Goal: Task Accomplishment & Management: Use online tool/utility

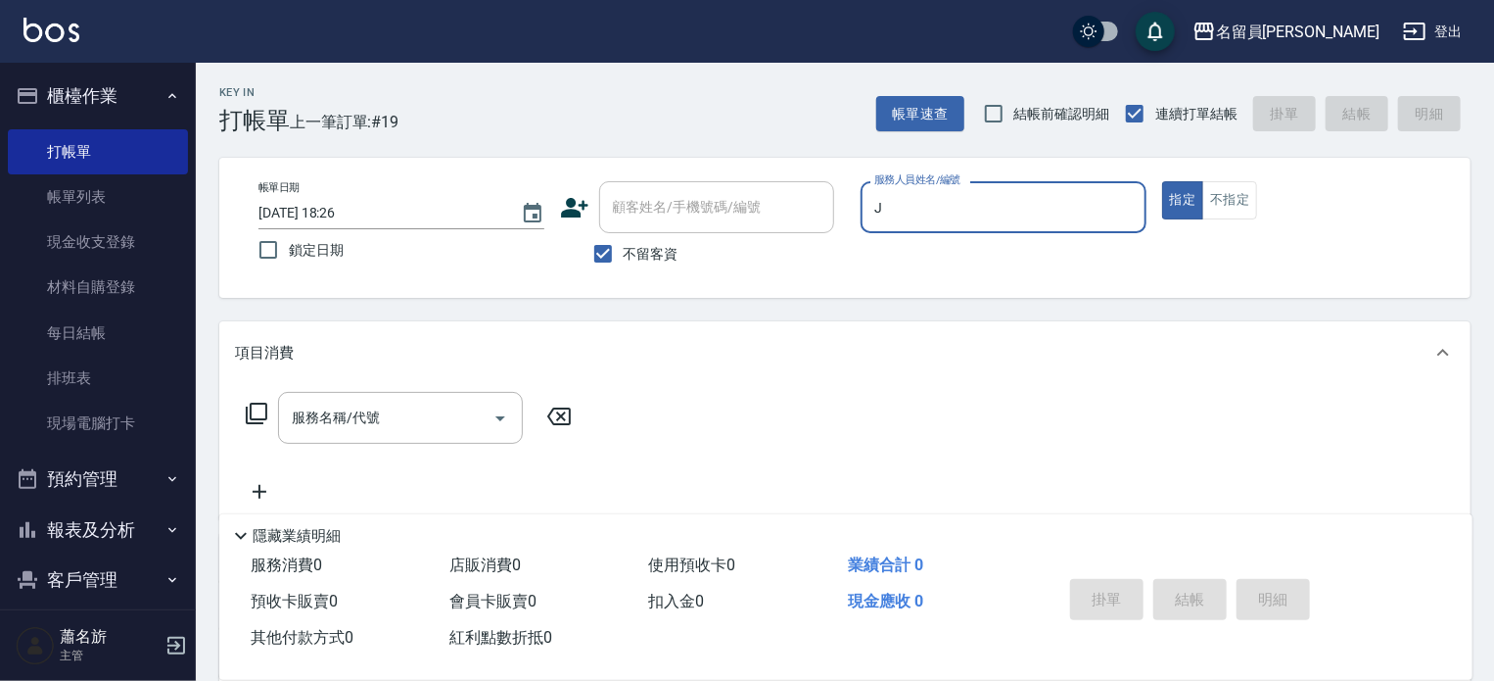
type input "J"
type button "true"
type input "[PERSON_NAME]"
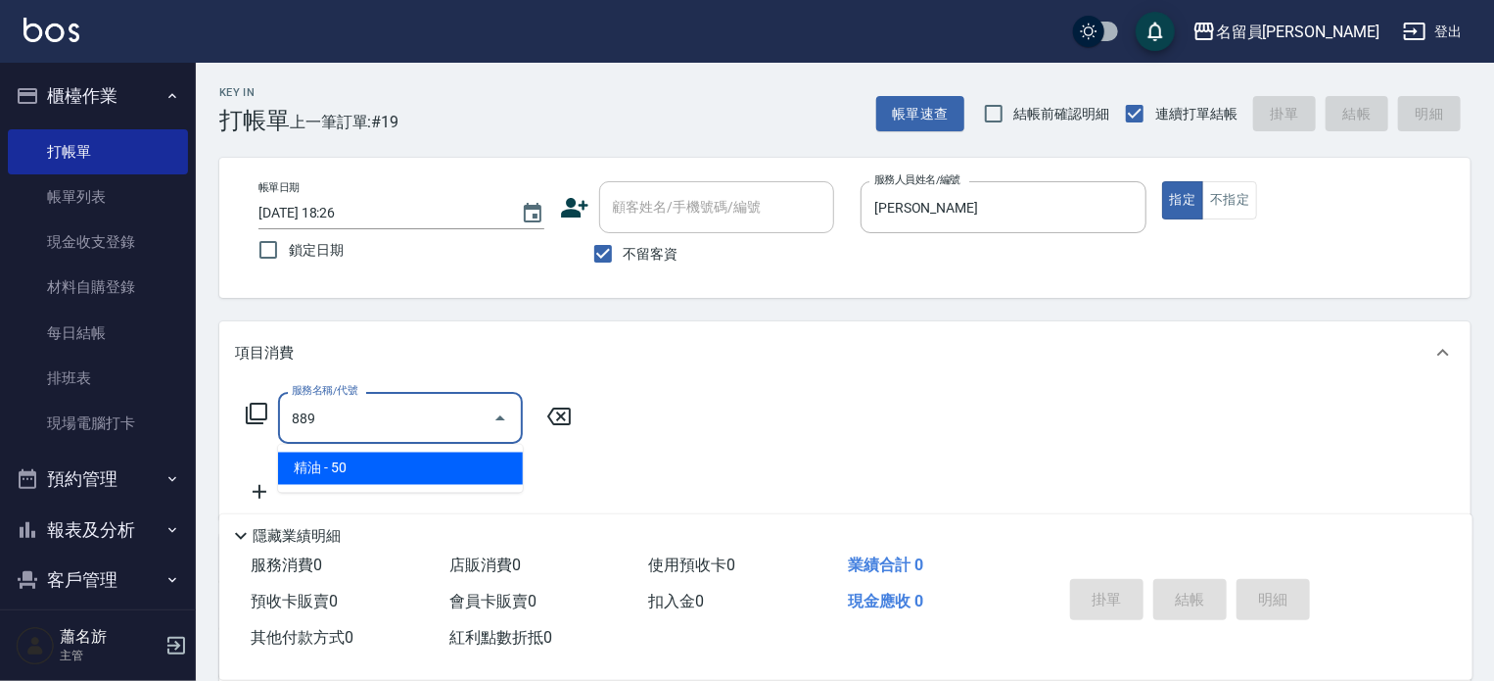
type input "精油(889)"
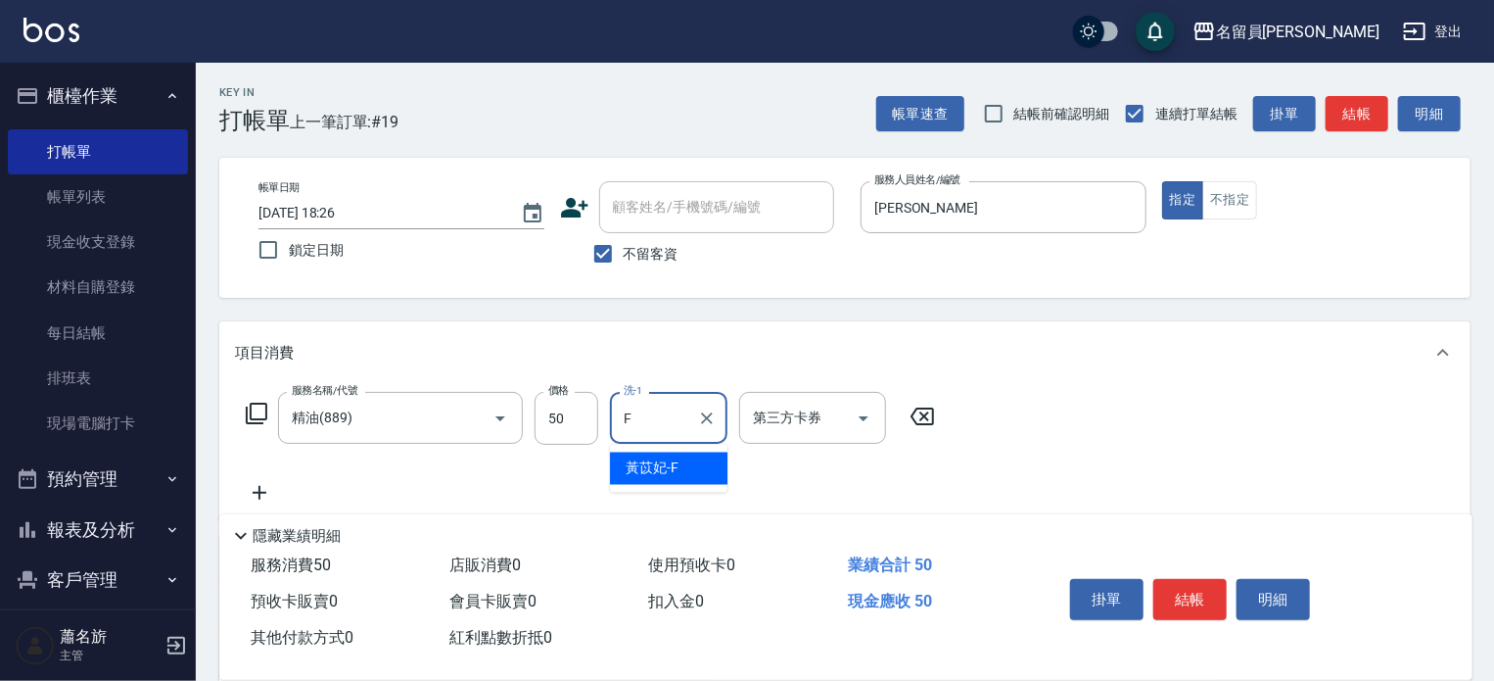
type input "[PERSON_NAME]-F"
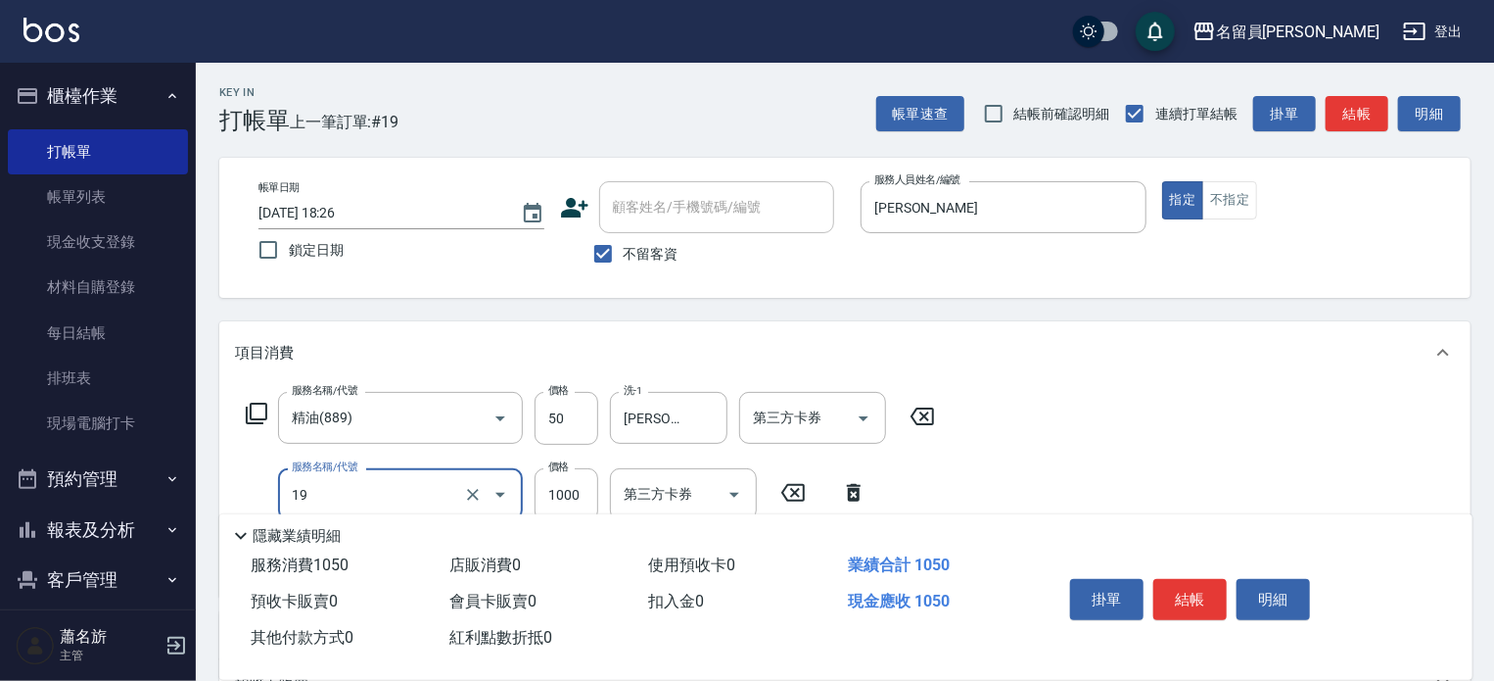
type input "一般燙髮(19)"
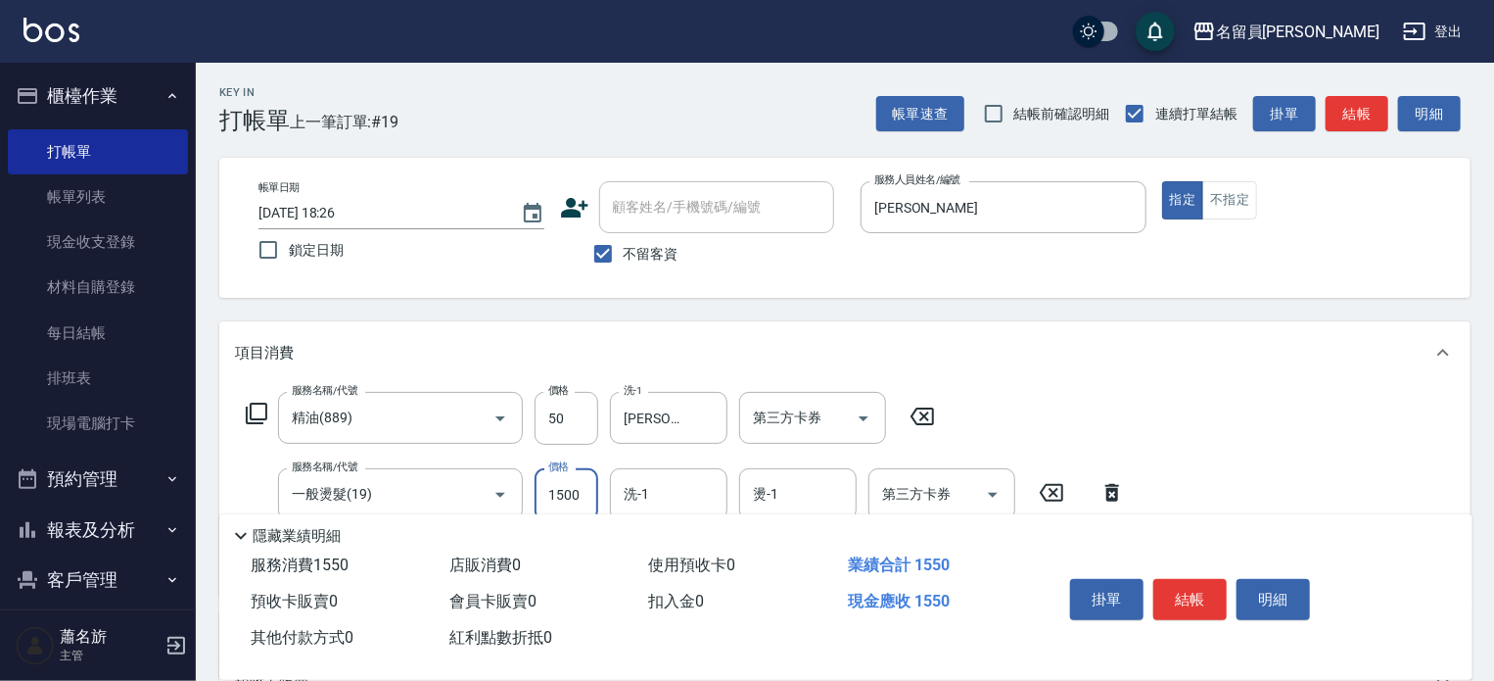
type input "1500"
type input "[PERSON_NAME]-F"
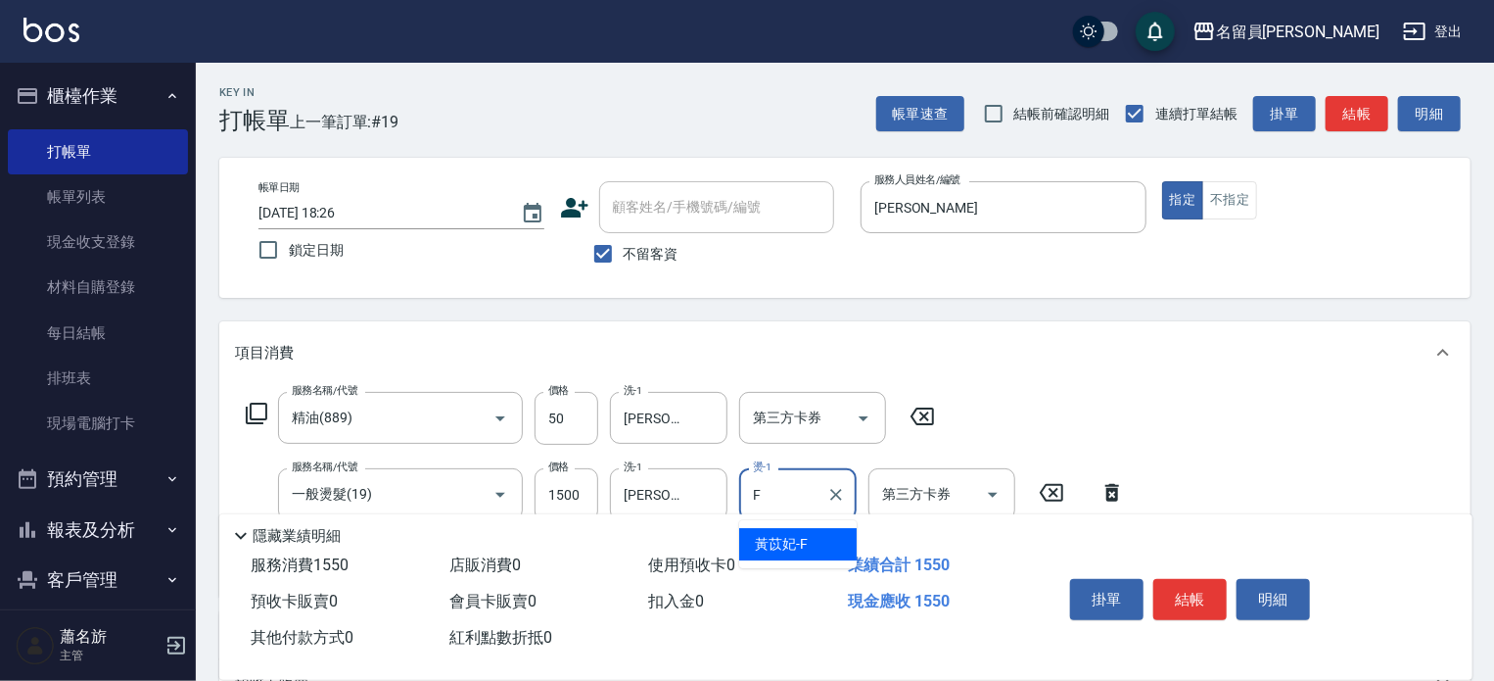
type input "[PERSON_NAME]-F"
click at [1192, 571] on div "掛單 結帳 明細" at bounding box center [1190, 602] width 256 height 62
click at [1189, 582] on button "結帳" at bounding box center [1190, 599] width 73 height 41
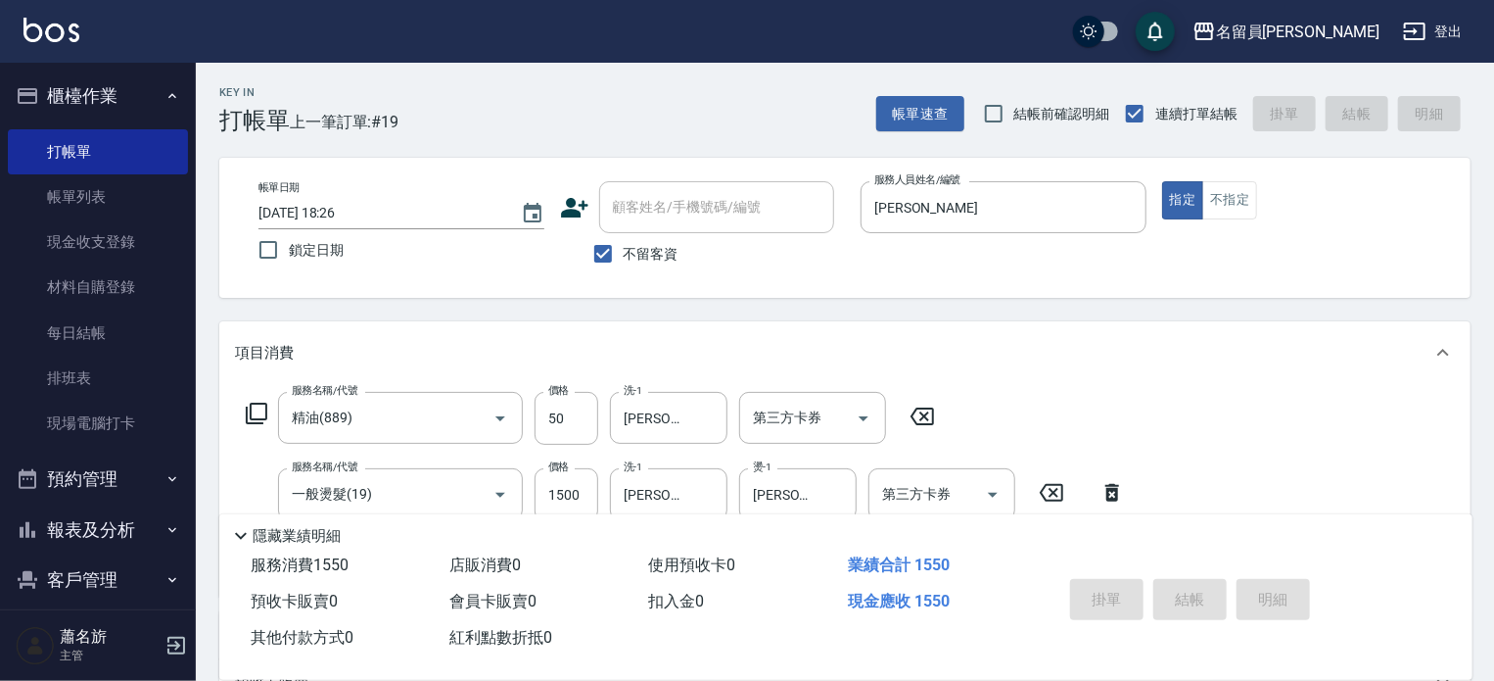
type input "[DATE] 20:23"
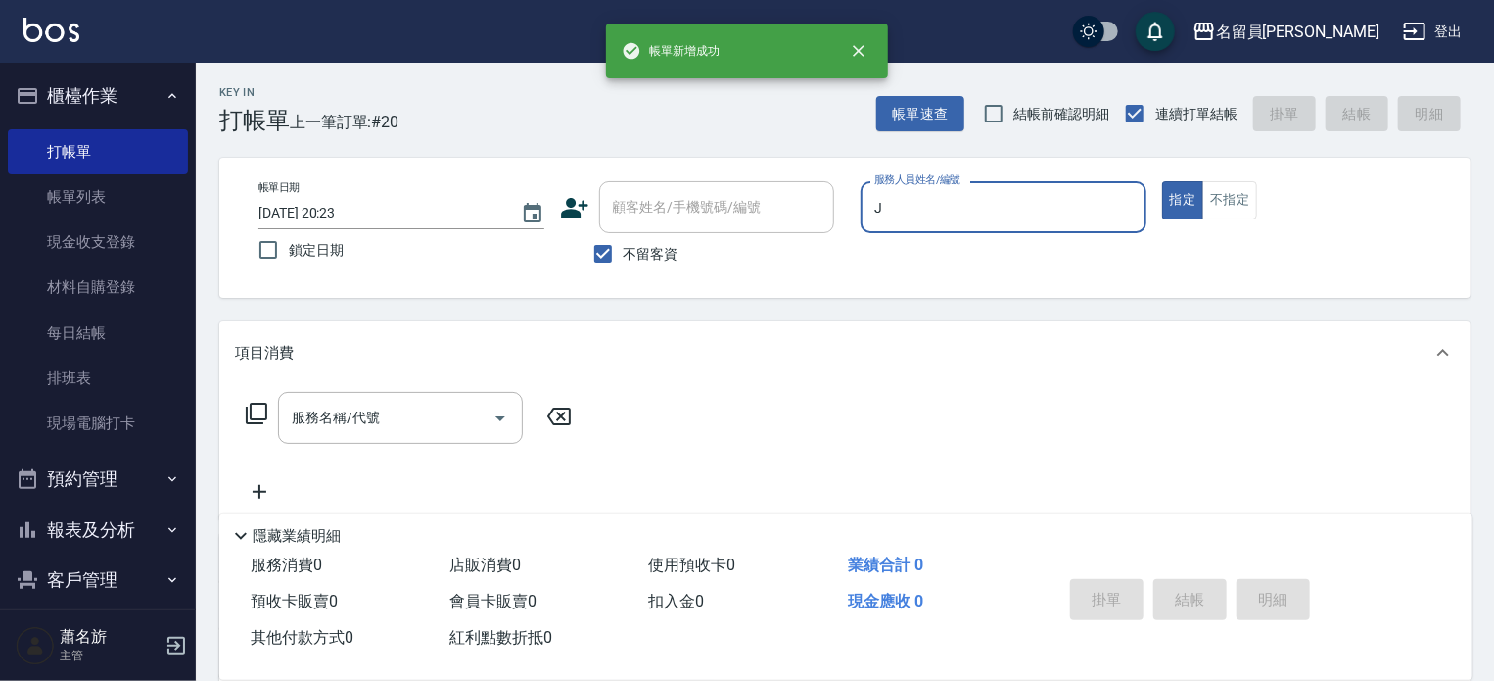
type input "[PERSON_NAME]"
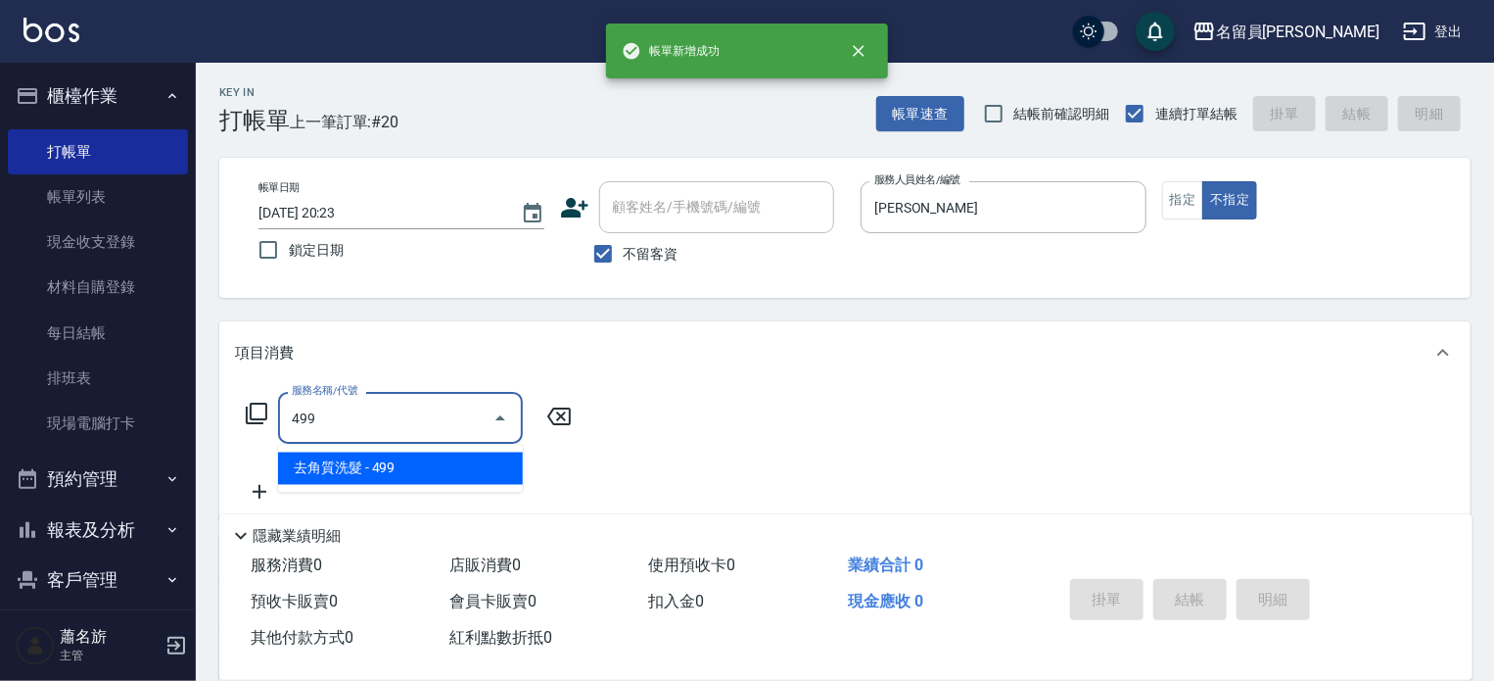
type input "去角質洗髮(499)"
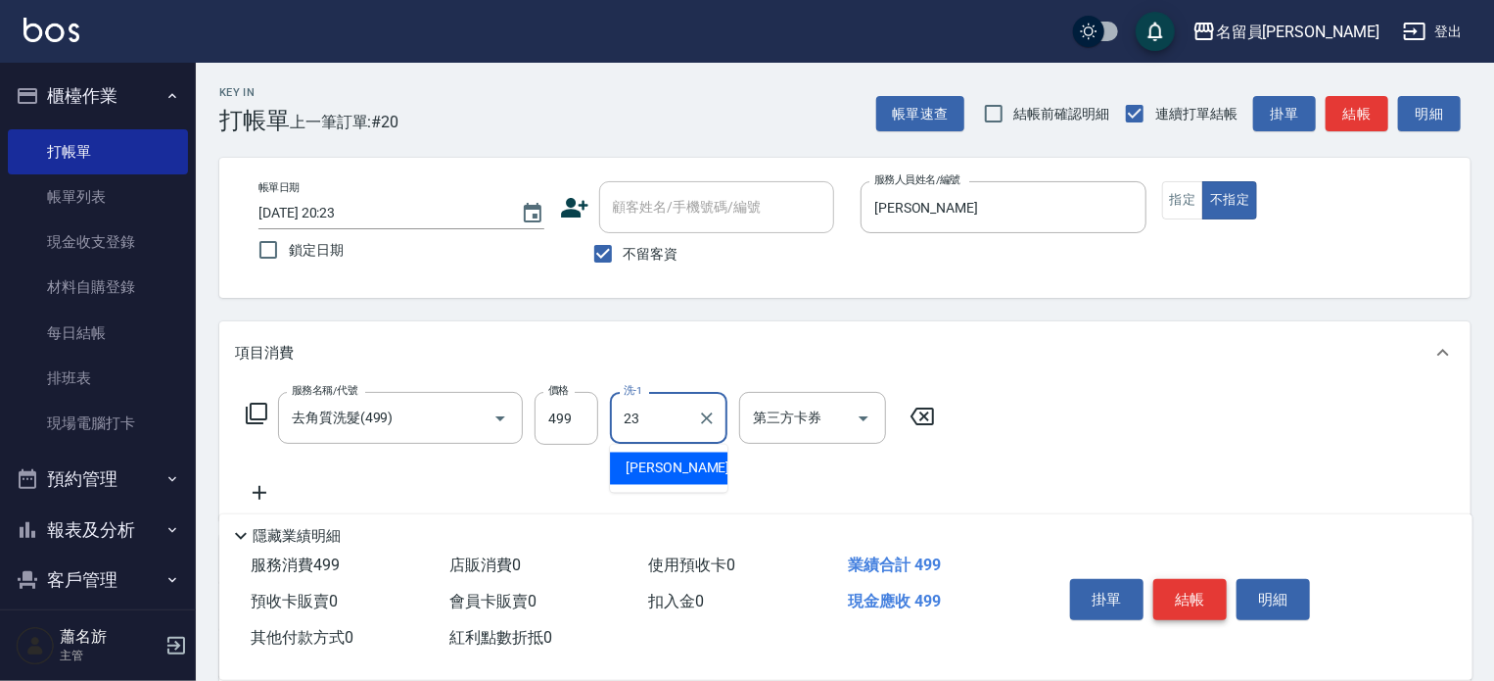
type input "[PERSON_NAME]-23"
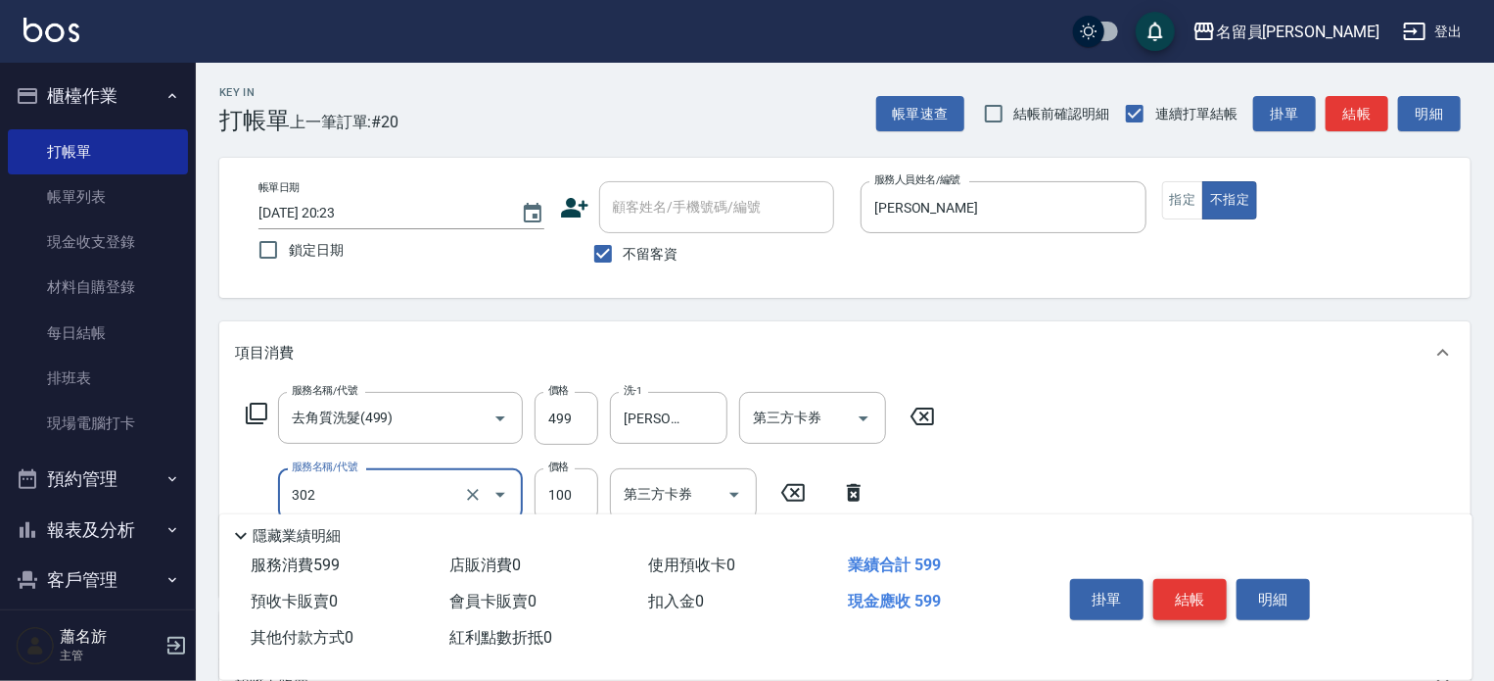
type input "剪髮(302)"
type input "180"
drag, startPoint x: 1189, startPoint y: 582, endPoint x: 1191, endPoint y: 619, distance: 37.3
click at [1190, 601] on button "結帳" at bounding box center [1190, 599] width 73 height 41
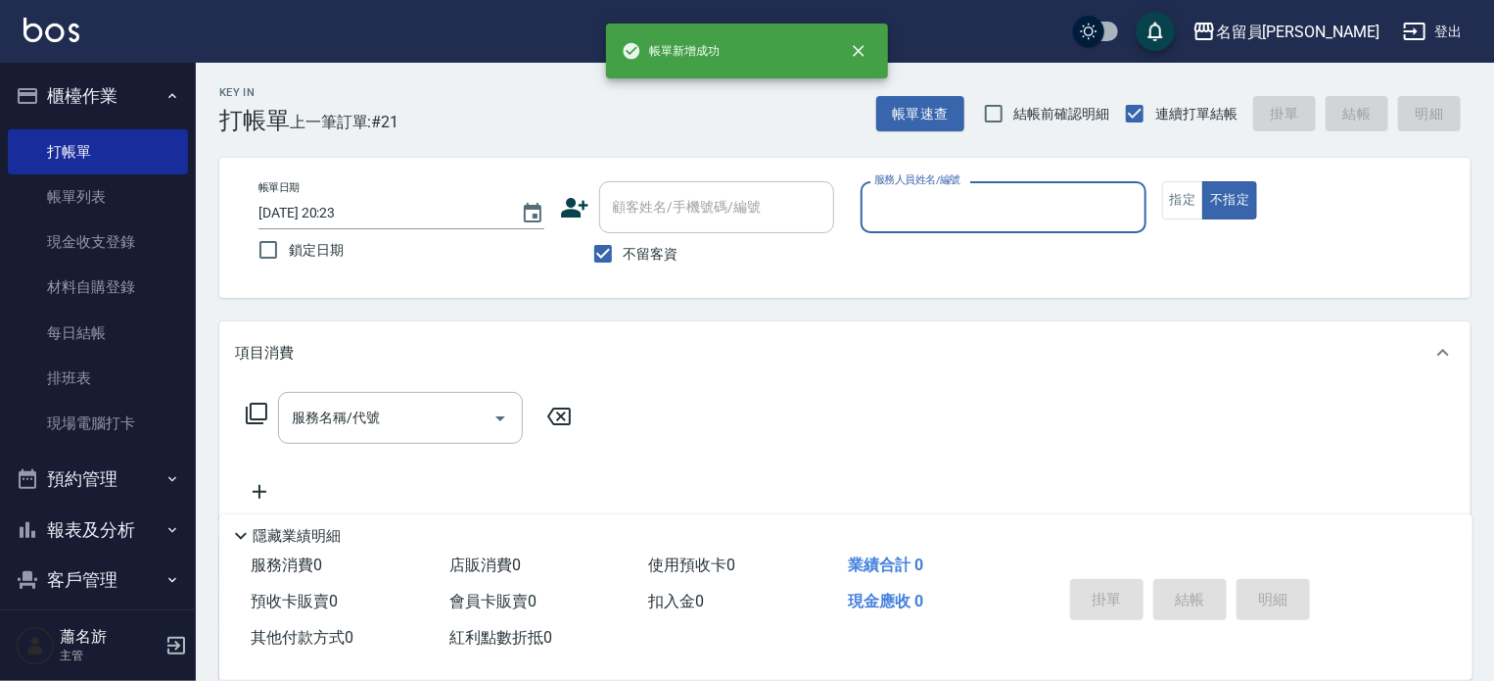
type input "H"
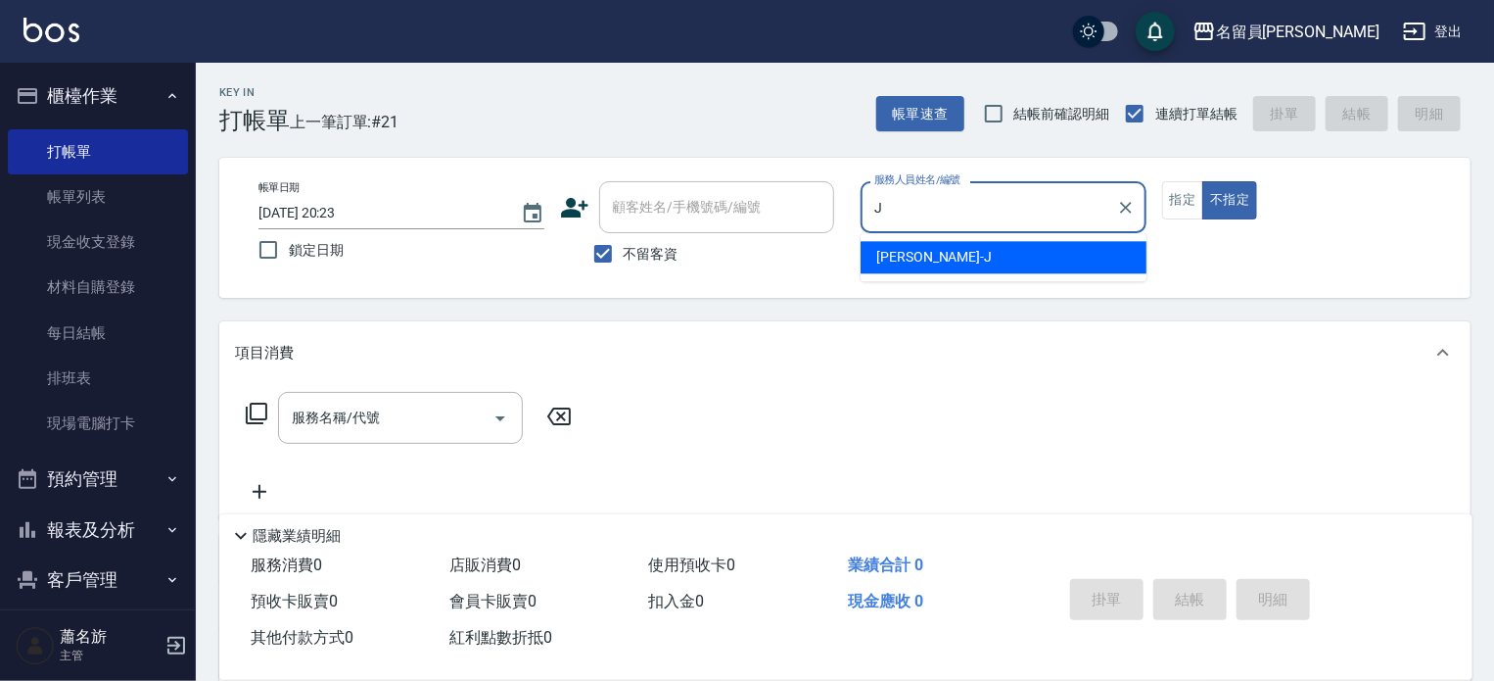
type input "[PERSON_NAME]"
type button "false"
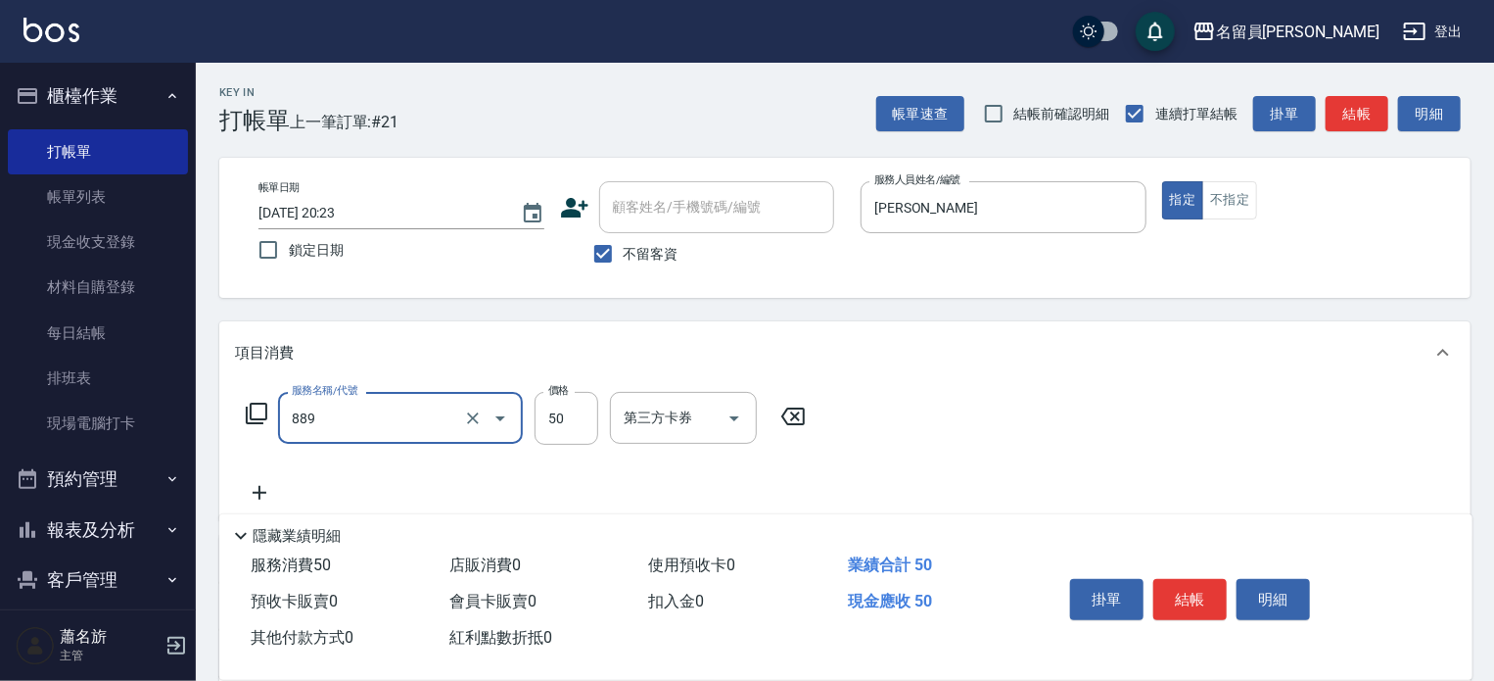
type input "精油(889)"
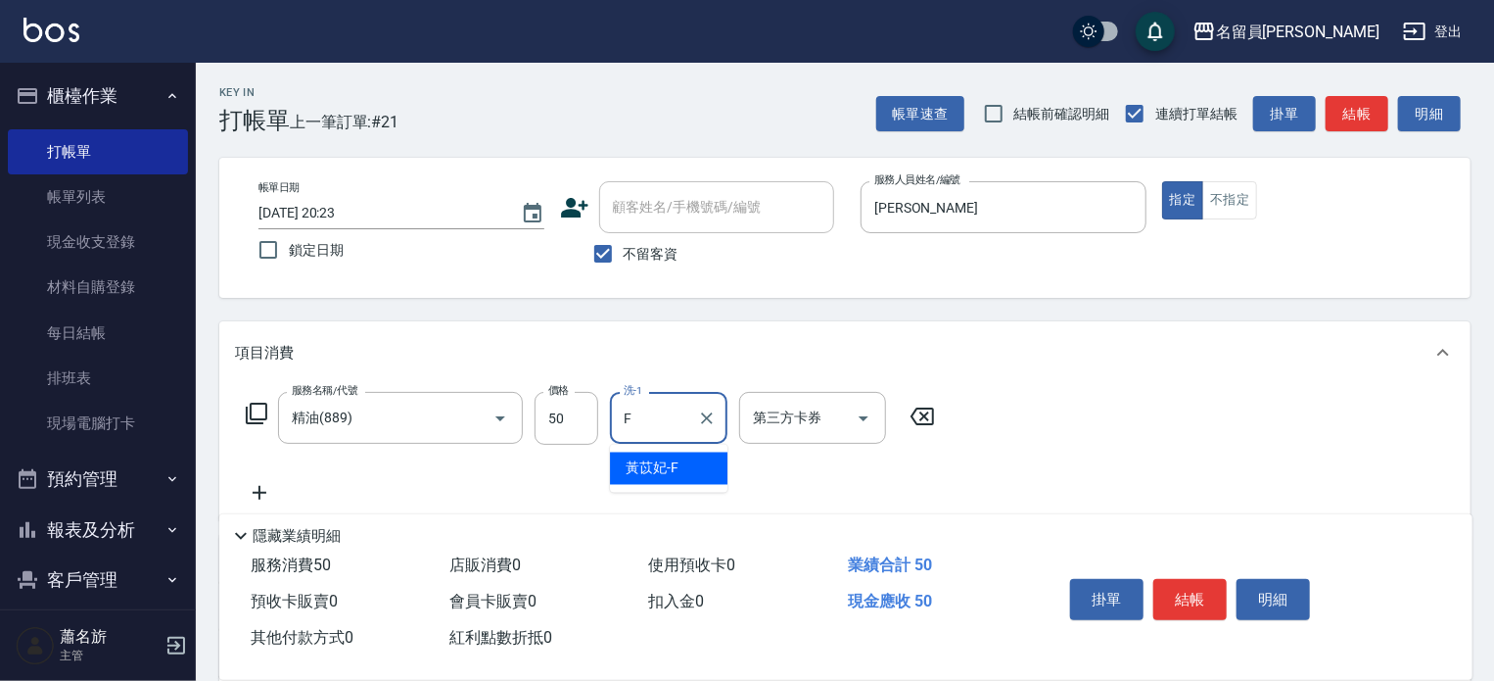
type input "[PERSON_NAME]-F"
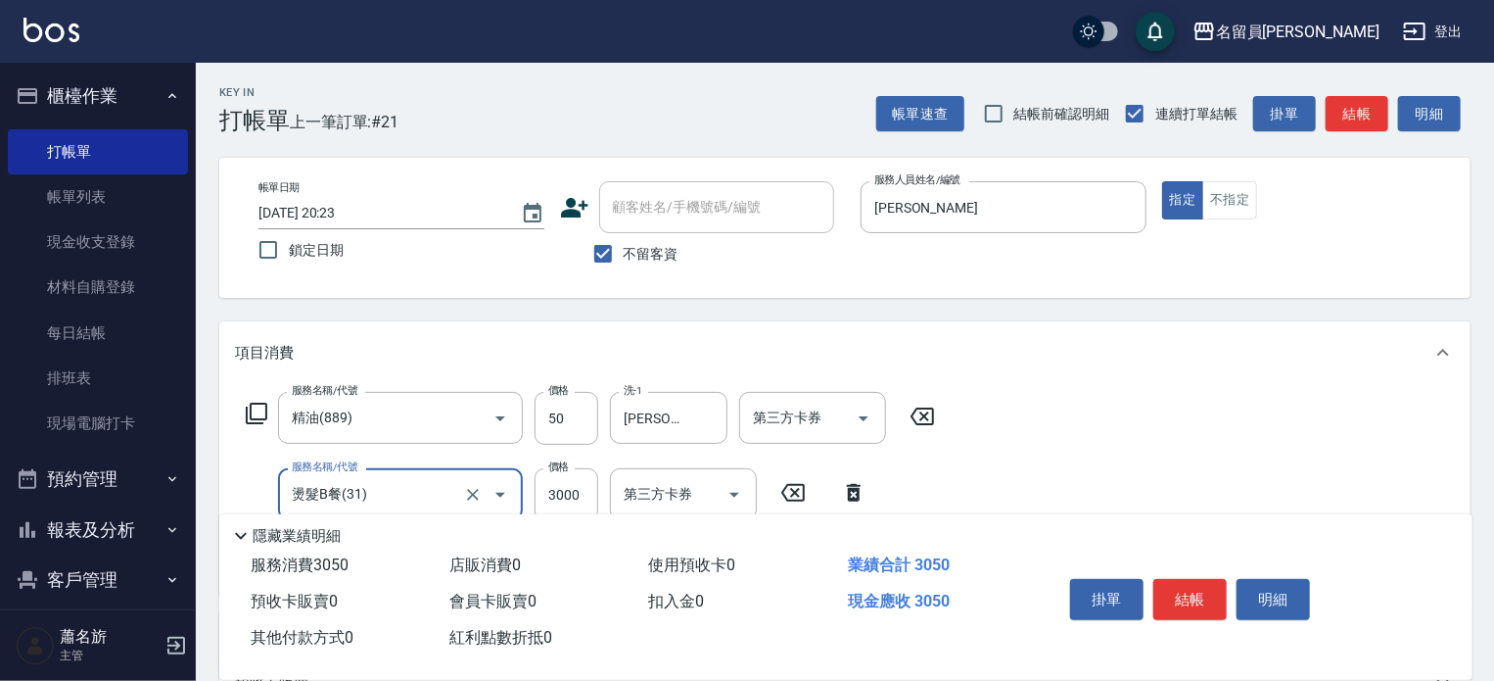
type input "燙髮B餐(31)"
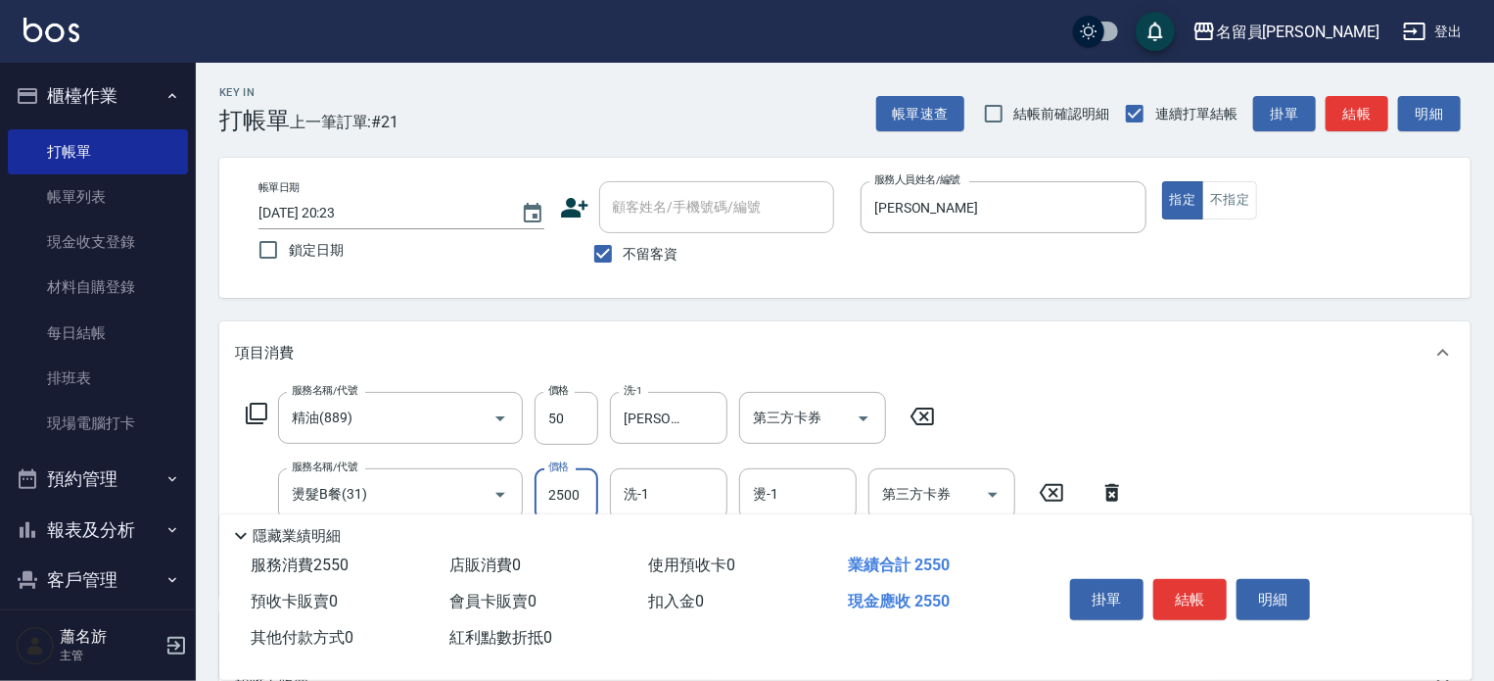
type input "2500"
type input "[PERSON_NAME]-F"
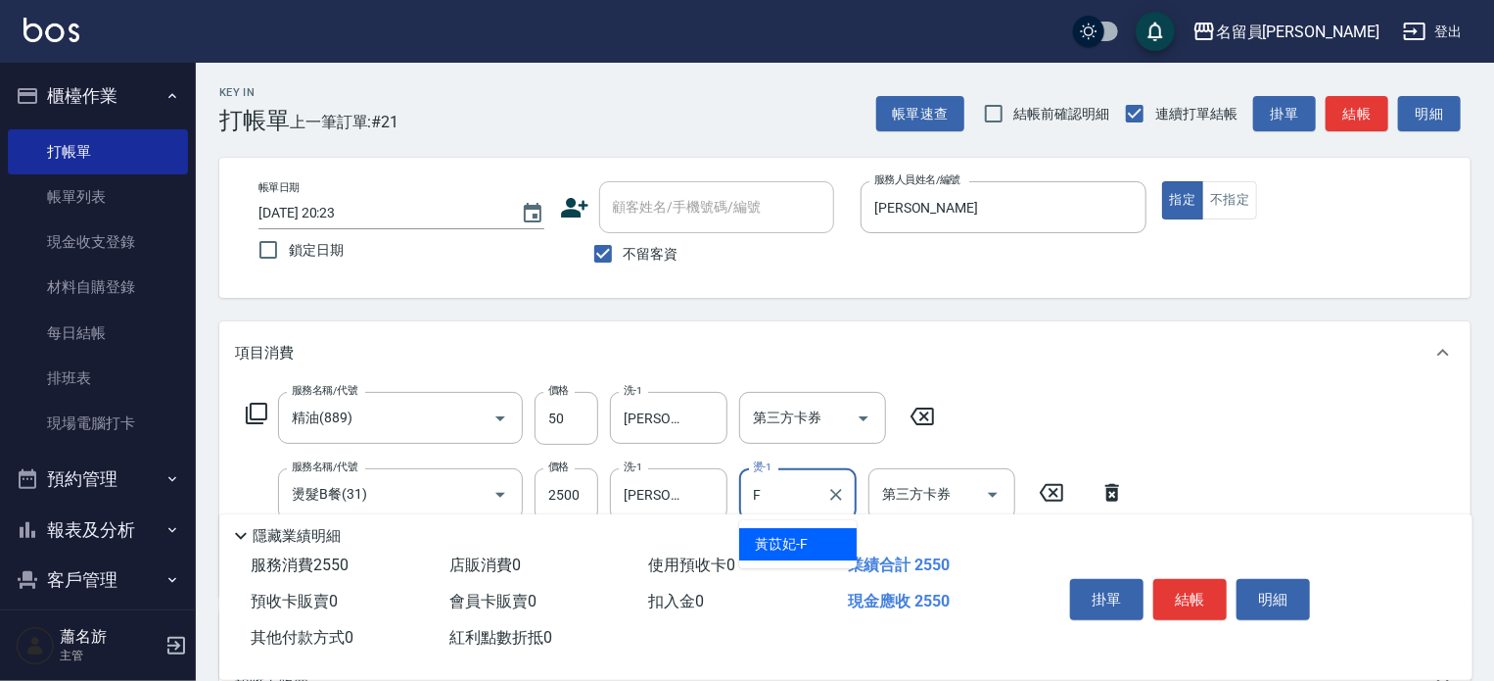
type input "[PERSON_NAME]-F"
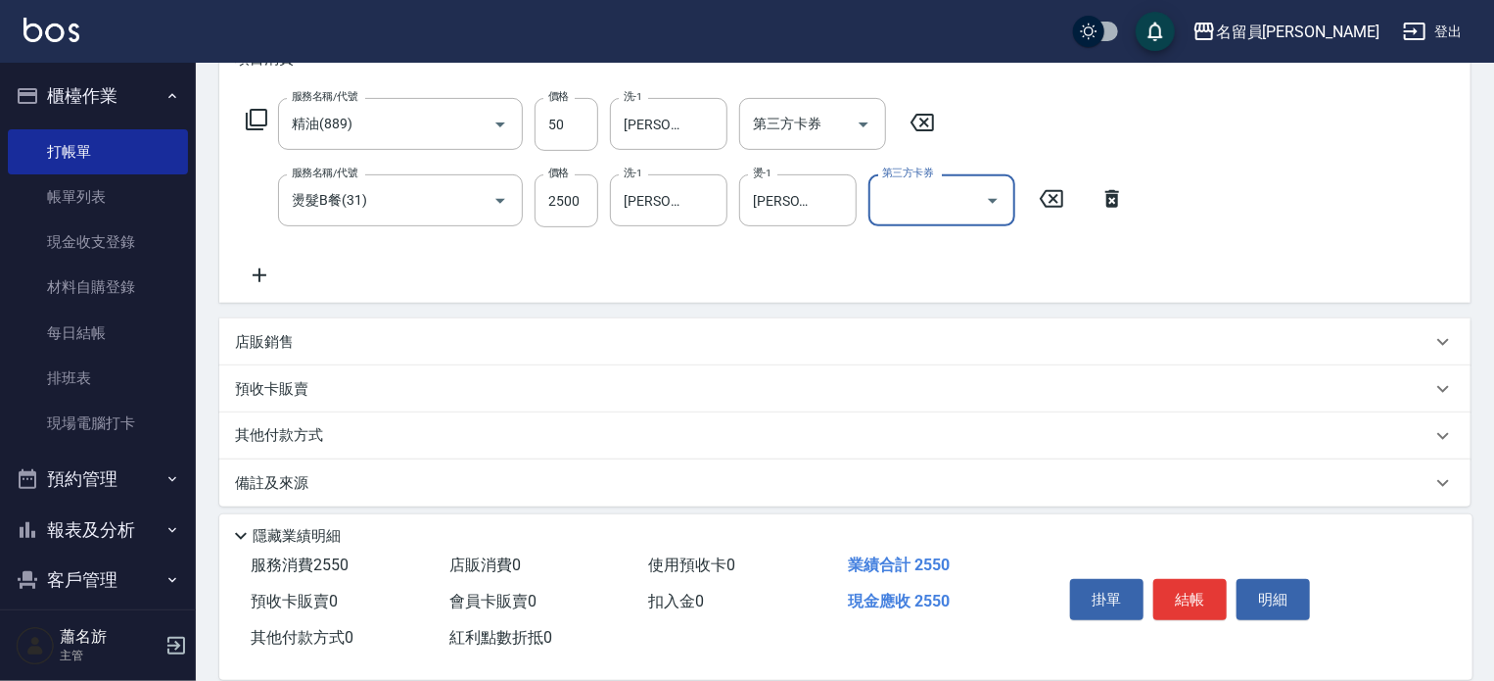
scroll to position [306, 0]
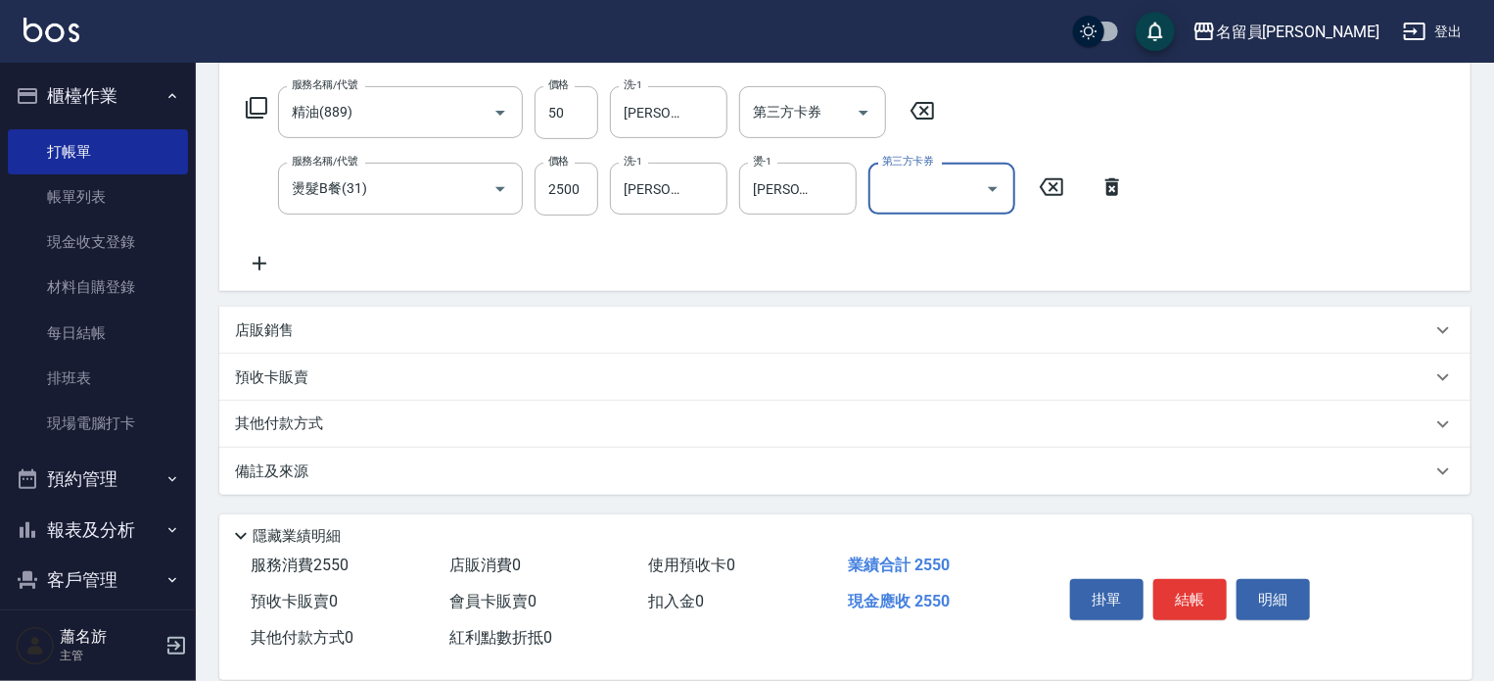
click at [864, 332] on div "店販銷售" at bounding box center [833, 330] width 1197 height 21
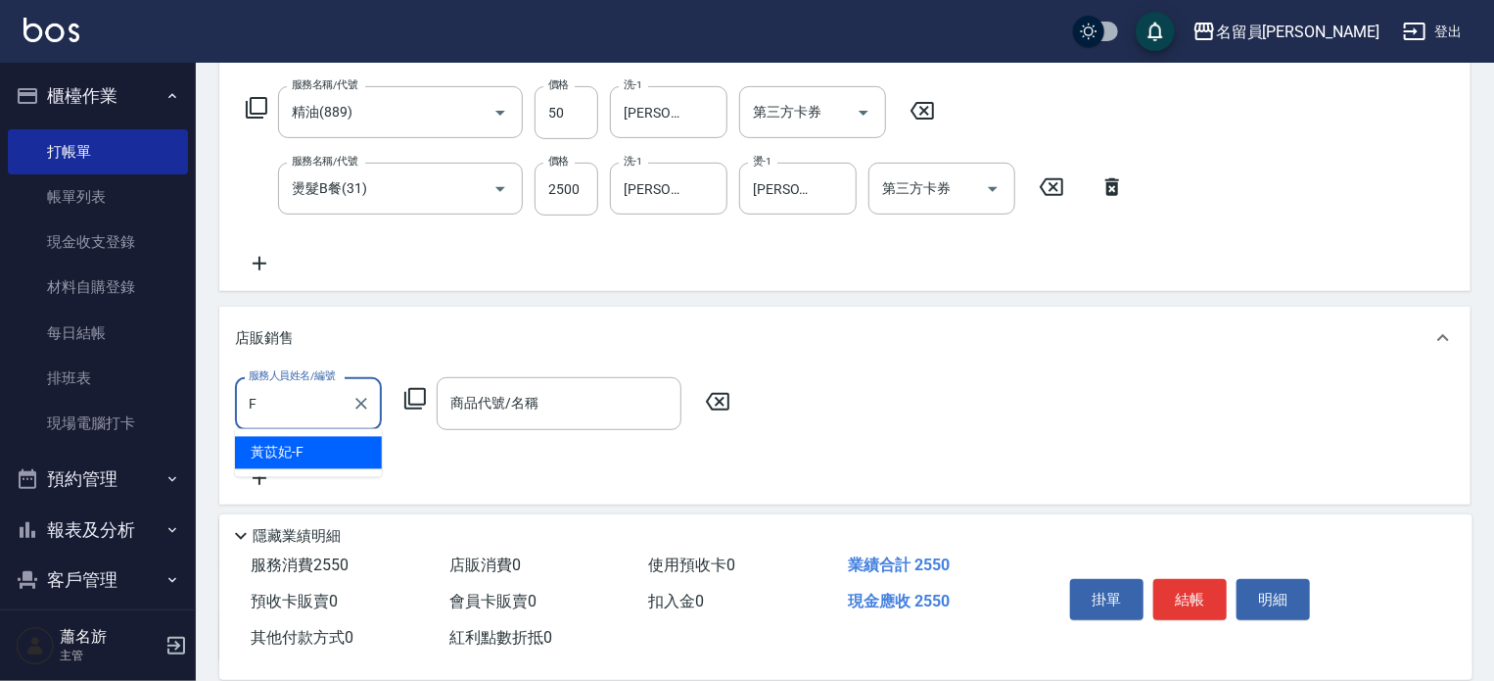
scroll to position [0, 0]
type input "[PERSON_NAME]-F"
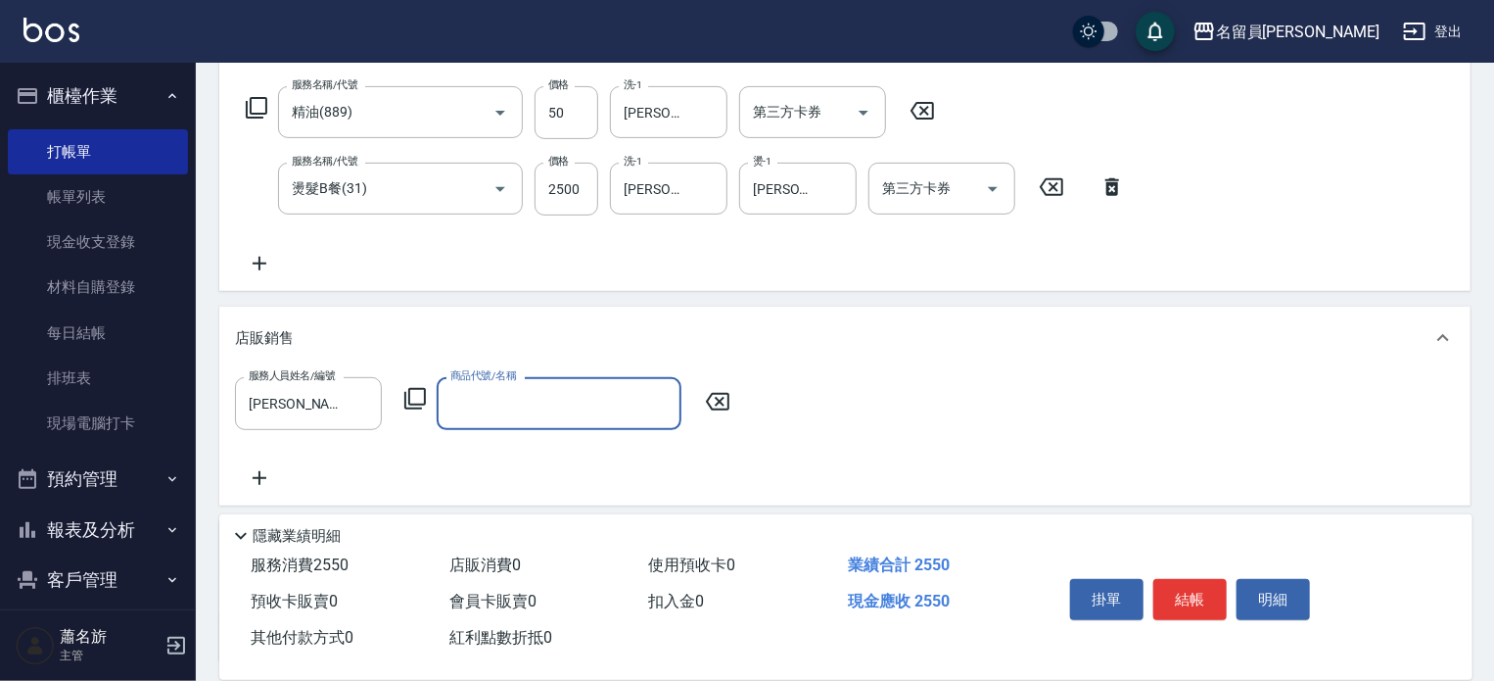
type input "1"
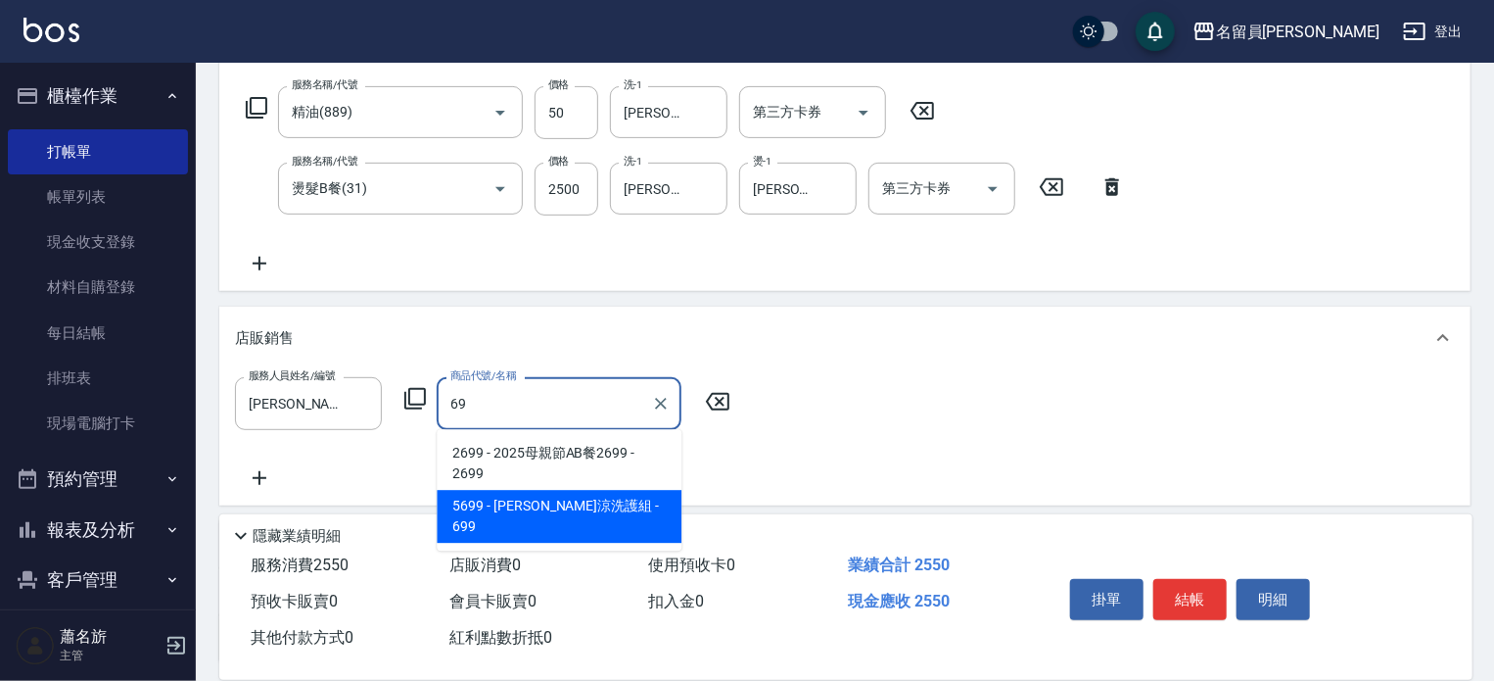
type input "[PERSON_NAME]涼洗護組"
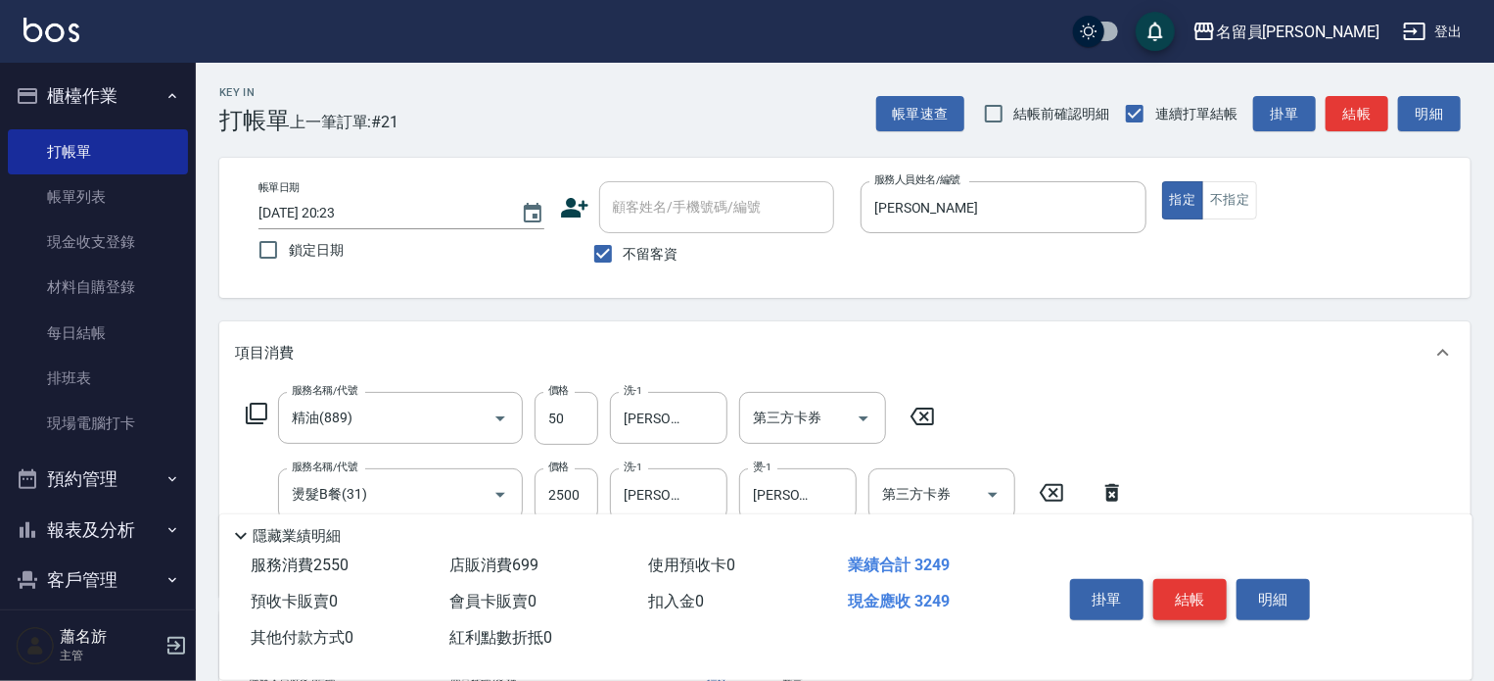
click at [1198, 590] on button "結帳" at bounding box center [1190, 599] width 73 height 41
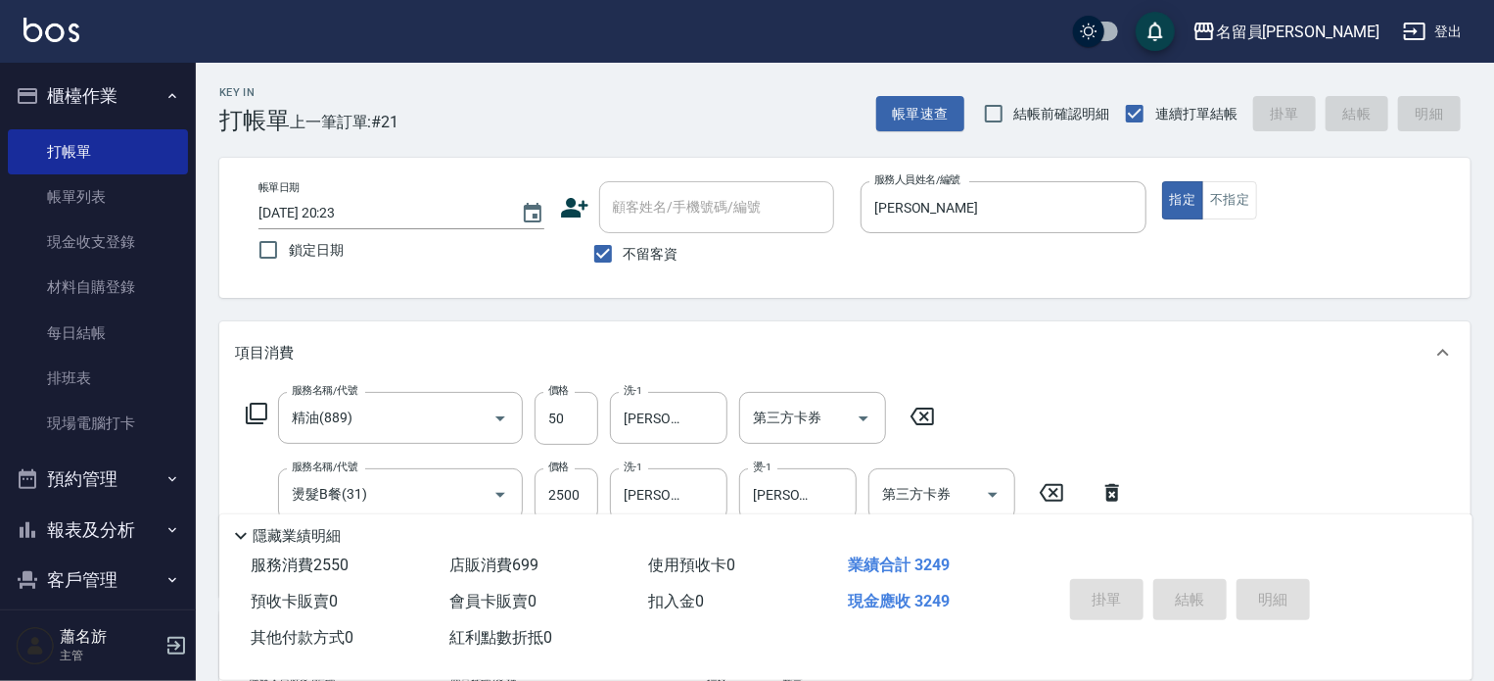
type input "[DATE] 20:24"
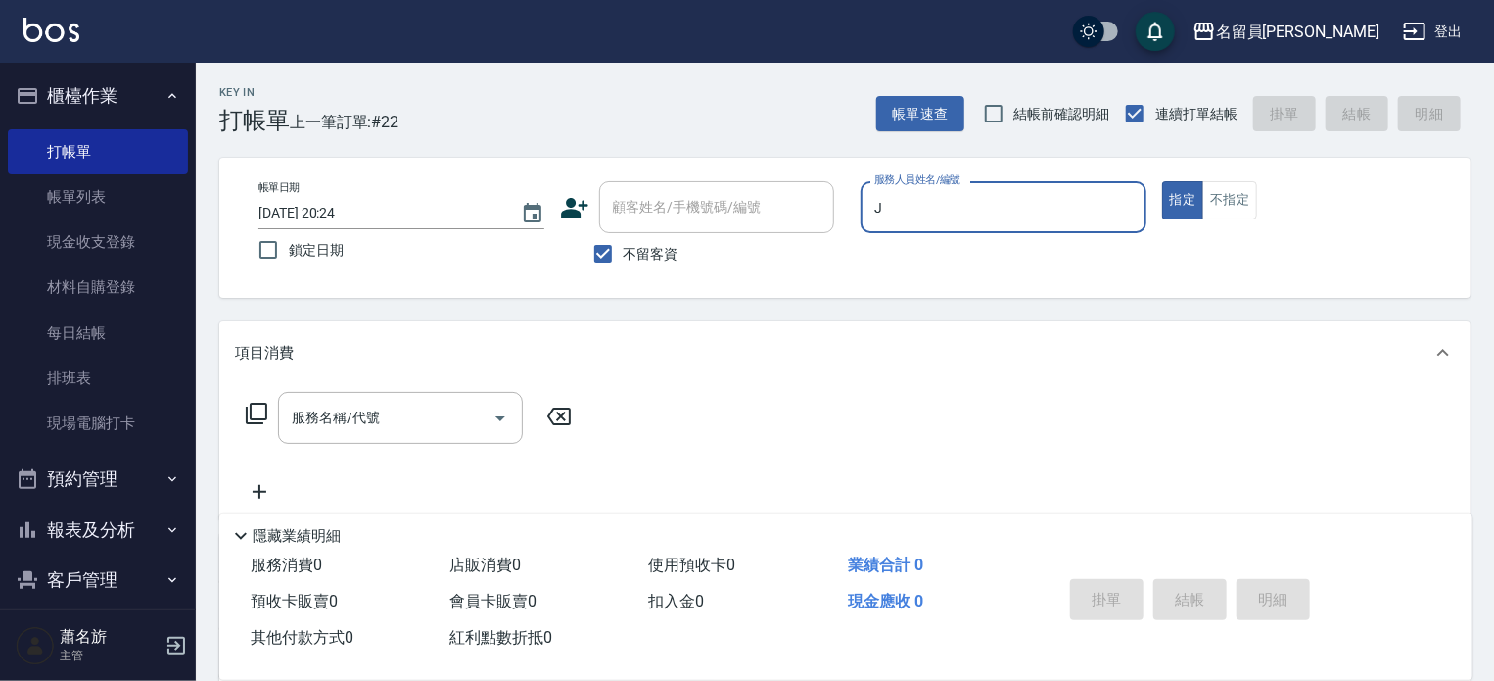
type input "[PERSON_NAME]"
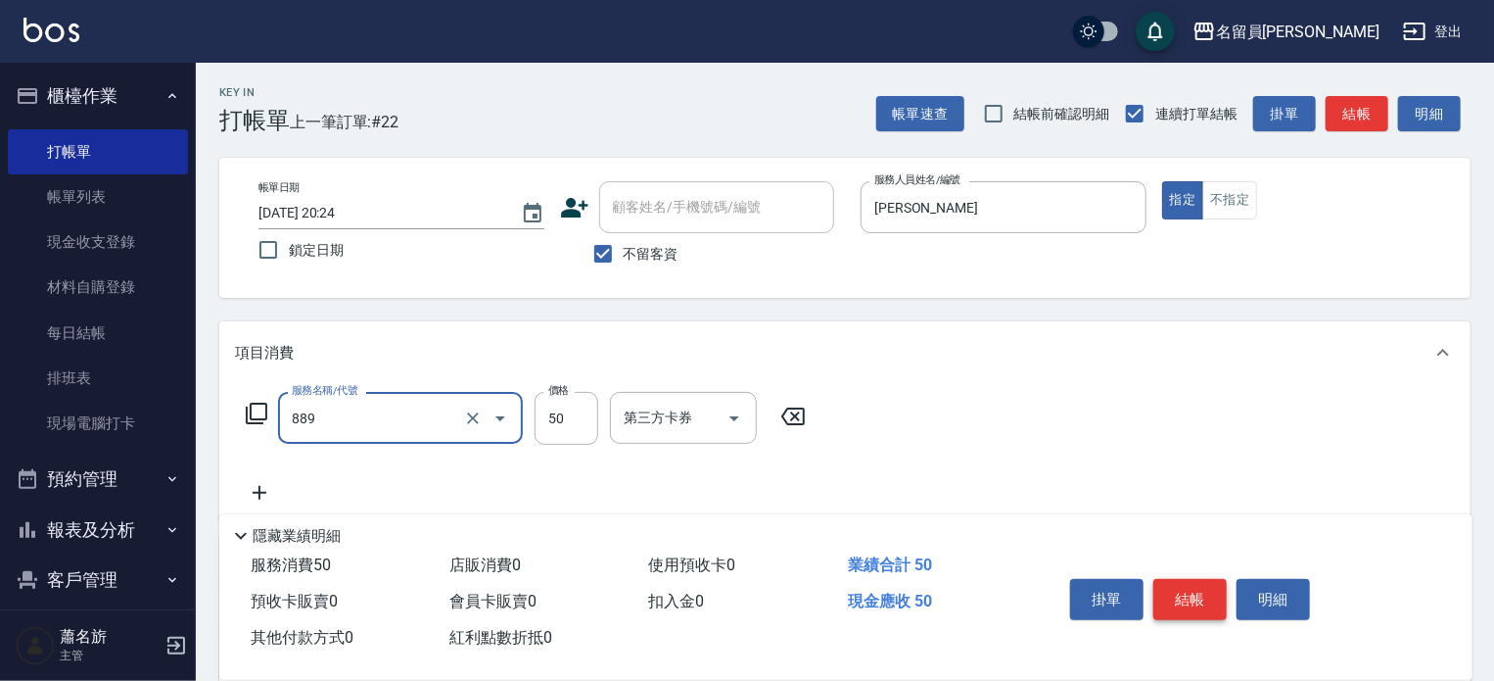
type input "精油(889)"
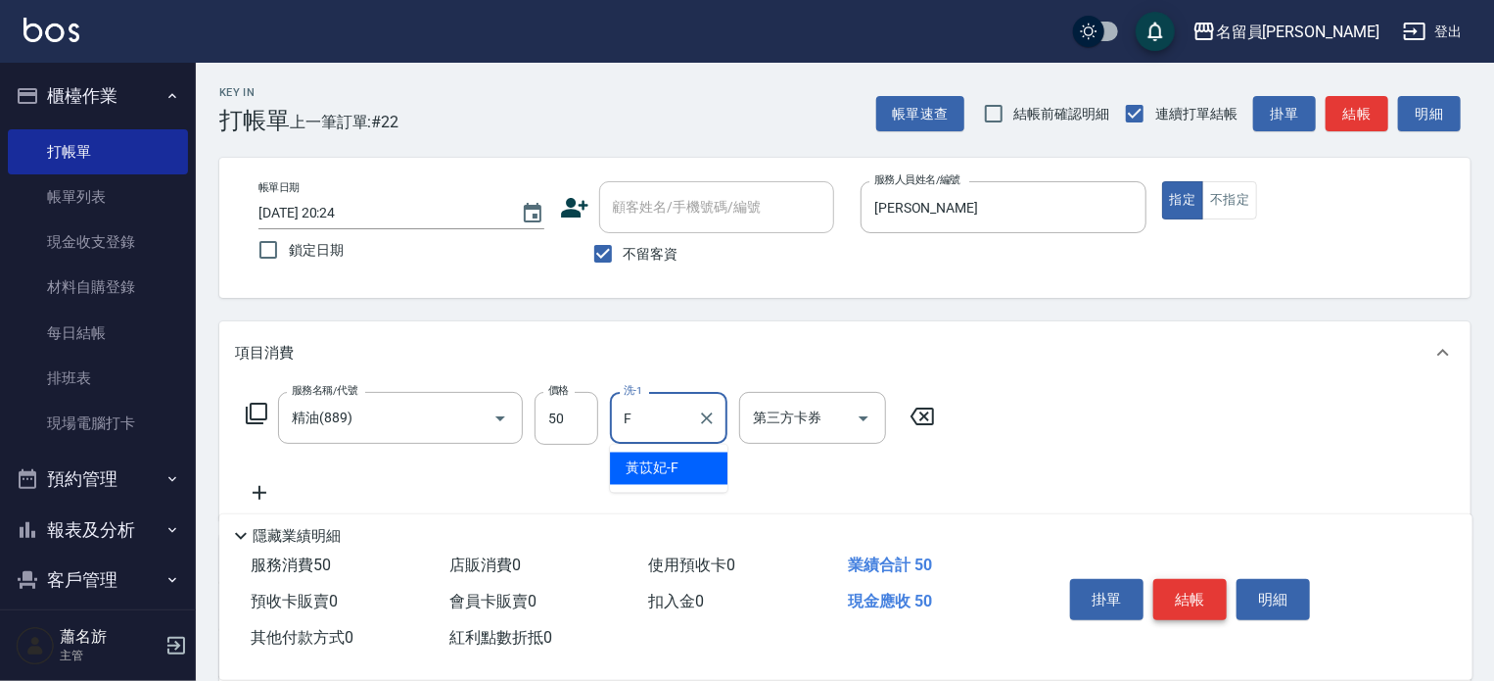
type input "[PERSON_NAME]-F"
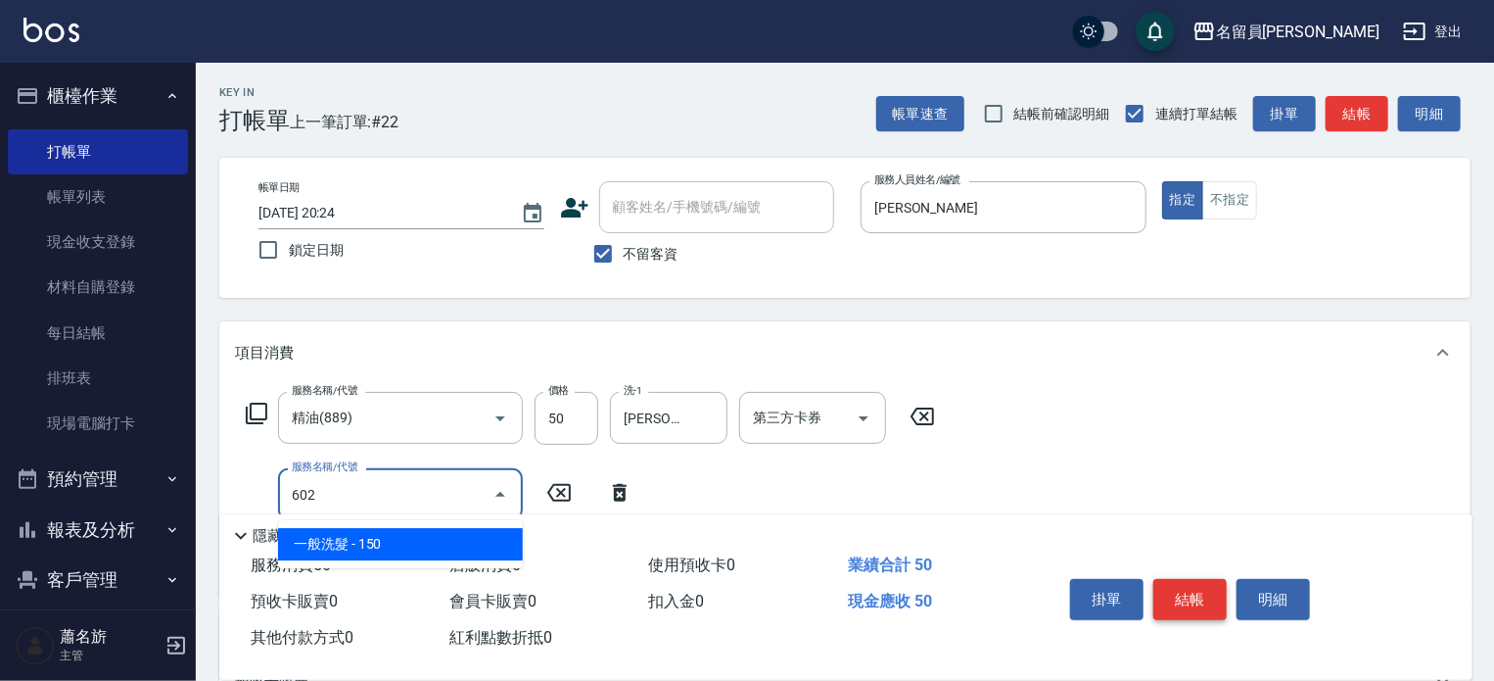
type input "一般洗髮(602)"
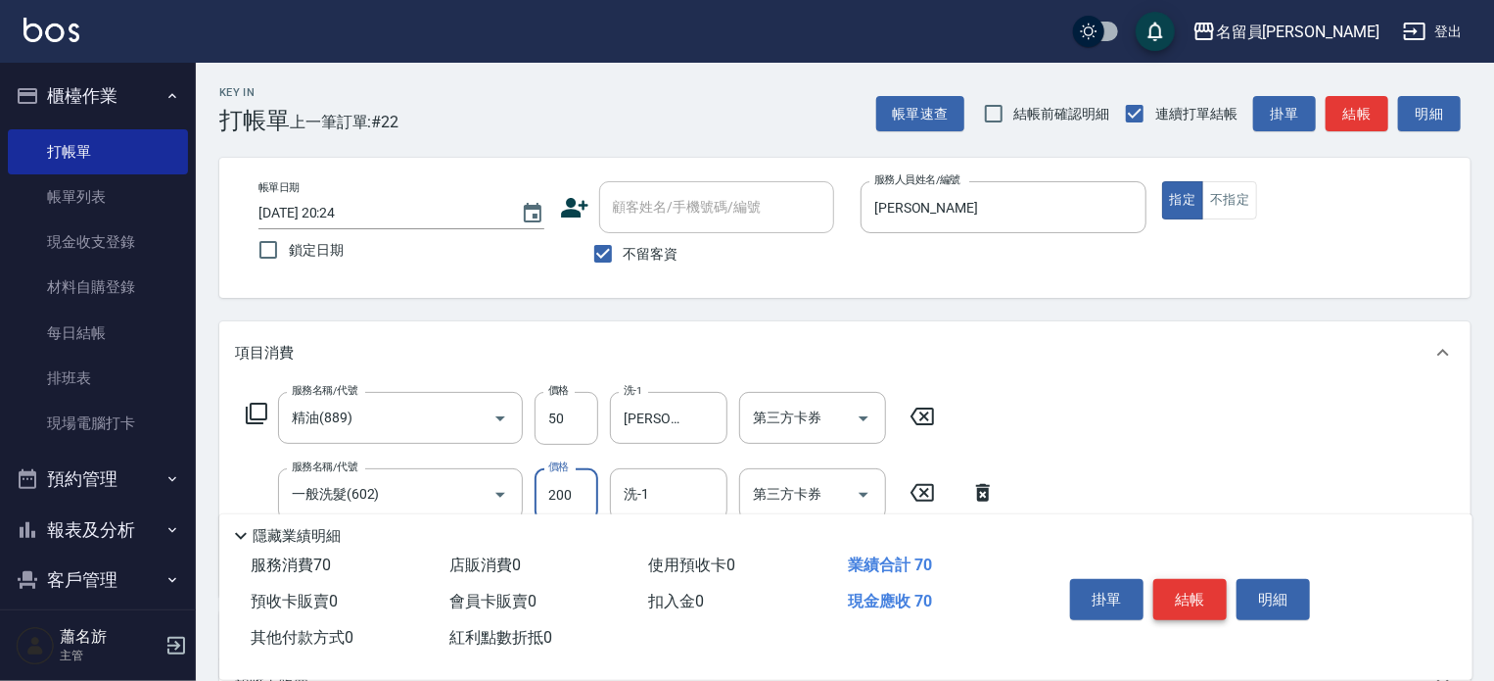
type input "200"
type input "[PERSON_NAME]-F"
type input "剪髮(302)"
type input "250"
click at [1198, 590] on button "結帳" at bounding box center [1190, 599] width 73 height 41
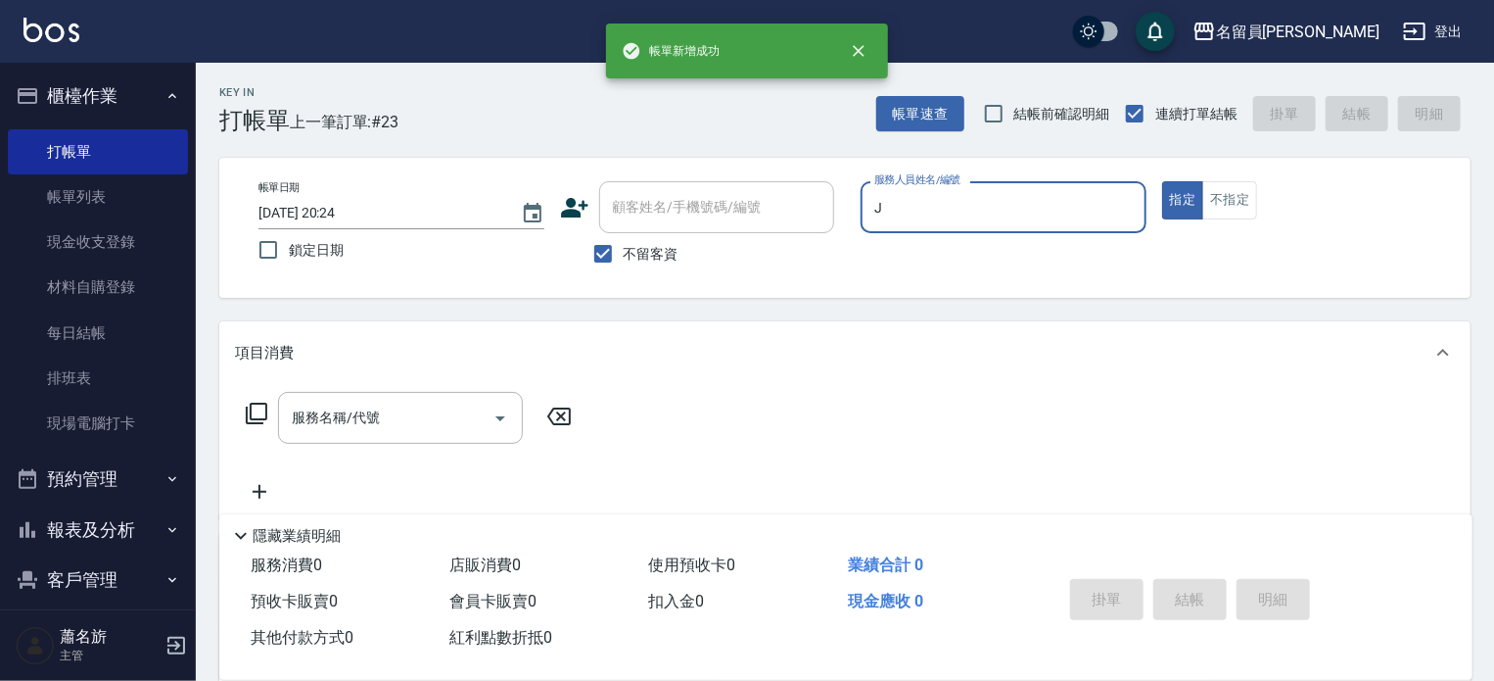
type input "[PERSON_NAME]"
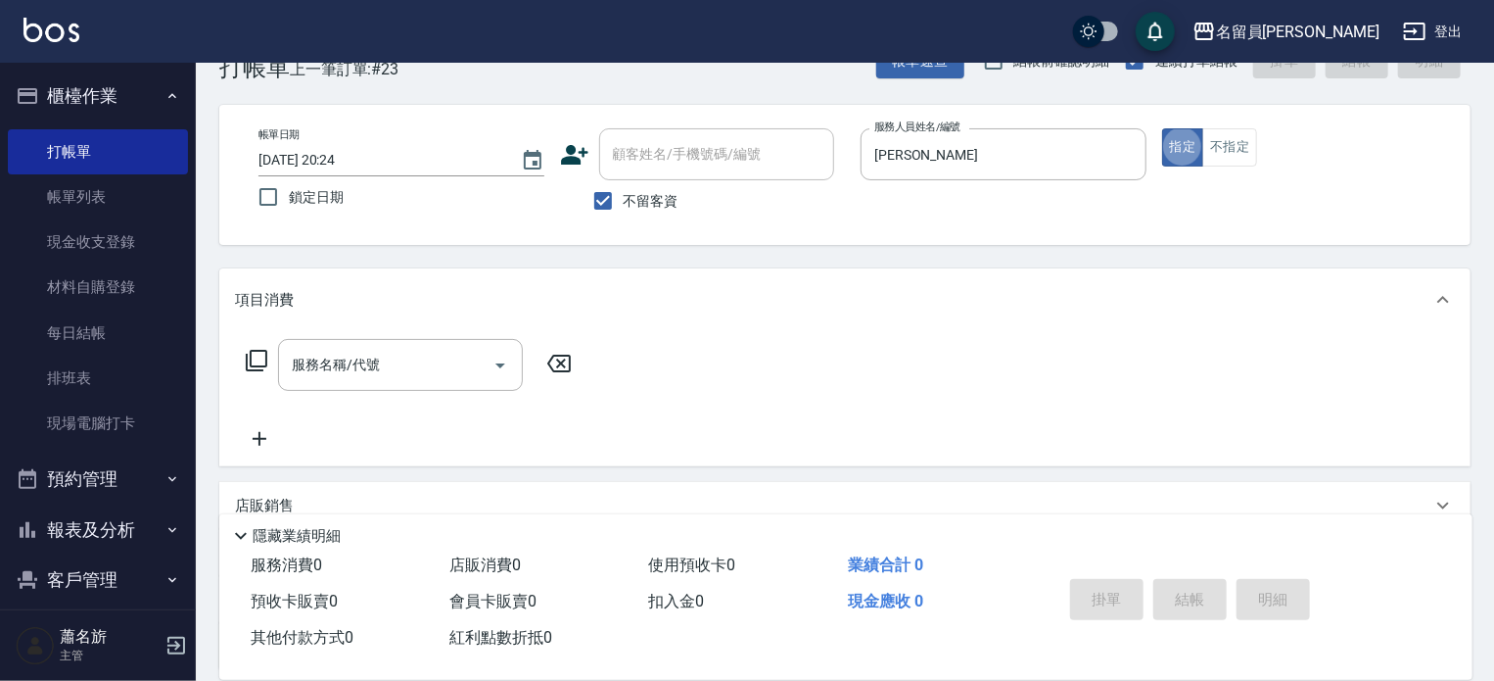
scroll to position [196, 0]
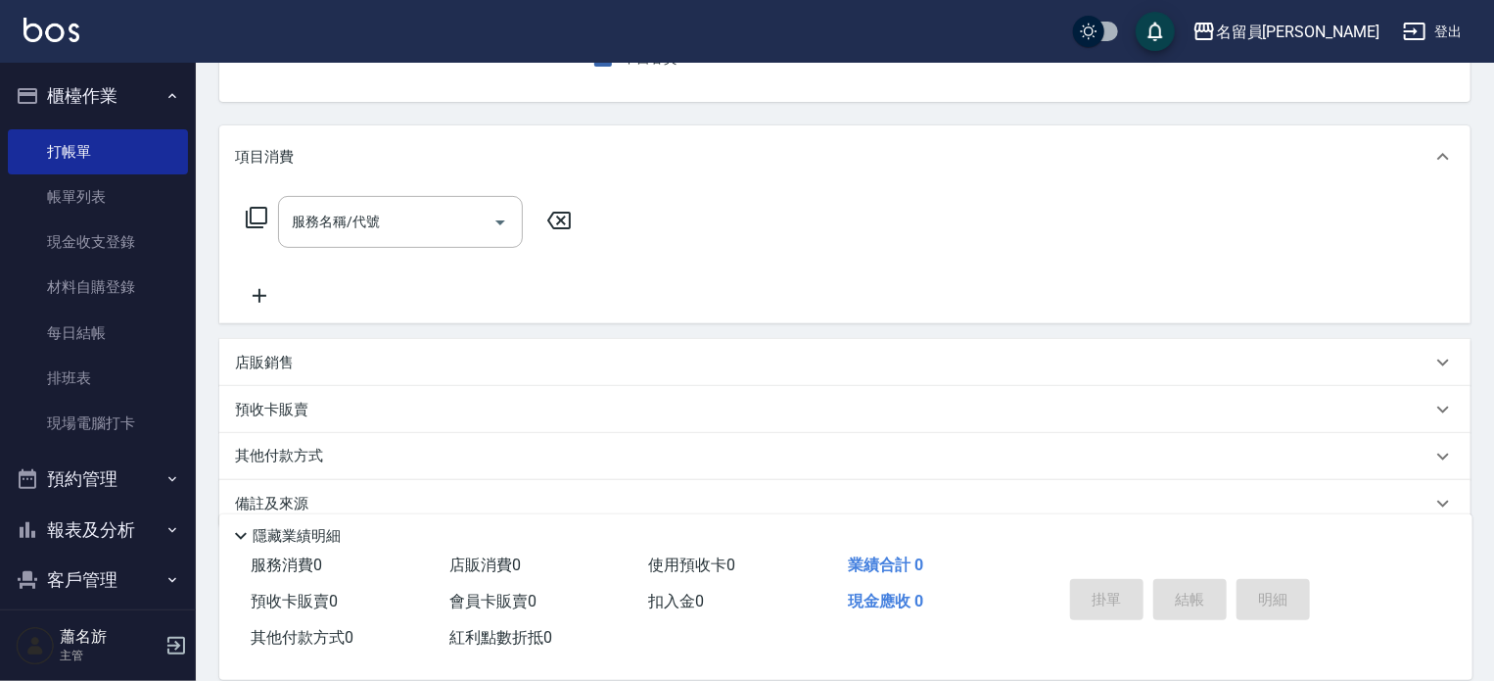
click at [1107, 356] on div "店販銷售" at bounding box center [833, 363] width 1197 height 21
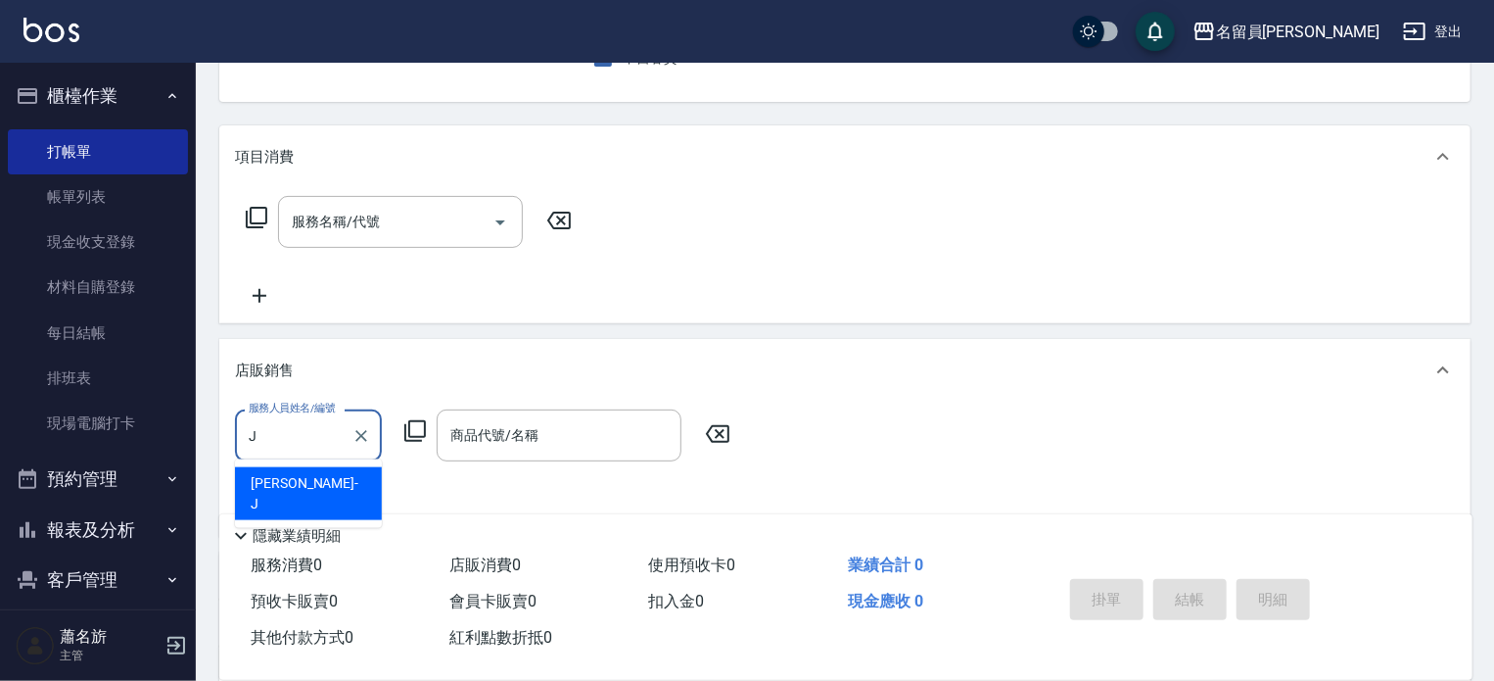
scroll to position [0, 0]
type input "[PERSON_NAME]"
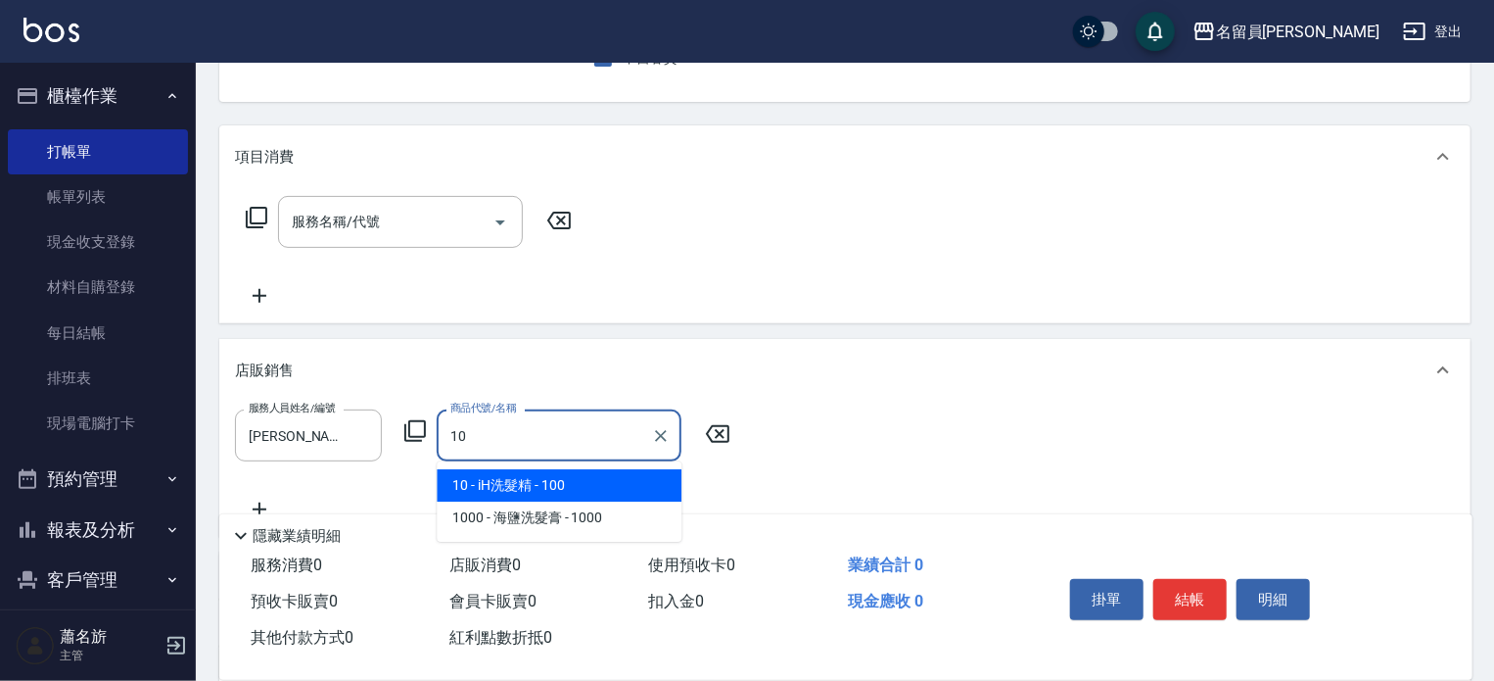
type input "iH洗髮精"
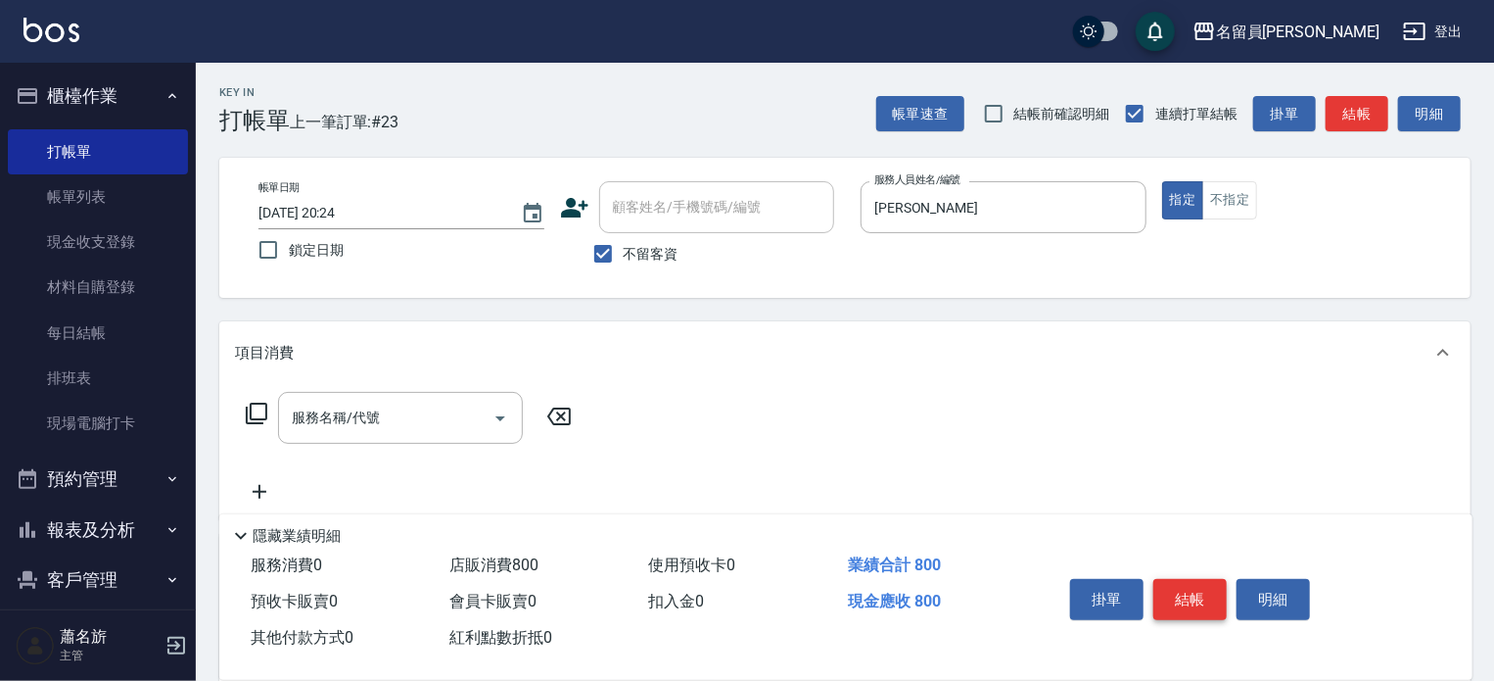
type input "800"
click at [1181, 595] on button "結帳" at bounding box center [1190, 599] width 73 height 41
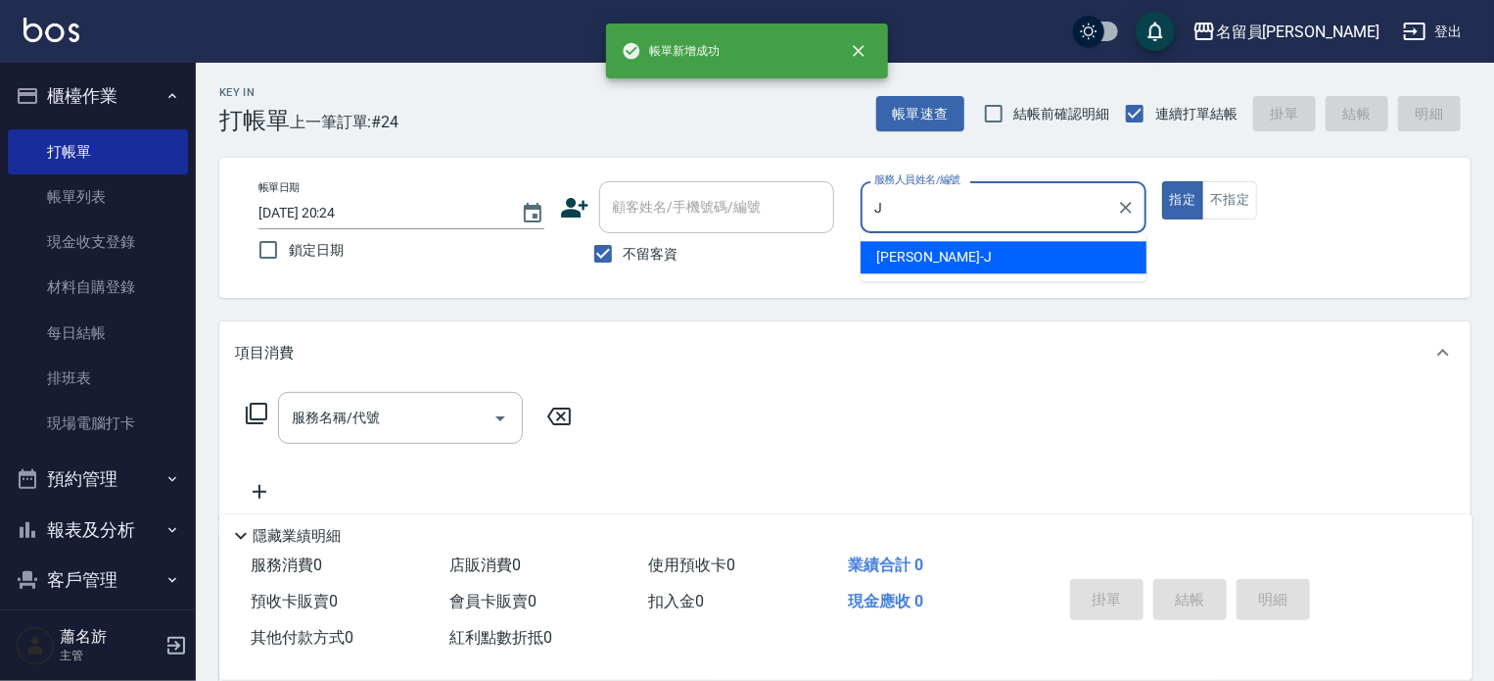
type input "[PERSON_NAME]"
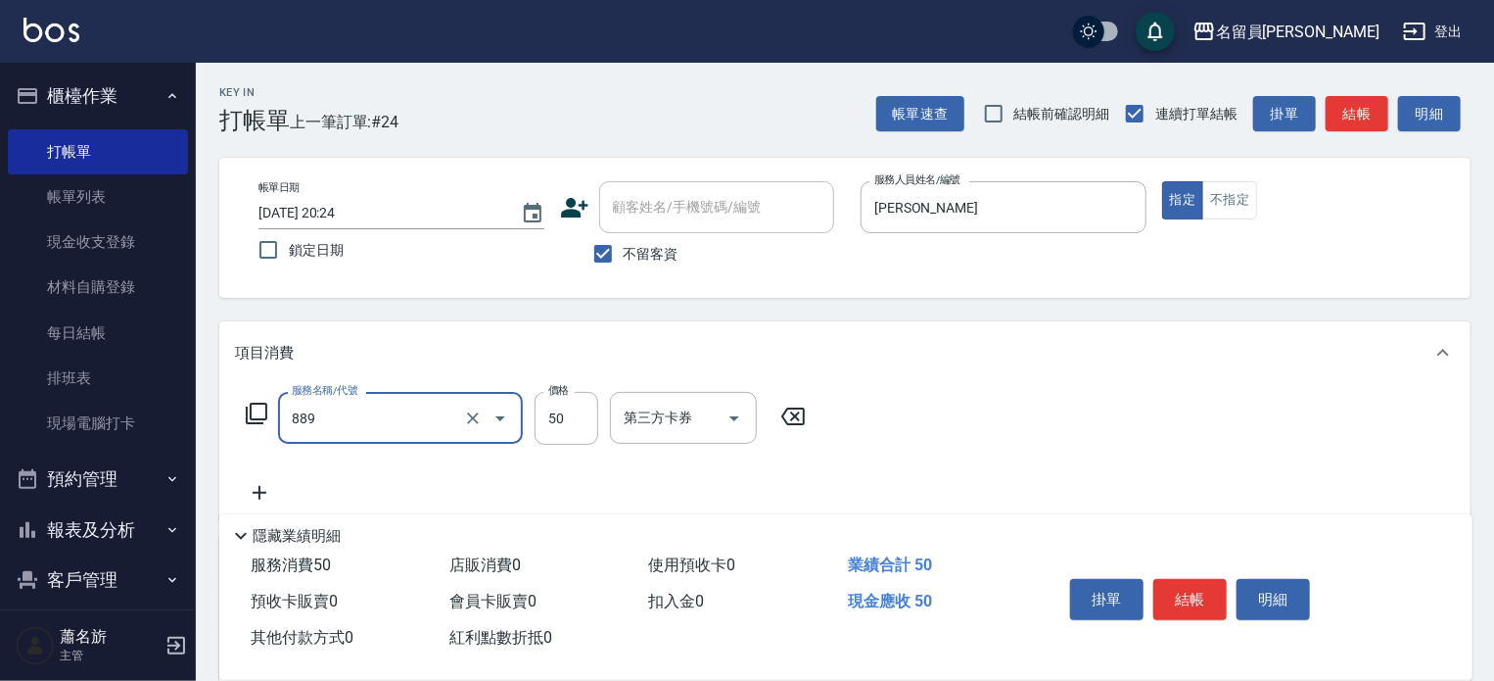
type input "精油(889)"
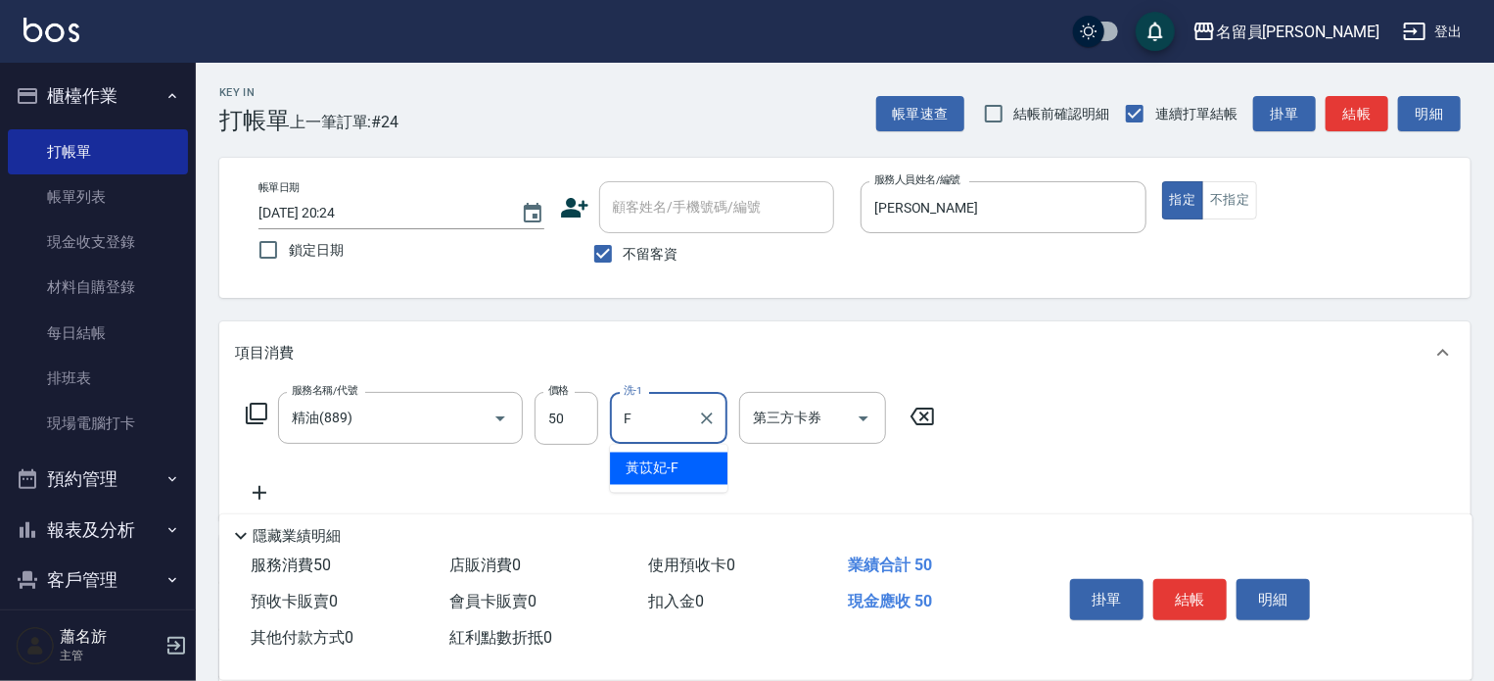
type input "[PERSON_NAME]-F"
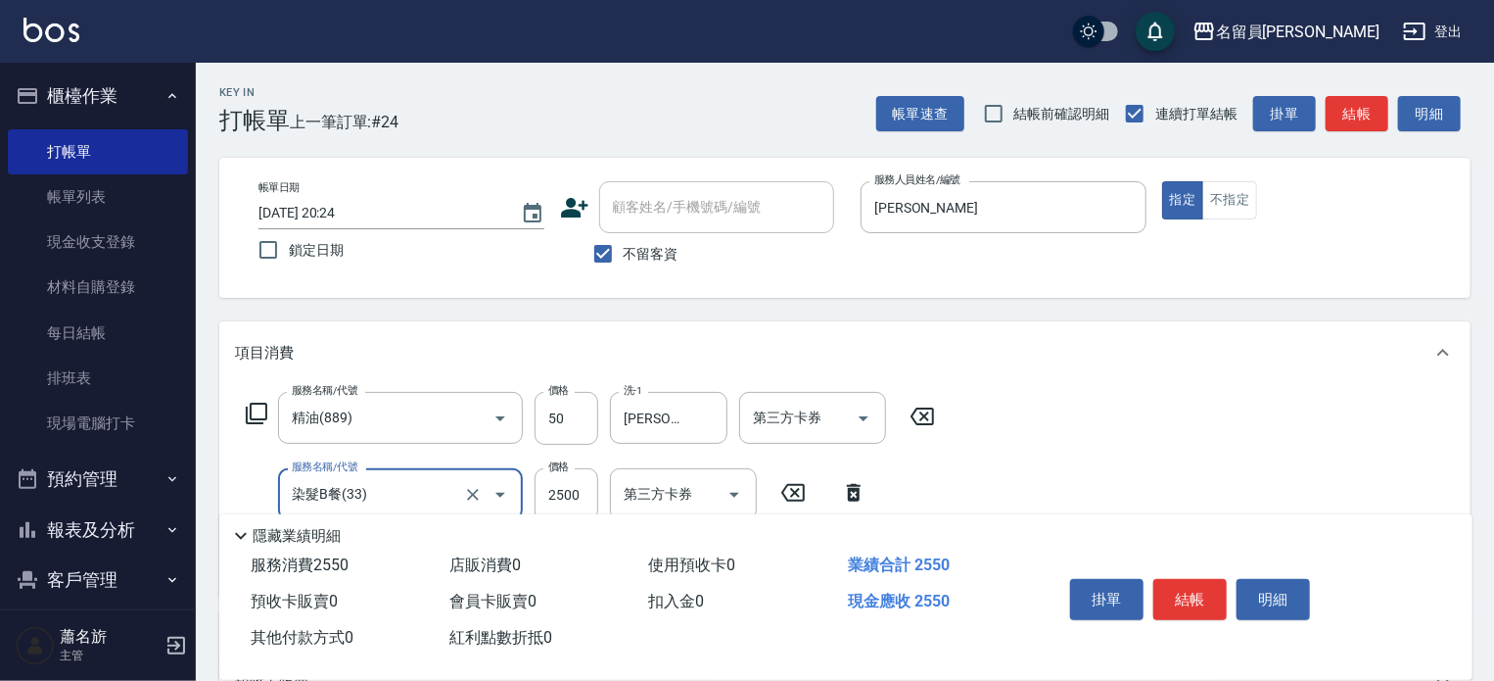
type input "染髮B餐(33)"
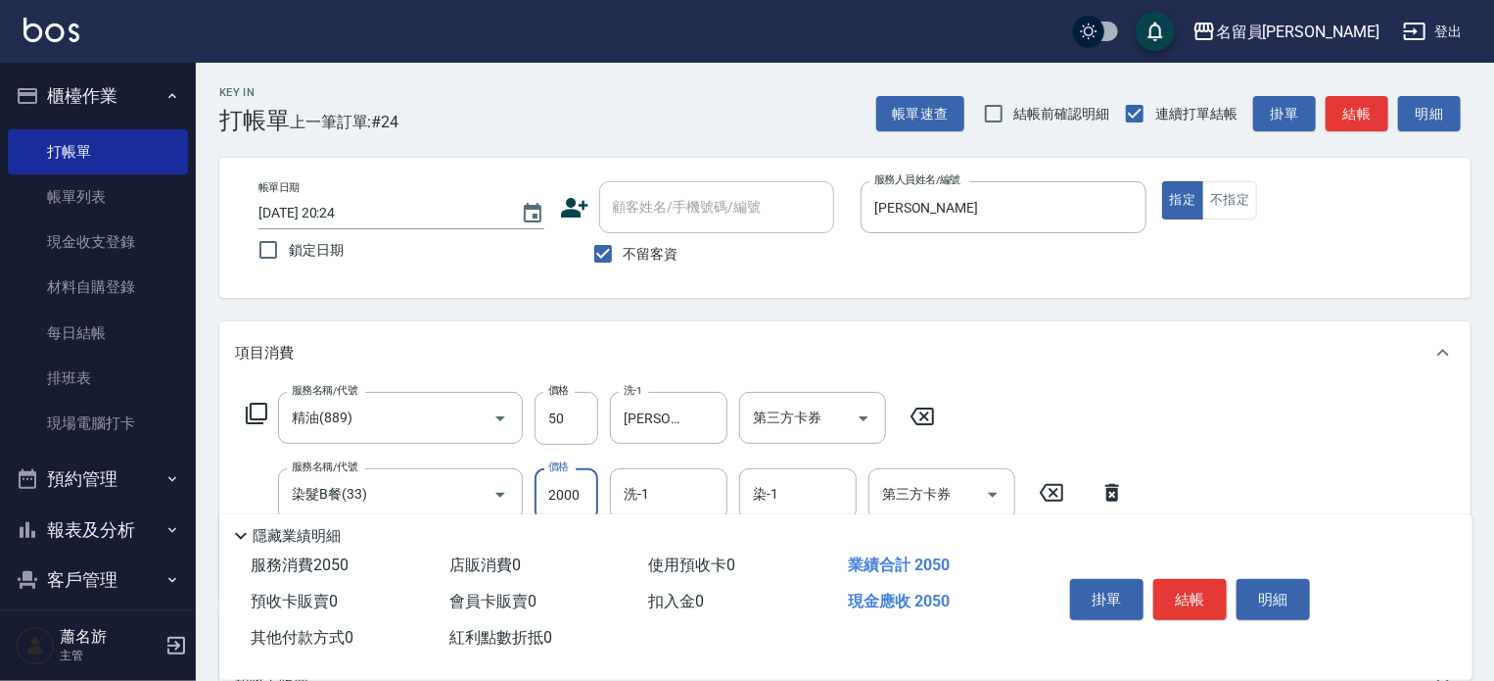
type input "2000"
type input "FF"
type input "[PERSON_NAME]-F"
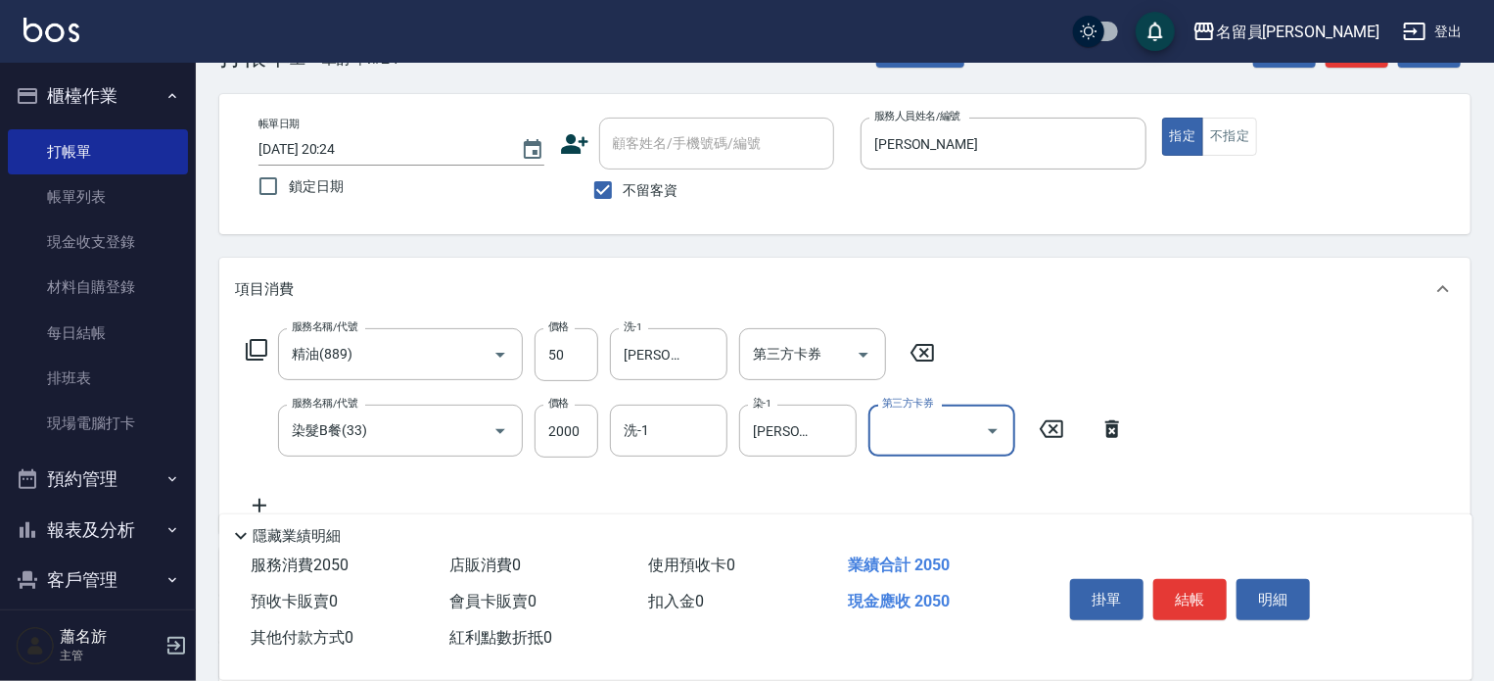
scroll to position [98, 0]
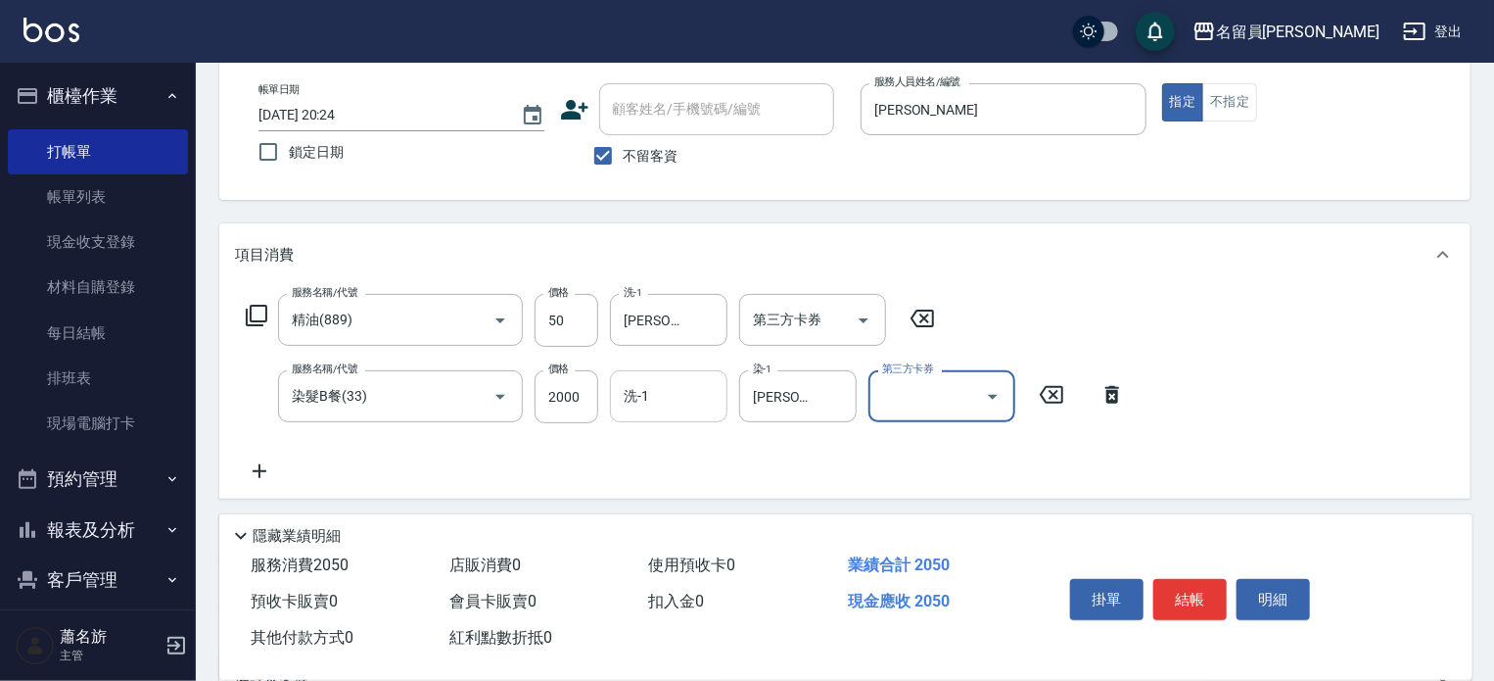
click at [670, 387] on input "洗-1" at bounding box center [669, 396] width 100 height 34
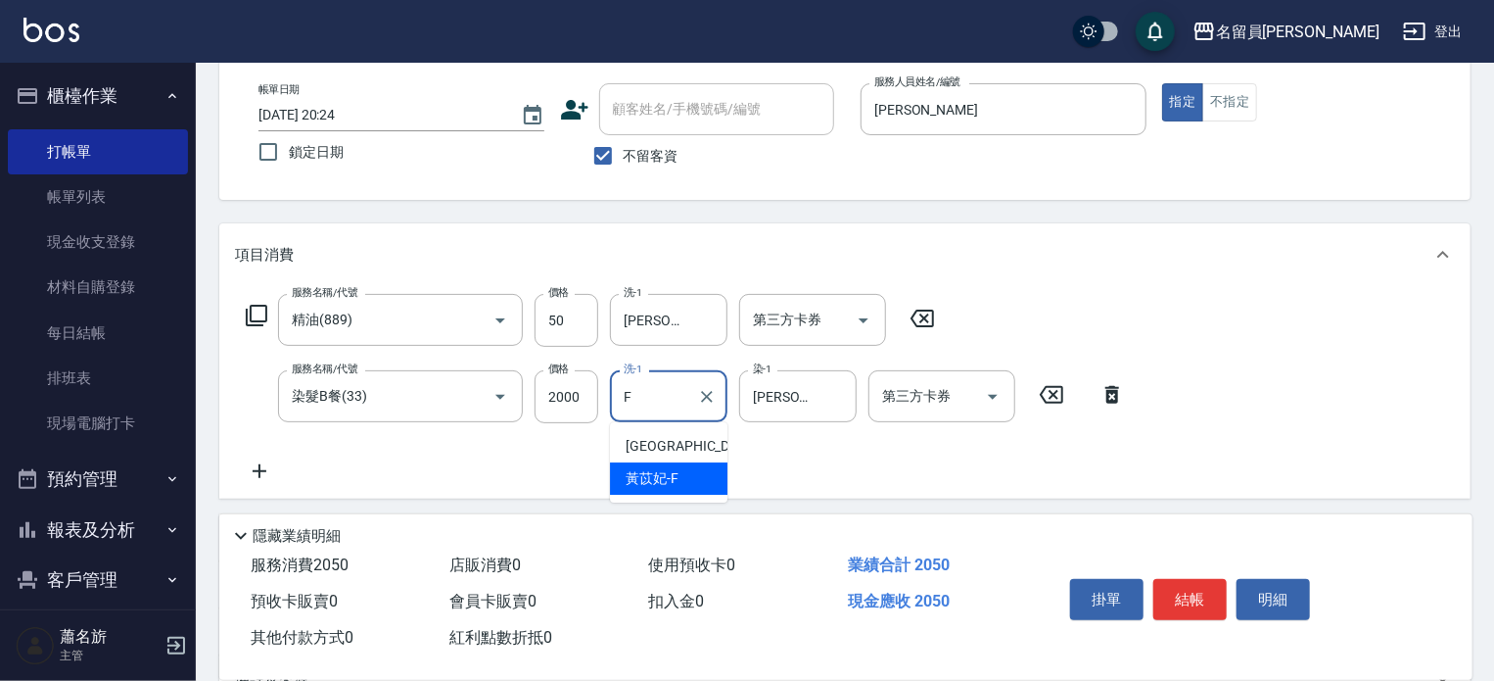
type input "[PERSON_NAME]-F"
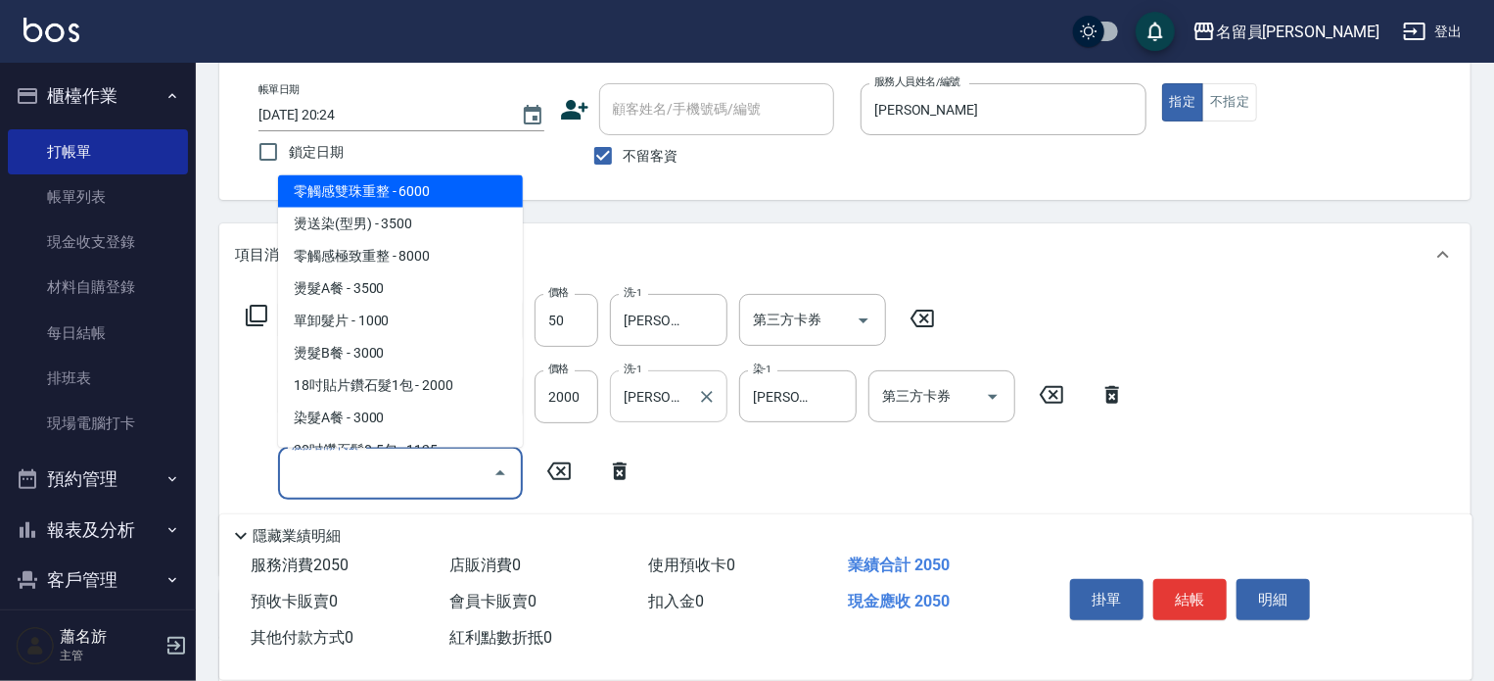
scroll to position [1494, 0]
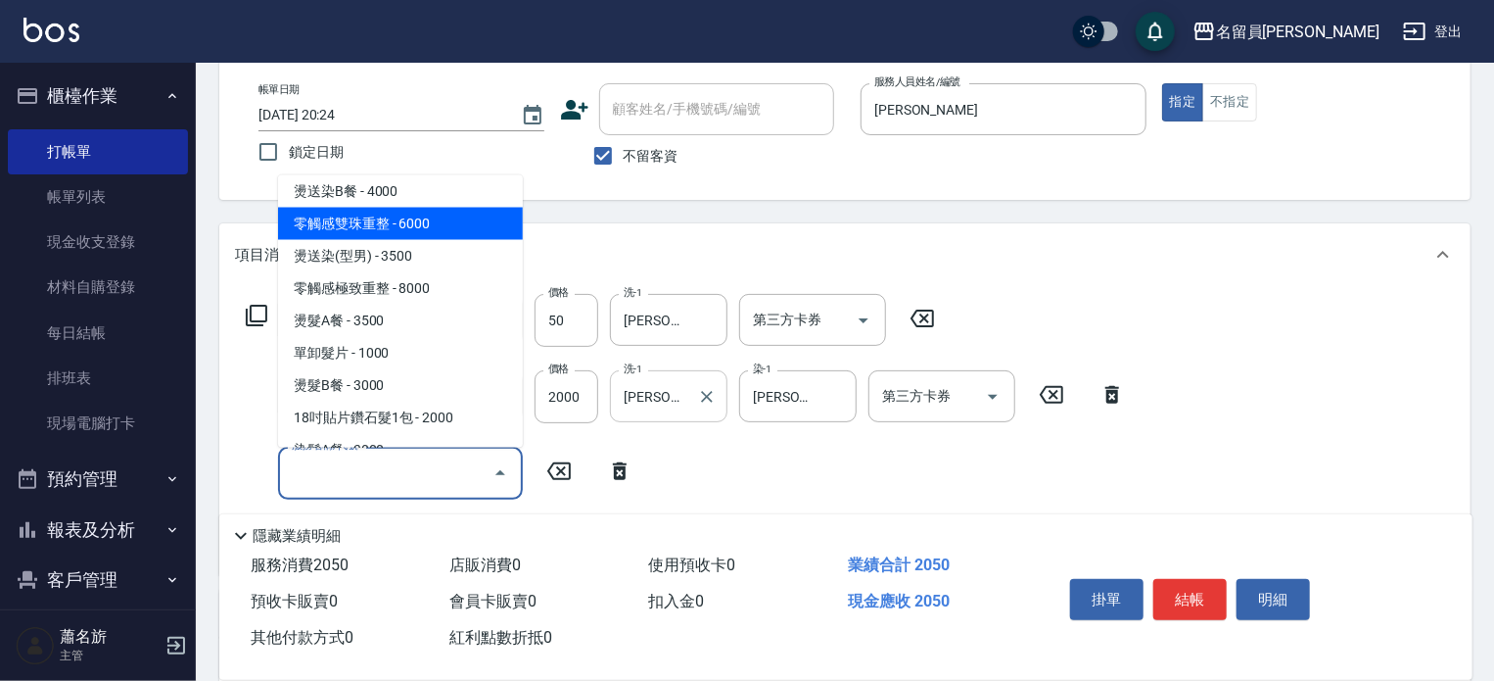
type input "零觸感雙珠重整(00029)"
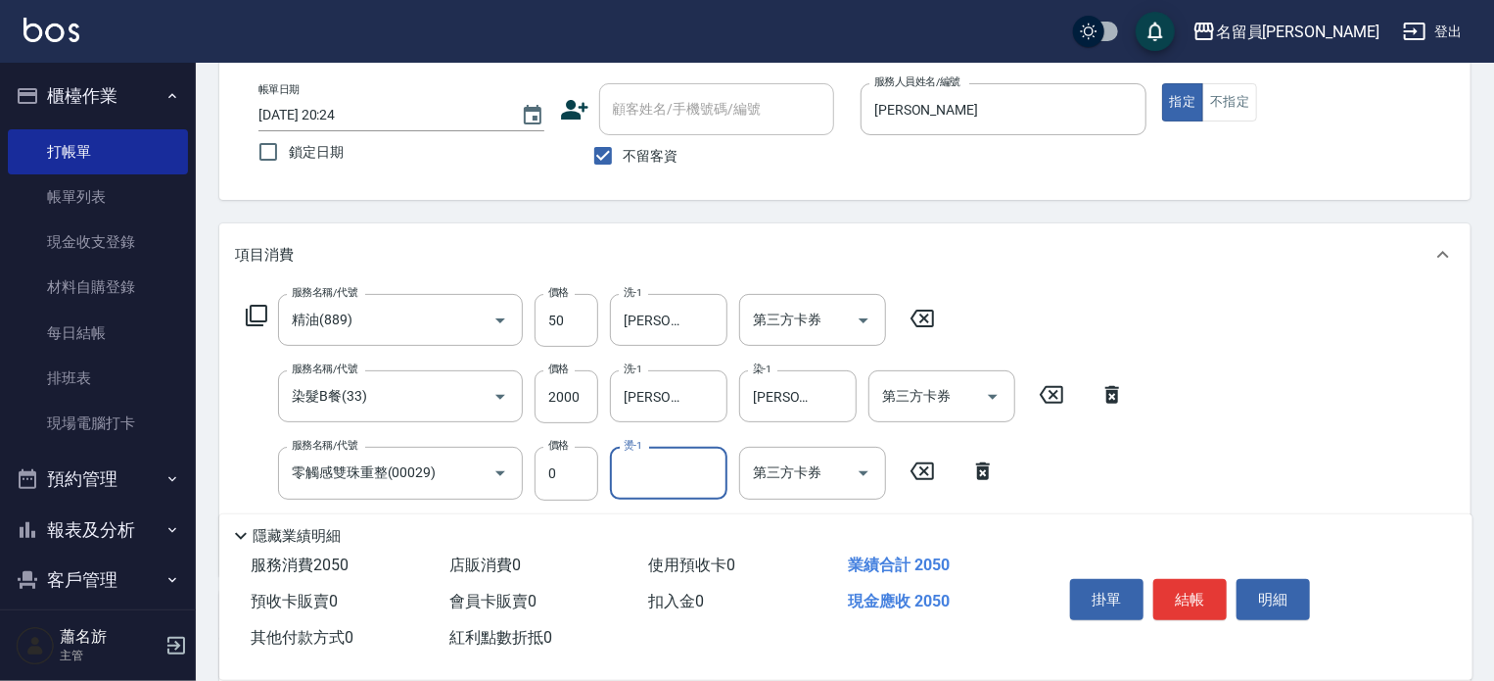
click at [603, 463] on div "服務名稱/代號 零觸感雙珠重整(00029) 服務名稱/代號 價格 0 價格 燙-1 燙-1 第三方卡券 第三方卡券" at bounding box center [621, 473] width 773 height 53
click at [592, 469] on input "0" at bounding box center [567, 473] width 64 height 53
type input "5000"
type input "[PERSON_NAME]-F"
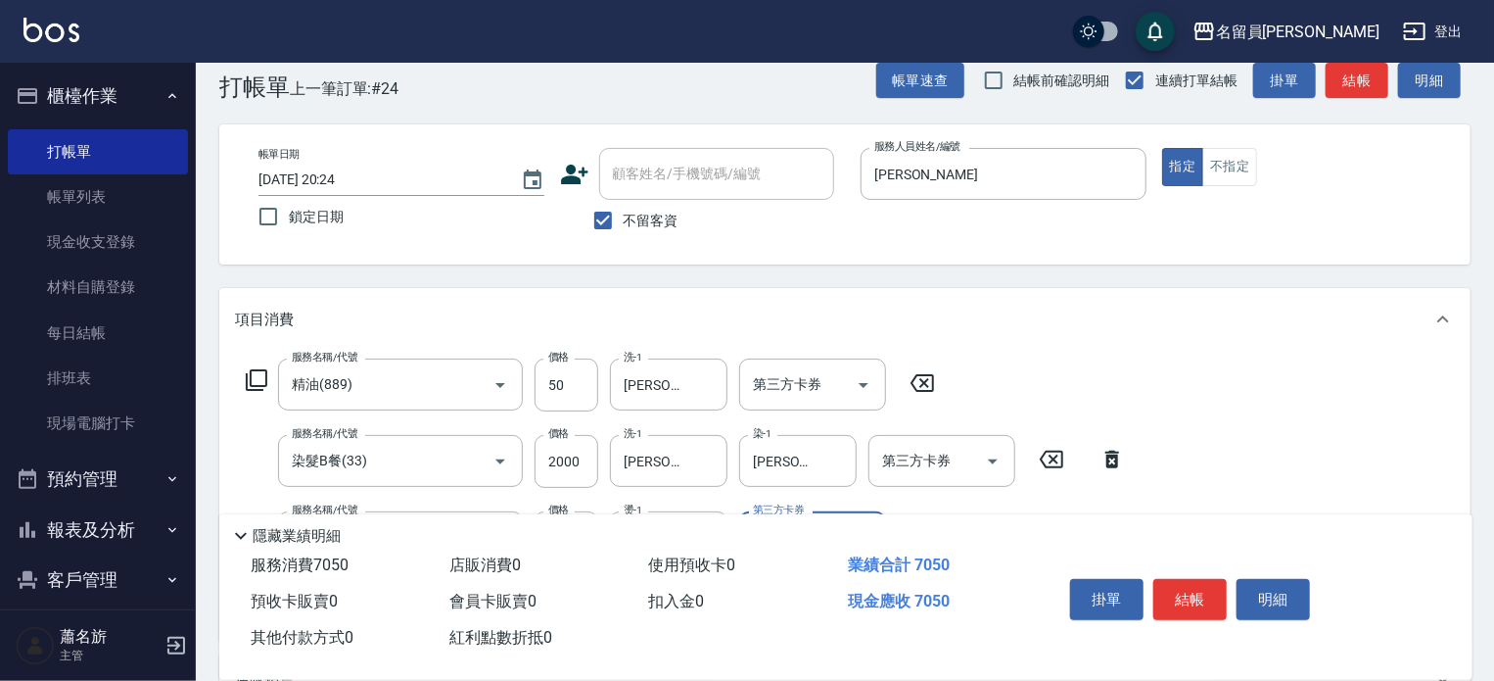
scroll to position [0, 0]
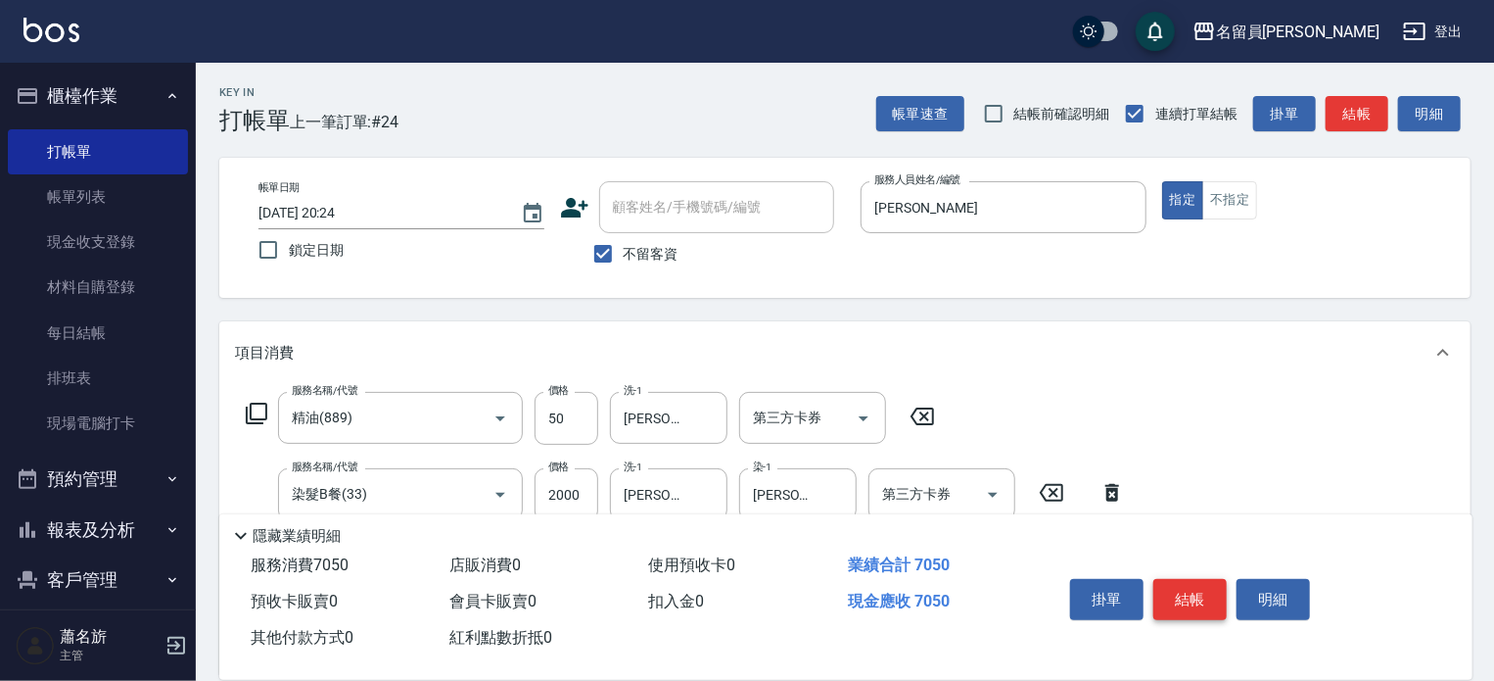
click at [1170, 587] on button "結帳" at bounding box center [1190, 599] width 73 height 41
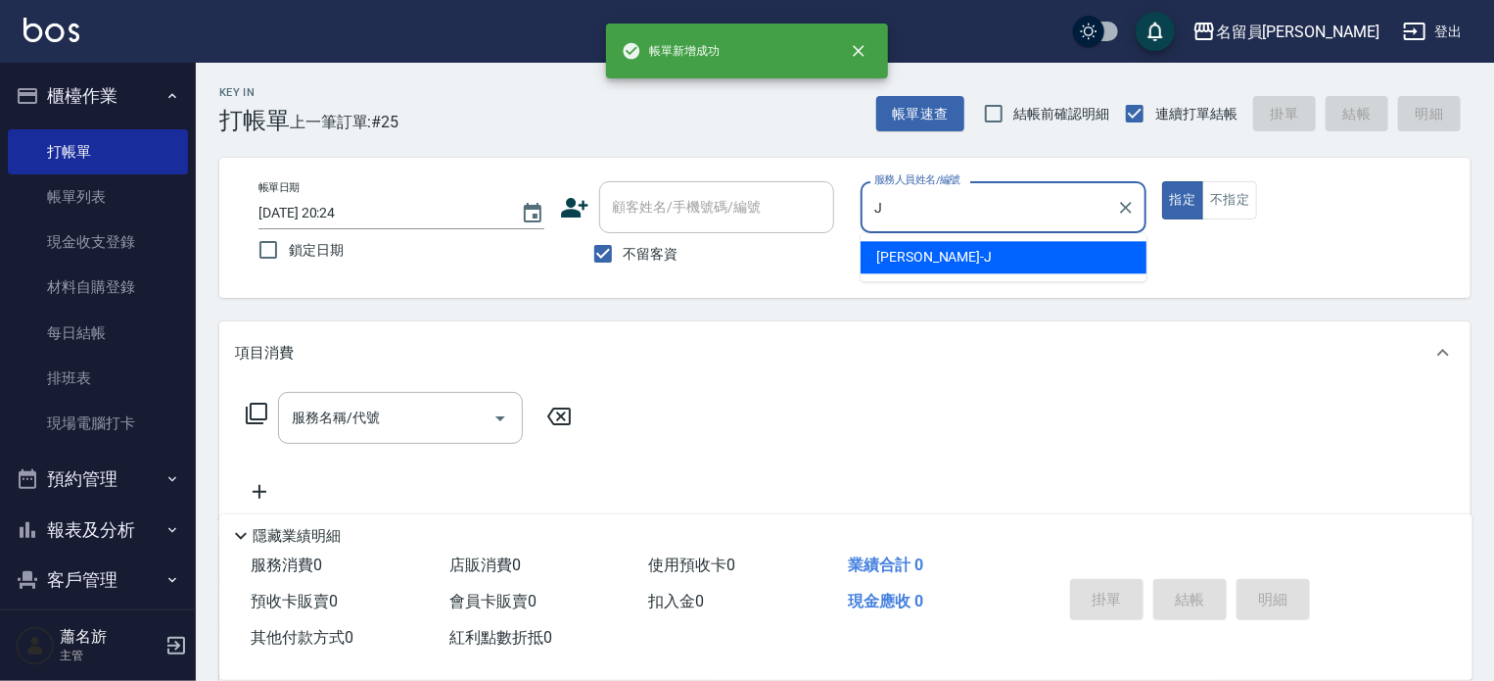
type input "[PERSON_NAME]"
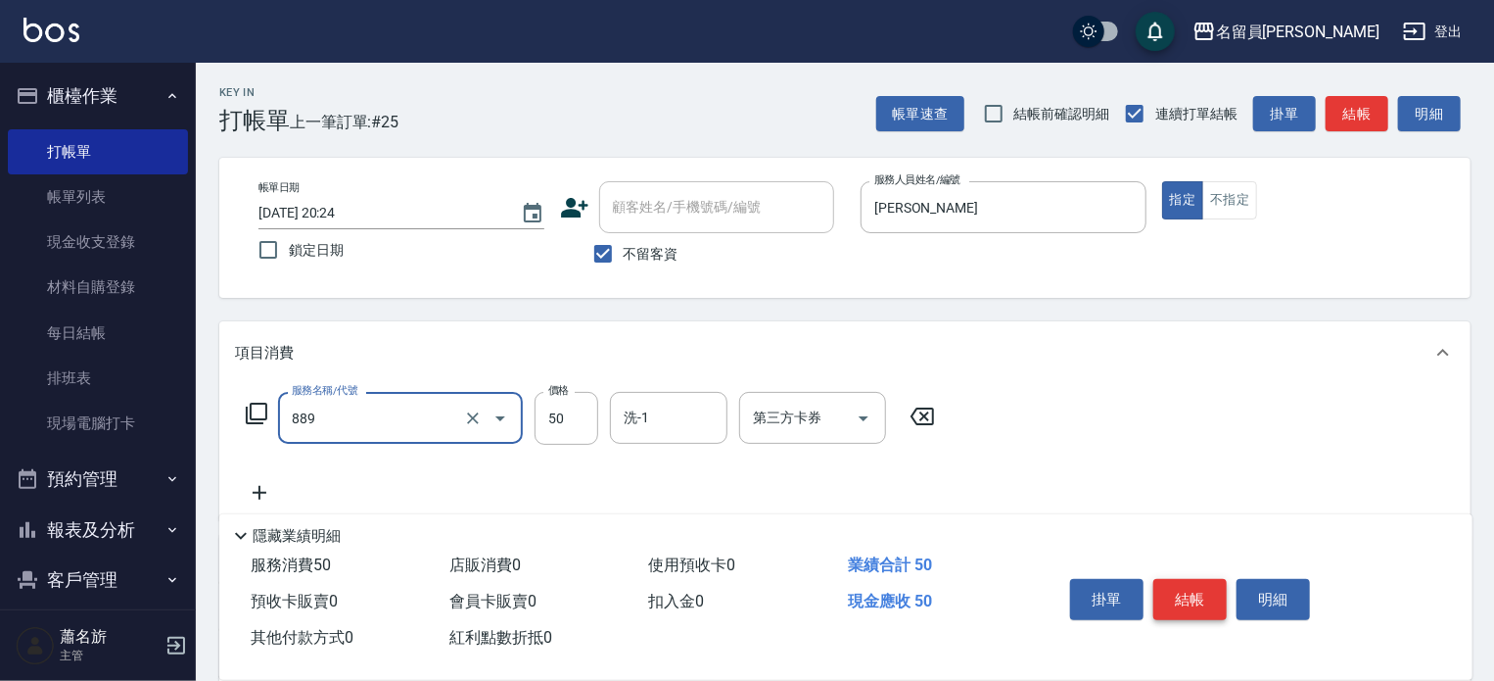
type input "精油(889)"
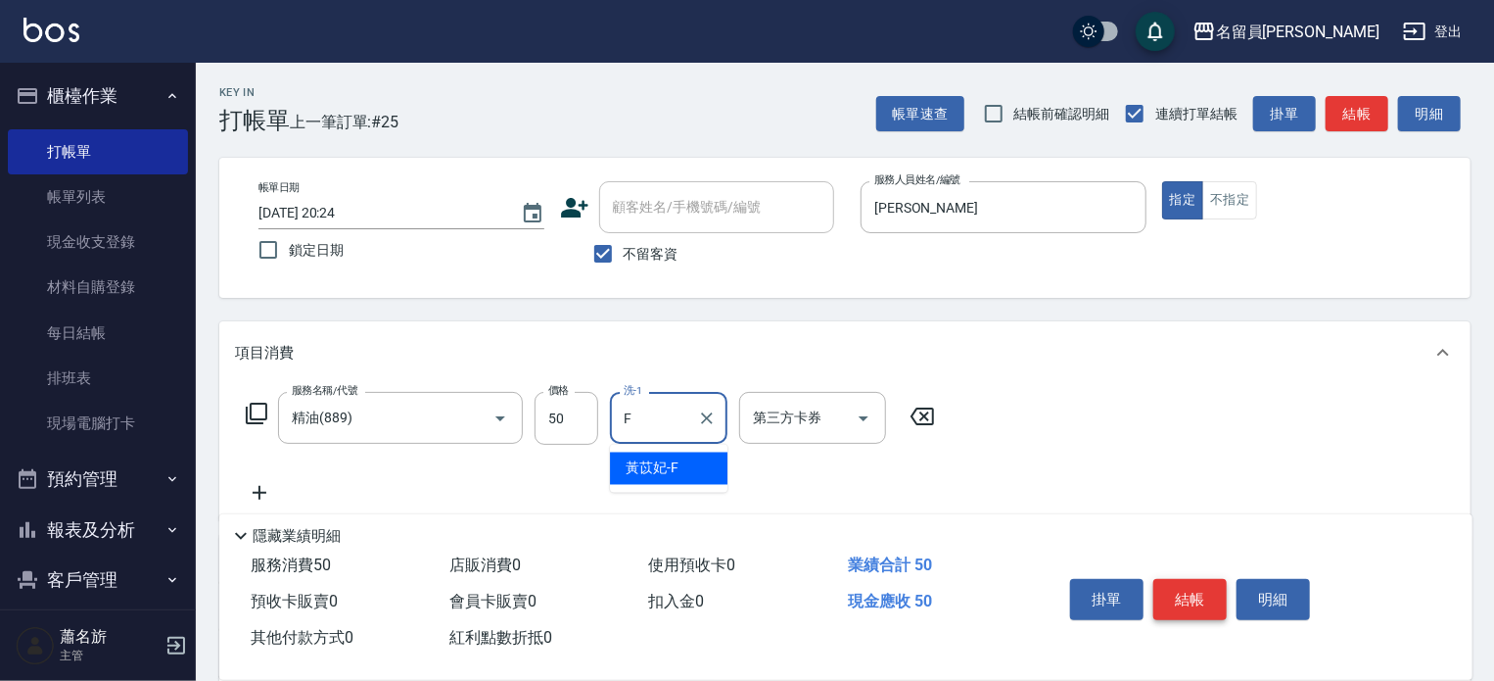
type input "[PERSON_NAME]-F"
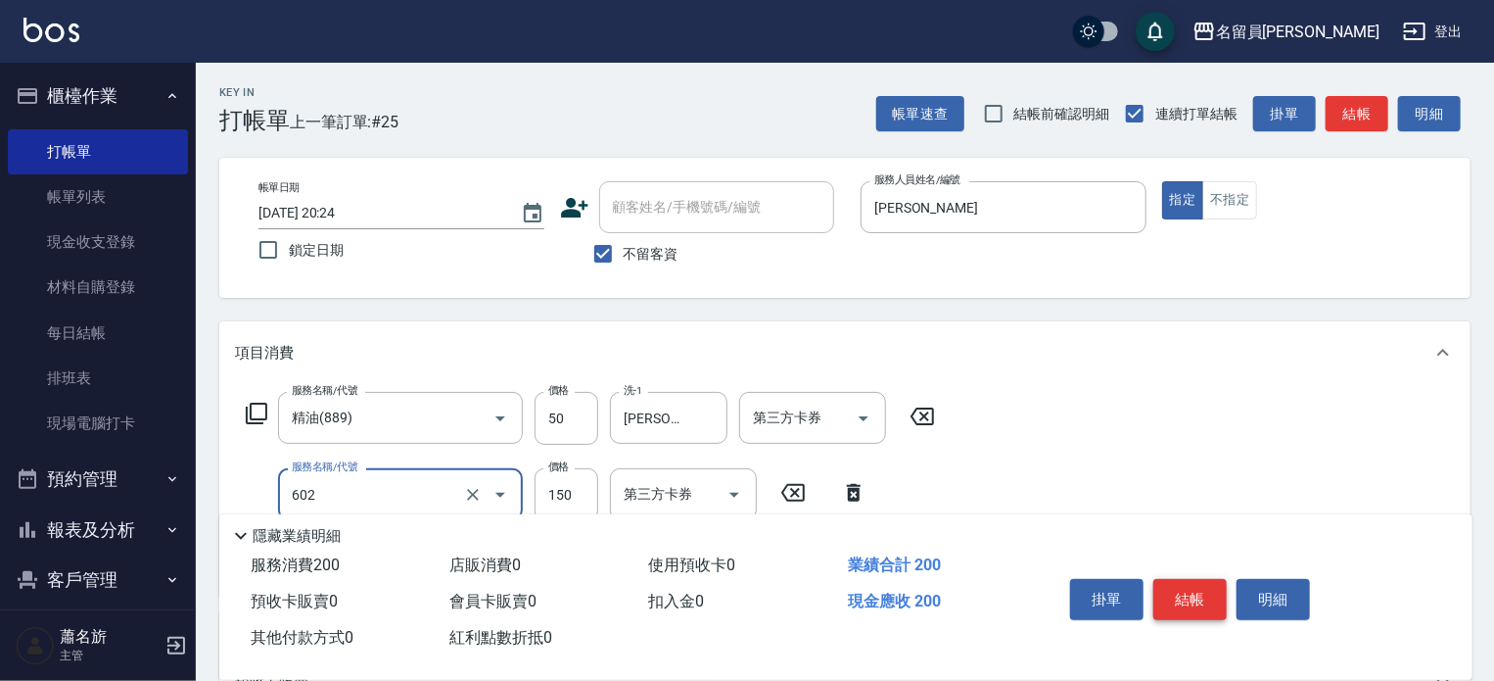
type input "一般洗髮(602)"
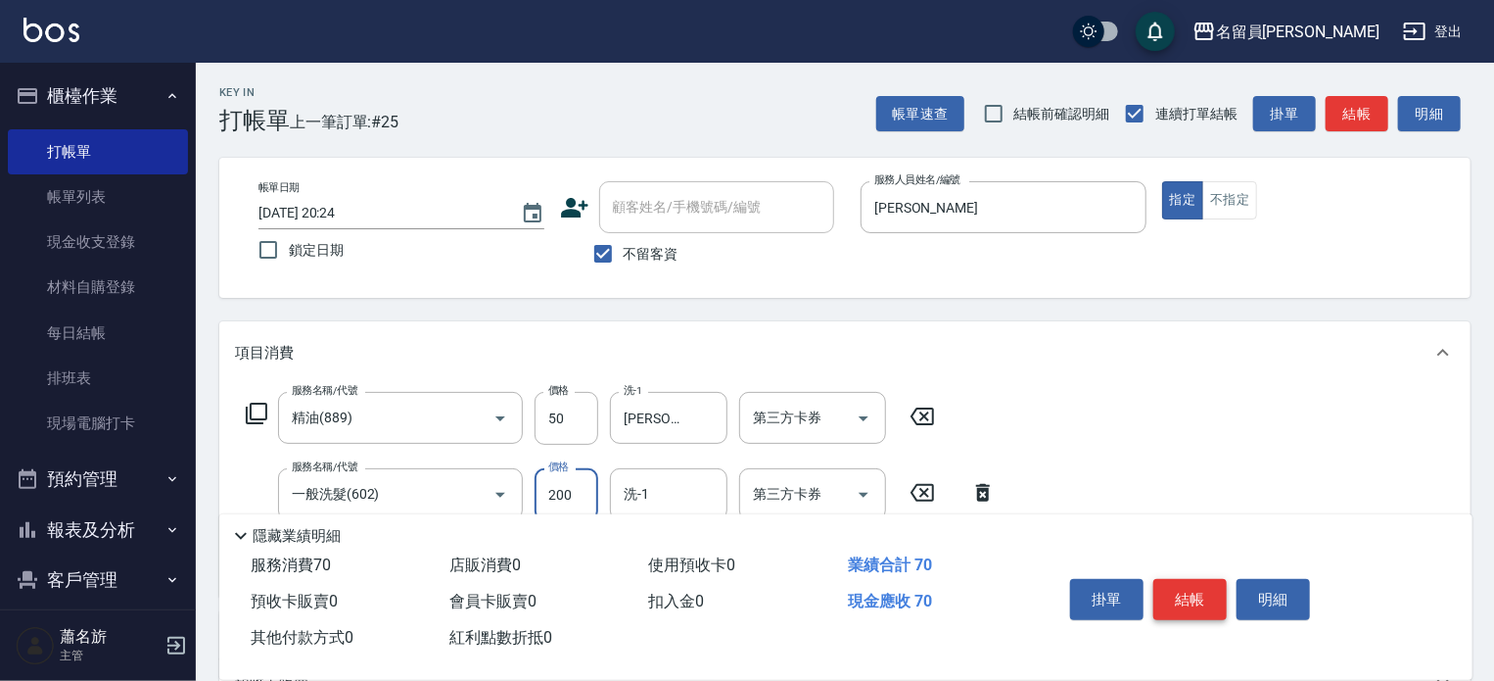
type input "200"
type input "[PERSON_NAME]-F"
type input "剪髮(302)"
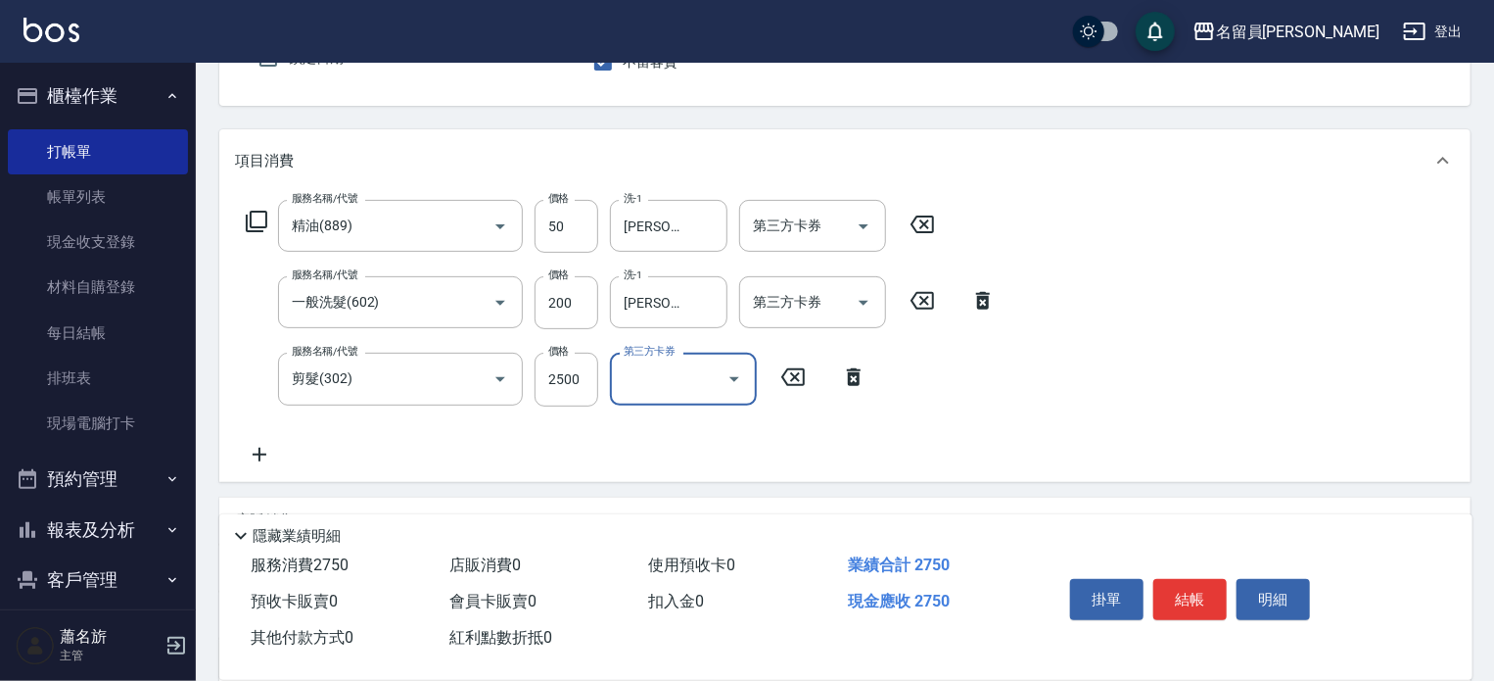
scroll to position [196, 0]
click at [579, 379] on input "2500" at bounding box center [567, 375] width 64 height 53
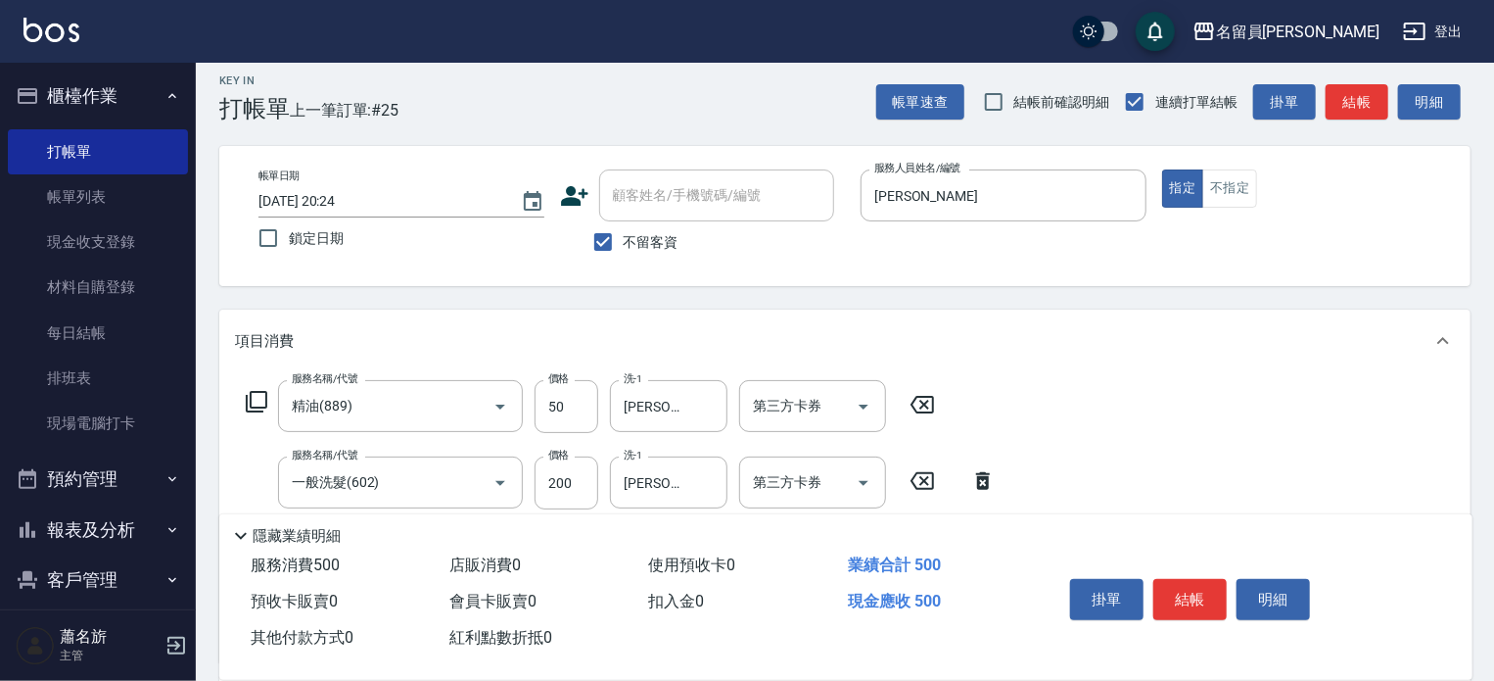
scroll to position [0, 0]
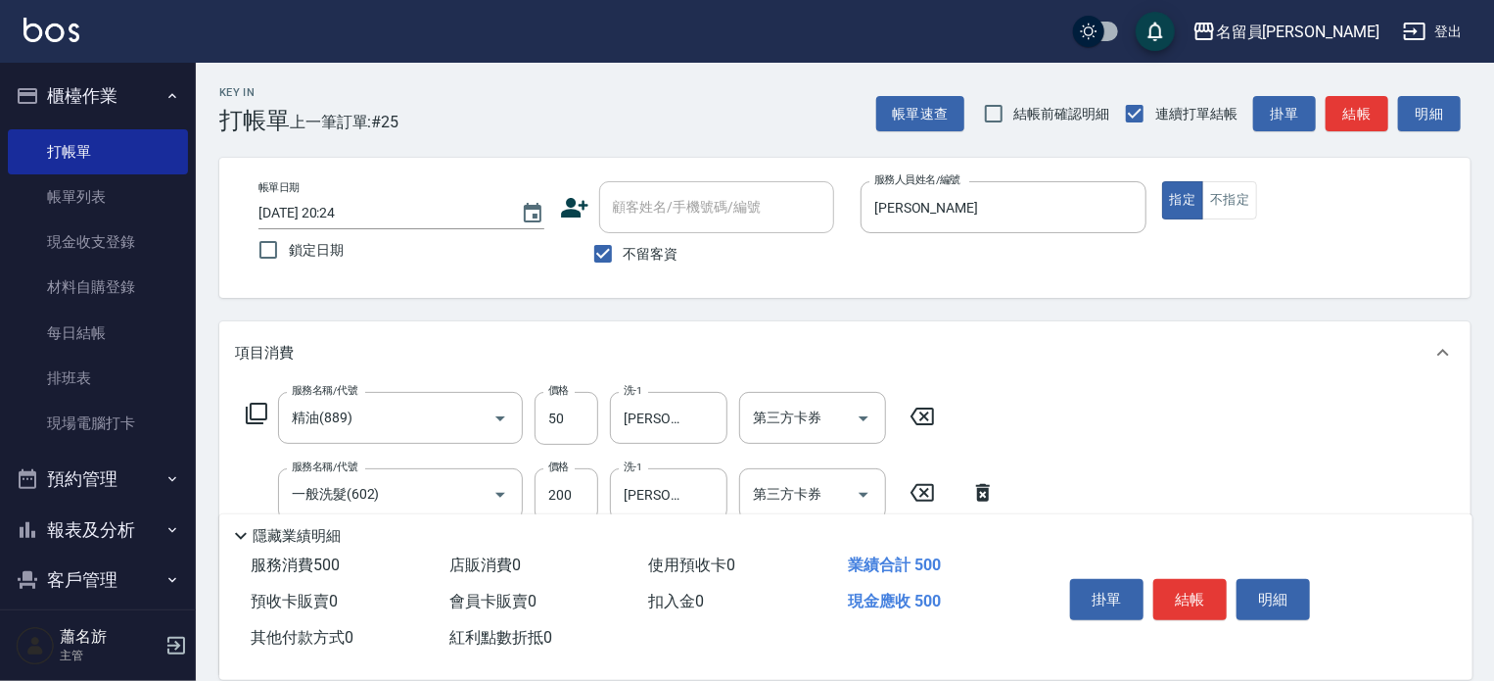
type input "250"
click at [1183, 571] on div "掛單 結帳 明細" at bounding box center [1190, 602] width 256 height 62
click at [1195, 579] on button "結帳" at bounding box center [1190, 599] width 73 height 41
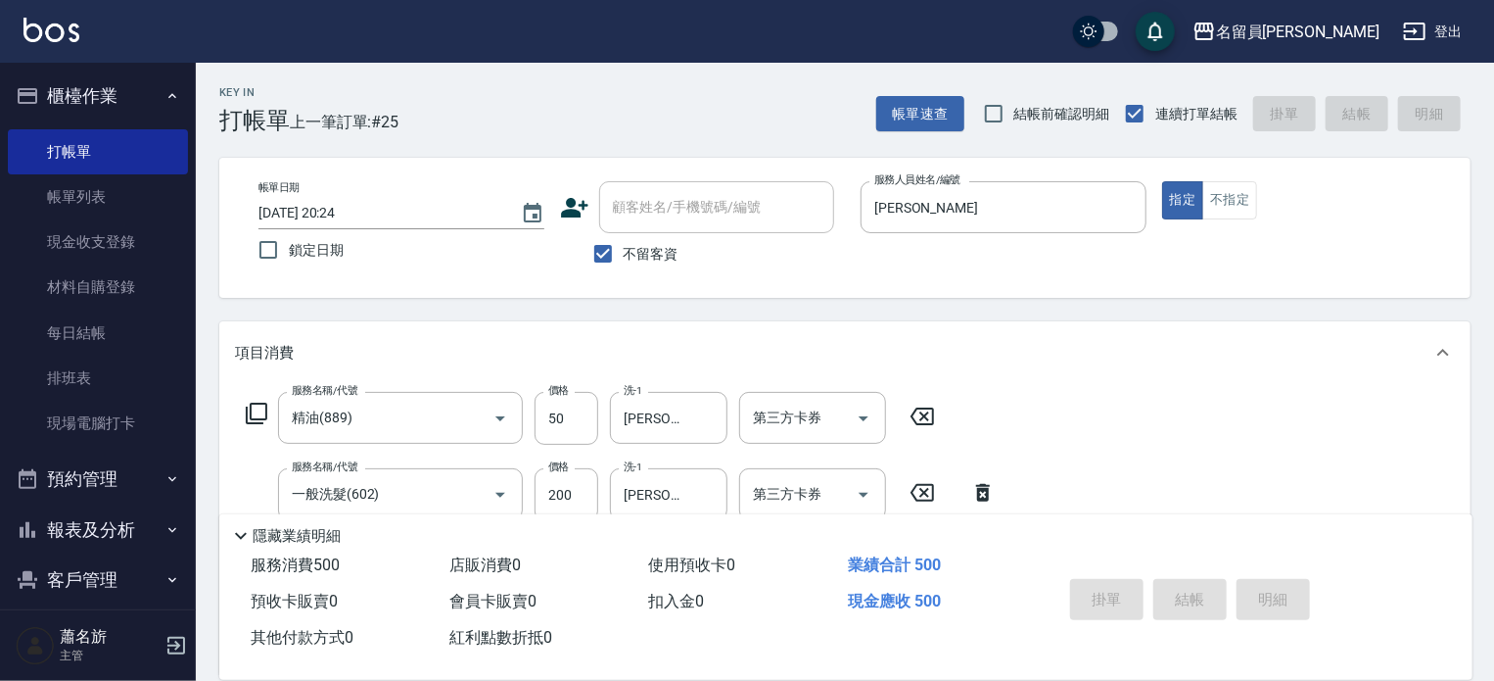
type input "[DATE] 20:25"
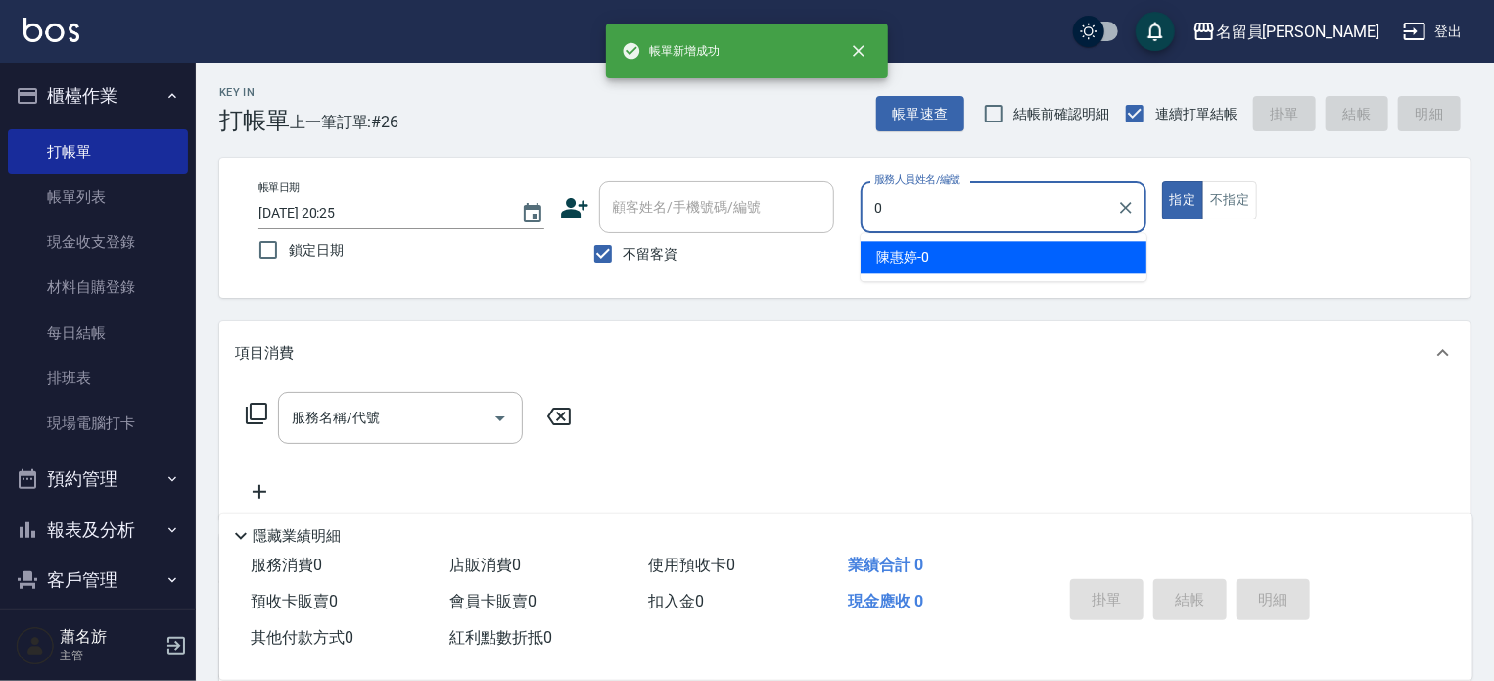
type input "[PERSON_NAME]-0"
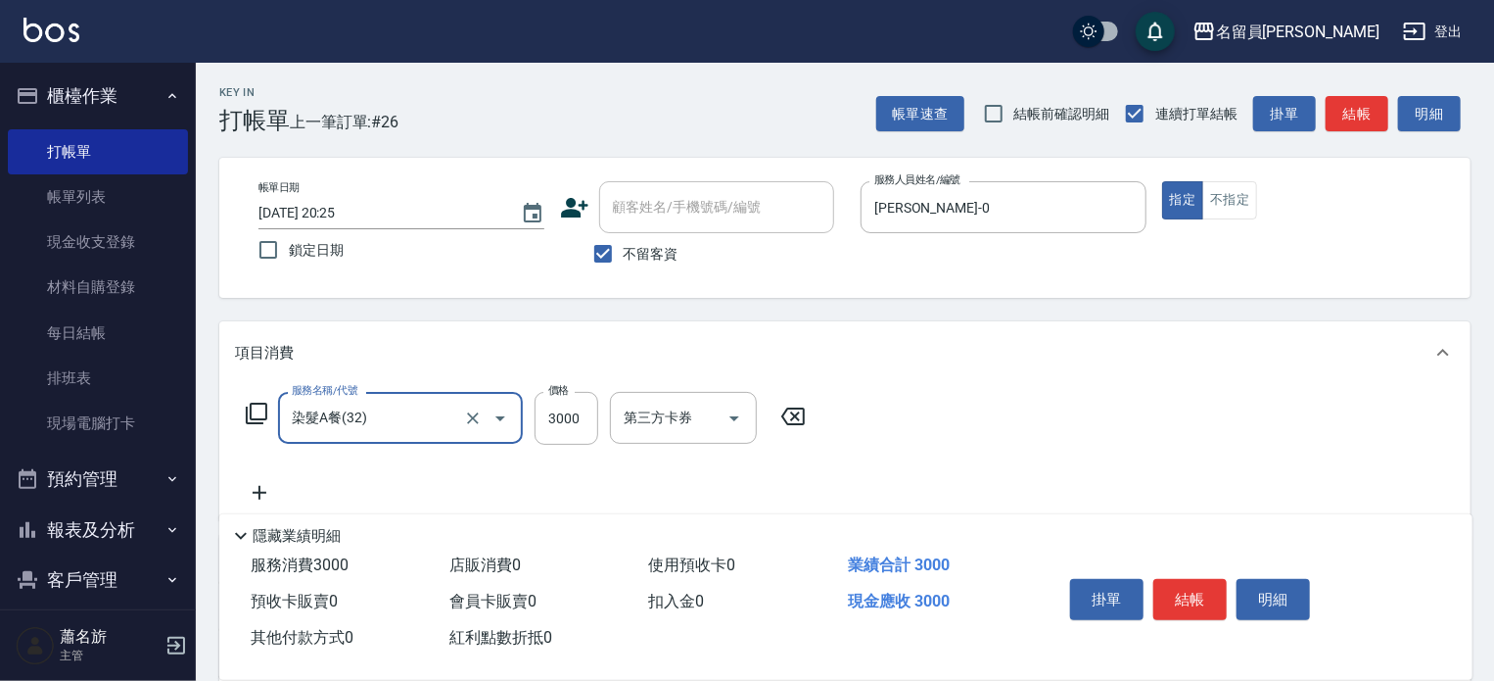
type input "染髮A餐(32)"
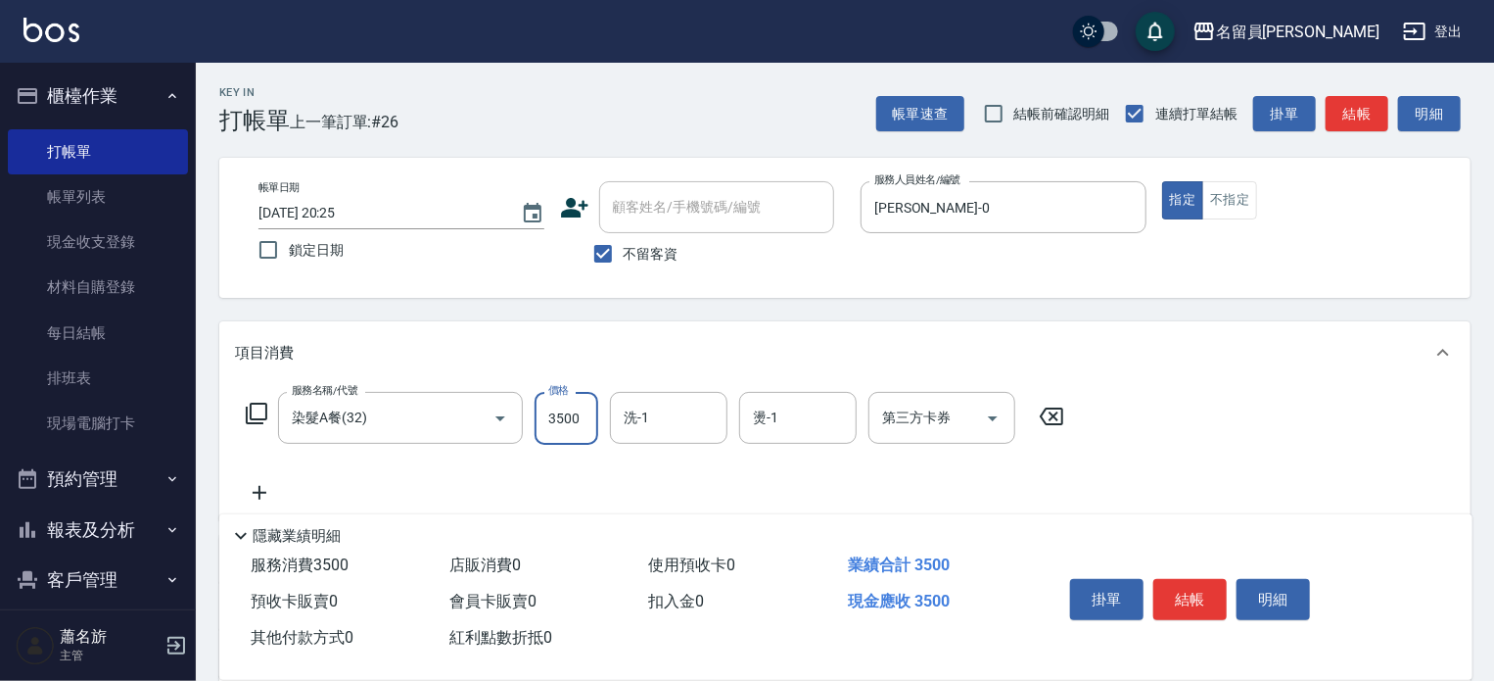
type input "3500"
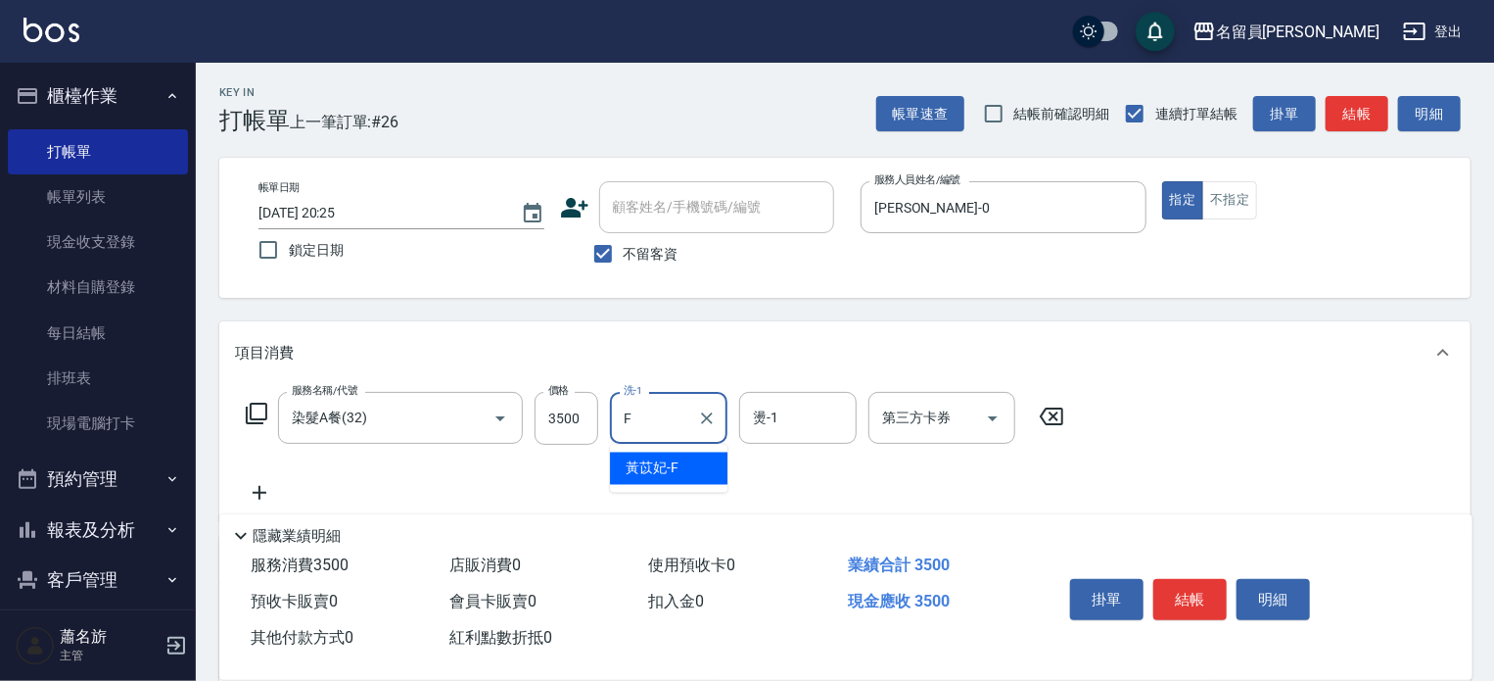
type input "[PERSON_NAME]-F"
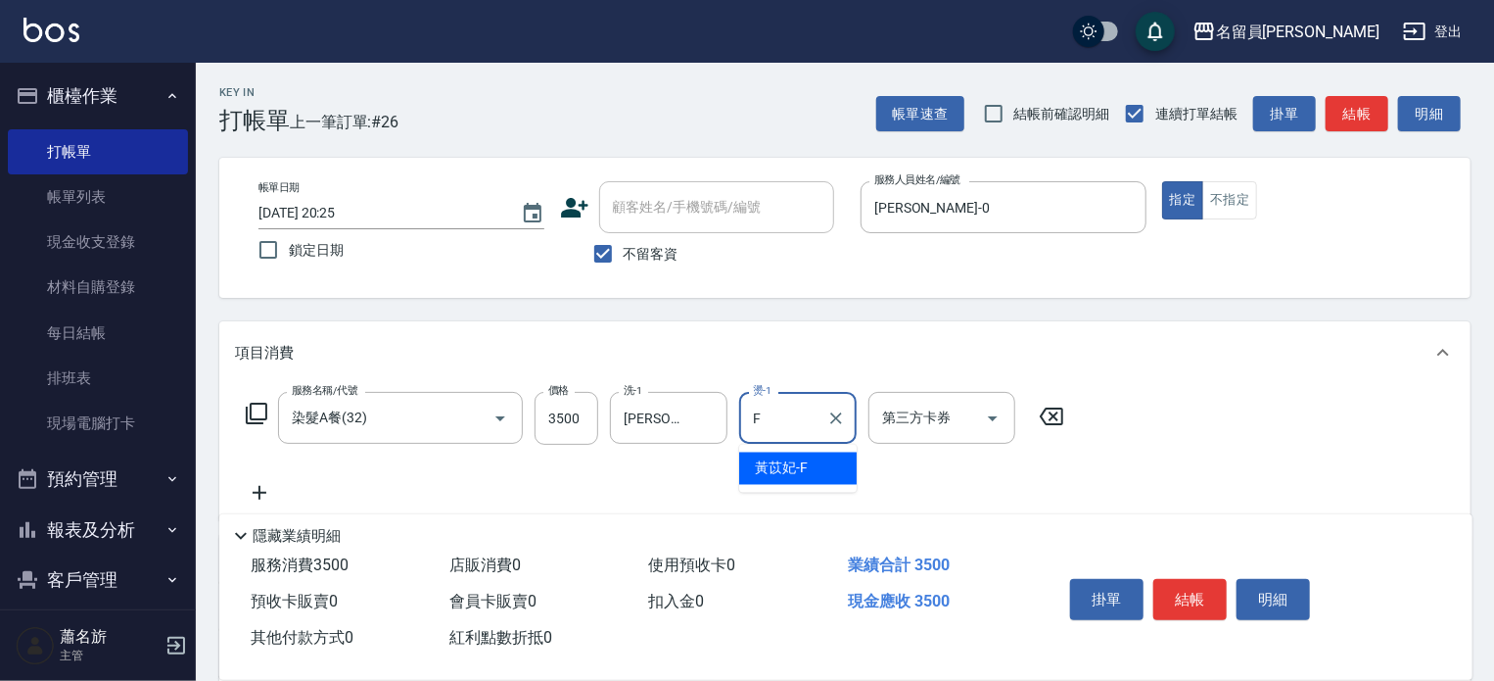
type input "[PERSON_NAME]-F"
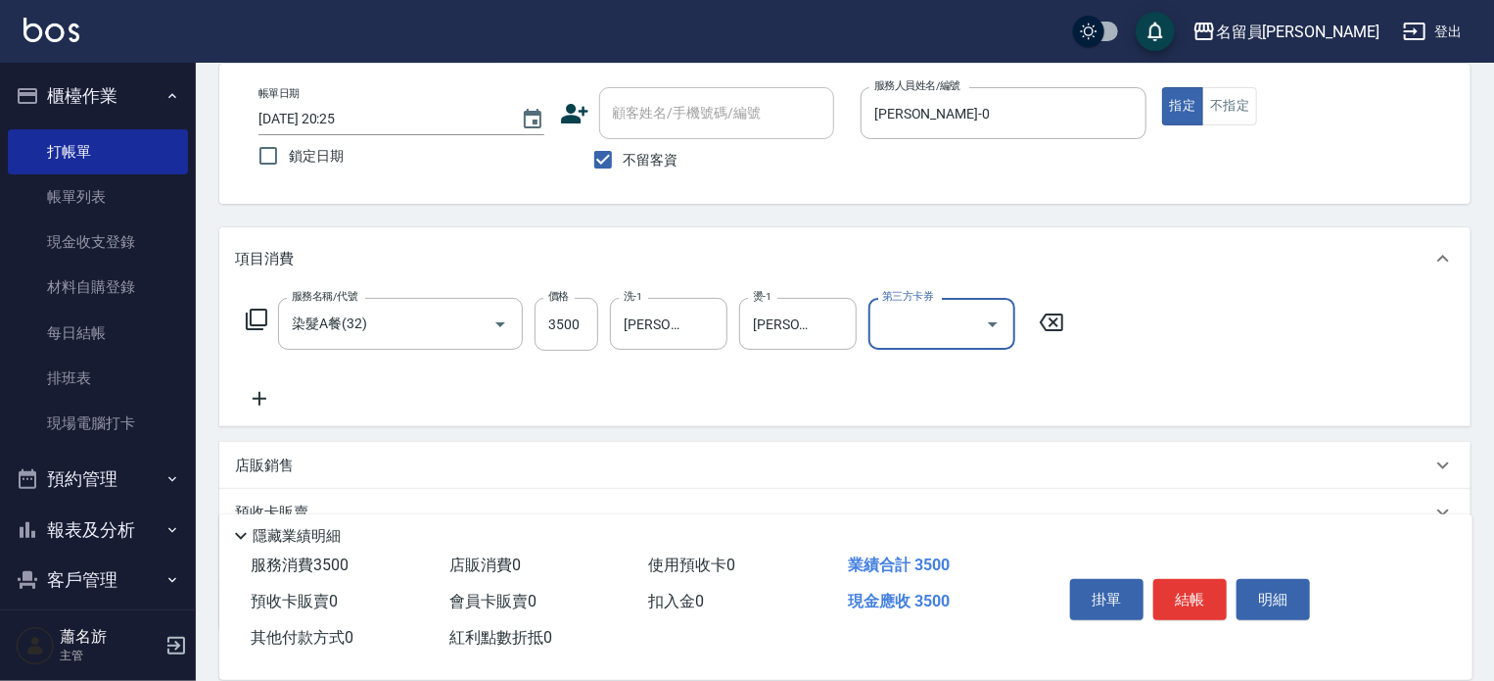
scroll to position [229, 0]
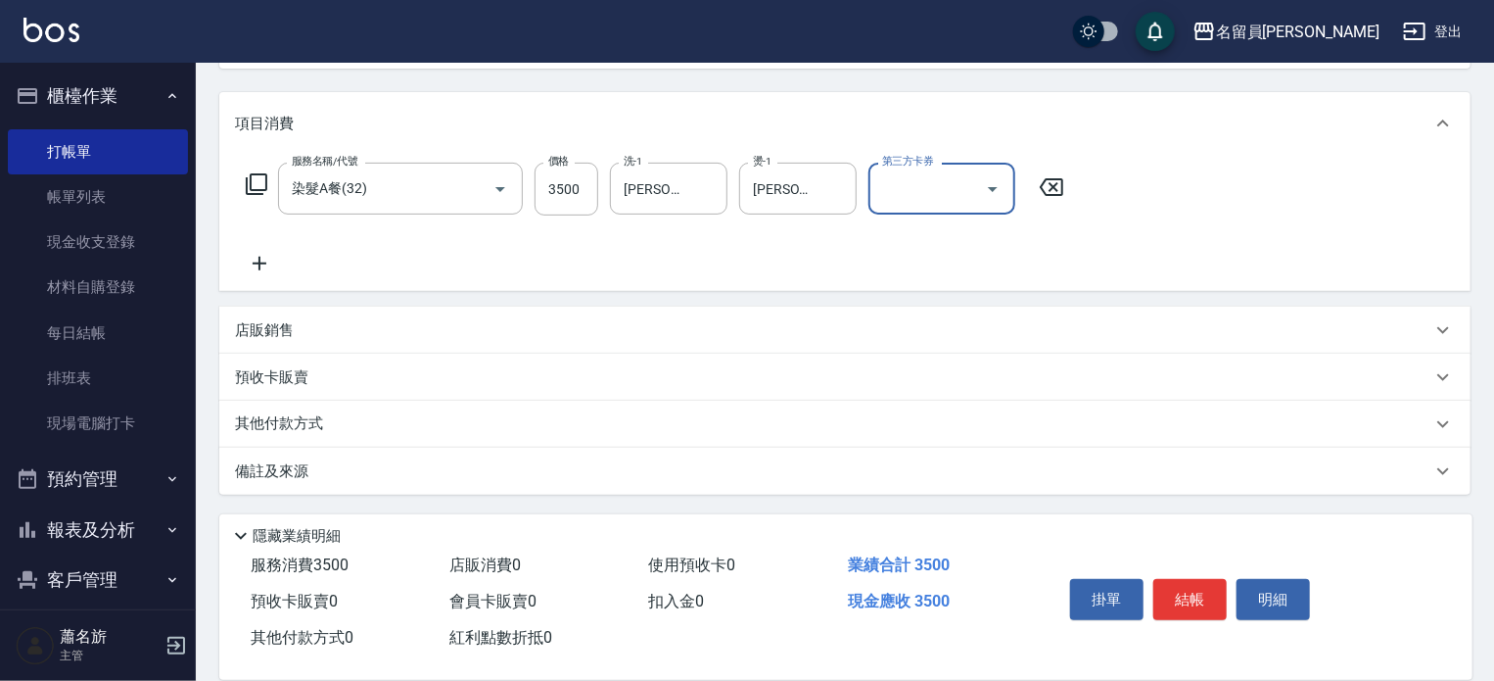
click at [584, 342] on div "店販銷售" at bounding box center [844, 329] width 1251 height 47
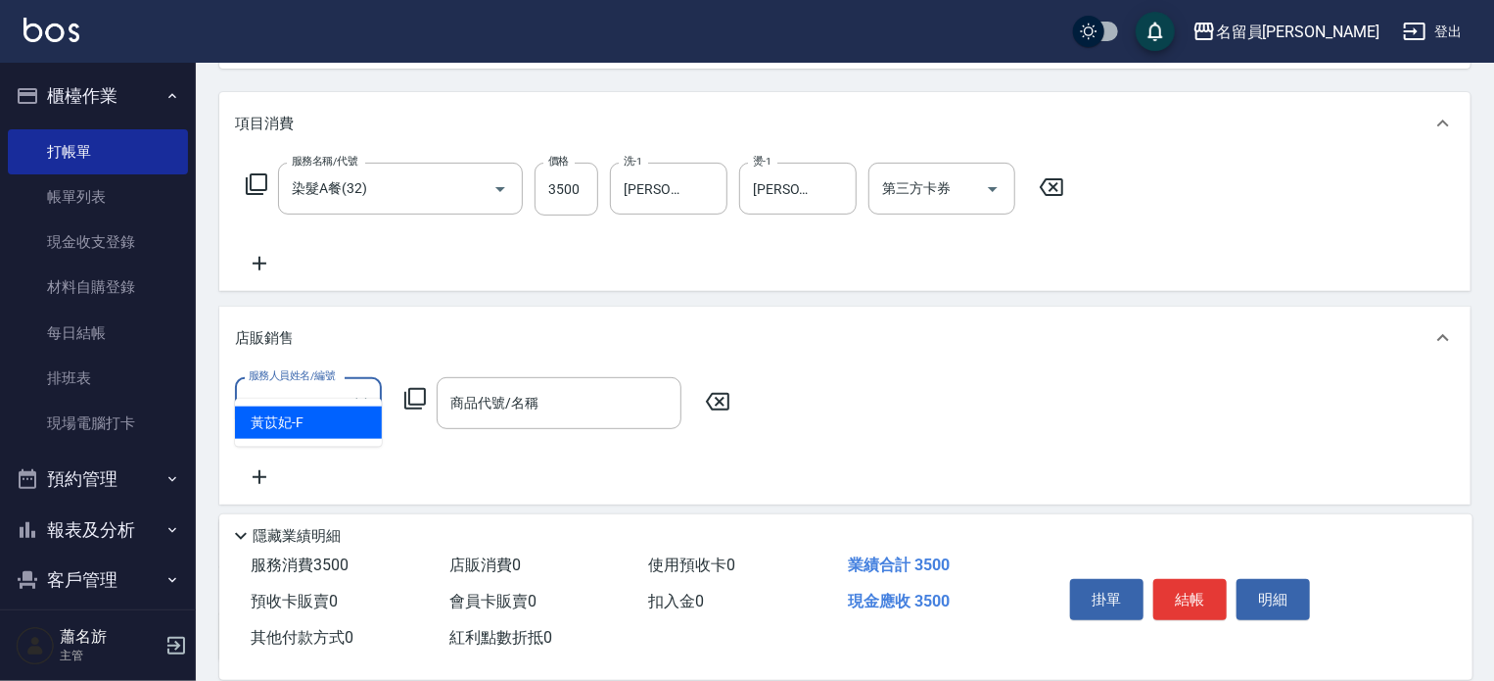
scroll to position [0, 0]
type input "[PERSON_NAME]-F"
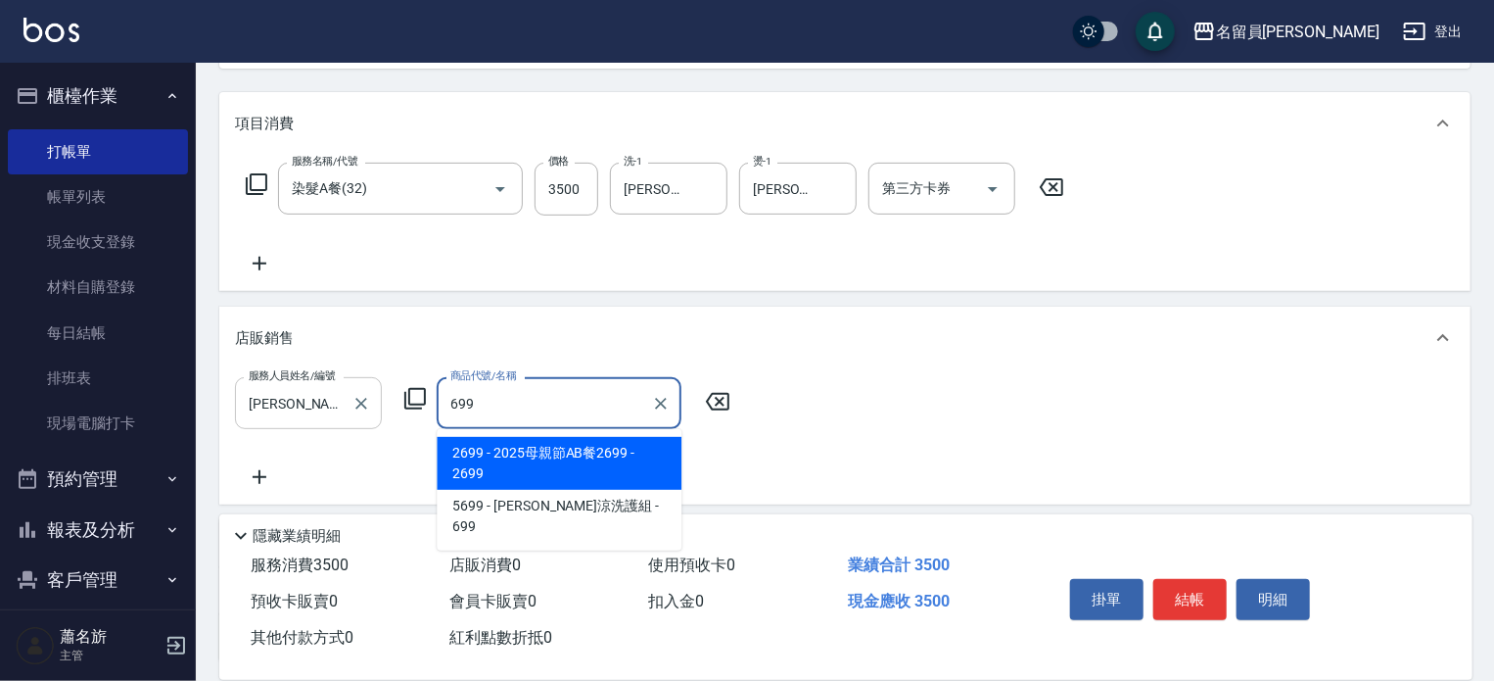
type input "699"
click at [342, 405] on input "[PERSON_NAME]-F" at bounding box center [294, 403] width 100 height 34
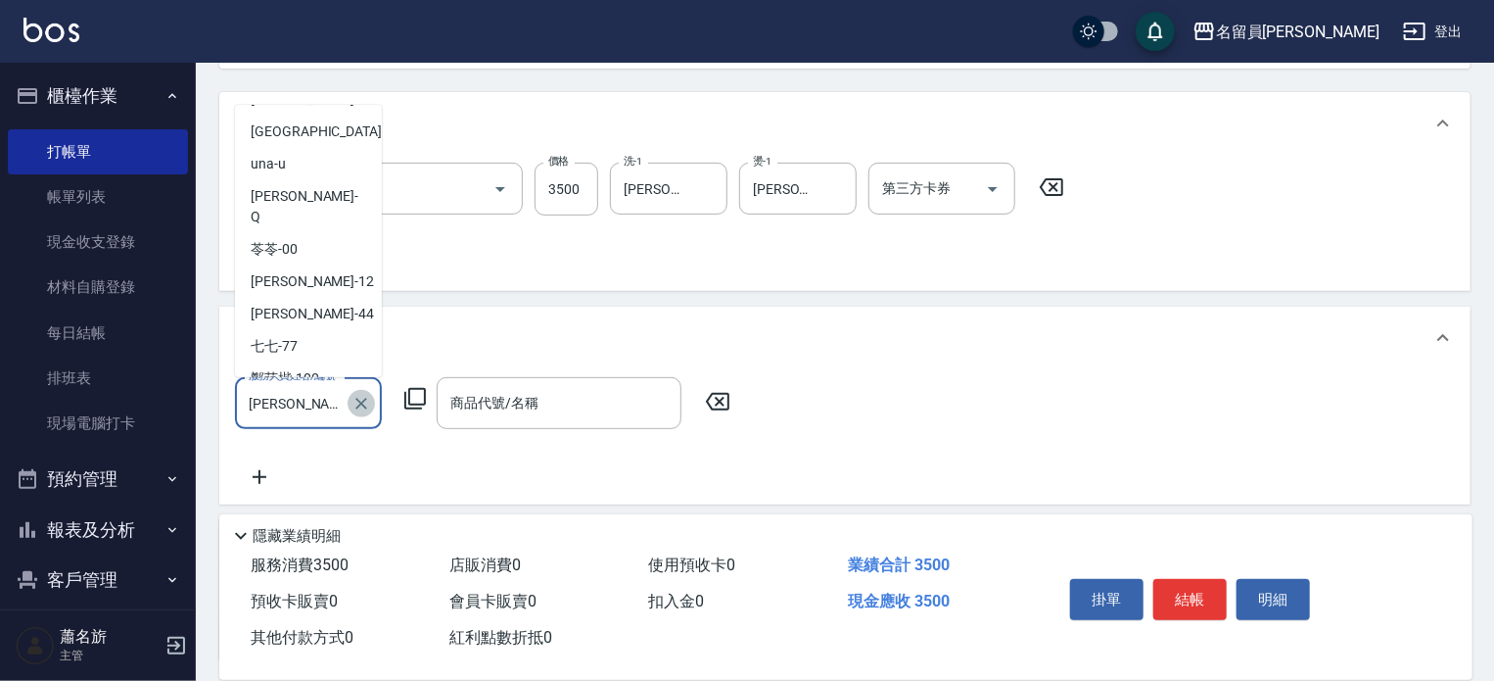
click at [356, 400] on icon "Clear" at bounding box center [362, 404] width 20 height 20
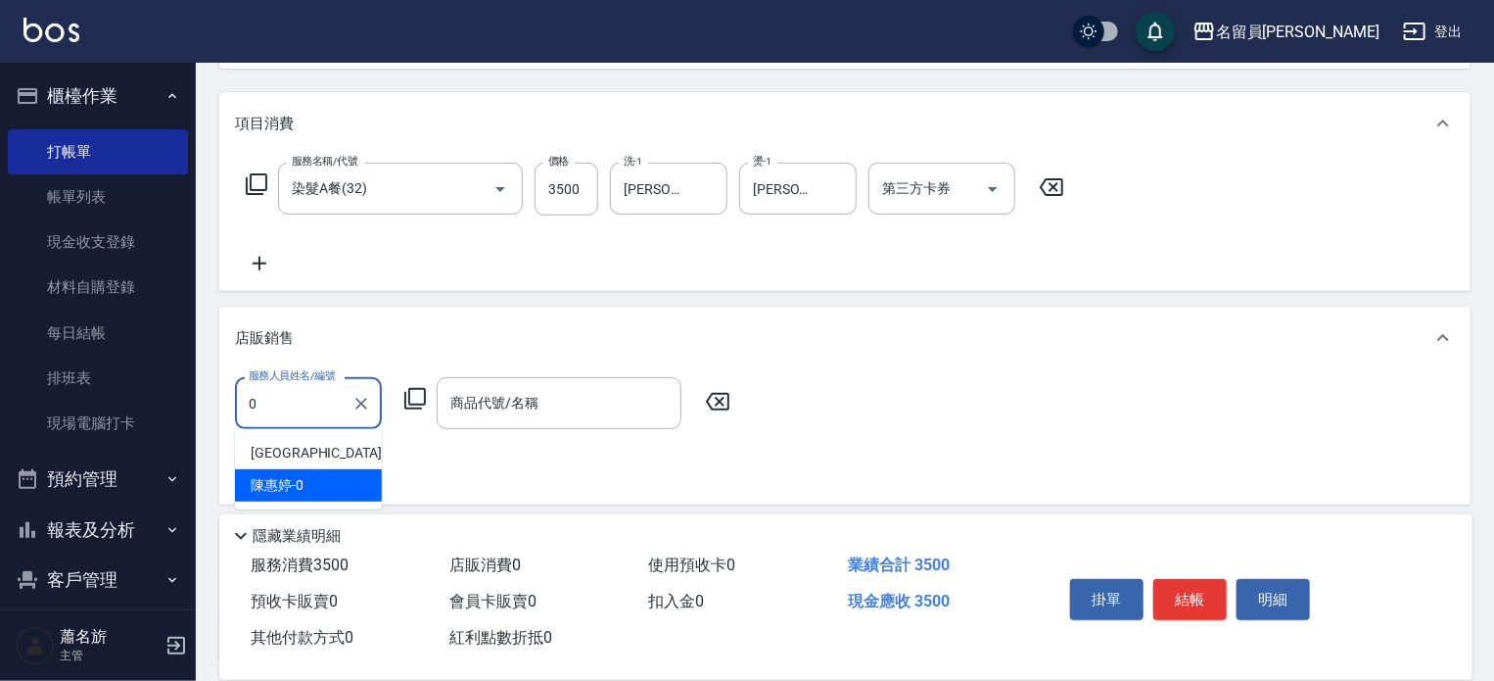
type input "[PERSON_NAME]-0"
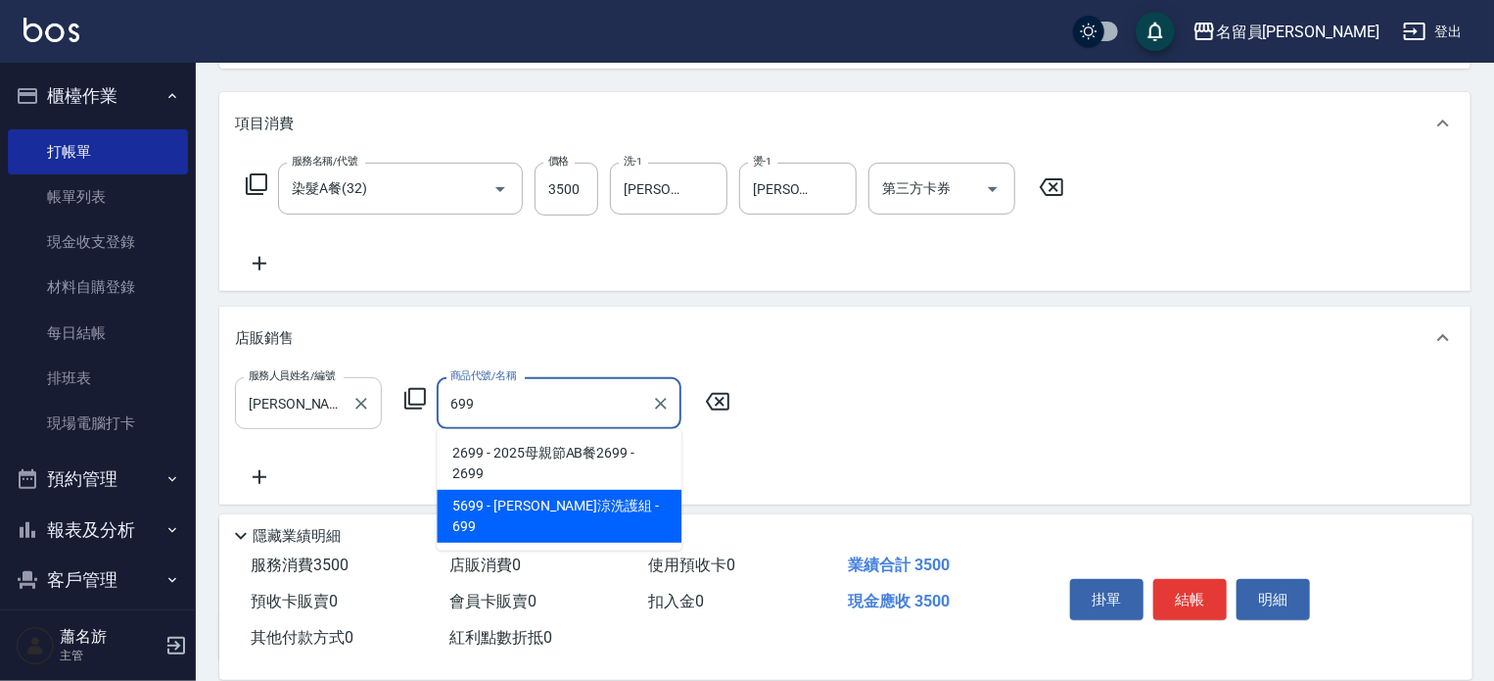
type input "[PERSON_NAME]涼洗護組"
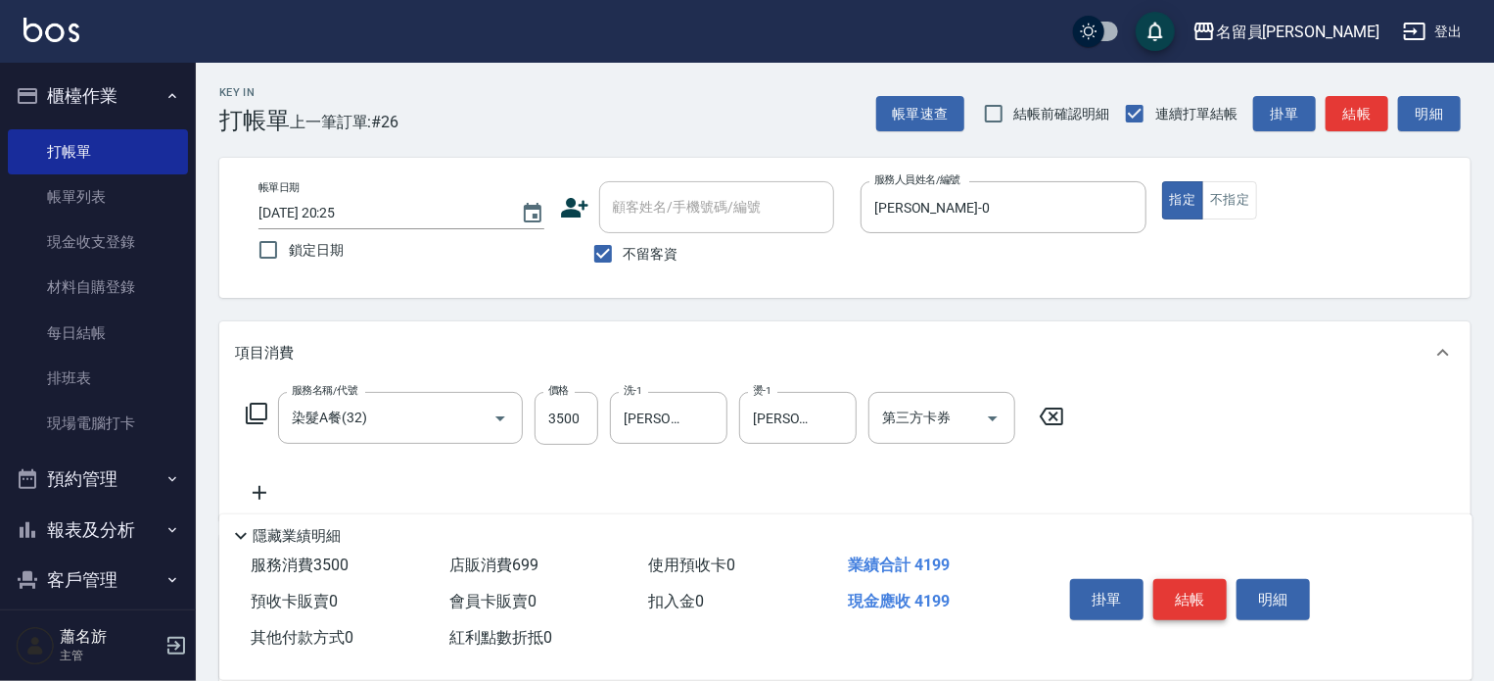
click at [1187, 602] on button "結帳" at bounding box center [1190, 599] width 73 height 41
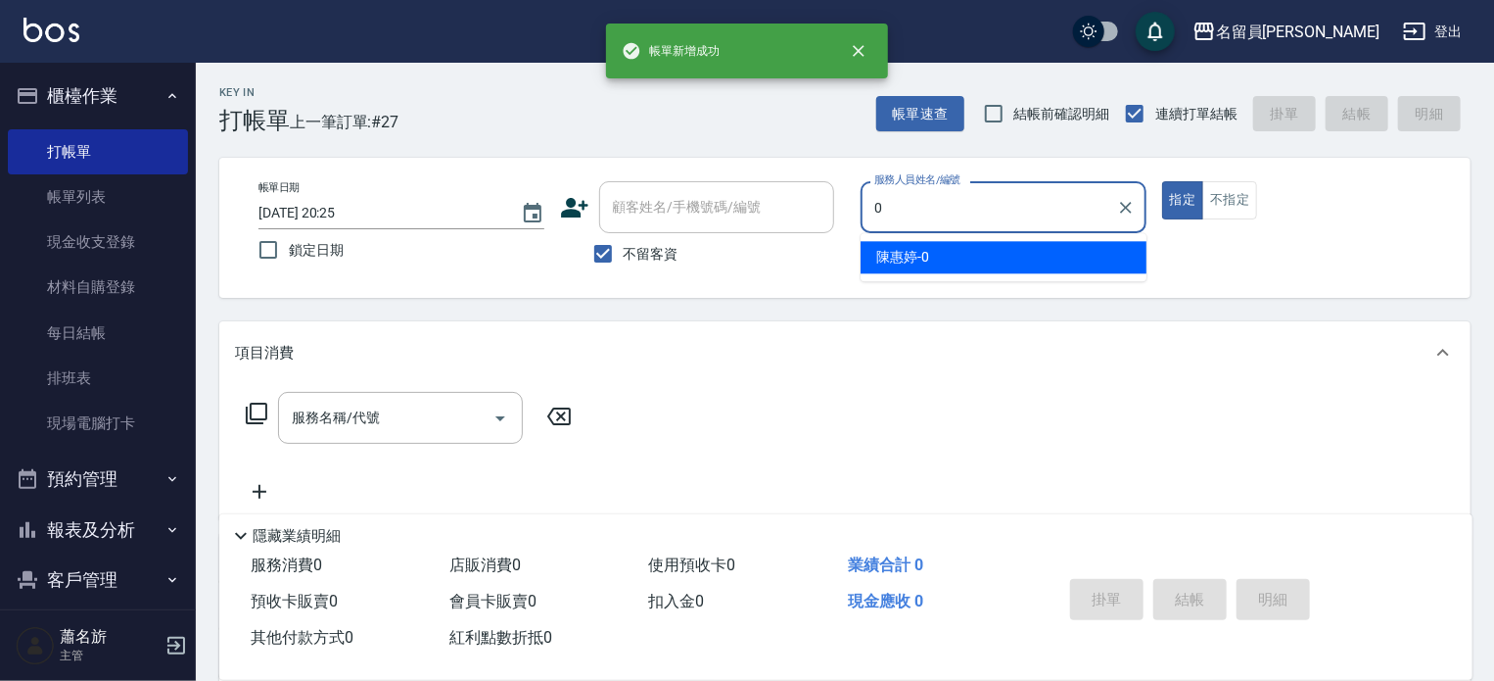
type input "[PERSON_NAME]-0"
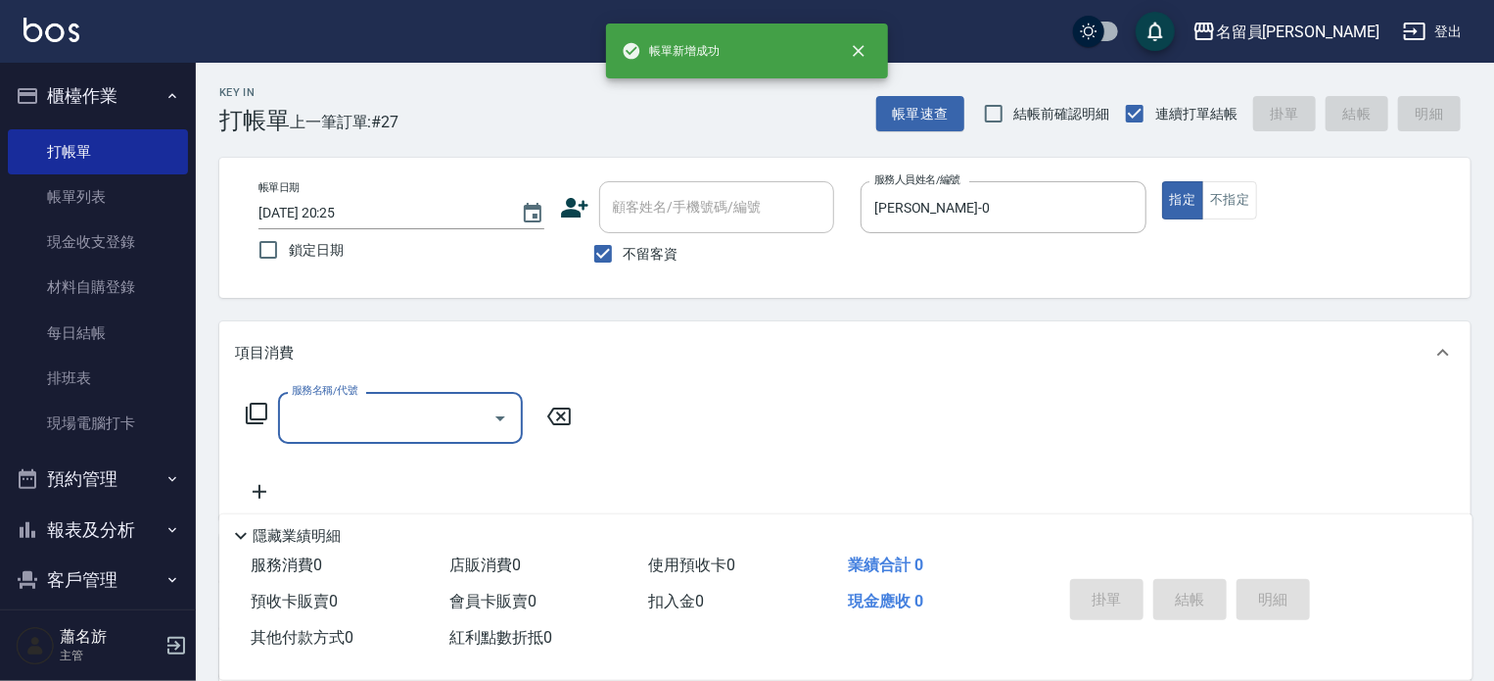
type input "8"
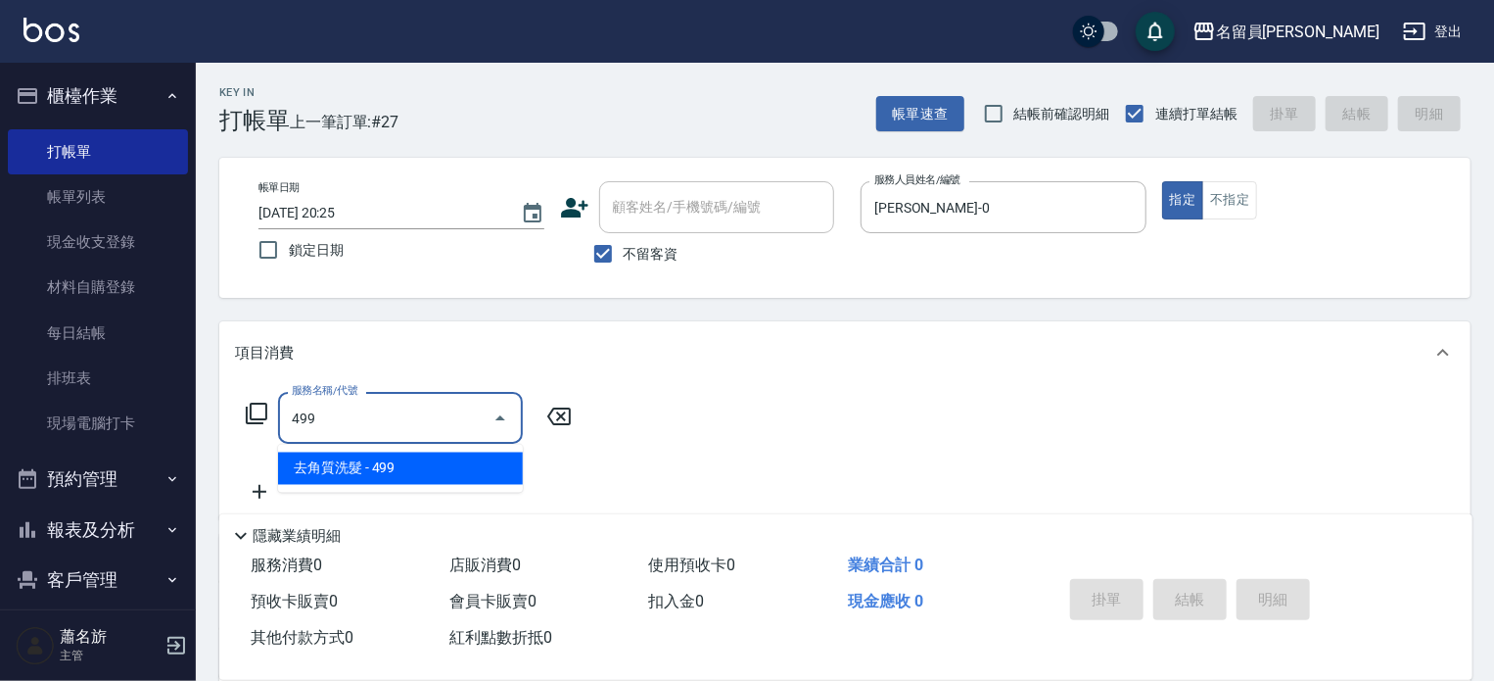
type input "去角質洗髮(499)"
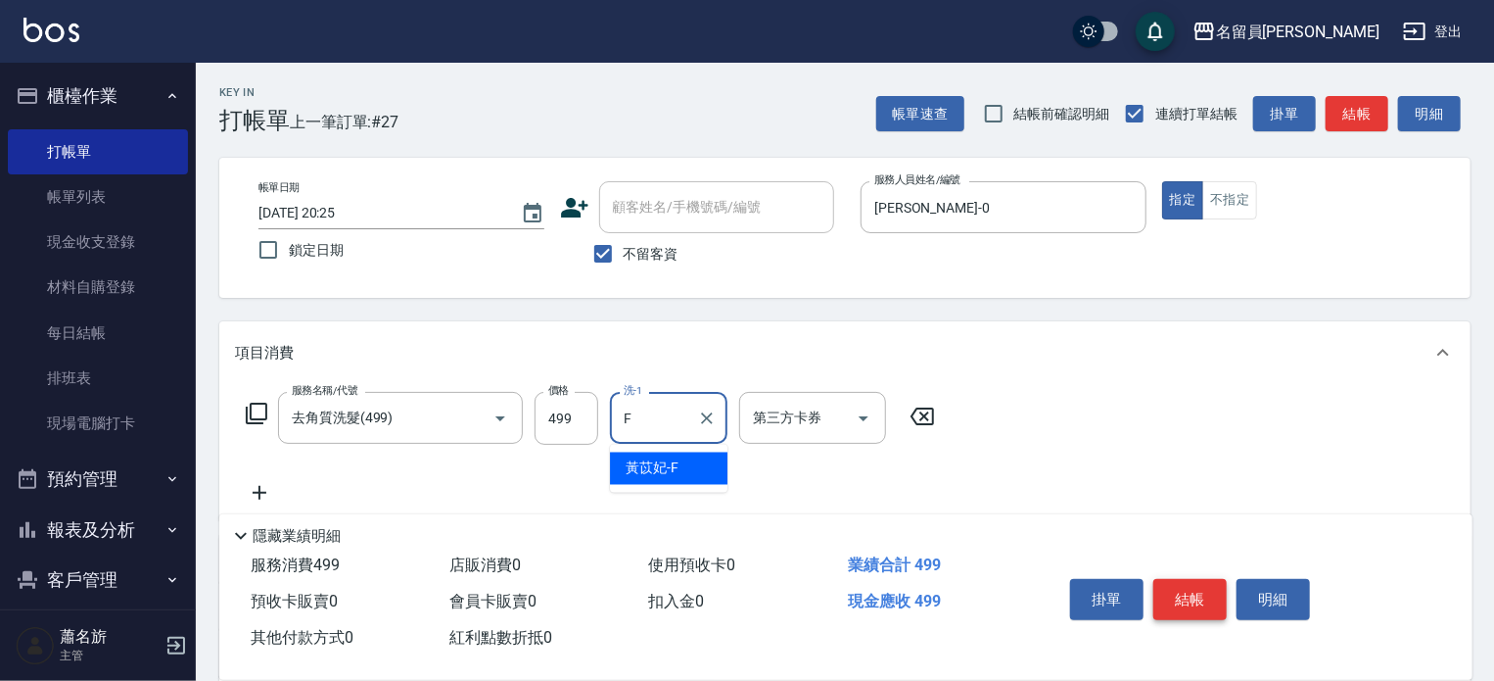
type input "[PERSON_NAME]-F"
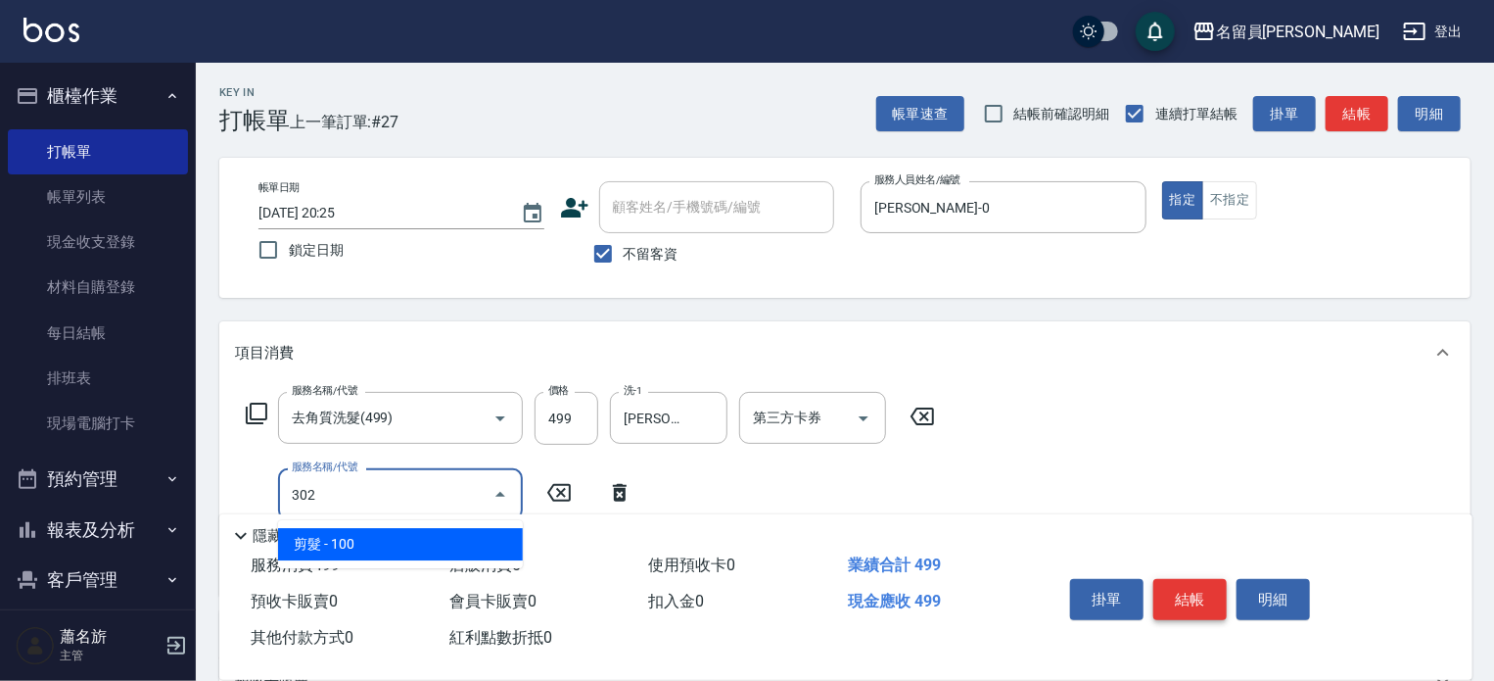
type input "剪髮(302)"
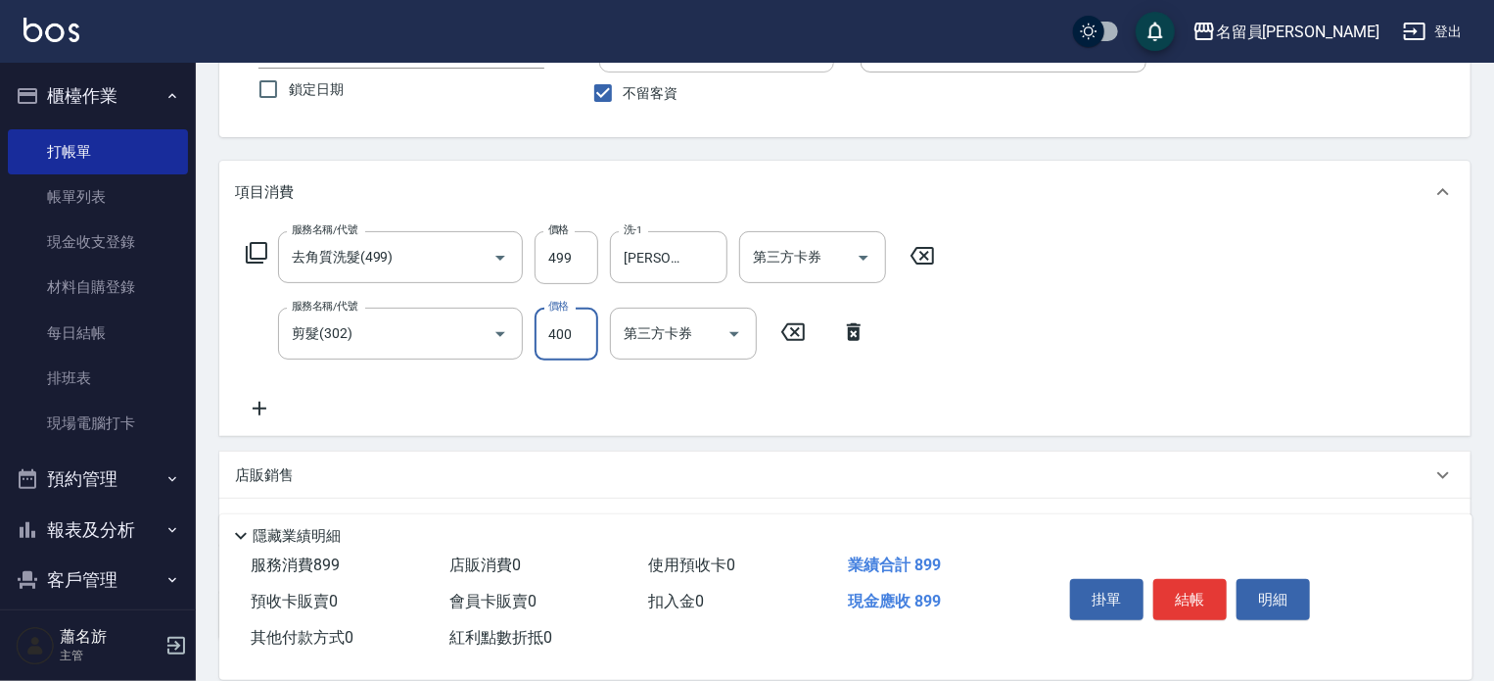
scroll to position [196, 0]
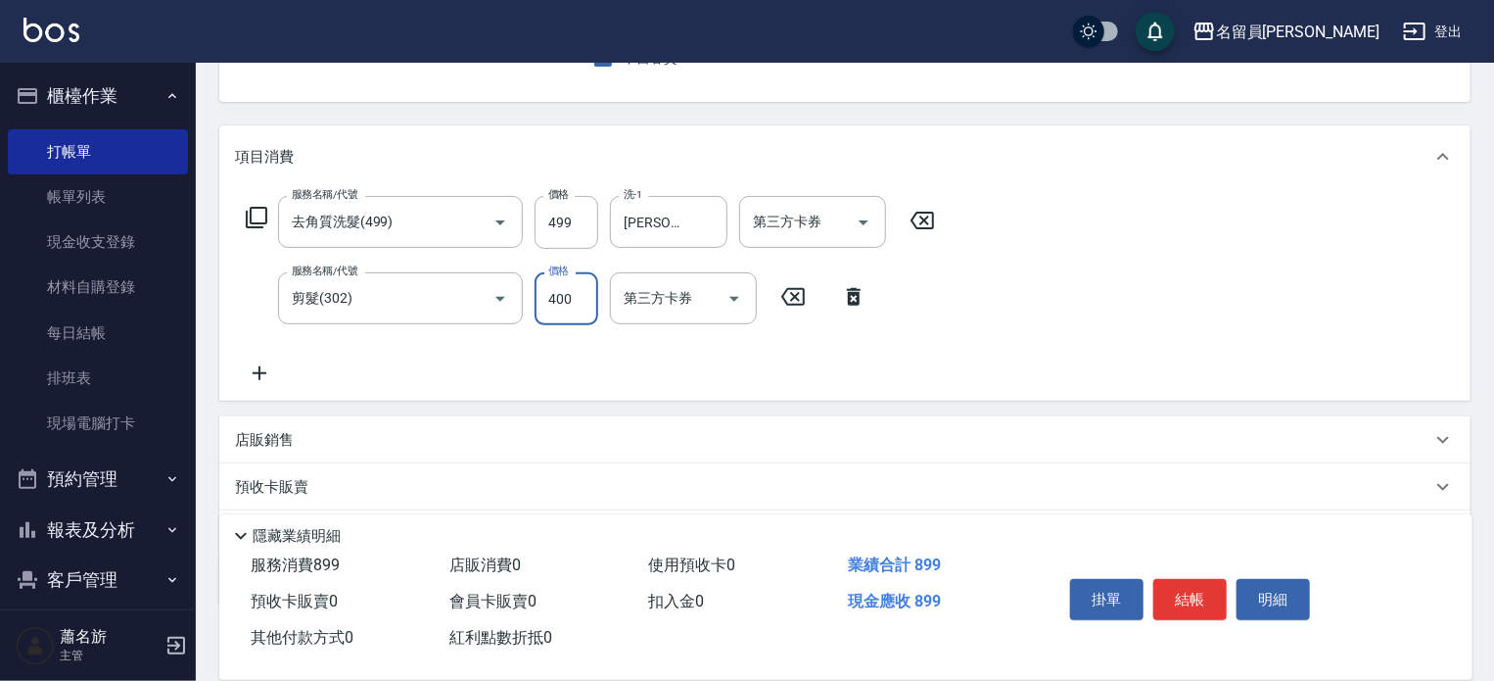
type input "400"
click at [1014, 441] on div "店販銷售" at bounding box center [833, 440] width 1197 height 21
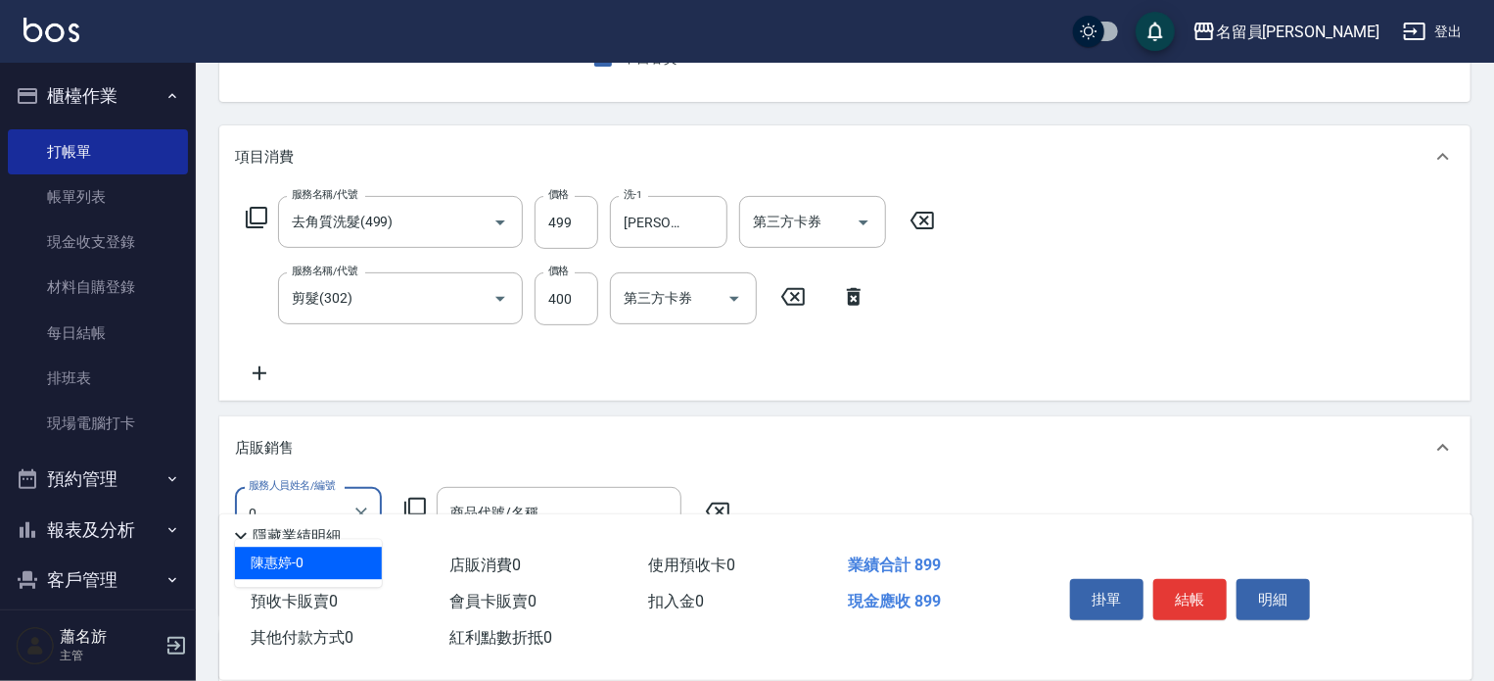
type input "[PERSON_NAME]-0"
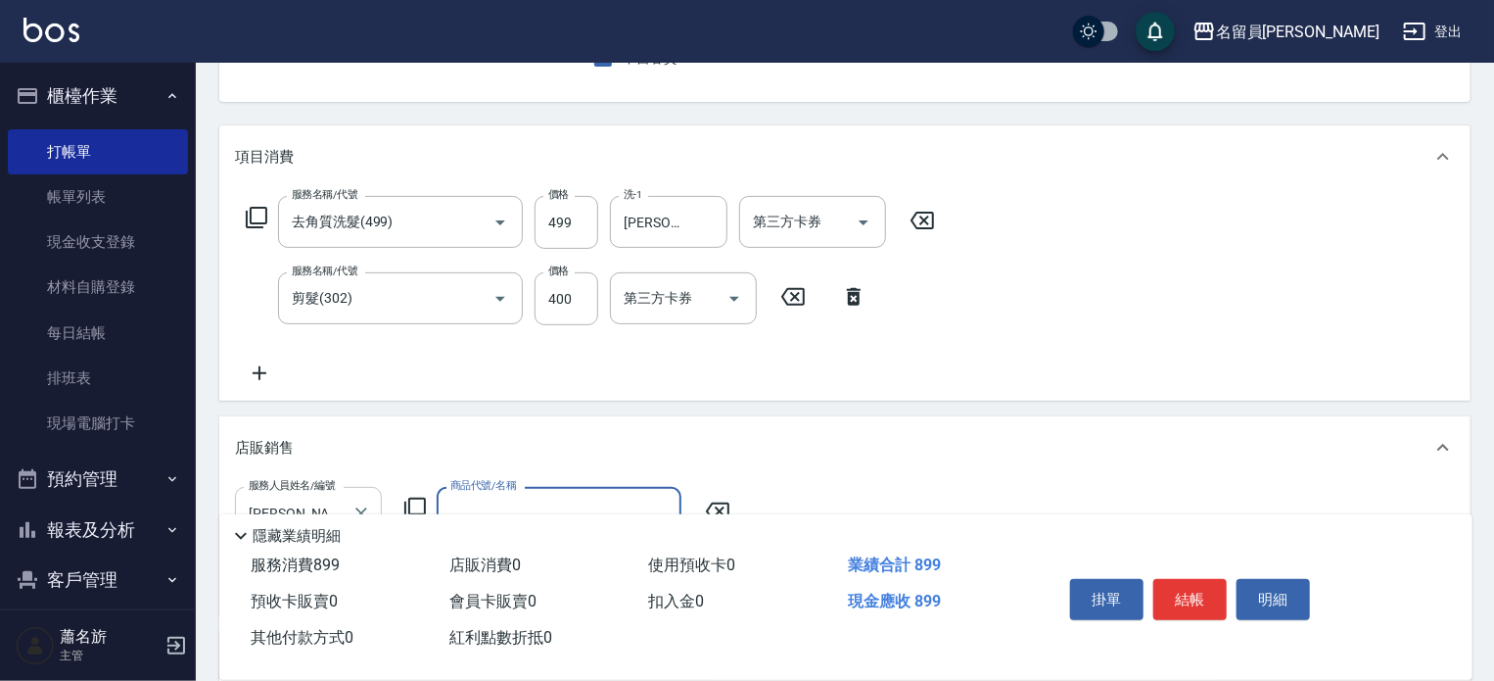
type input "6"
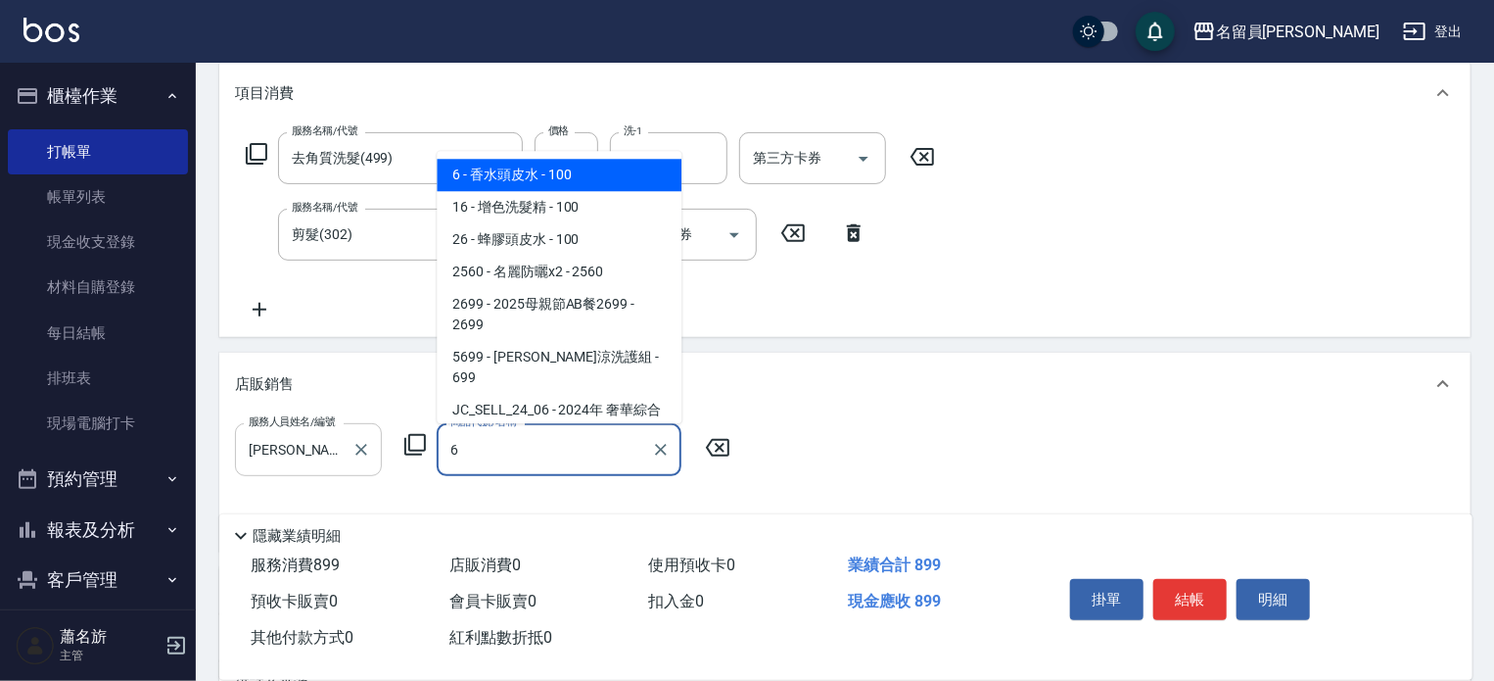
scroll to position [294, 0]
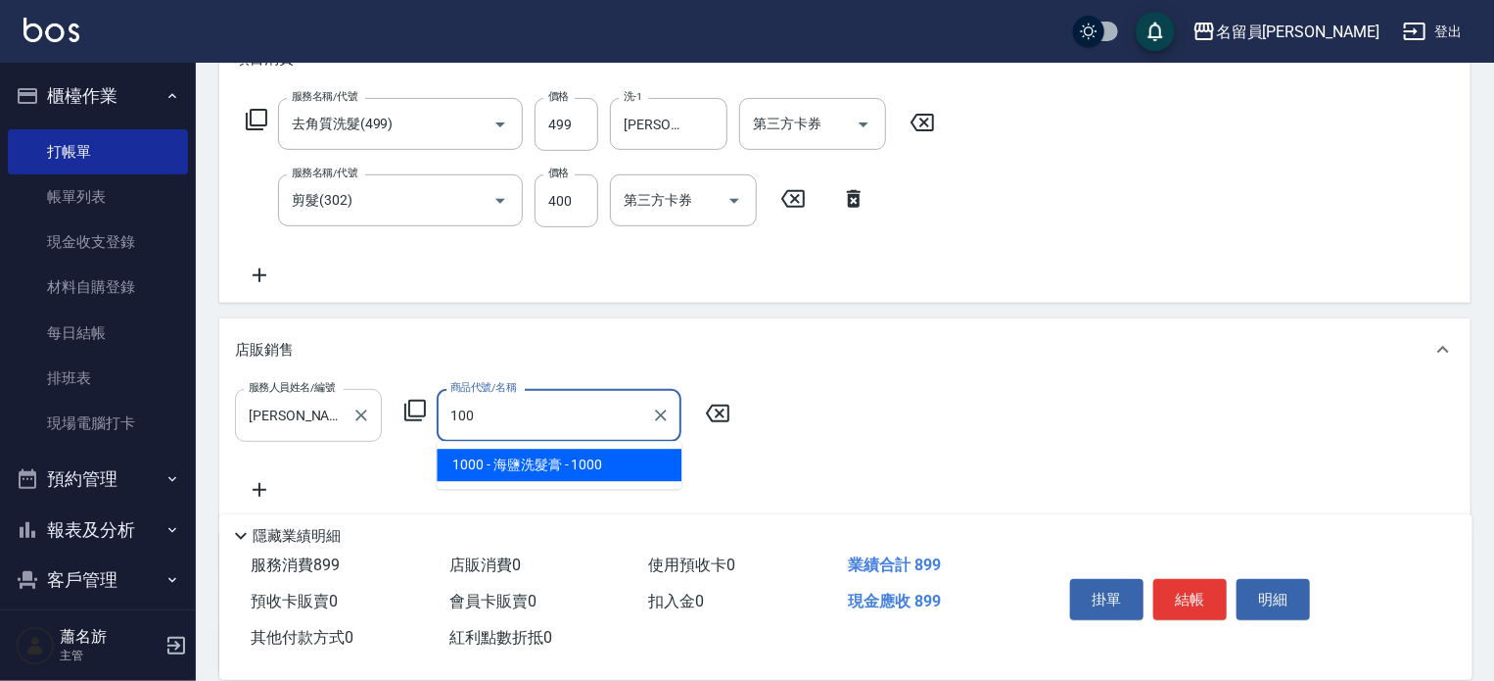
type input "海鹽洗髮膏"
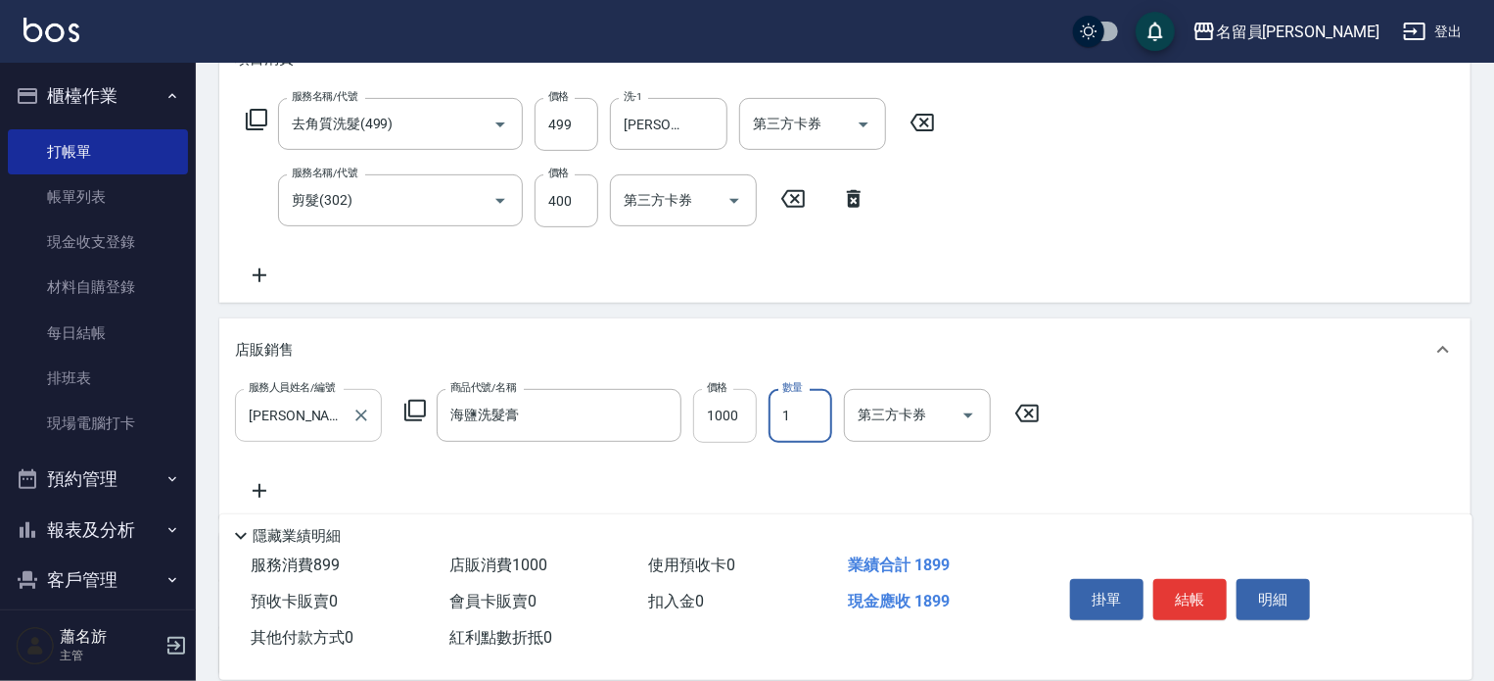
click at [747, 406] on input "1000" at bounding box center [725, 415] width 64 height 53
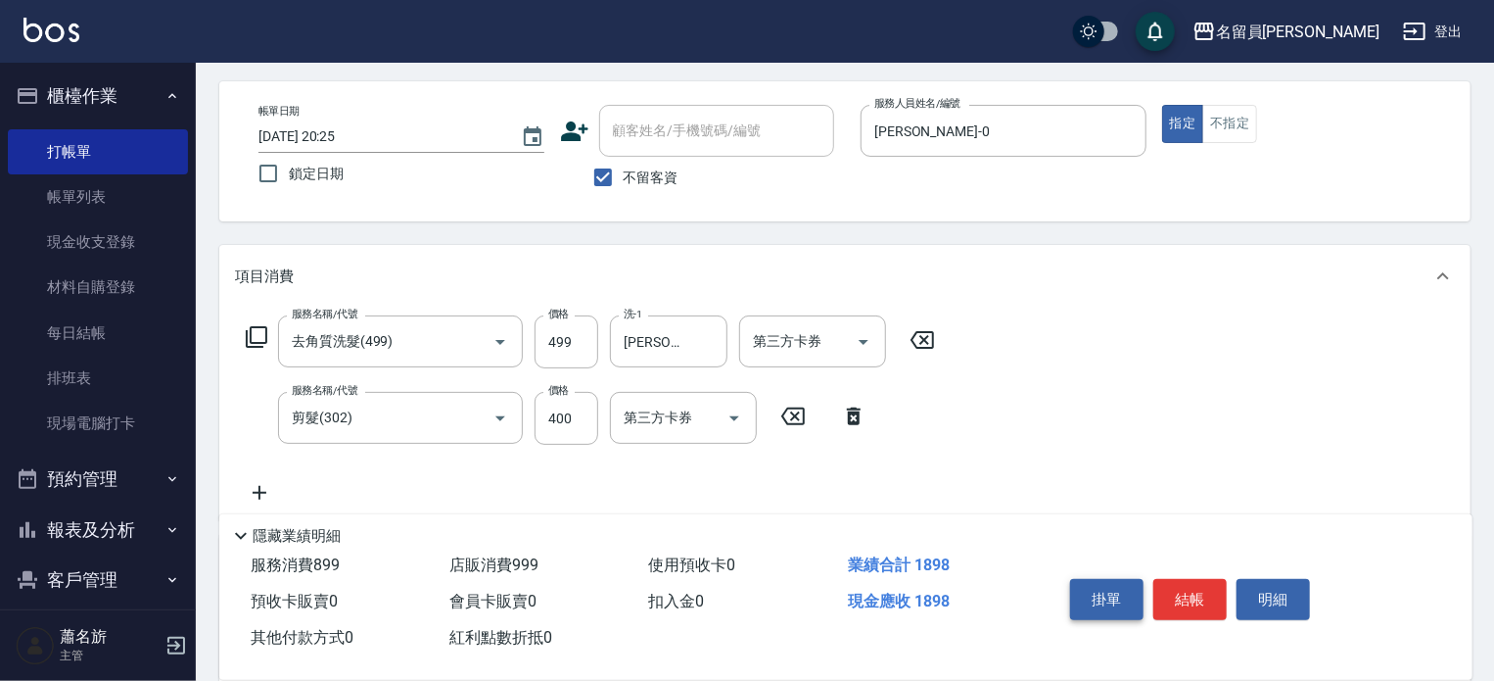
scroll to position [0, 0]
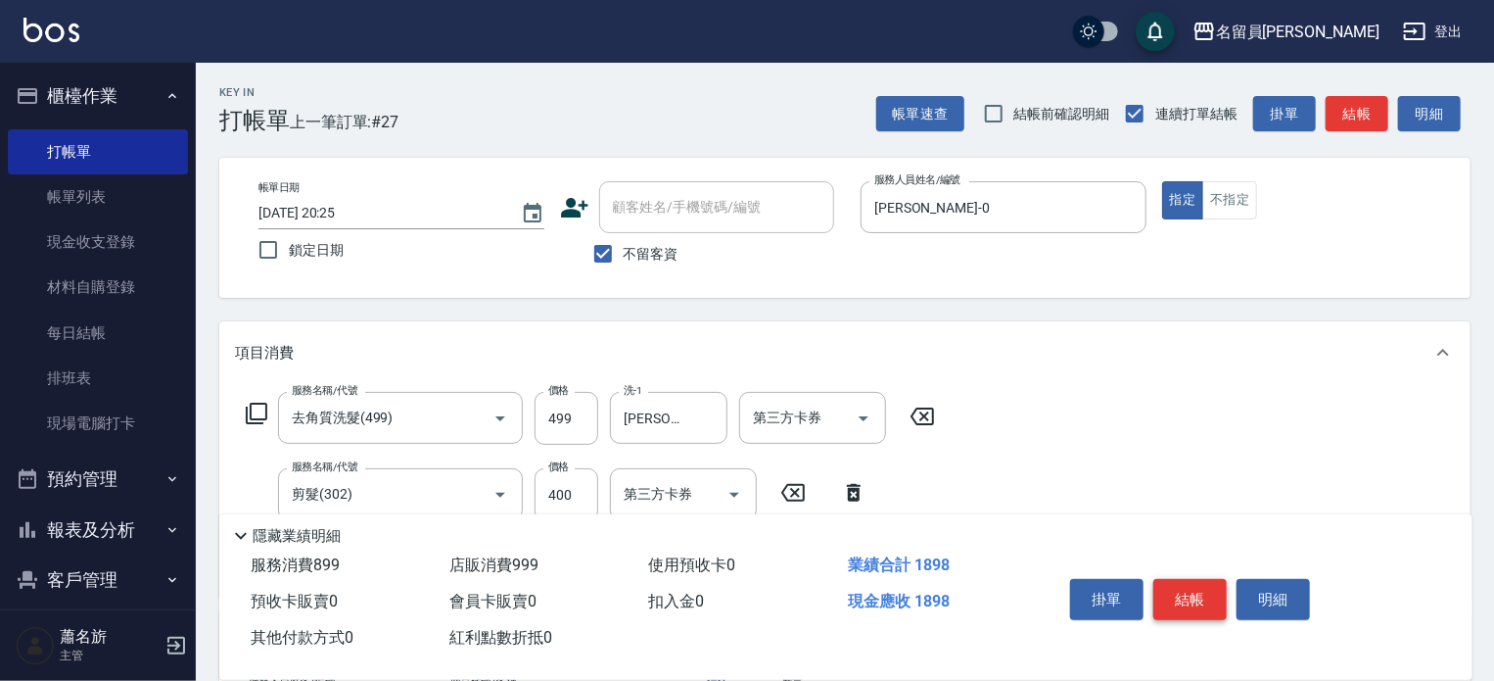
type input "999"
click at [1197, 598] on button "結帳" at bounding box center [1190, 599] width 73 height 41
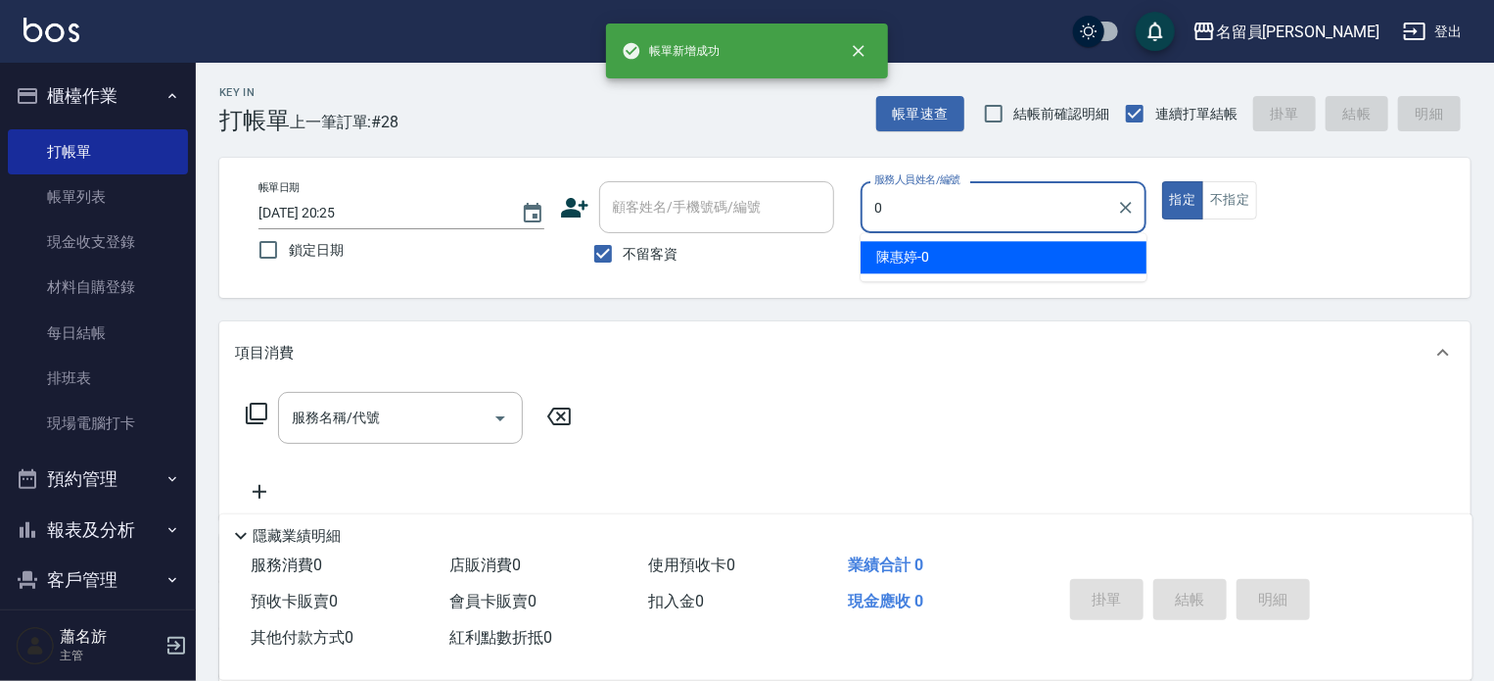
type input "[PERSON_NAME]-0"
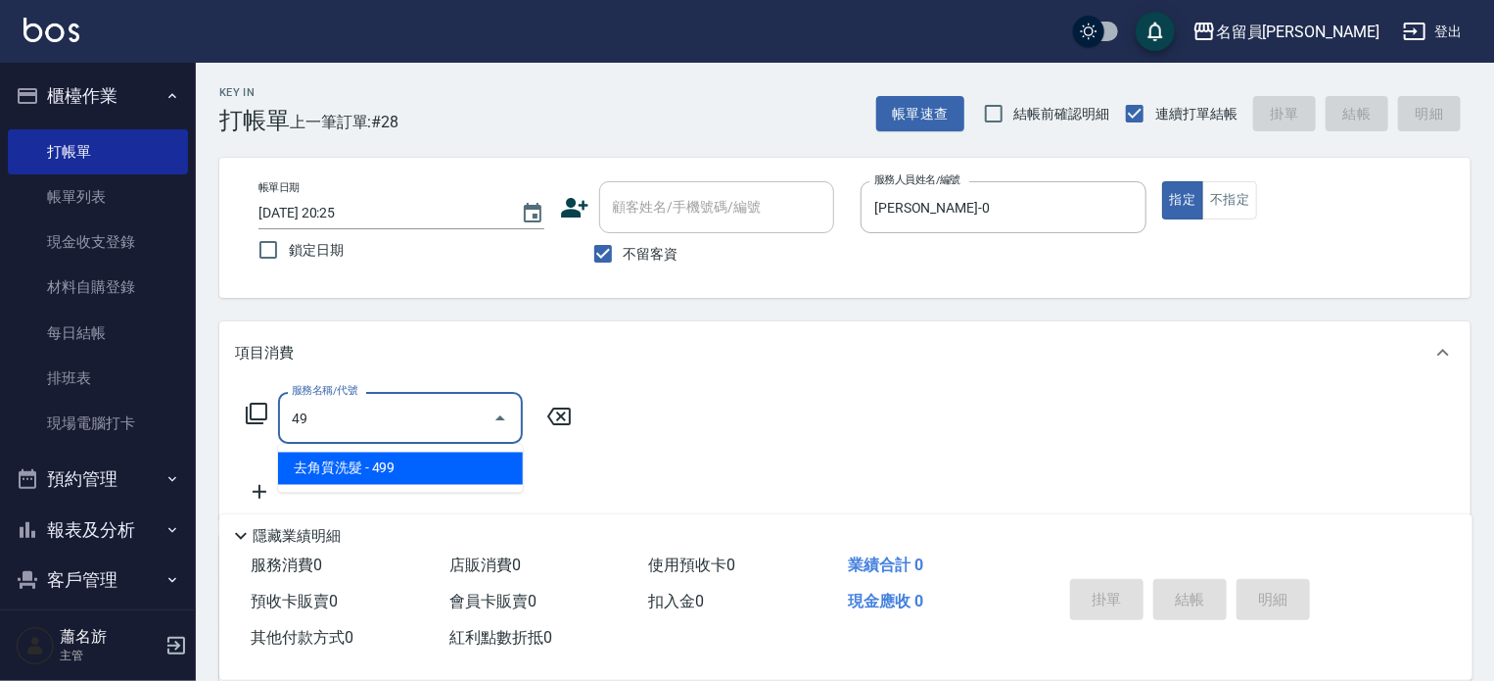
type input "4"
type input "海鹽SPA(0399)"
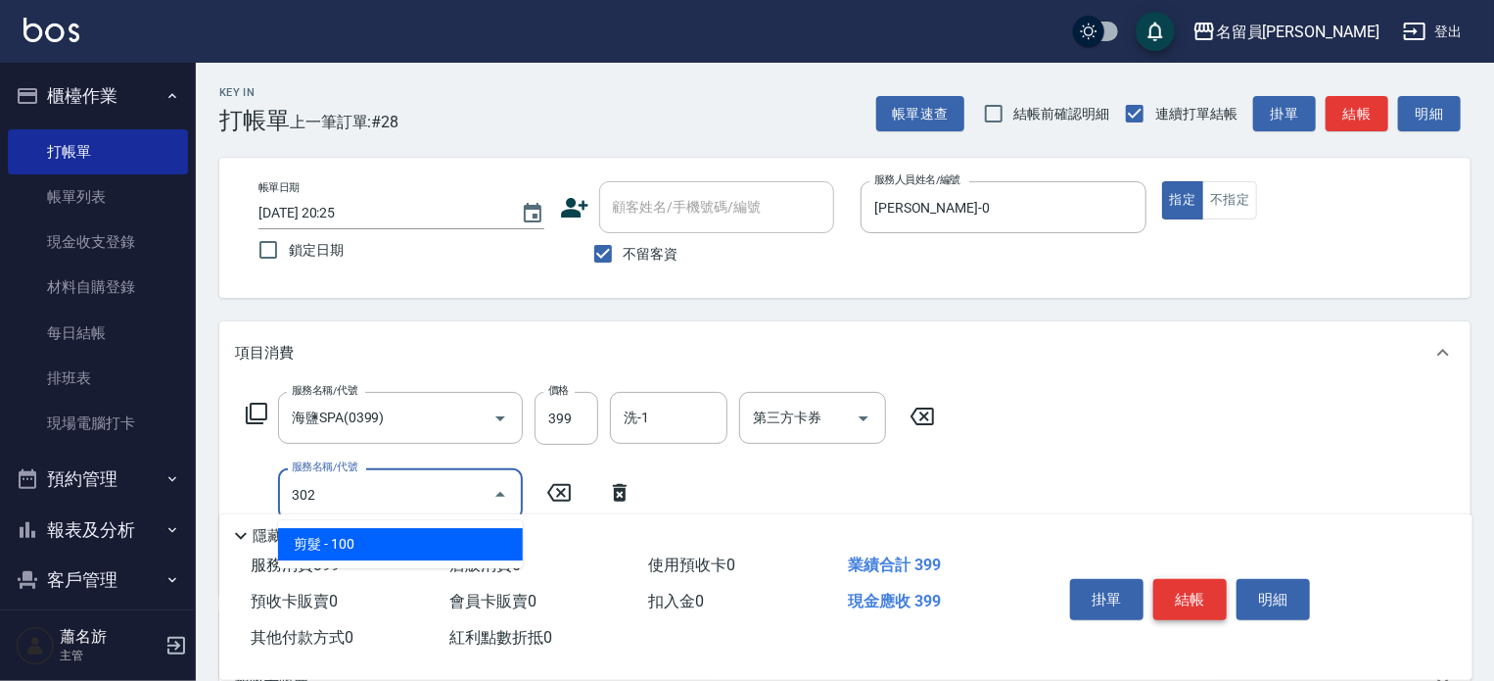
type input "剪髮(302)"
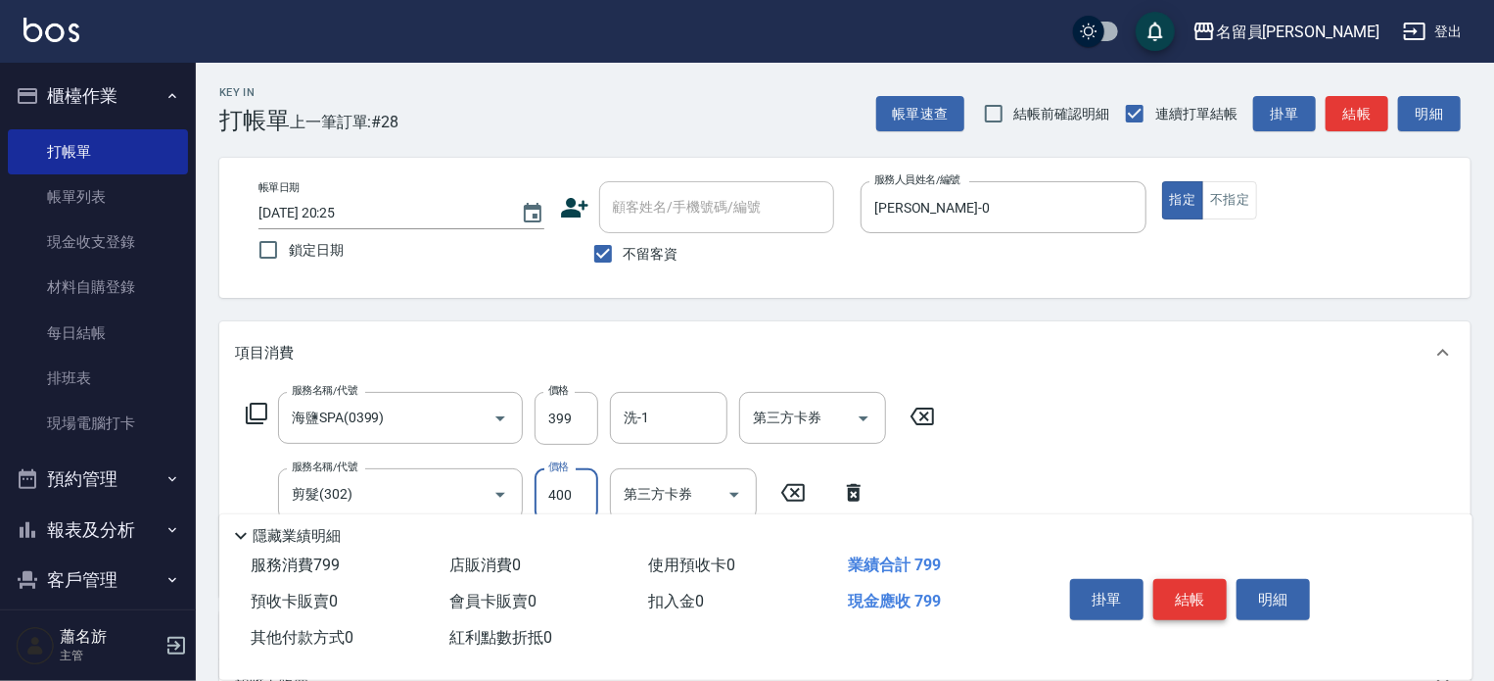
type input "400"
click at [1197, 598] on button "結帳" at bounding box center [1190, 599] width 73 height 41
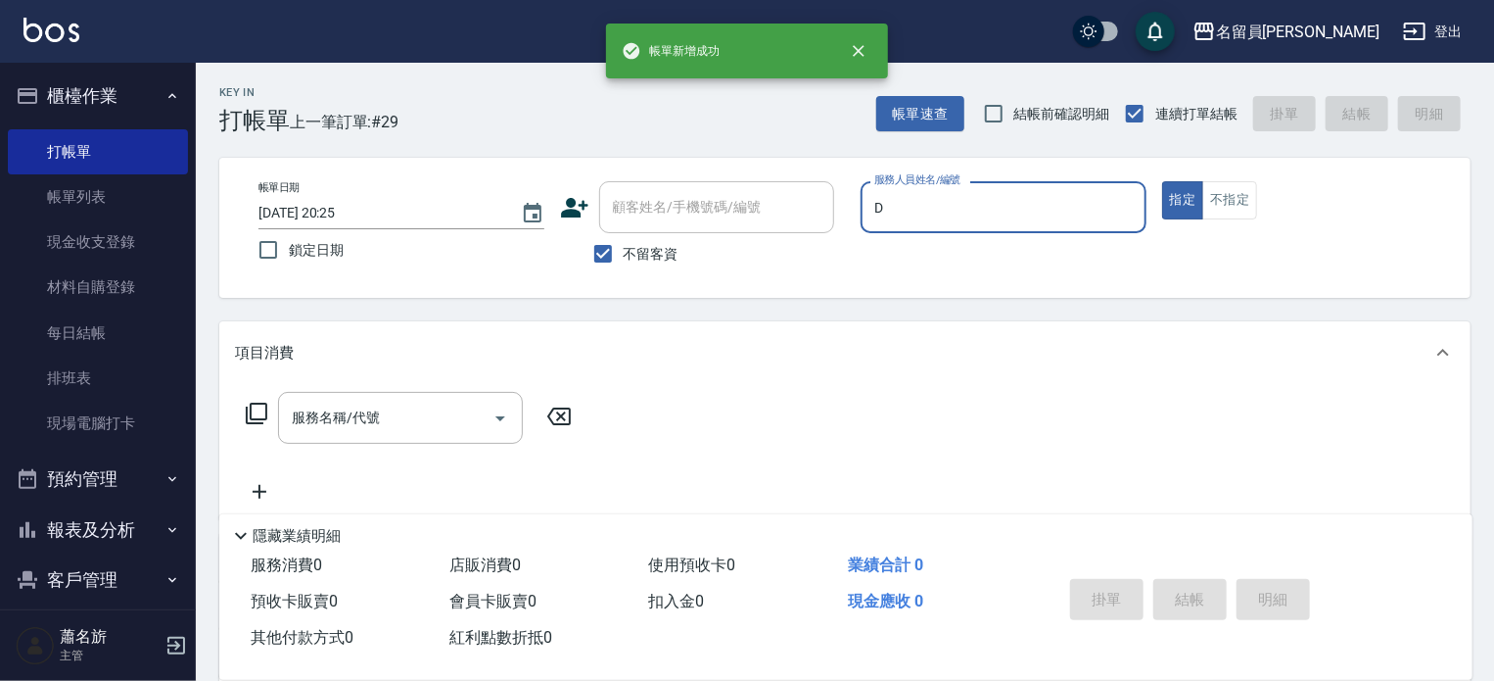
type input "小D-D"
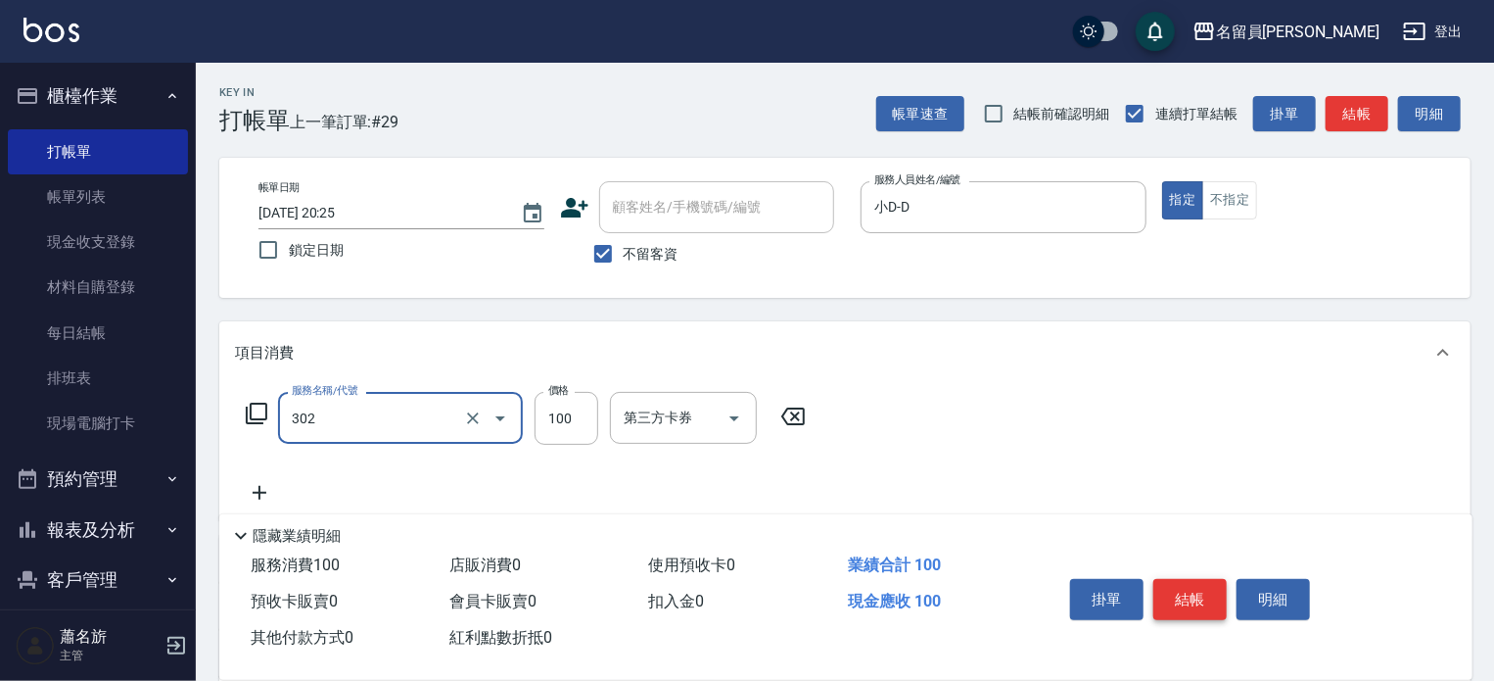
type input "剪髮(302)"
type input "300"
click at [1197, 598] on button "結帳" at bounding box center [1190, 599] width 73 height 41
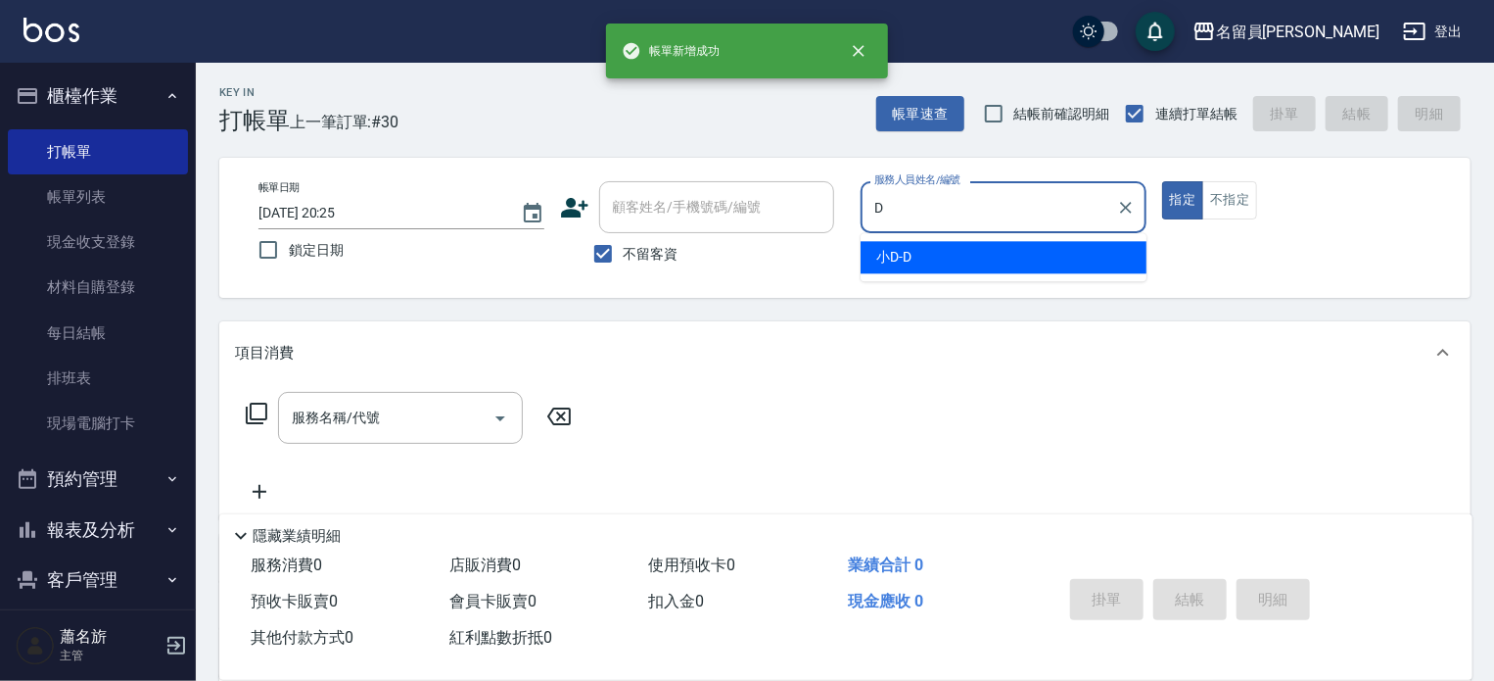
type input "小D-D"
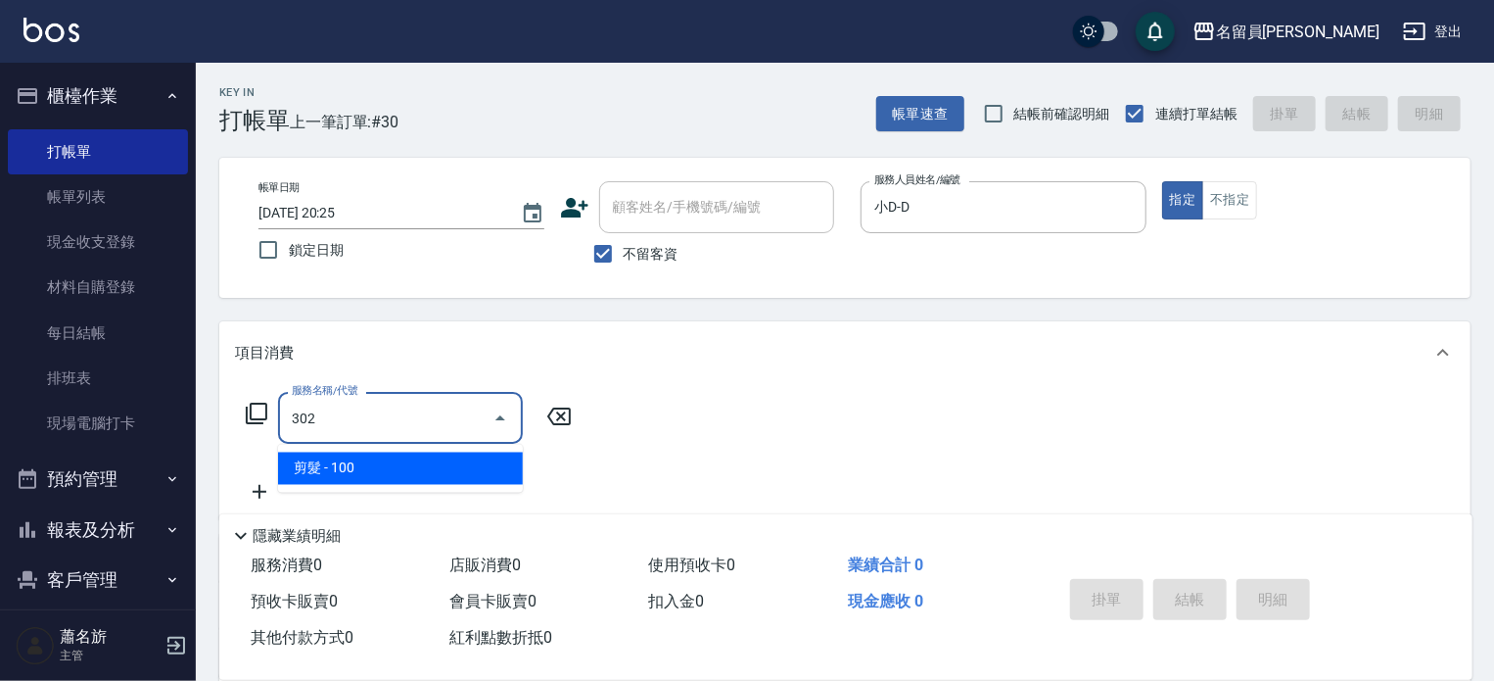
type input "剪髮(302)"
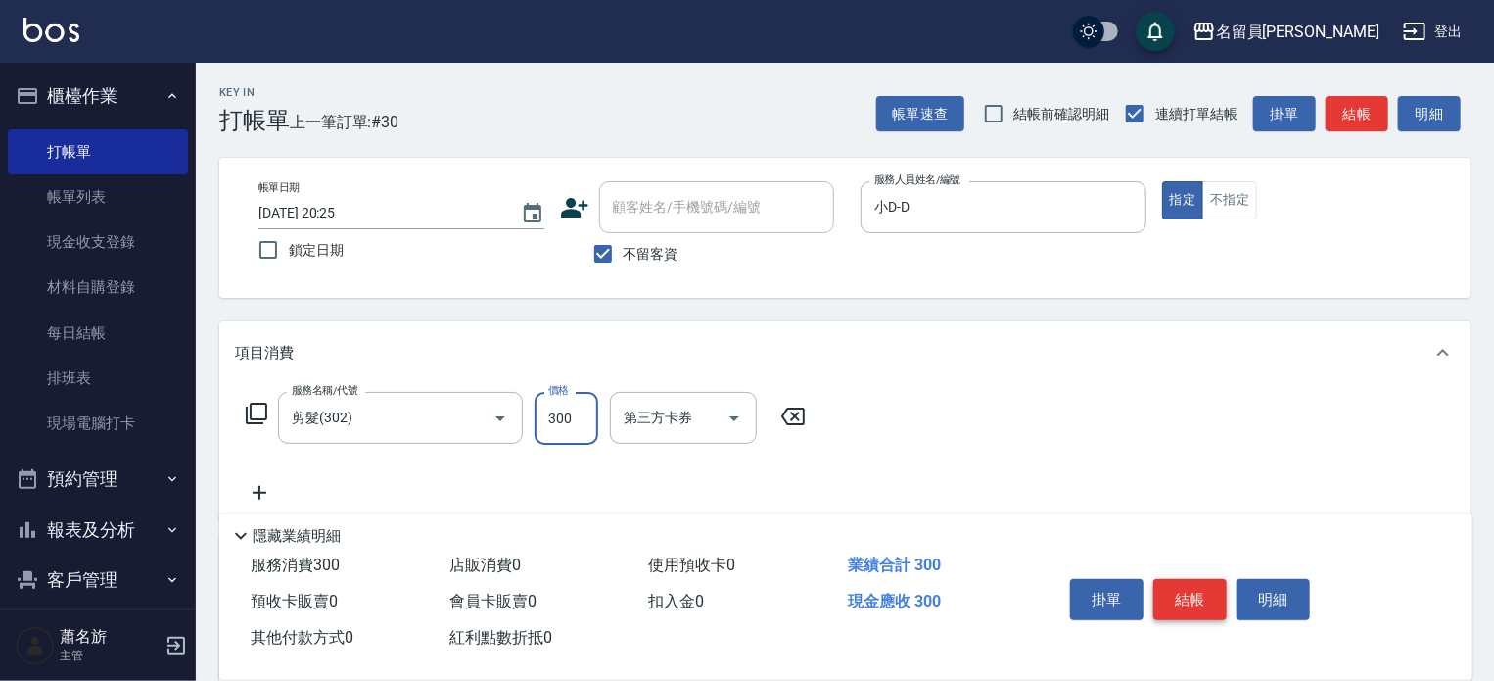
type input "300"
click at [1197, 598] on button "結帳" at bounding box center [1190, 599] width 73 height 41
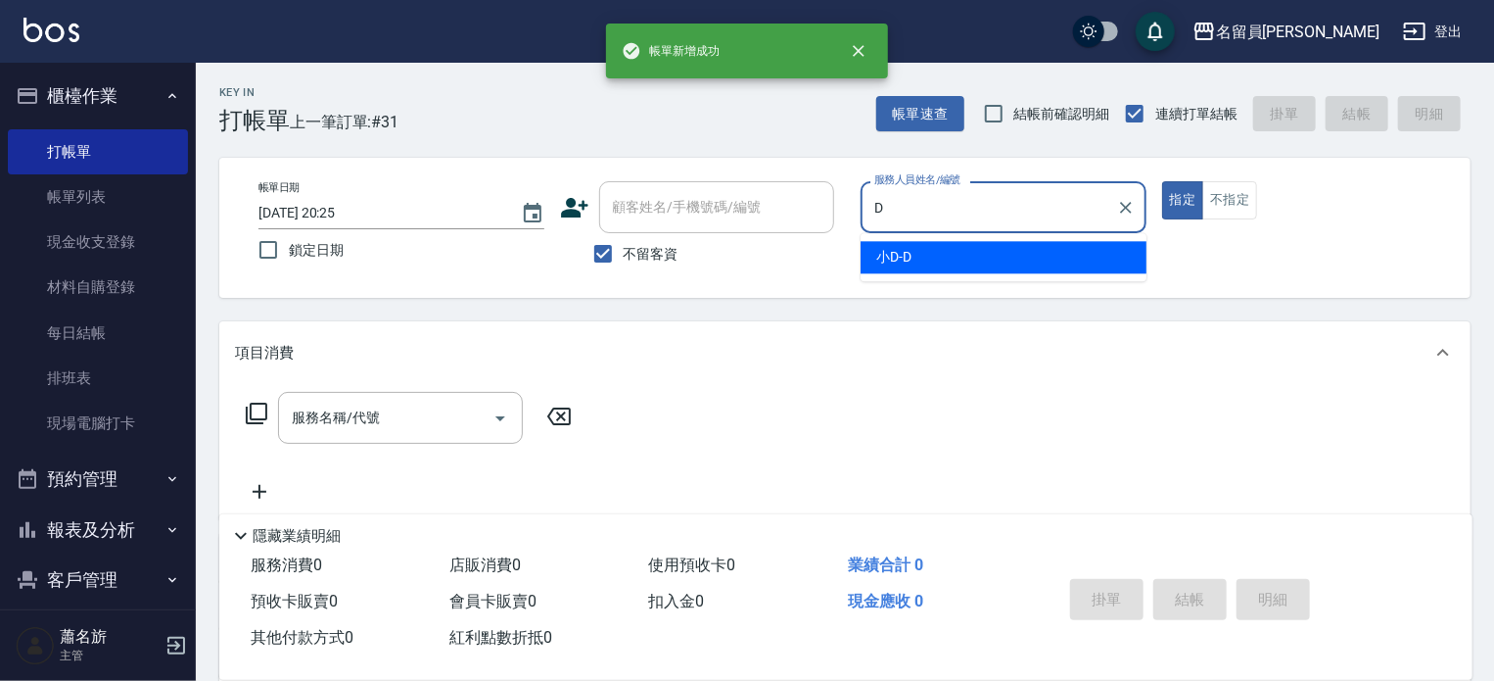
type input "小D-D"
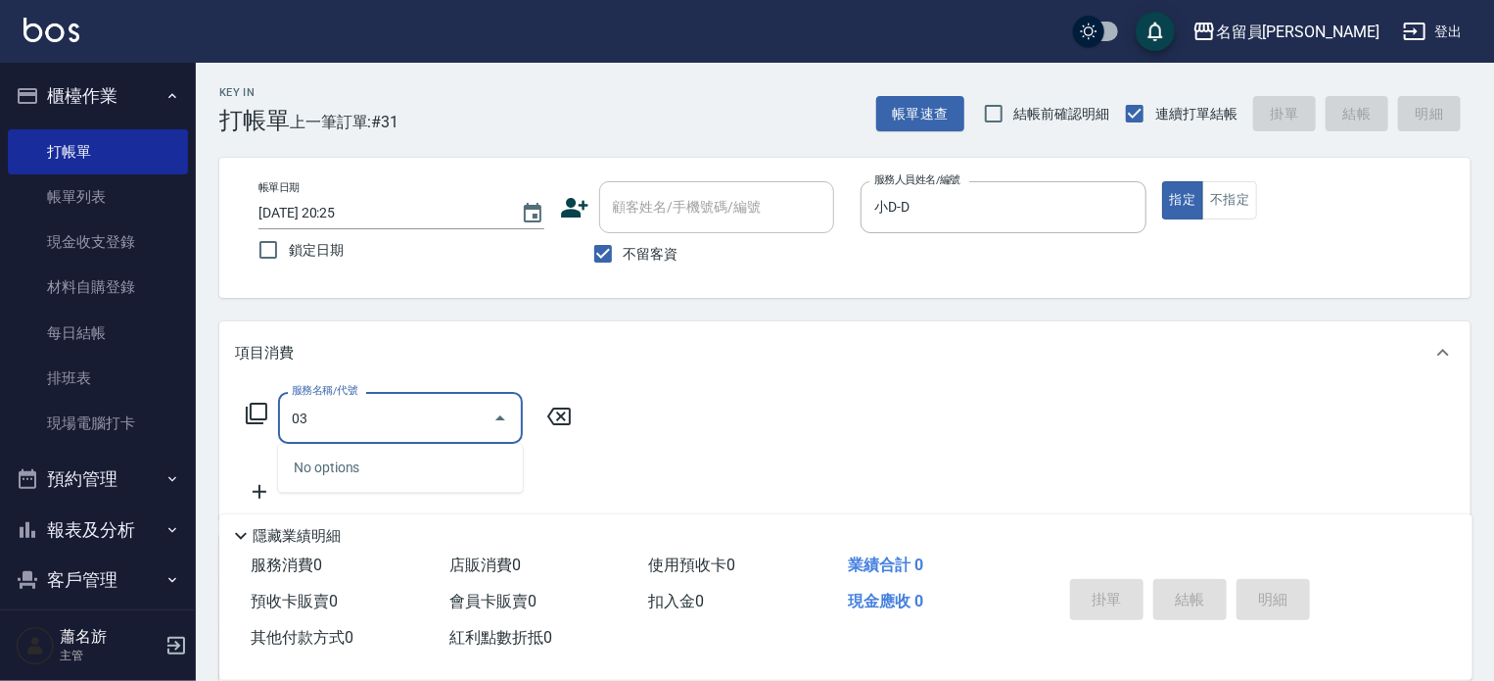
type input "0"
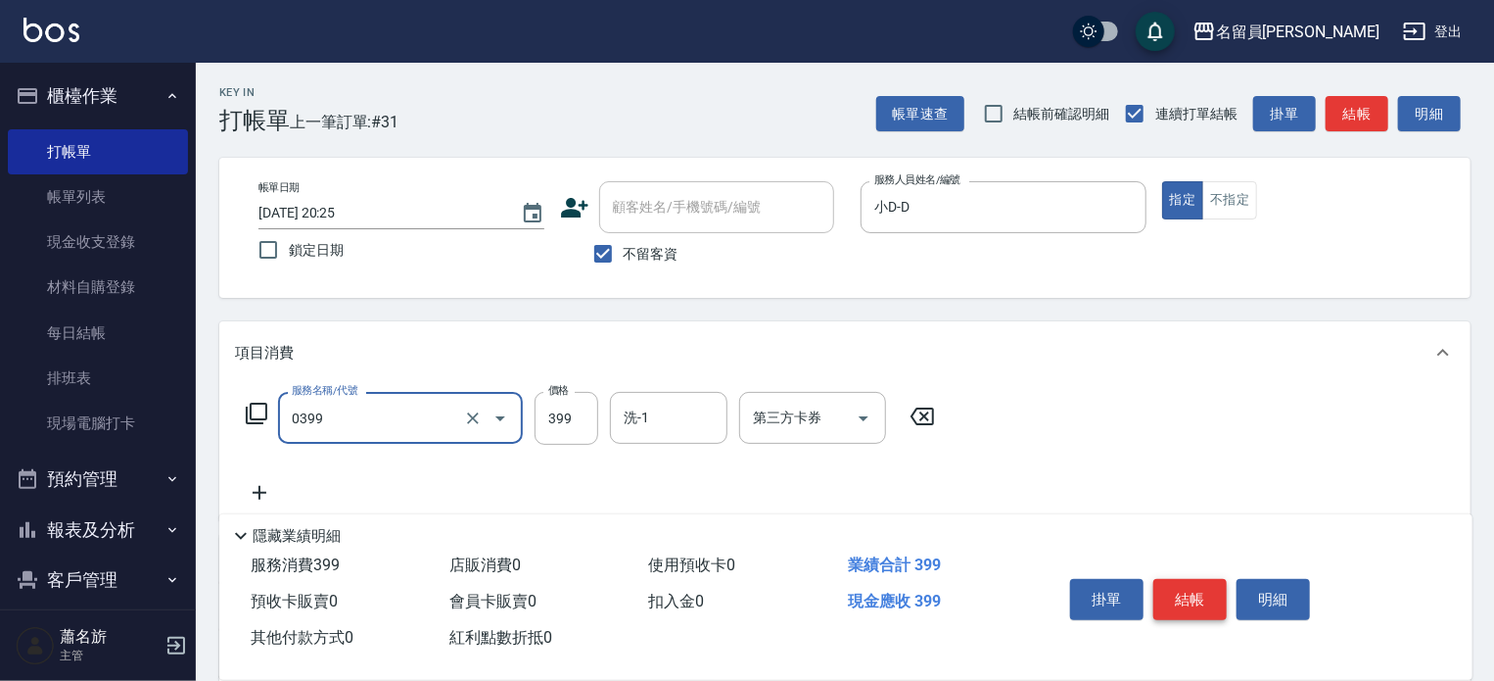
type input "海鹽SPA(0399)"
type input "400"
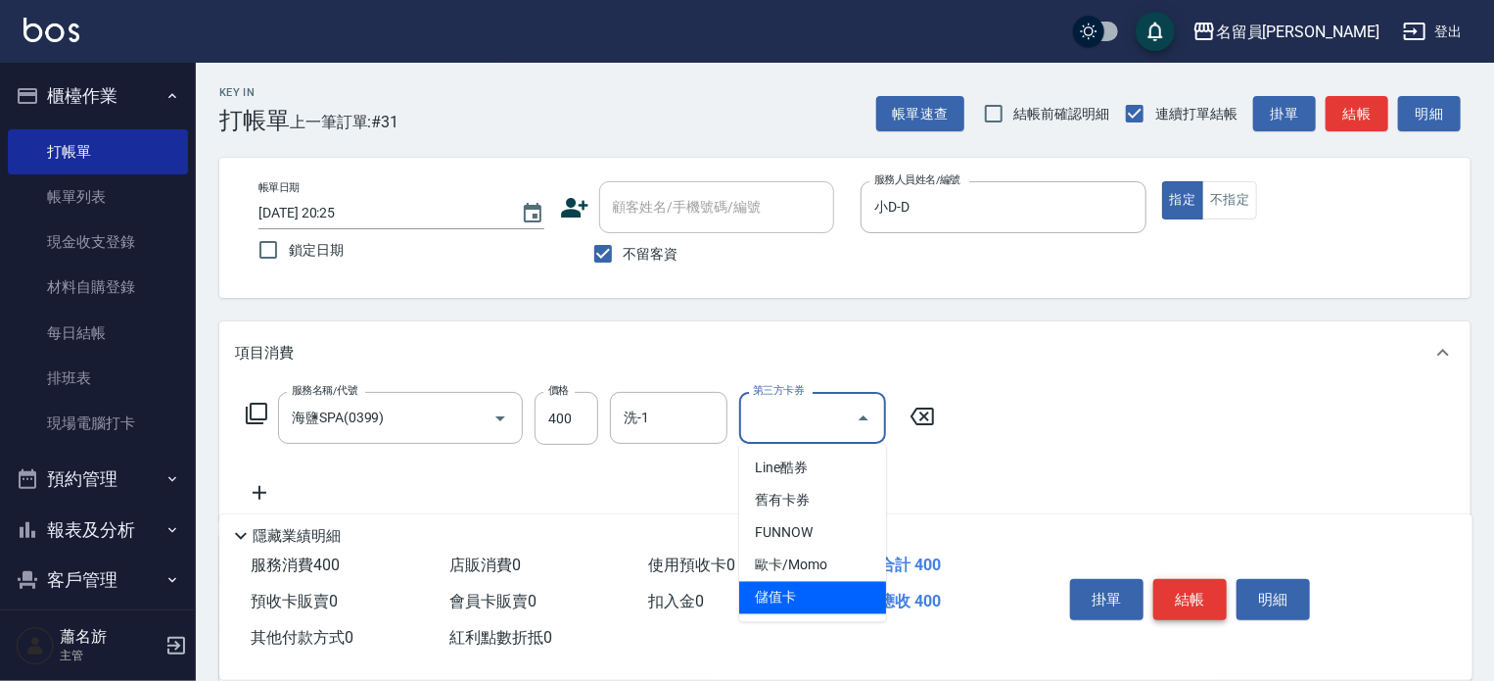
type input "儲值卡"
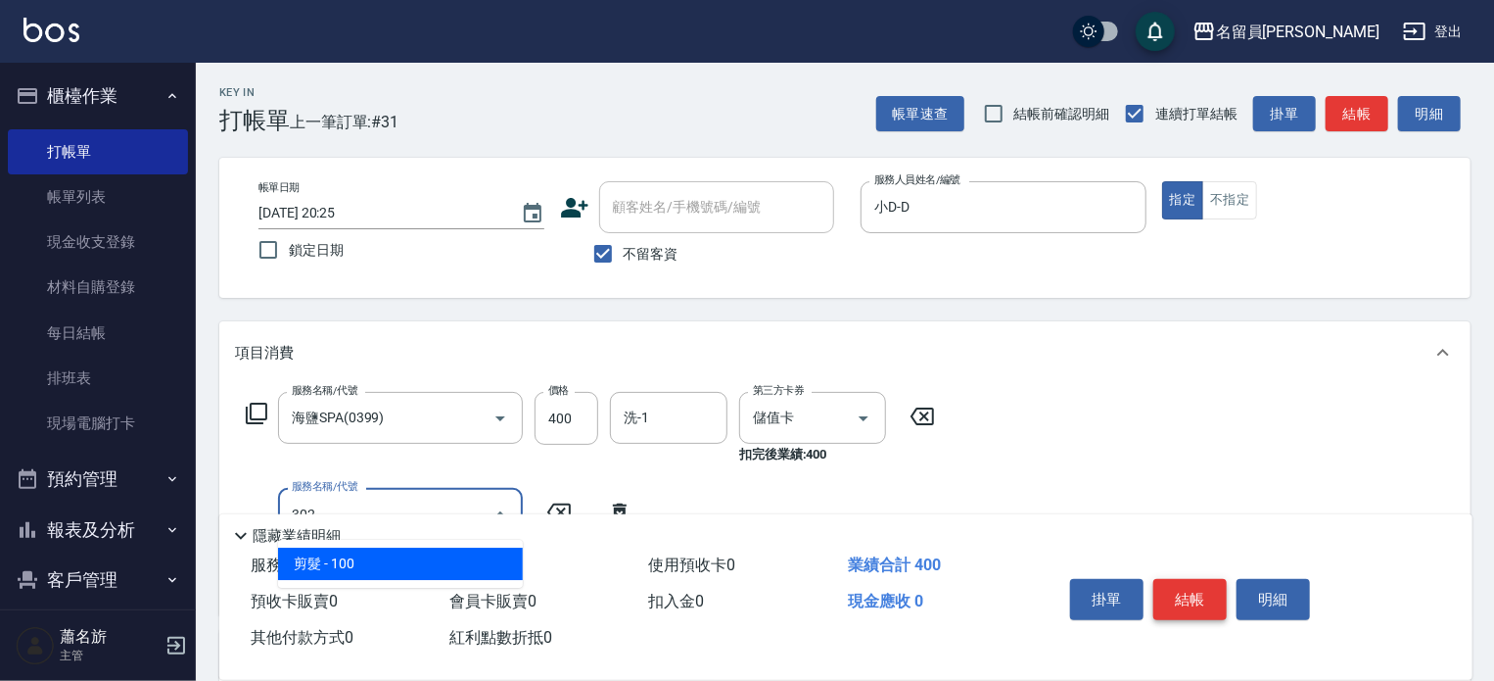
type input "剪髮(302)"
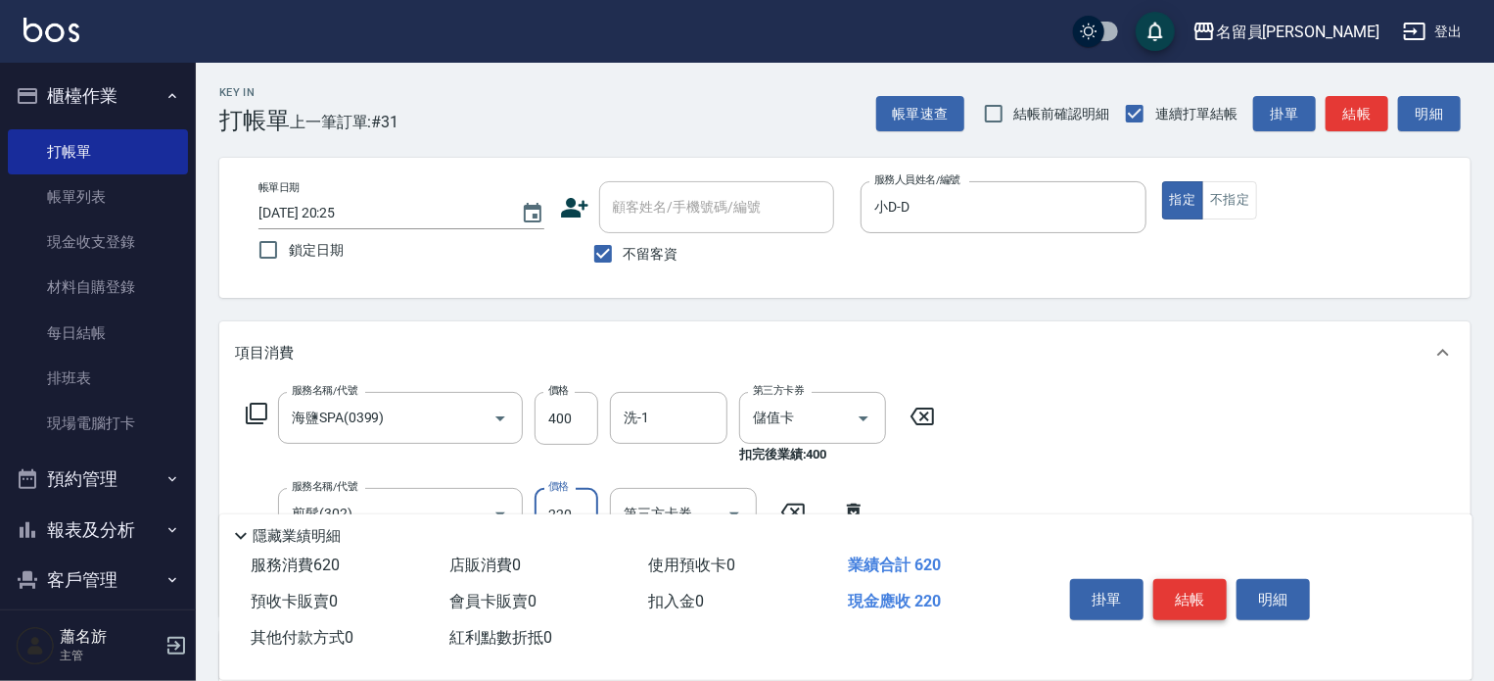
type input "220"
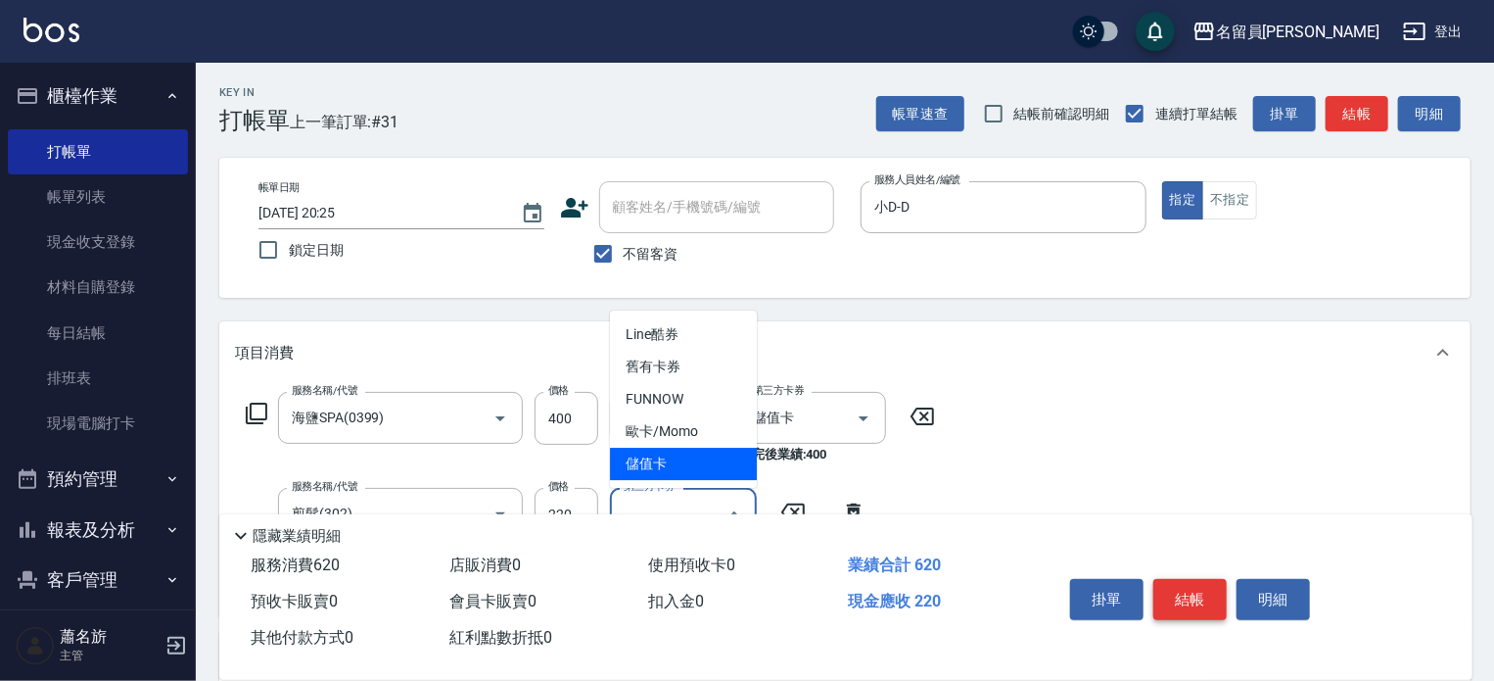
type input "儲值卡"
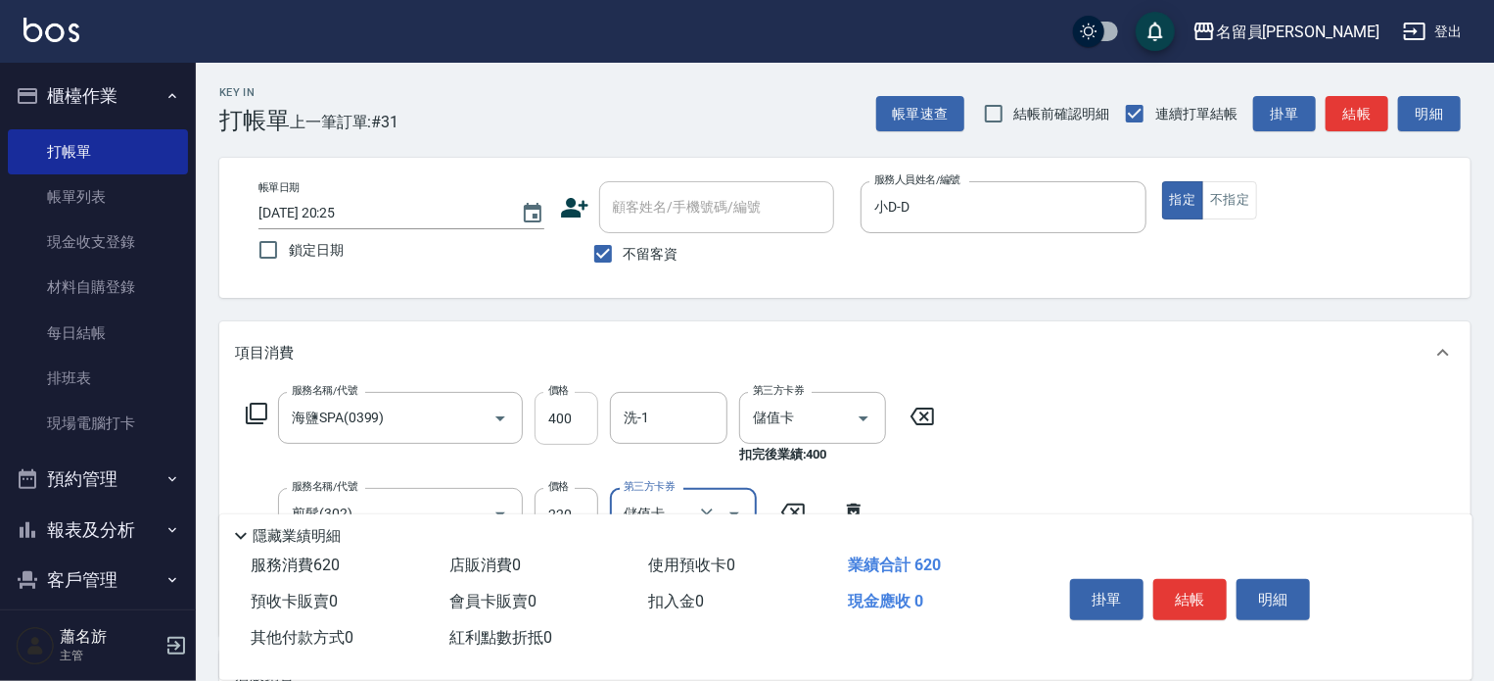
click at [577, 398] on input "400" at bounding box center [567, 418] width 64 height 53
click at [470, 427] on icon "Clear" at bounding box center [473, 418] width 20 height 20
type input "500"
type input "海鹽SPA(0399)"
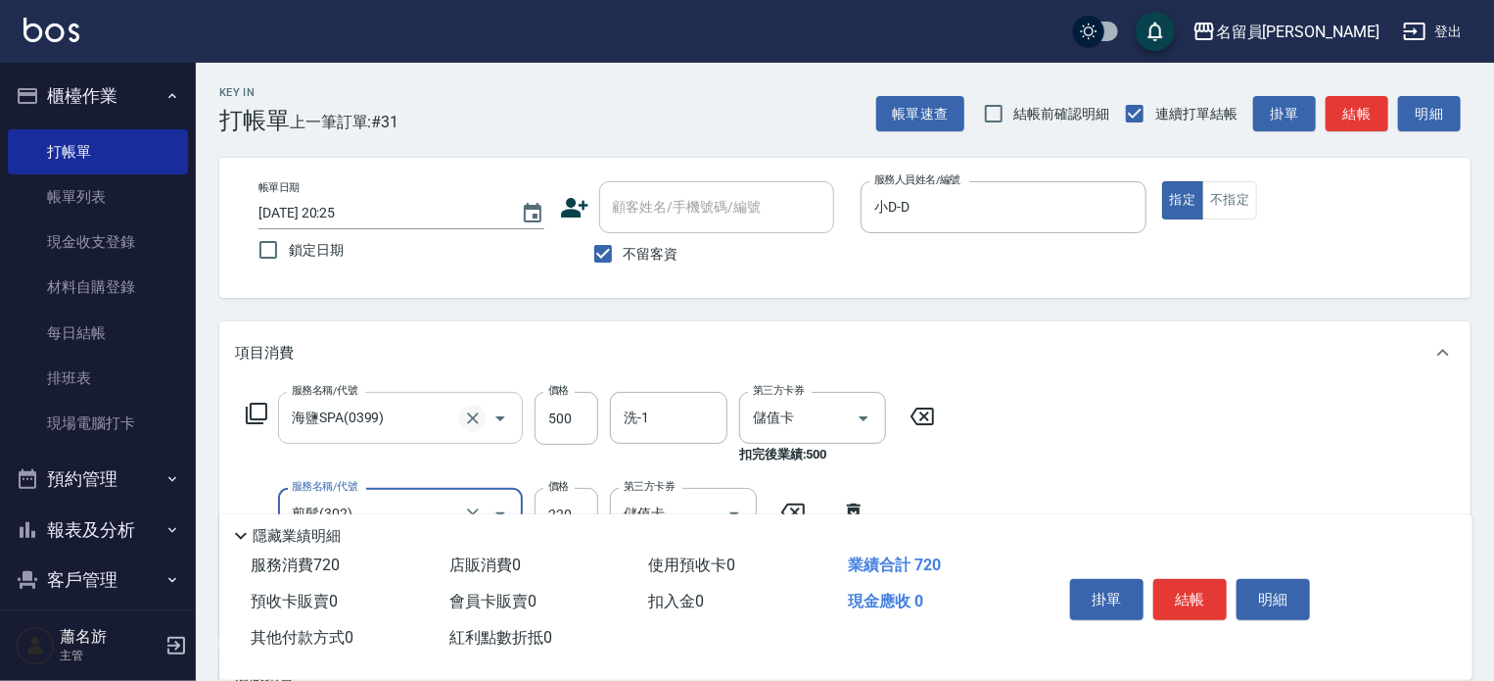
click at [470, 427] on icon "Clear" at bounding box center [473, 418] width 20 height 20
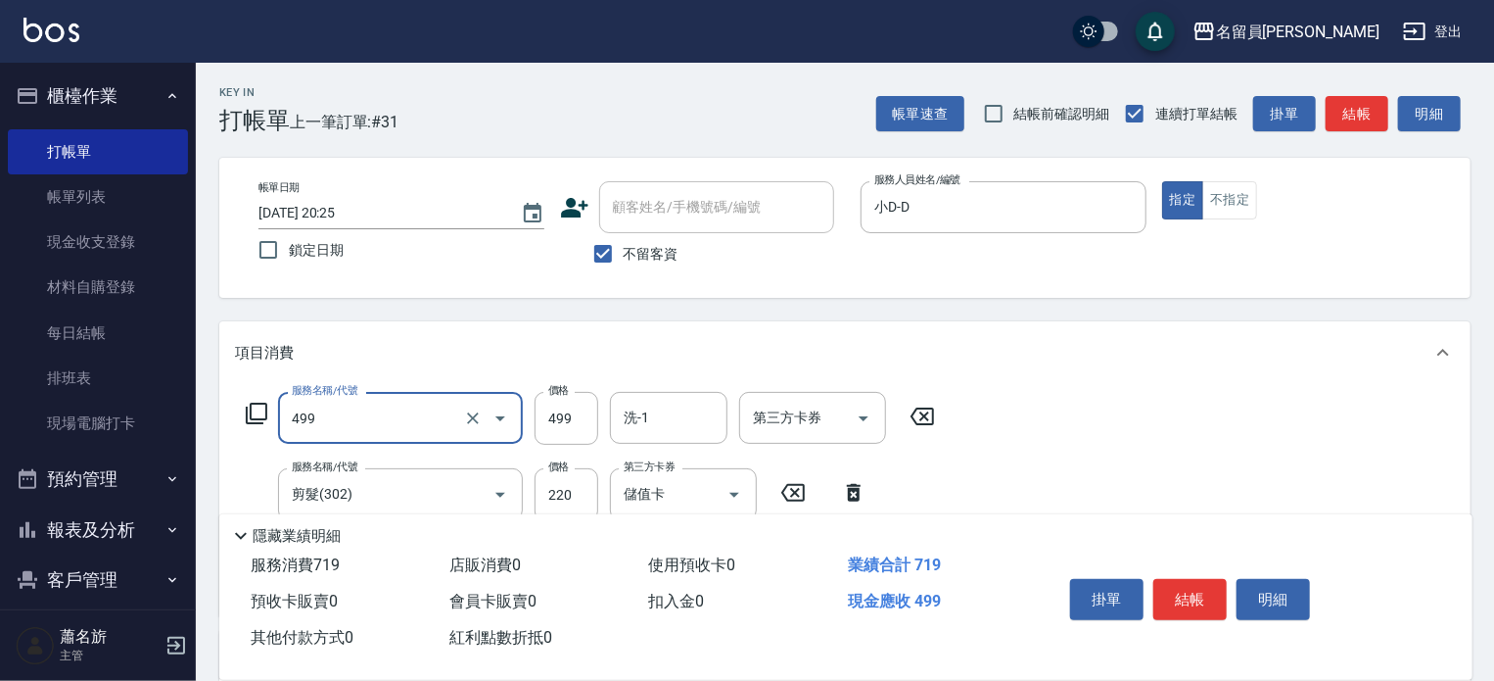
type input "去角質洗髮(499)"
type input "220"
type input "500"
click at [788, 422] on input "第三方卡券" at bounding box center [798, 418] width 100 height 34
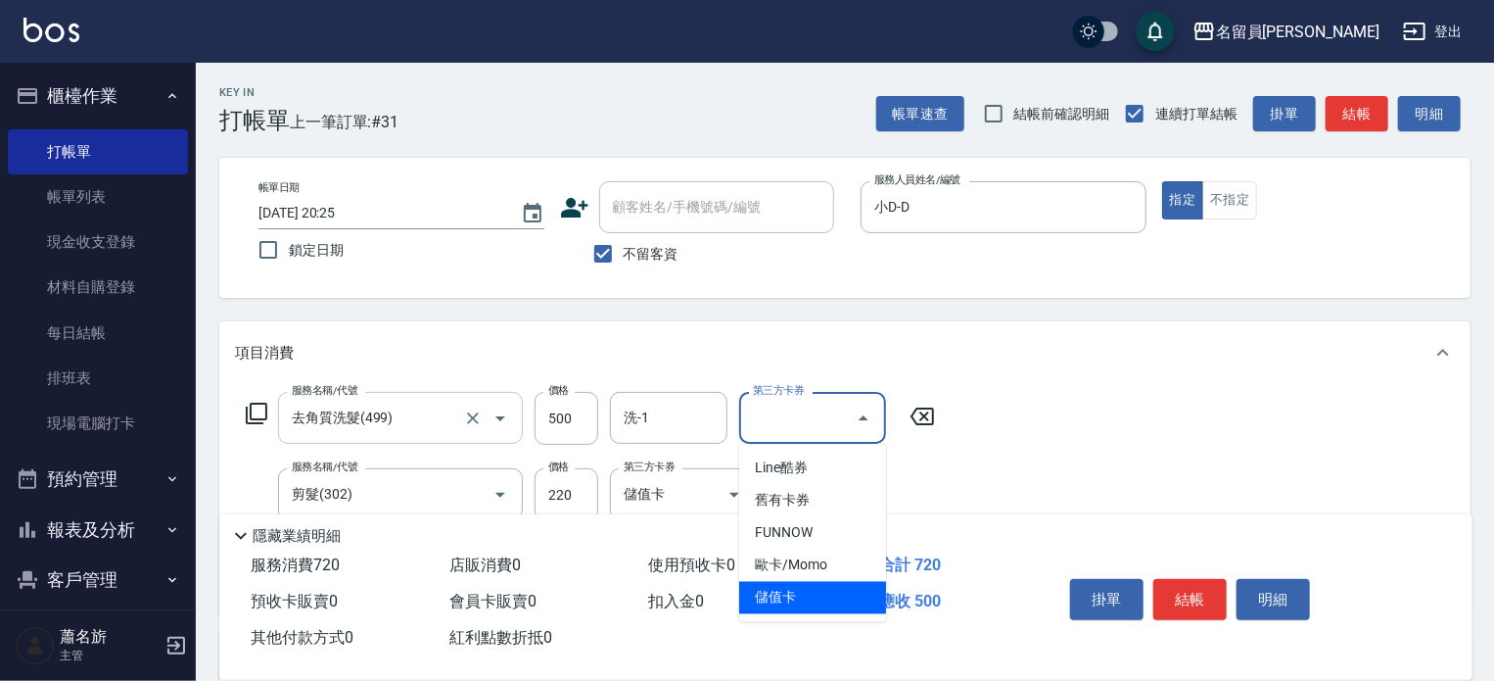
click at [789, 589] on span "儲值卡" at bounding box center [812, 598] width 147 height 32
type input "儲值卡"
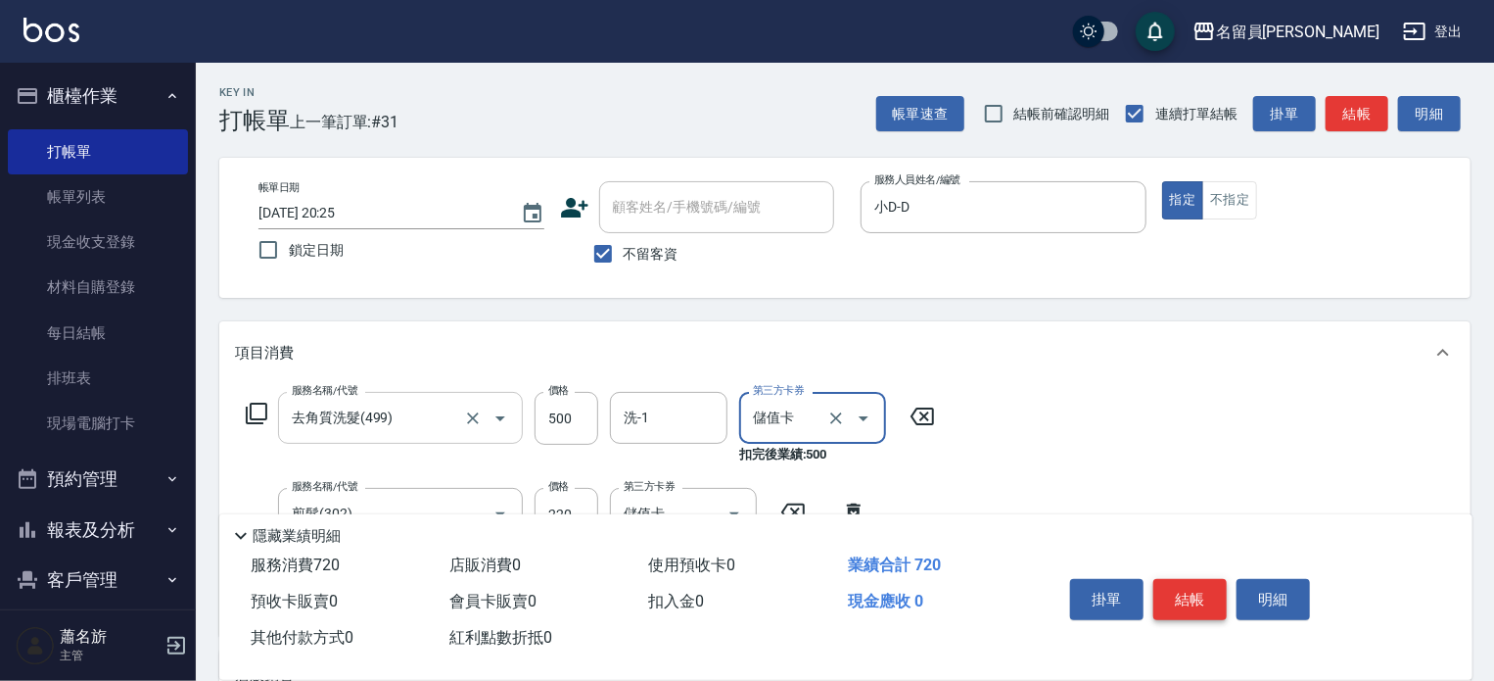
click at [1194, 593] on button "結帳" at bounding box center [1190, 599] width 73 height 41
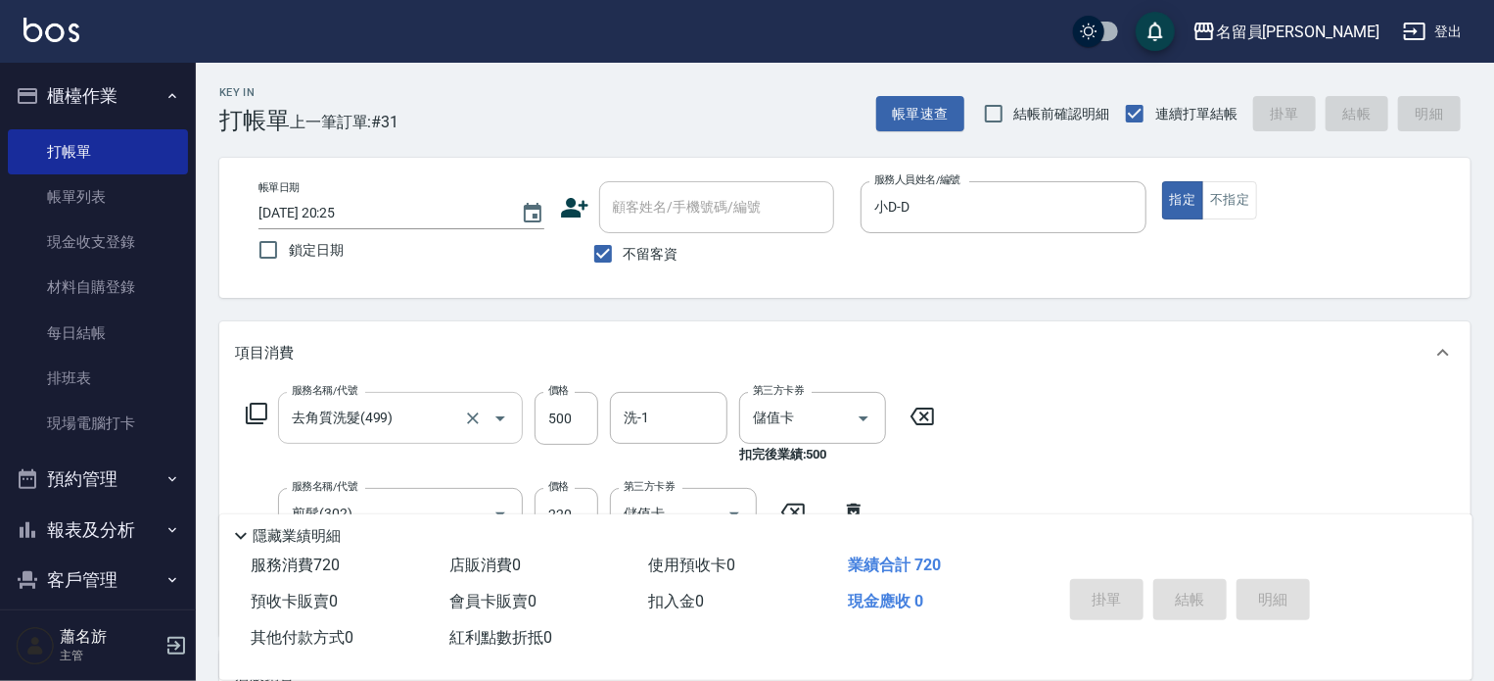
type input "[DATE] 20:26"
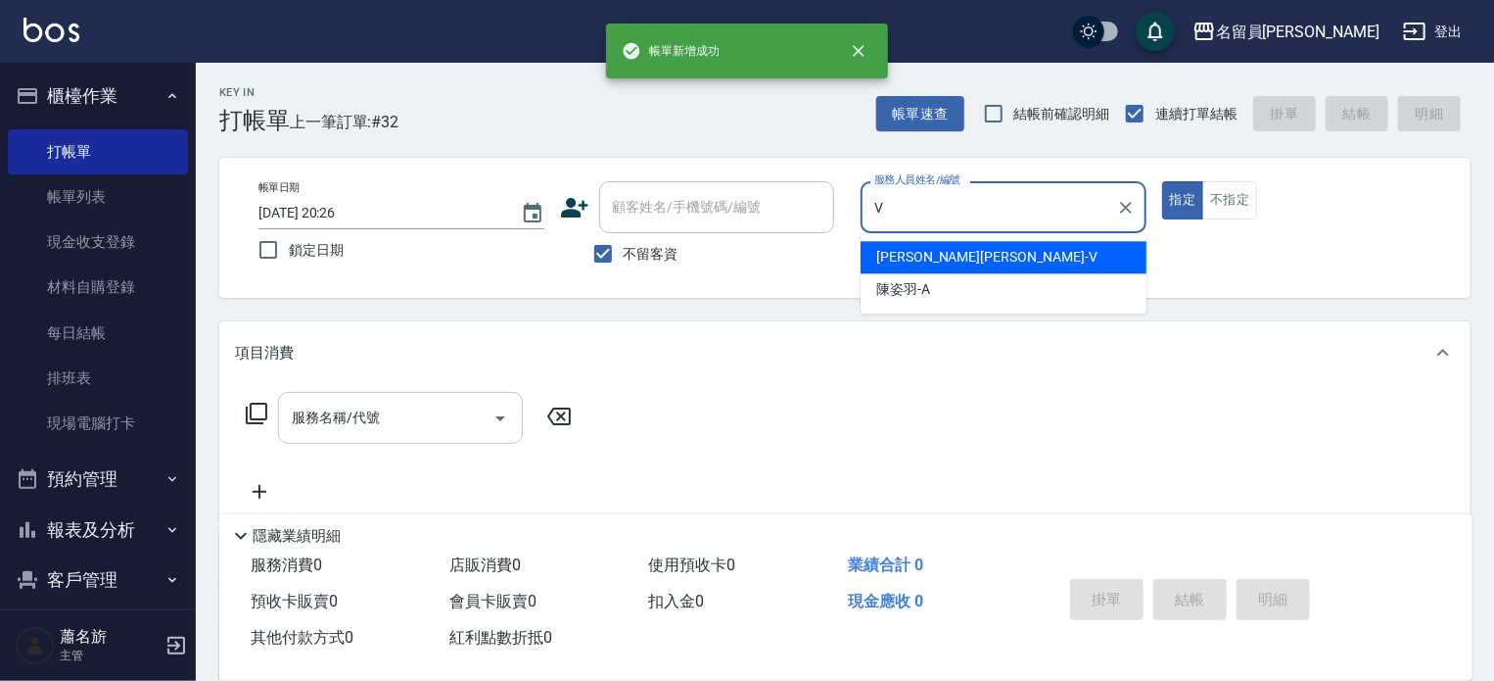
type input "[PERSON_NAME][PERSON_NAME]-V"
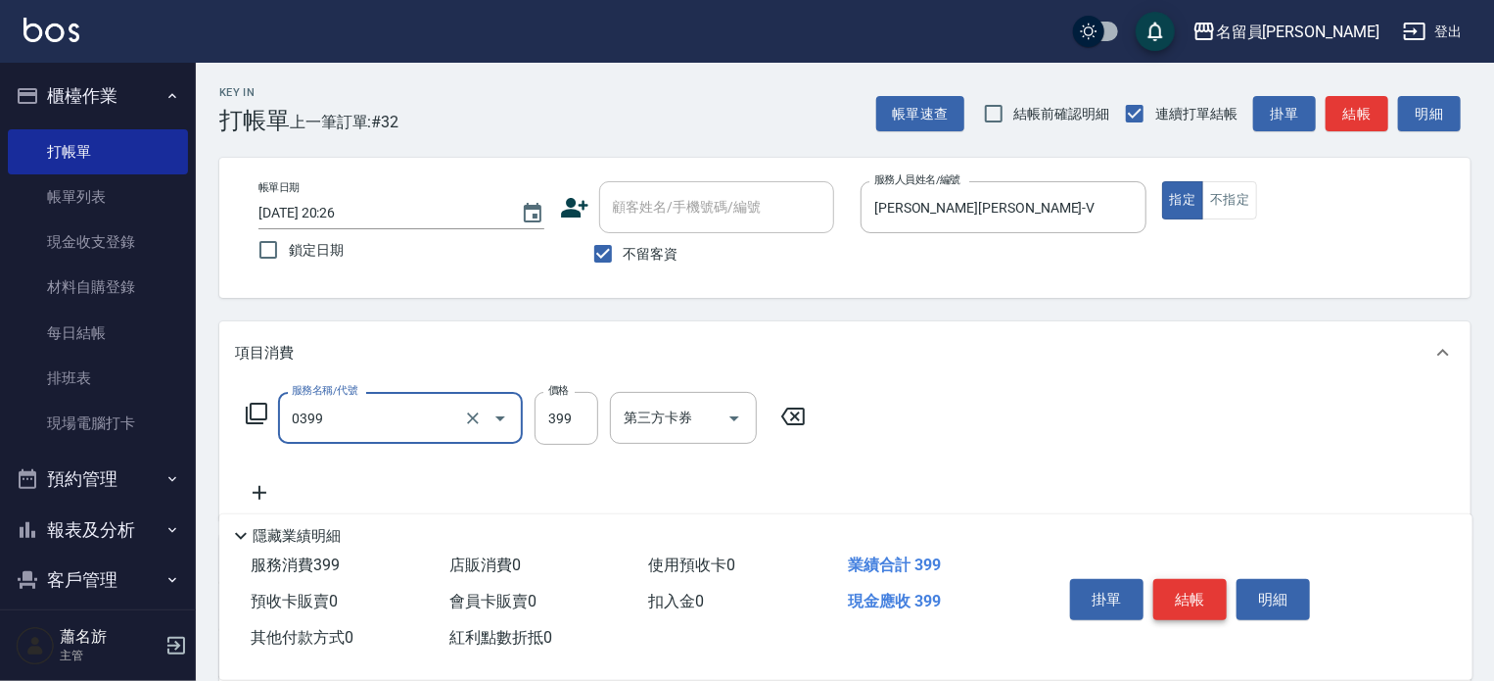
type input "海鹽SPA(0399)"
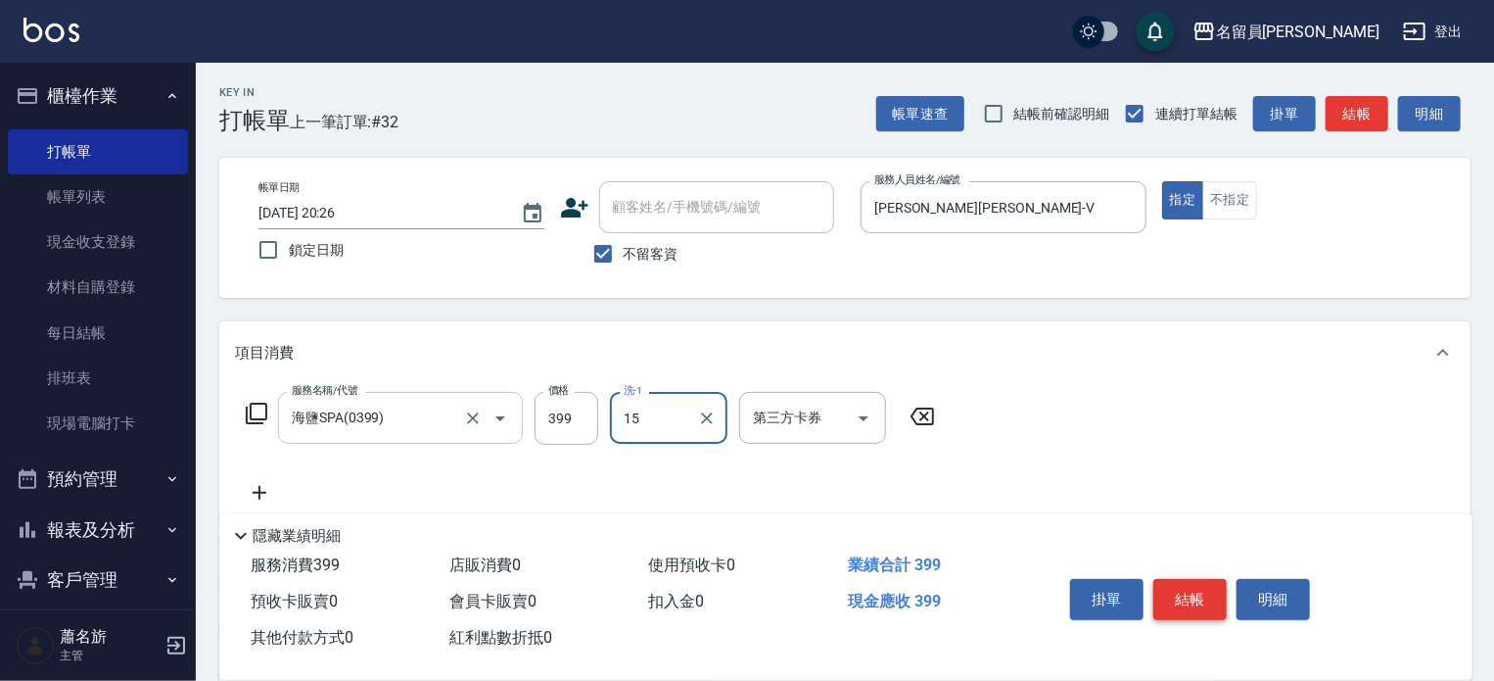
type input "[PERSON_NAME]-15"
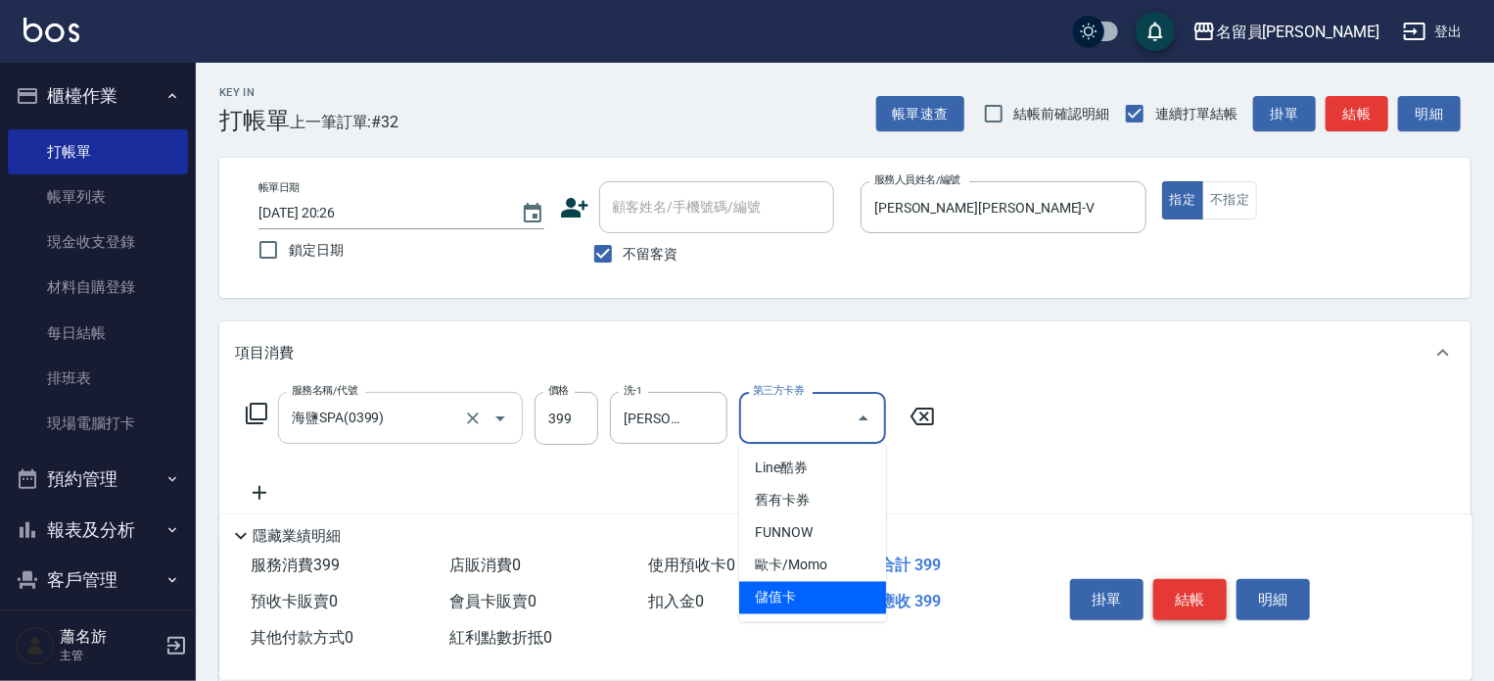
type input "儲值卡"
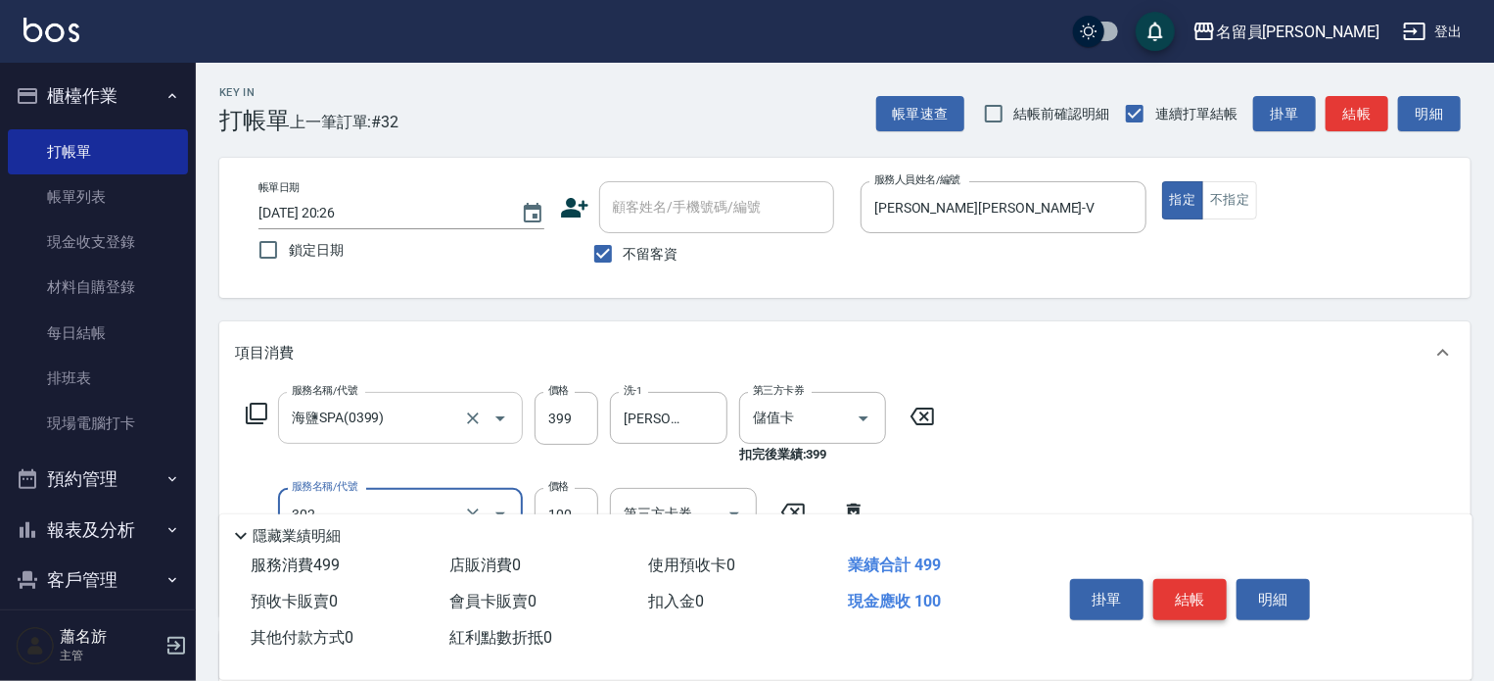
type input "剪髮(302)"
type input "300"
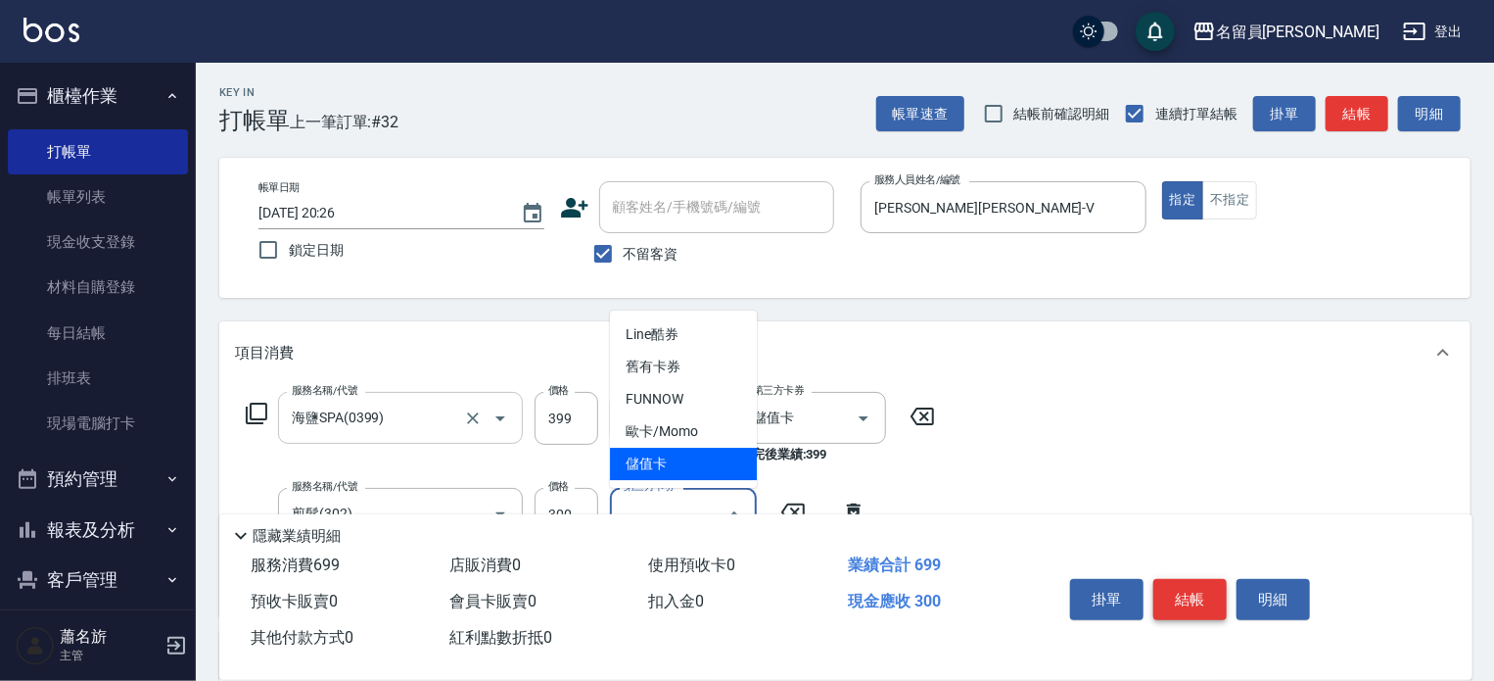
type input "儲值卡"
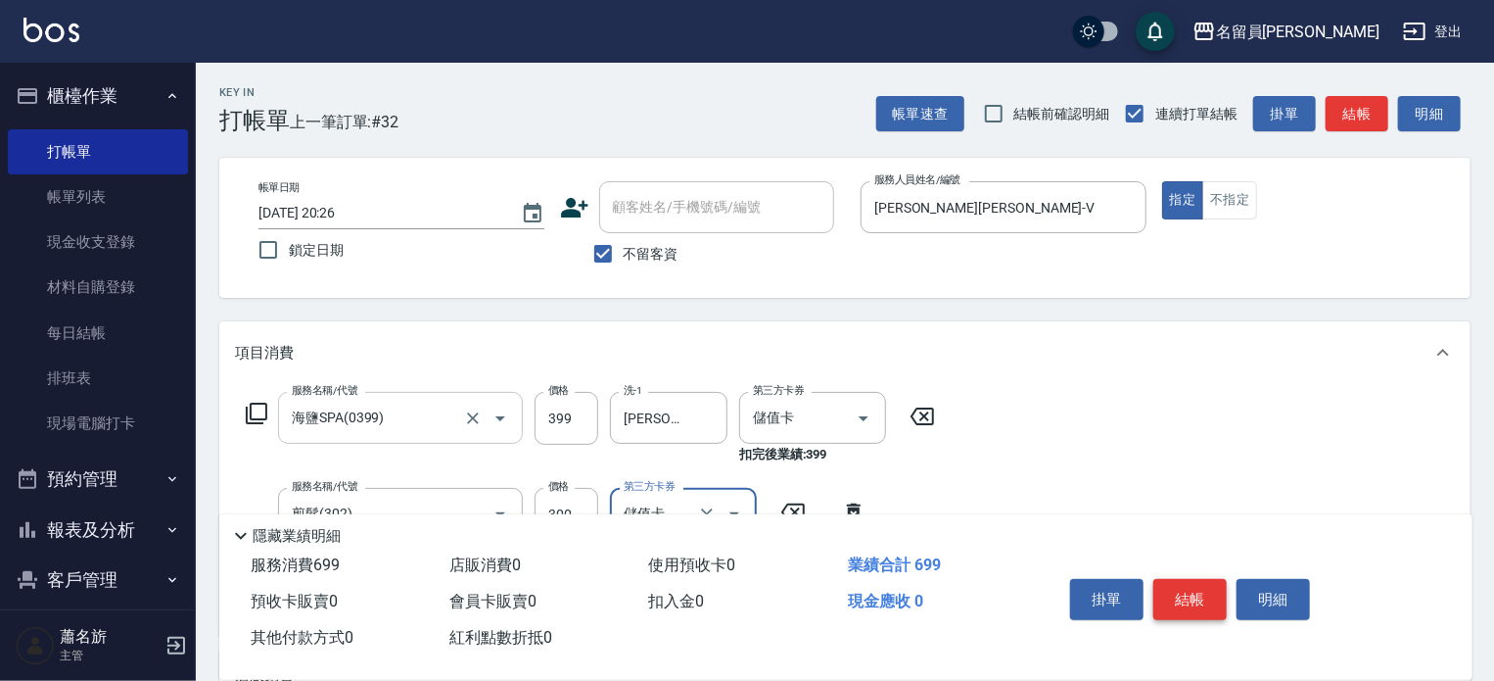
click at [1194, 593] on button "結帳" at bounding box center [1190, 599] width 73 height 41
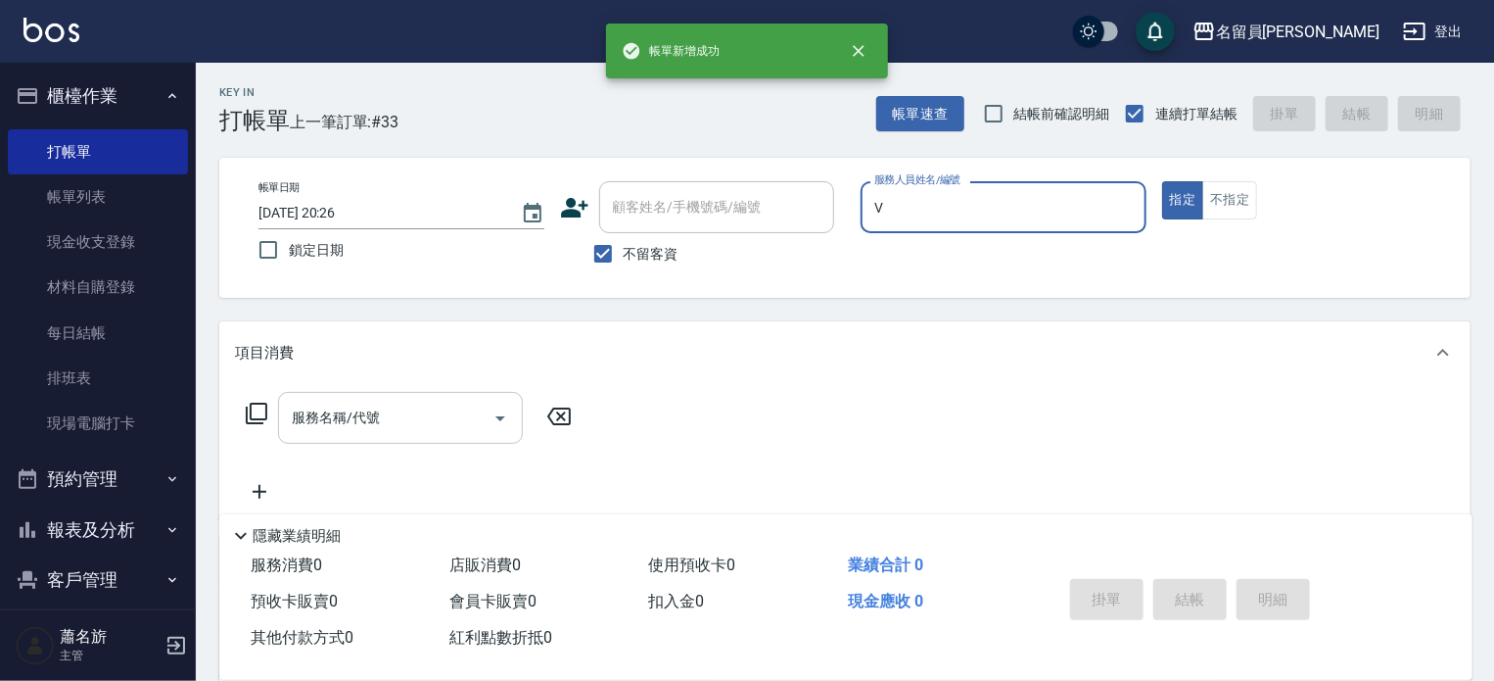
type input "[PERSON_NAME][PERSON_NAME]-V"
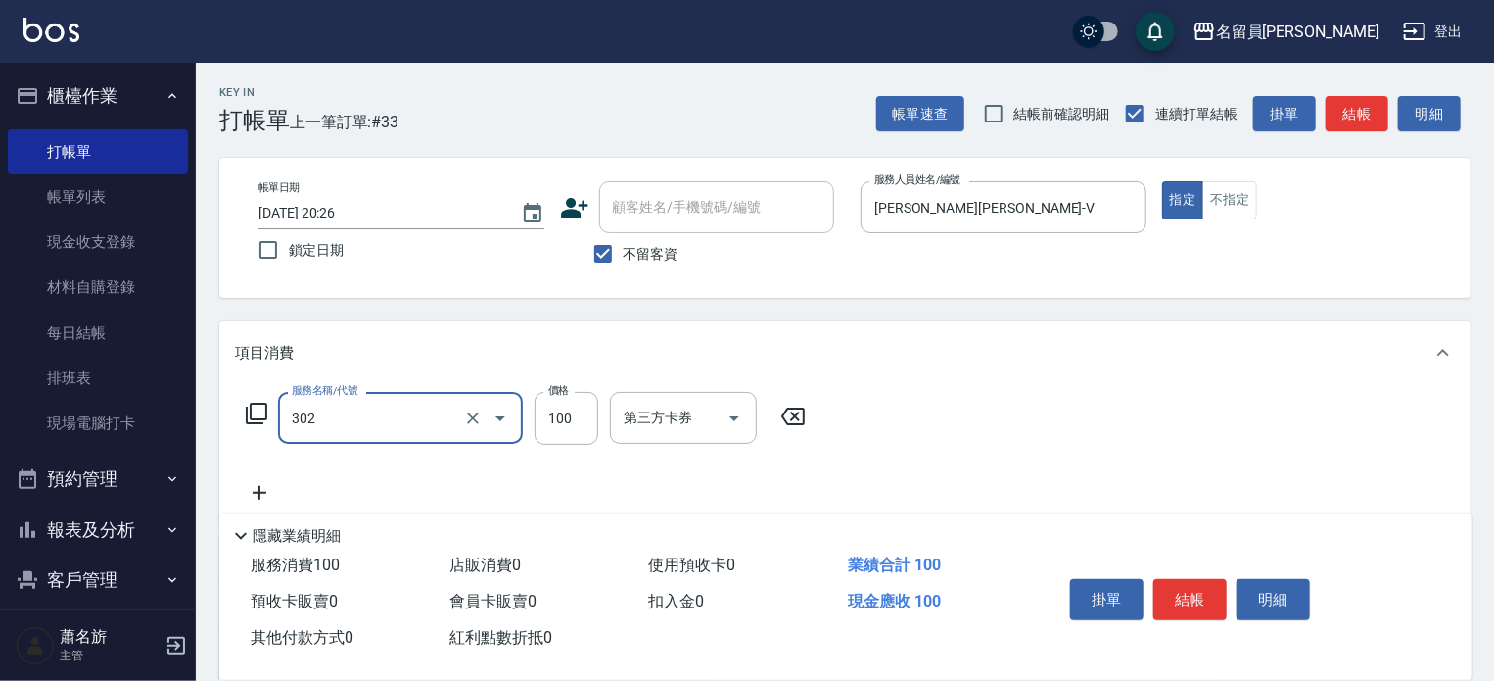
type input "剪髮(302)"
type input "250"
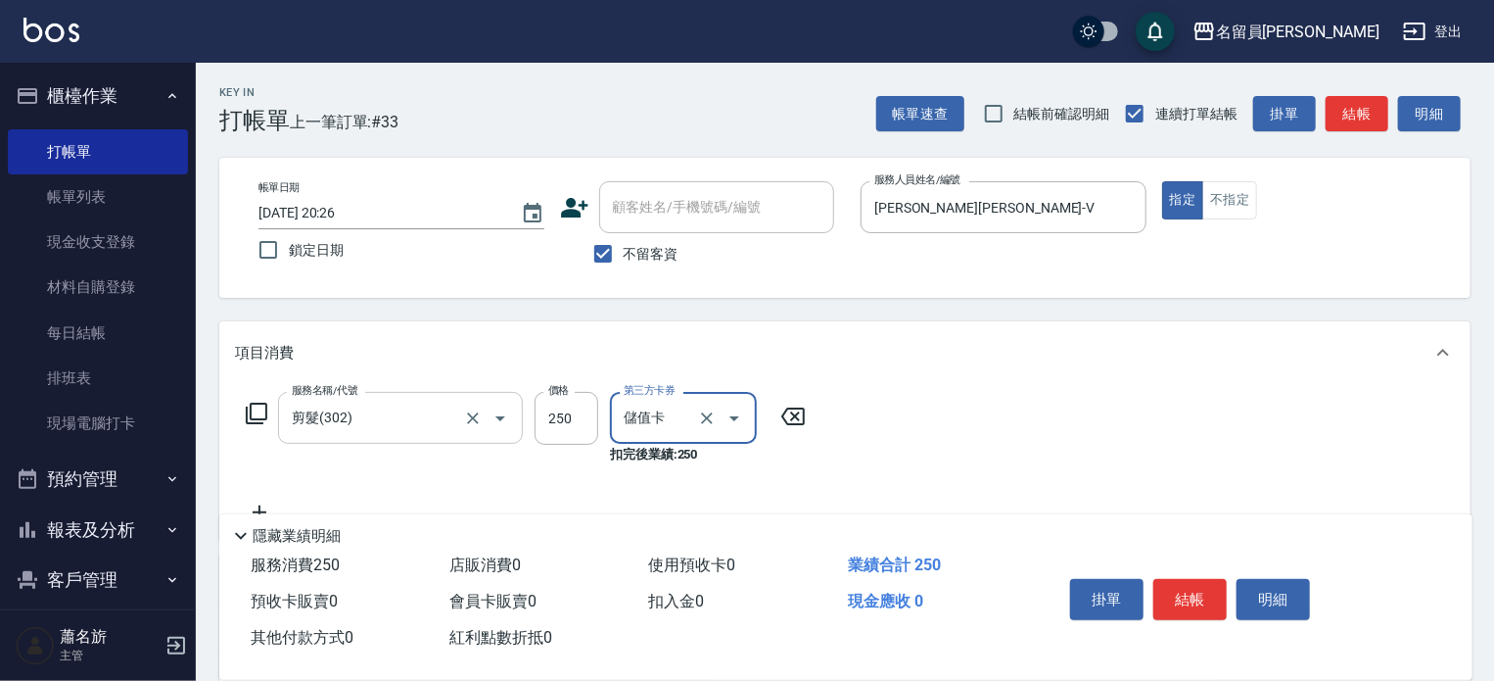
type input "儲值卡"
click at [1204, 581] on button "結帳" at bounding box center [1190, 599] width 73 height 41
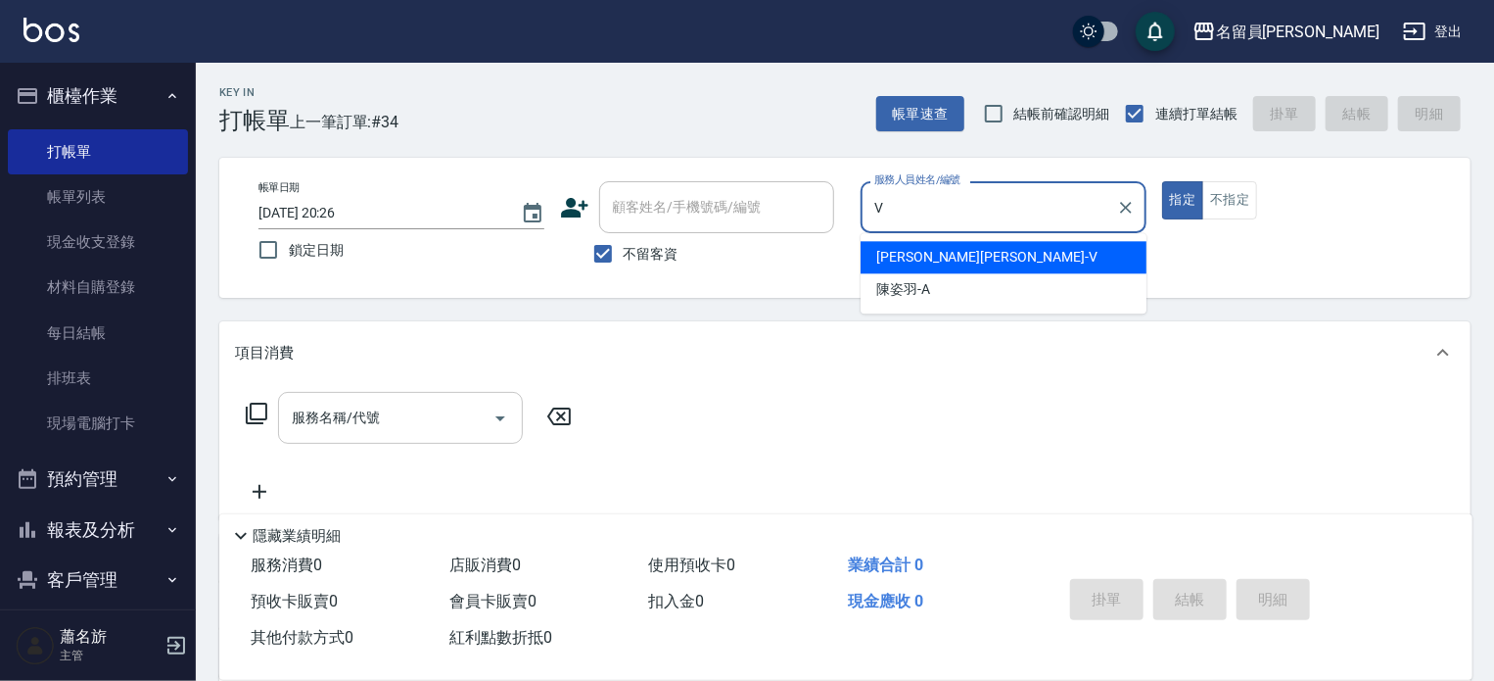
type input "[PERSON_NAME][PERSON_NAME]-V"
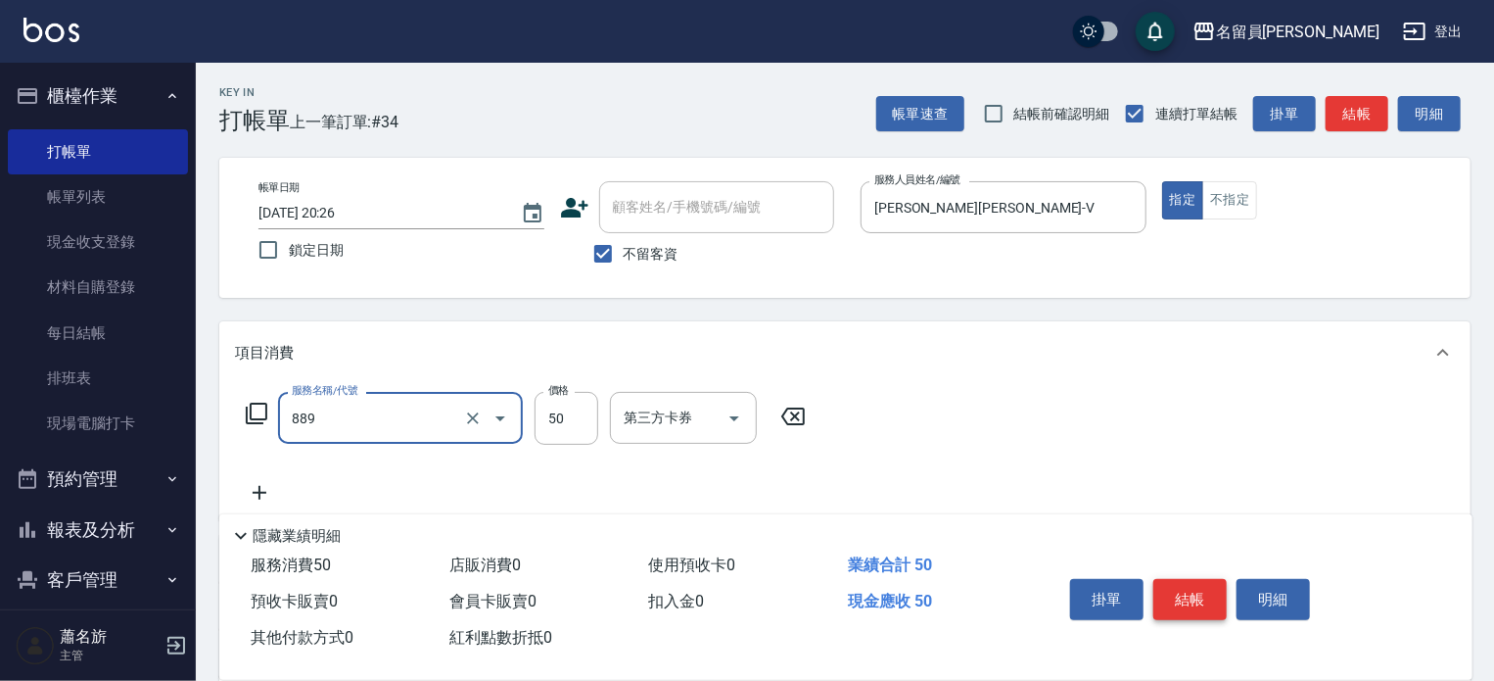
type input "精油(889)"
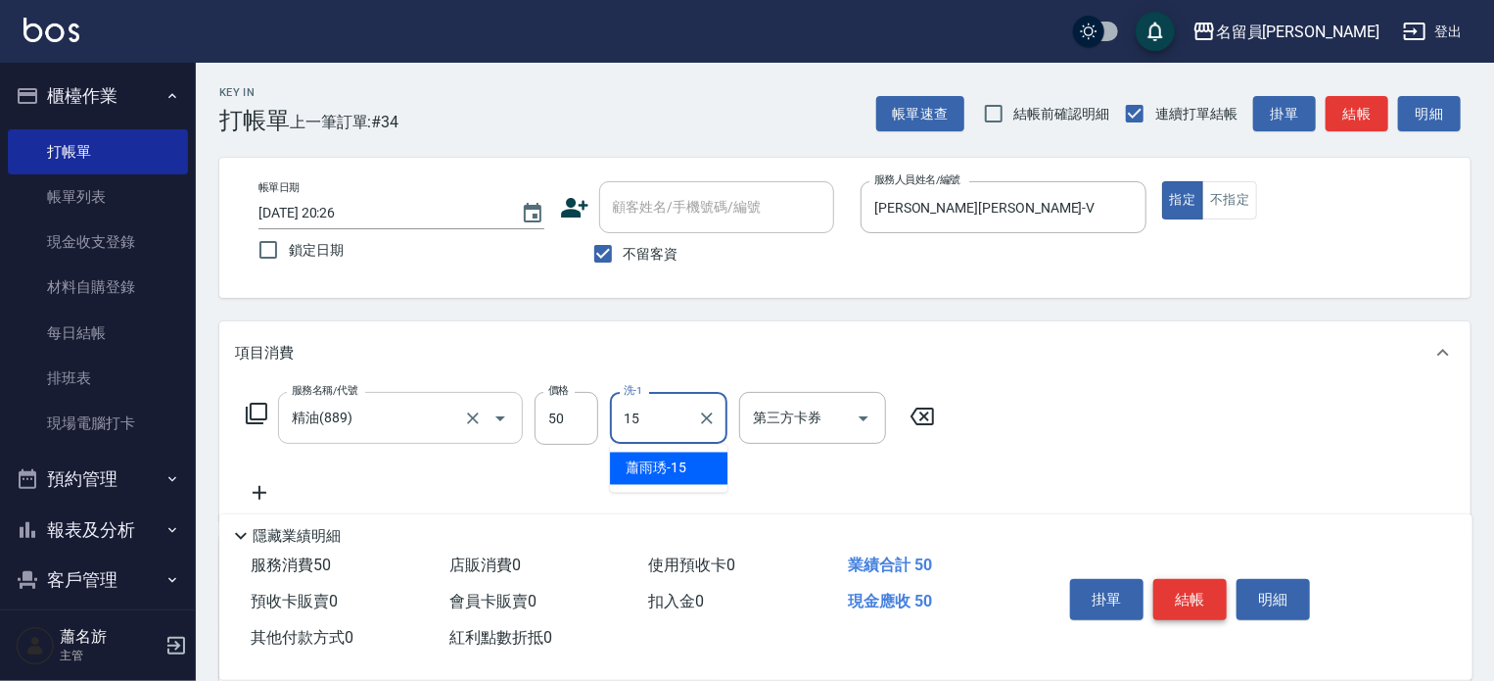
type input "[PERSON_NAME]-15"
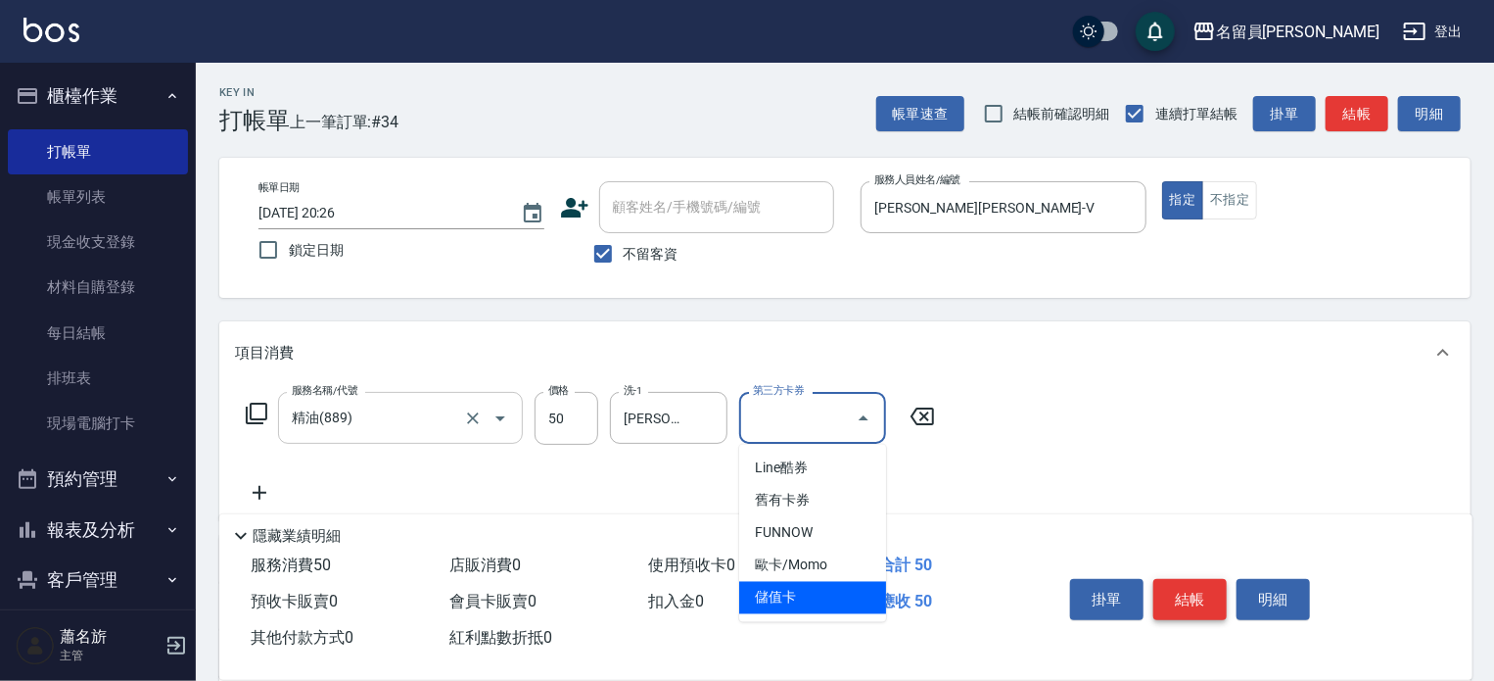
type input "儲值卡"
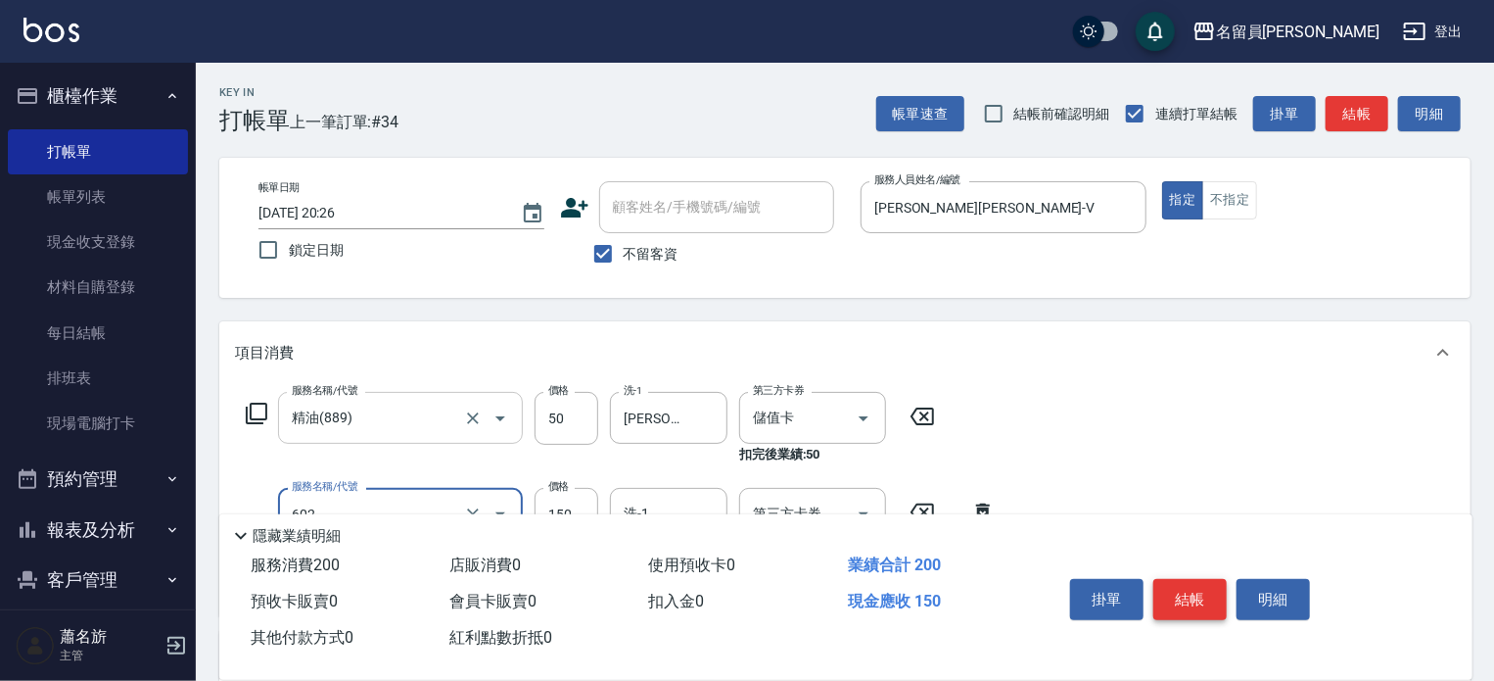
type input "一般洗髮(602)"
type input "200"
type input "[PERSON_NAME]-15"
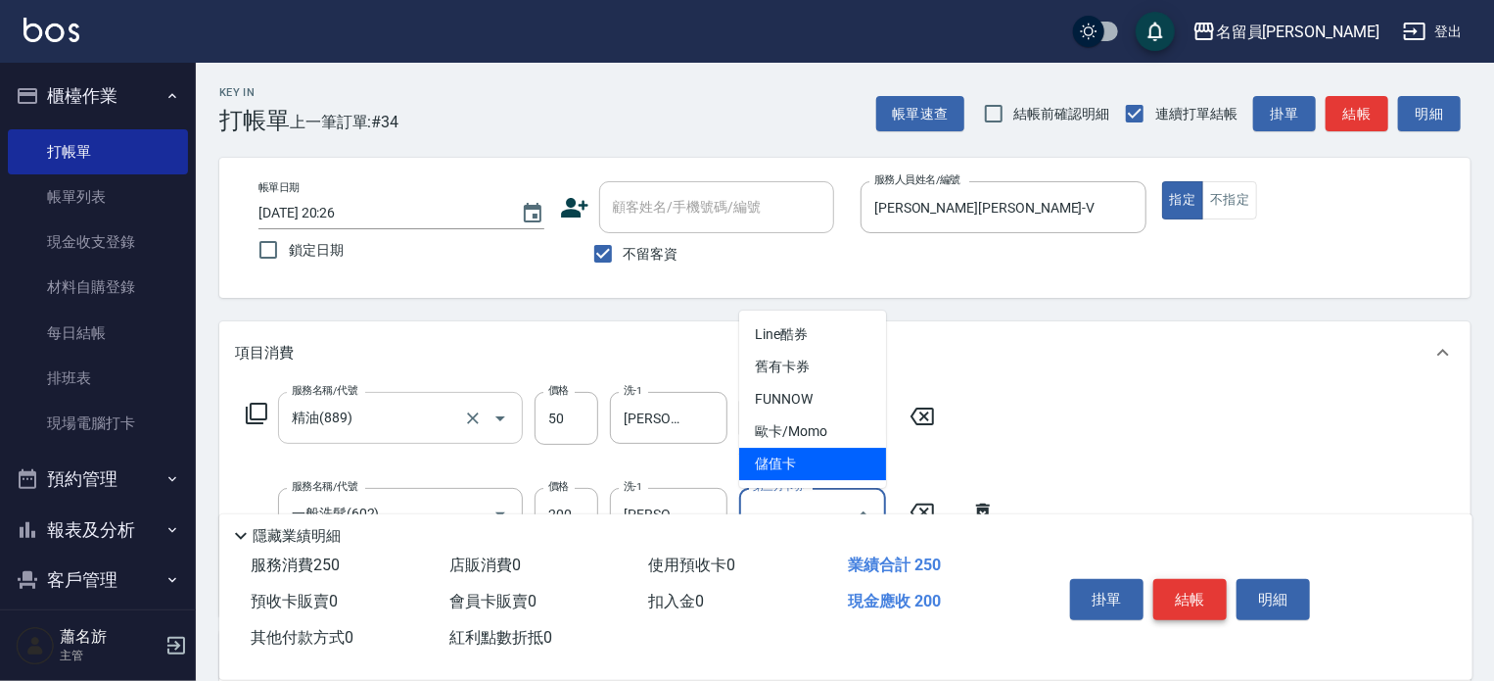
type input "儲值卡"
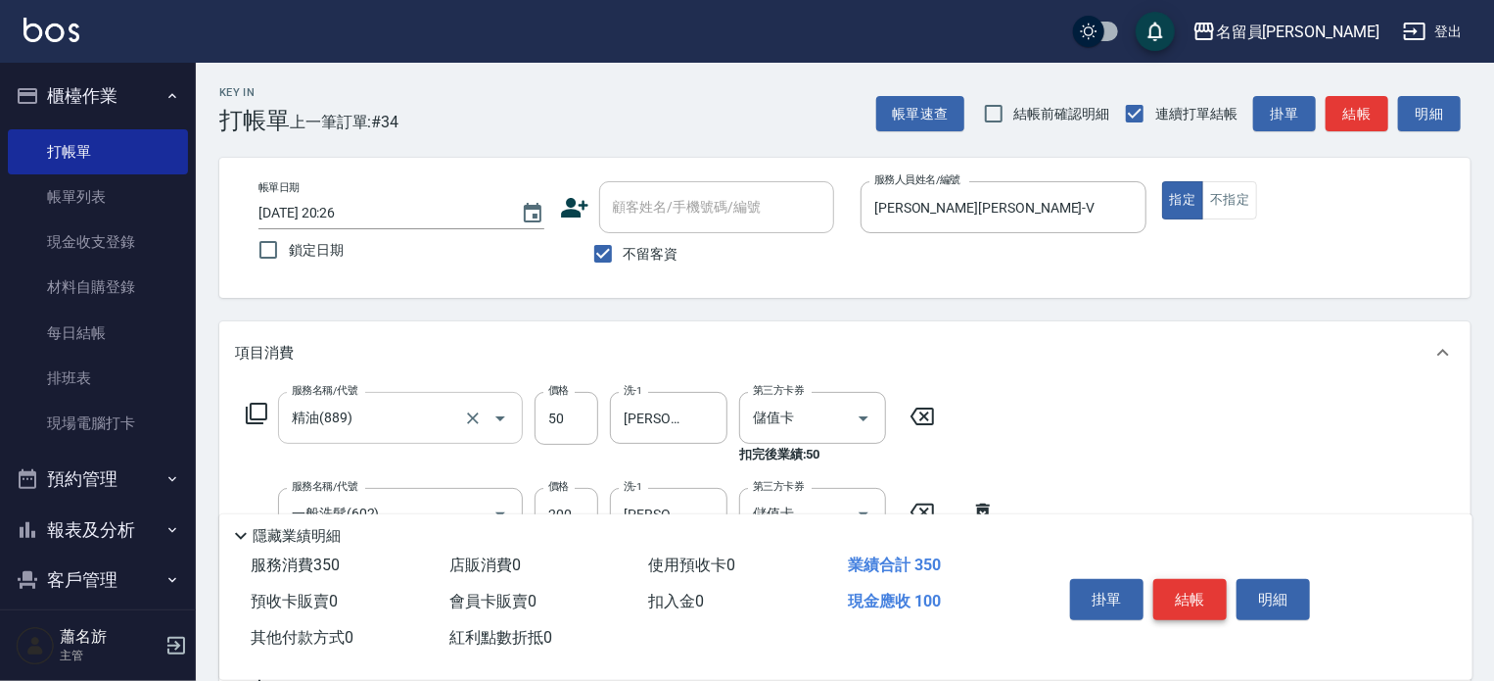
type input "剪髮(302)"
type input "300"
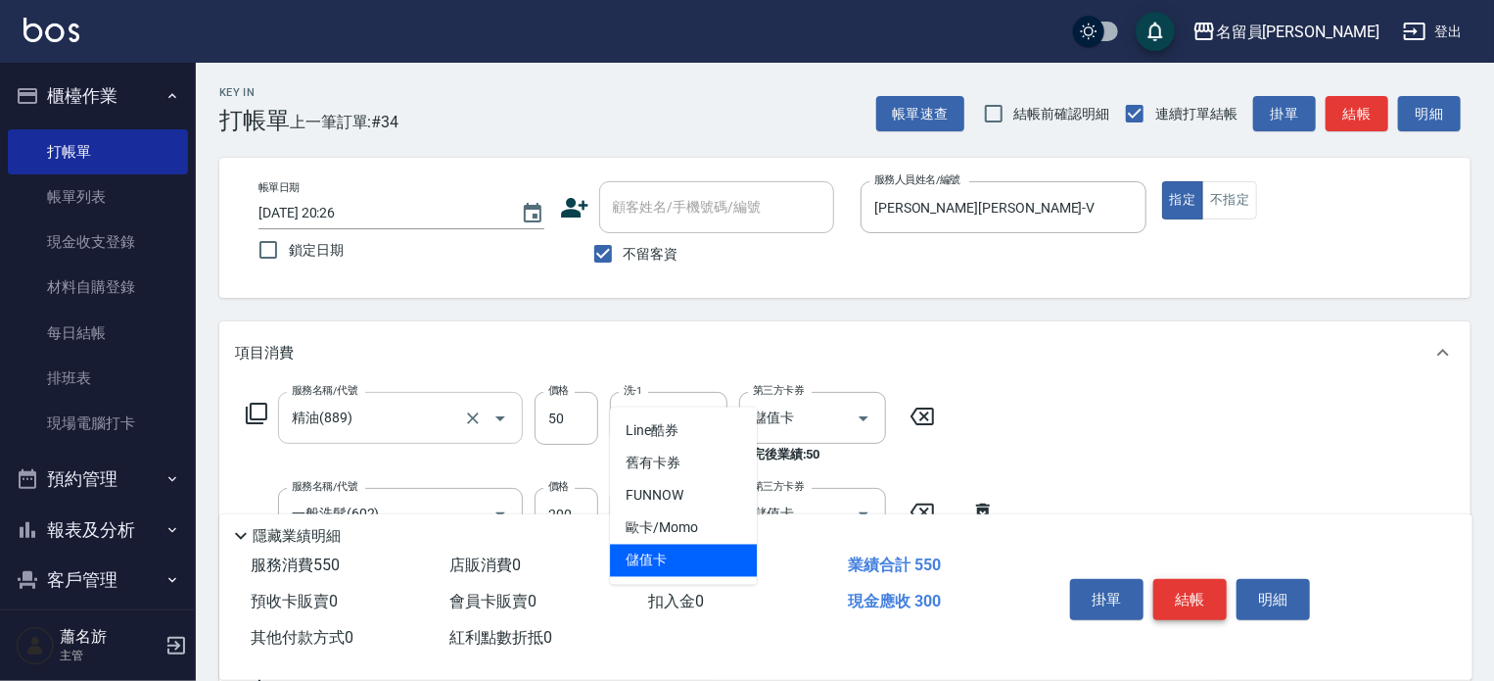
type input "儲值卡"
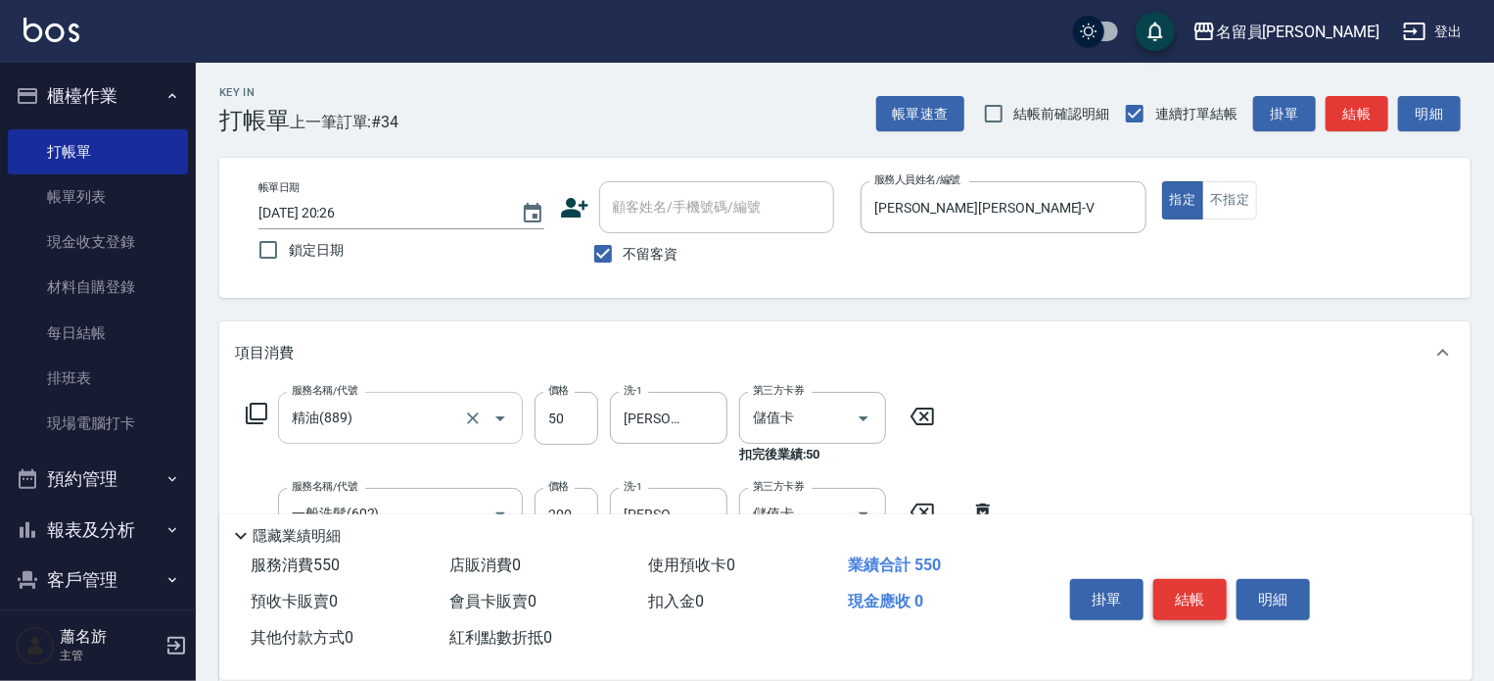
click at [1203, 582] on button "結帳" at bounding box center [1190, 599] width 73 height 41
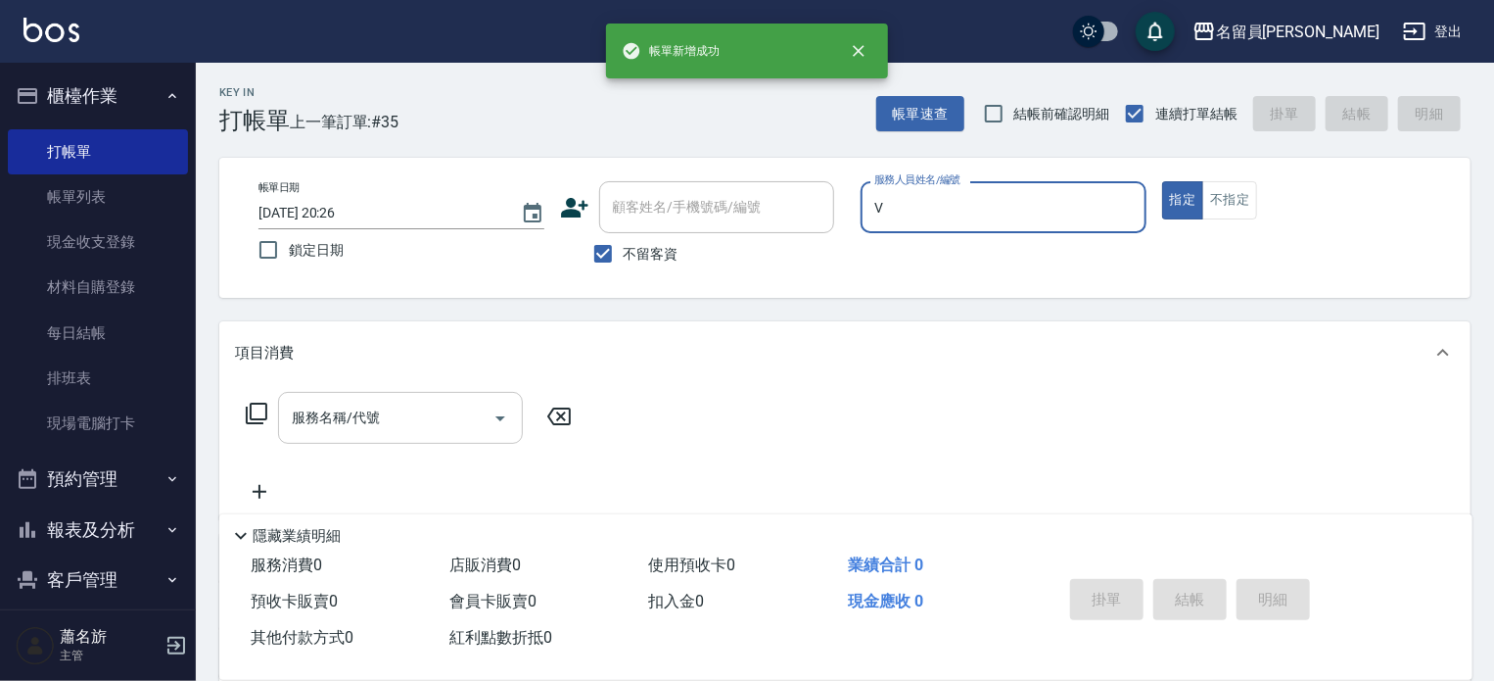
type input "[PERSON_NAME][PERSON_NAME]-V"
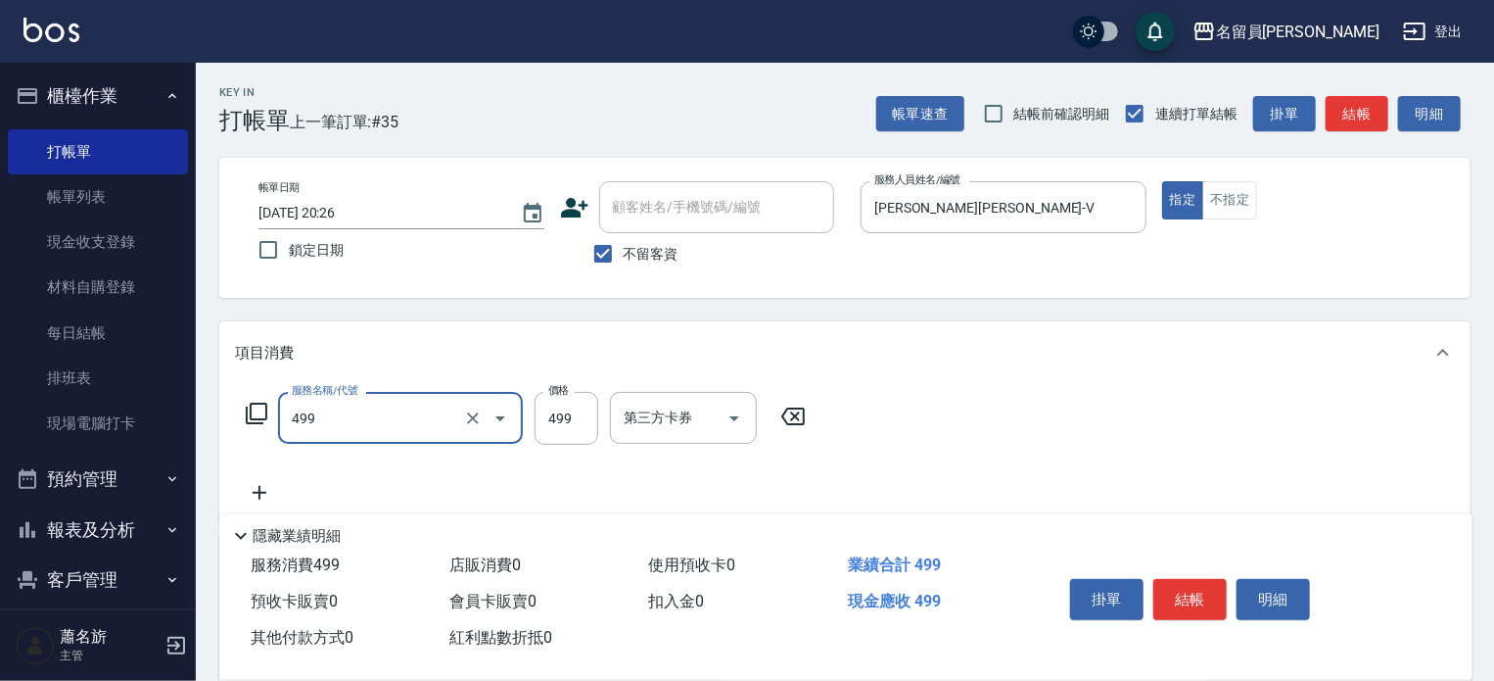
type input "去角質洗髮(499)"
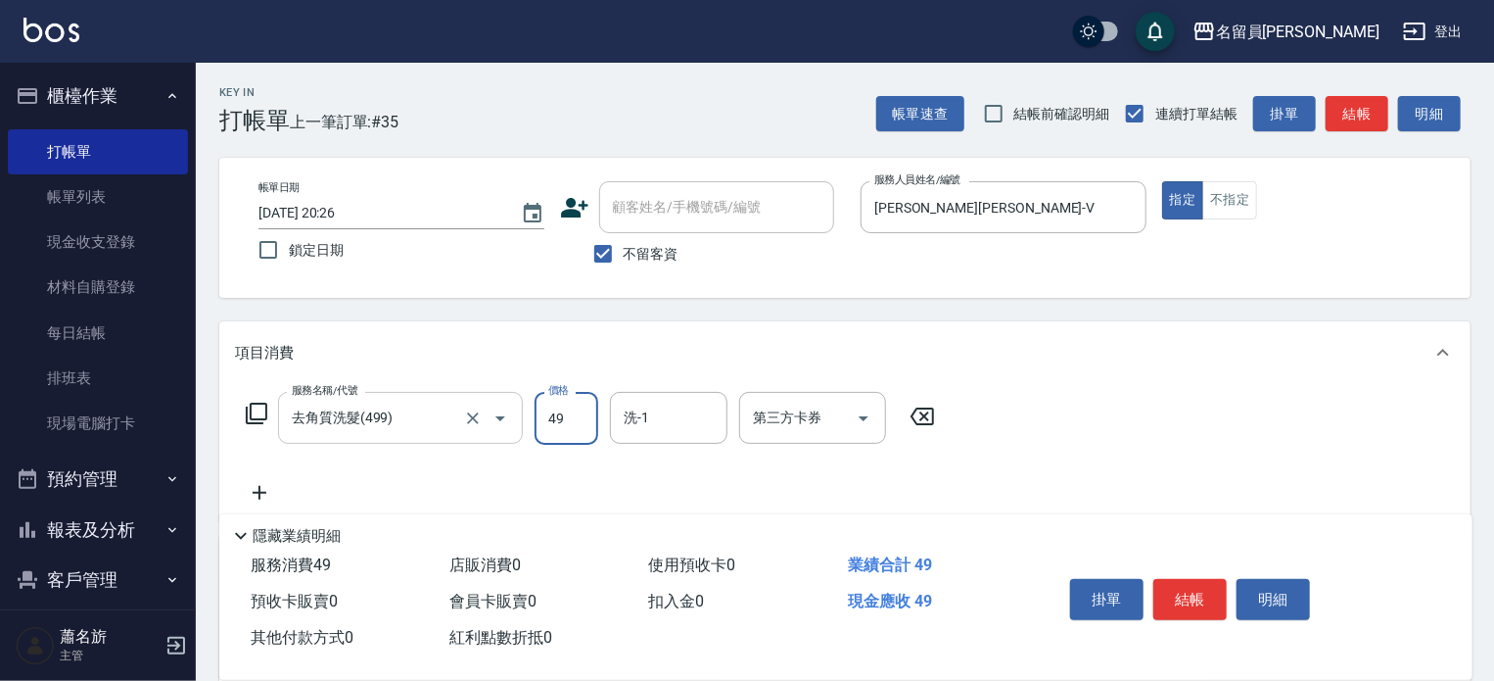
type input "499"
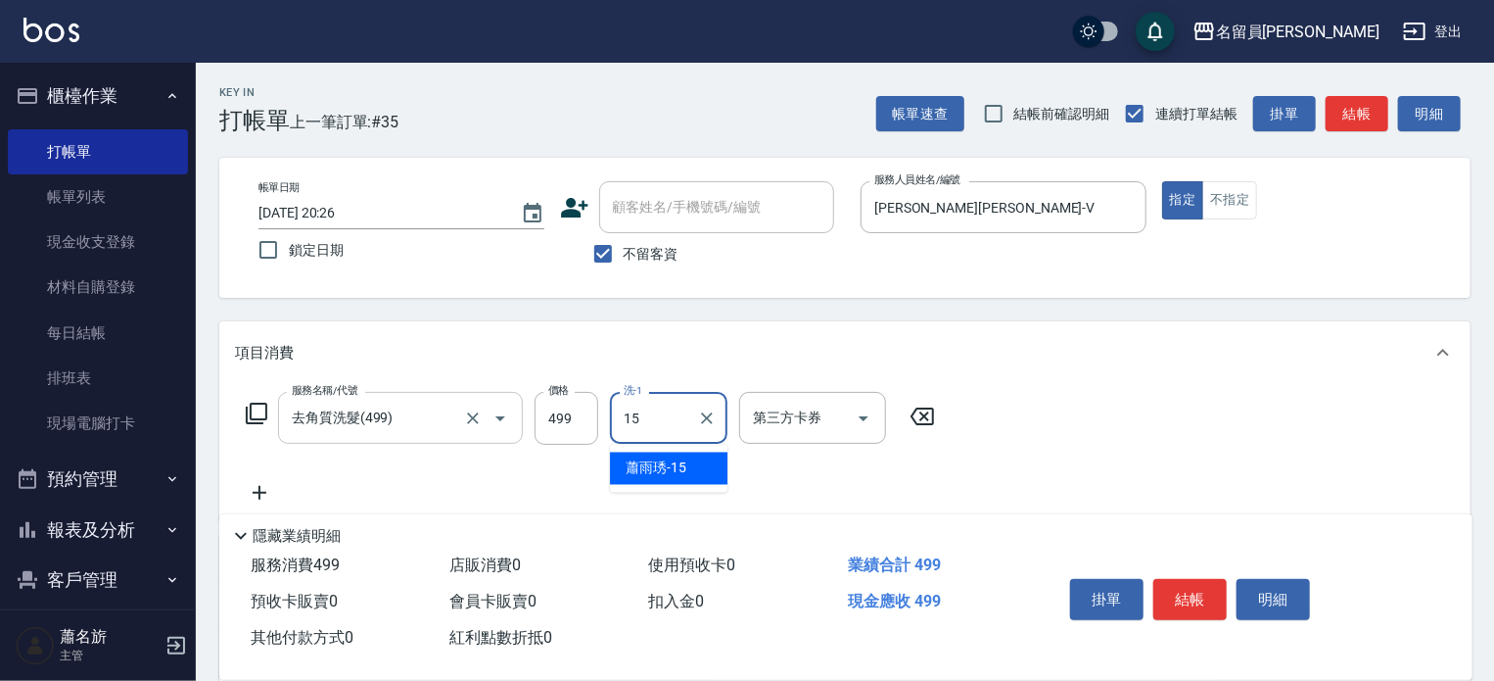
type input "[PERSON_NAME]-15"
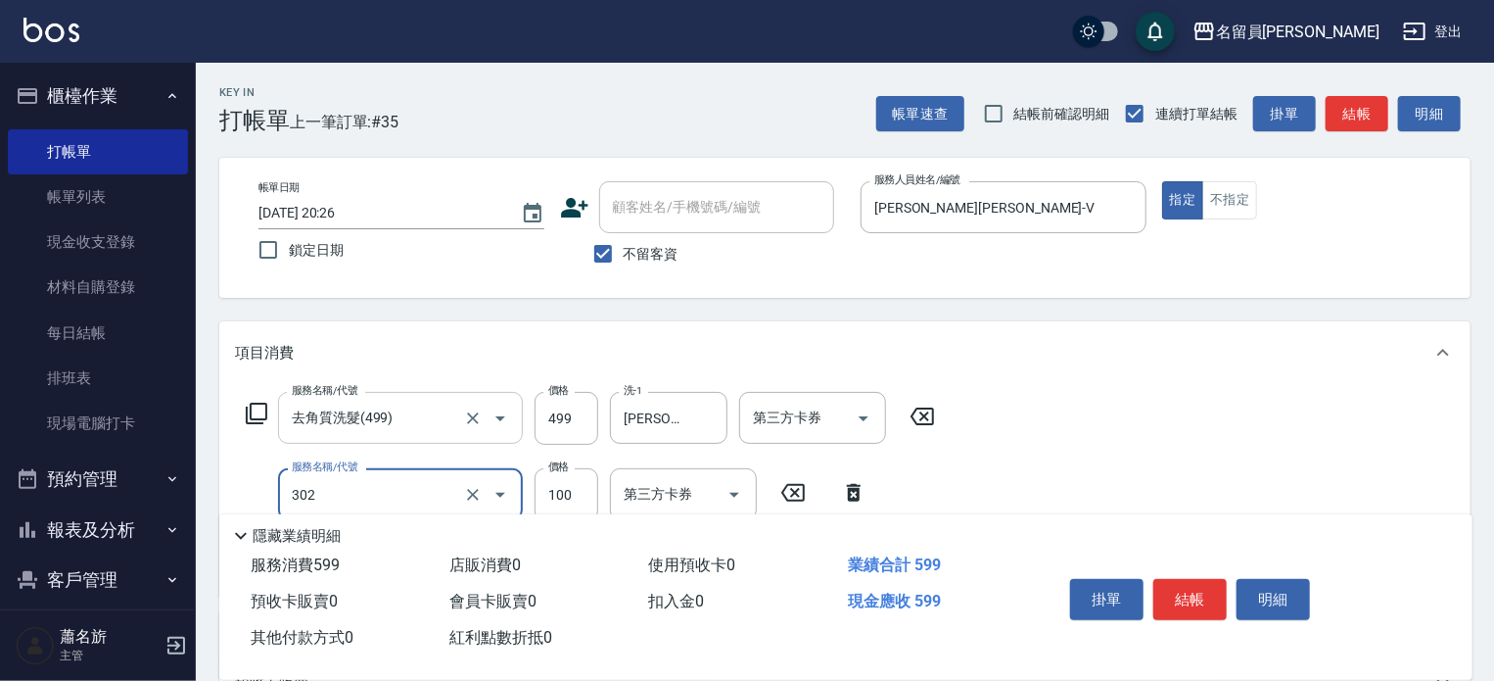
type input "剪髮(302)"
type input "300"
click at [1203, 589] on button "結帳" at bounding box center [1190, 599] width 73 height 41
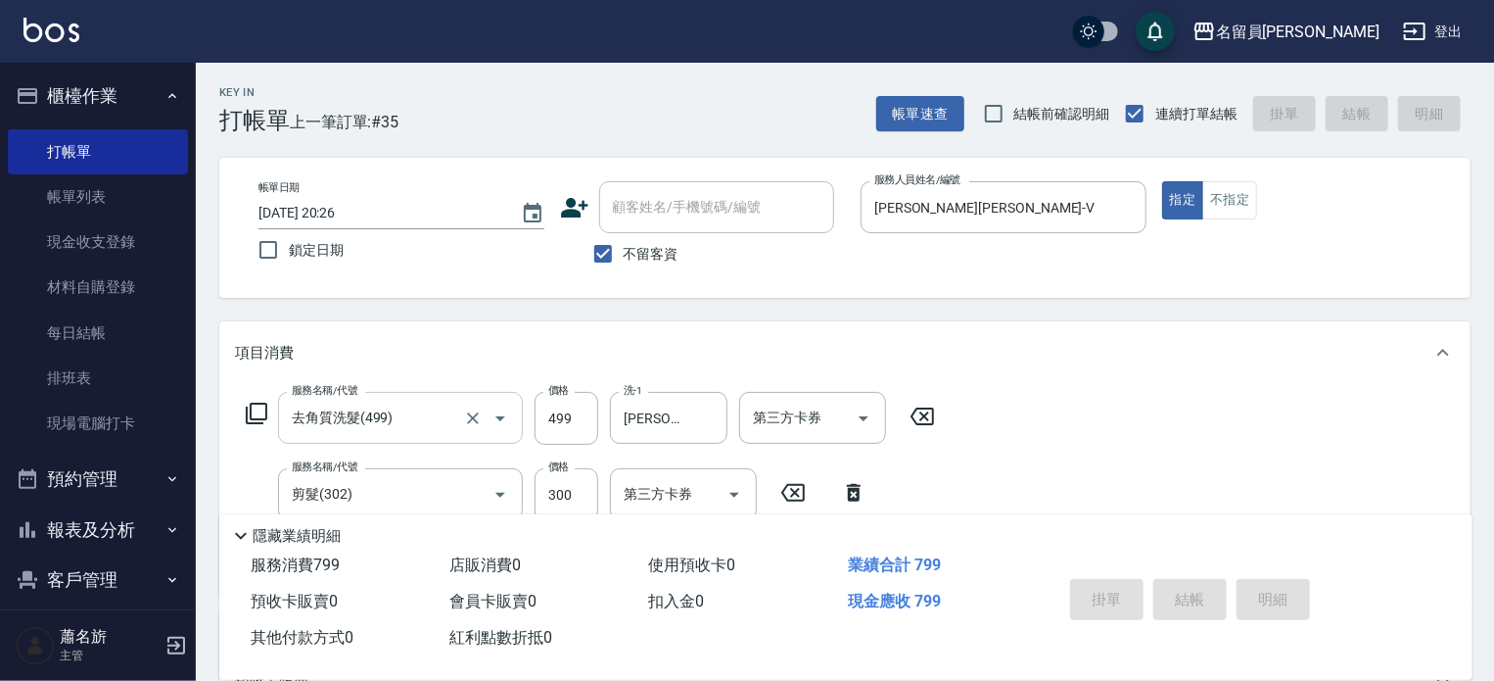
type input "[DATE] 20:27"
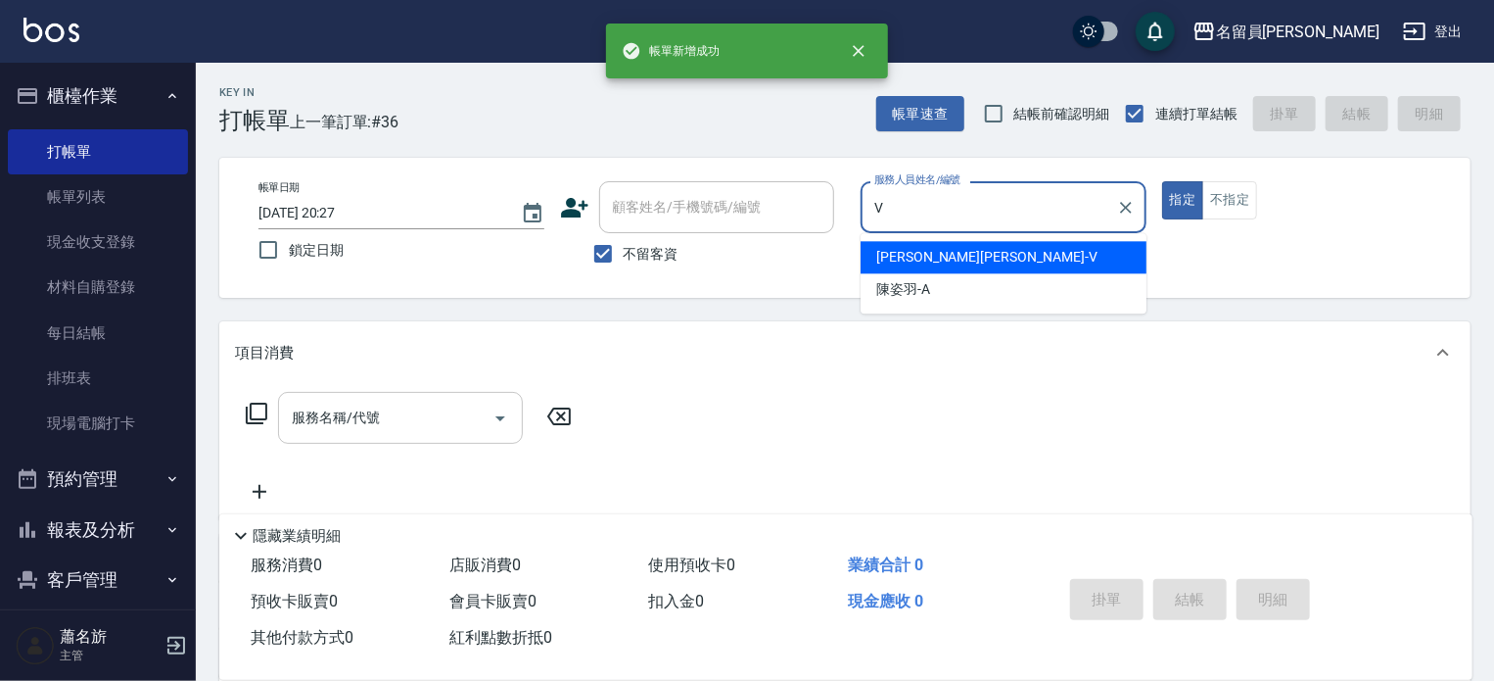
type input "[PERSON_NAME][PERSON_NAME]-V"
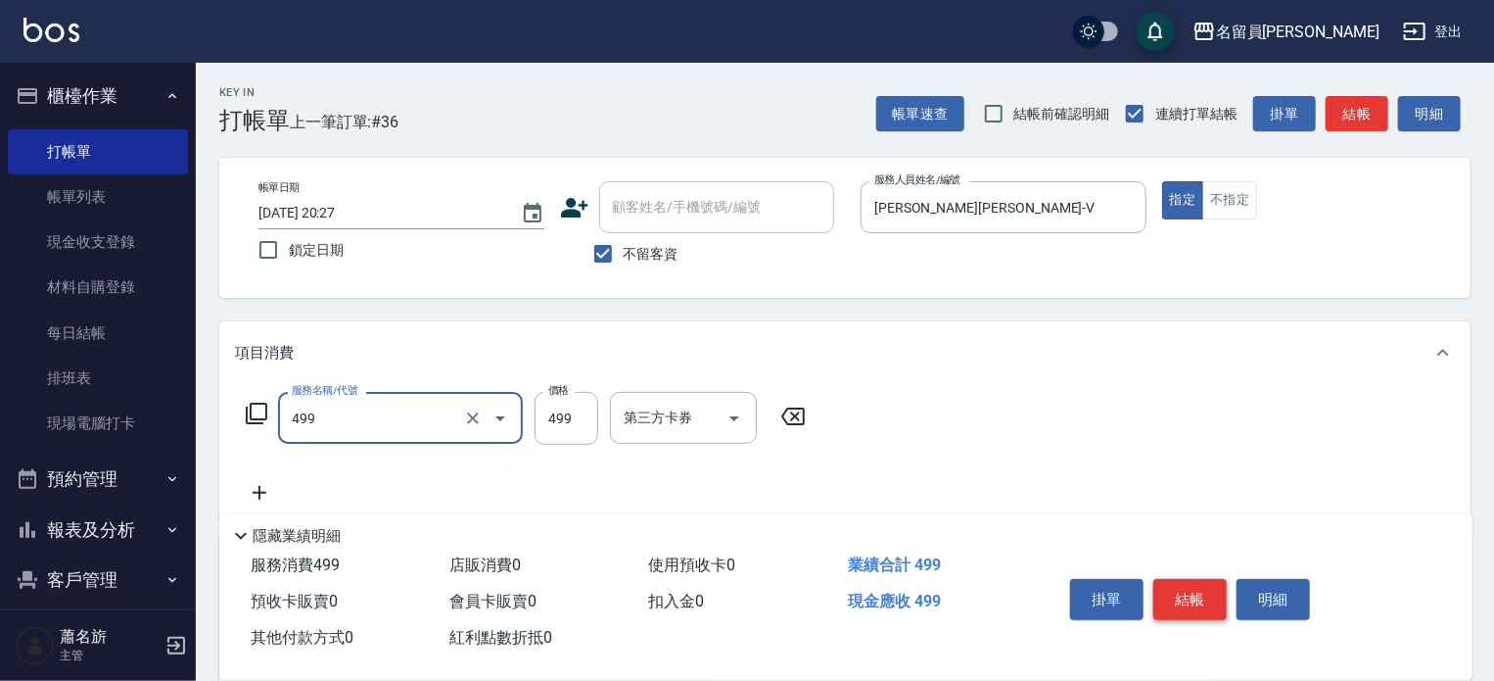
type input "去角質洗髮(499)"
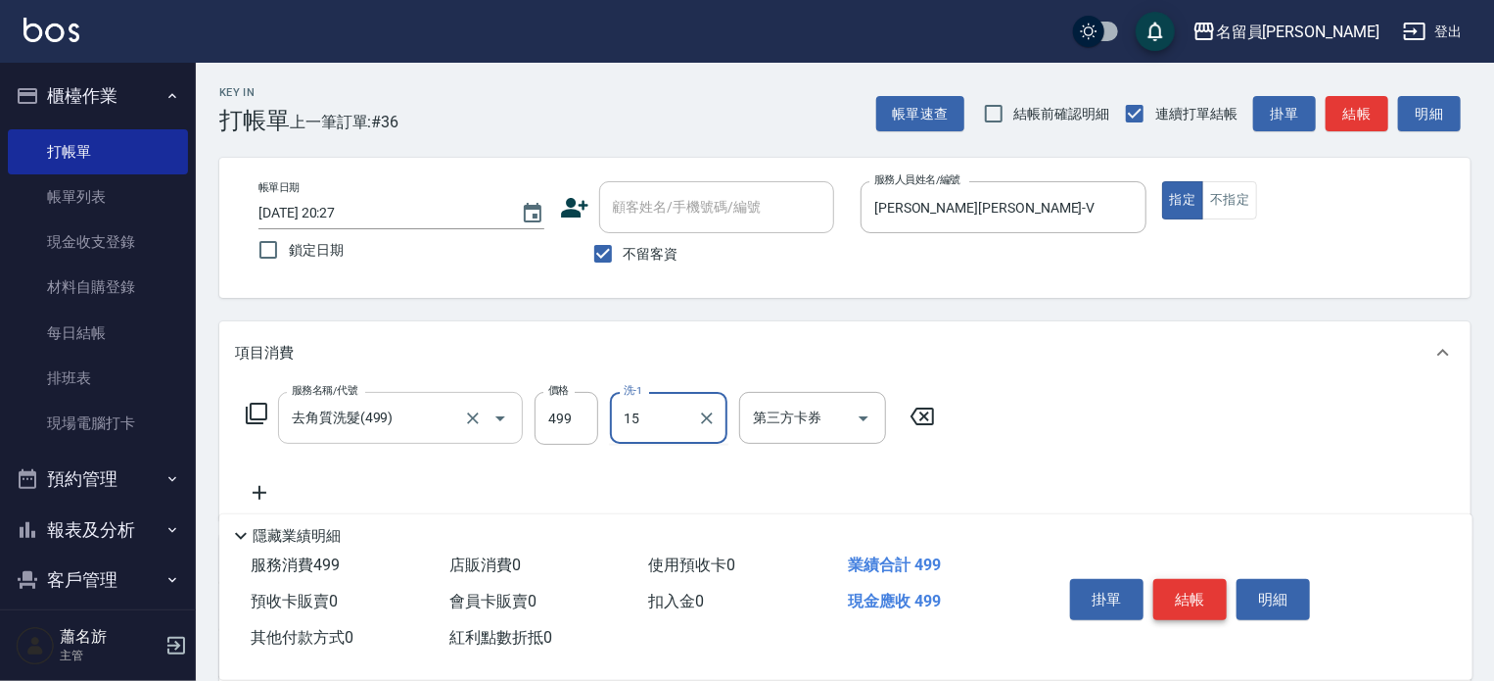
type input "[PERSON_NAME]-15"
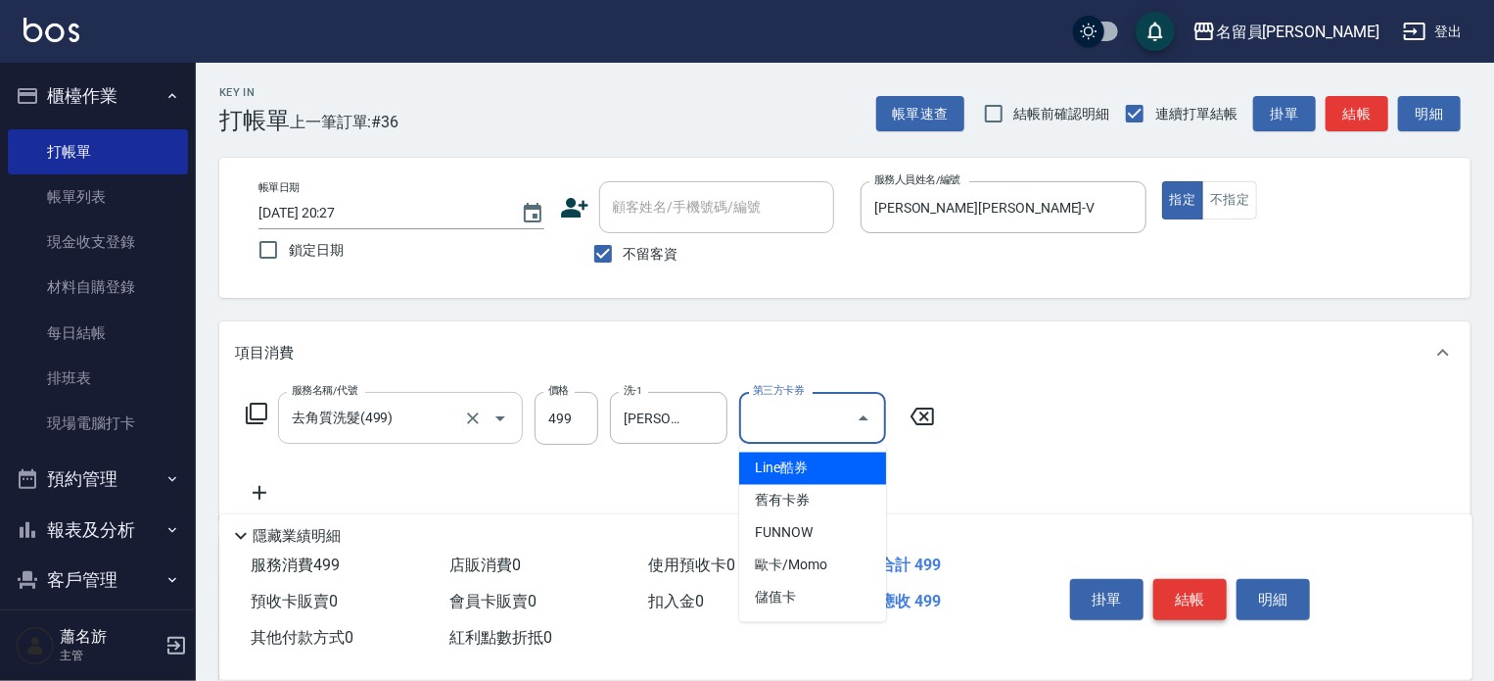
type input "儲值卡"
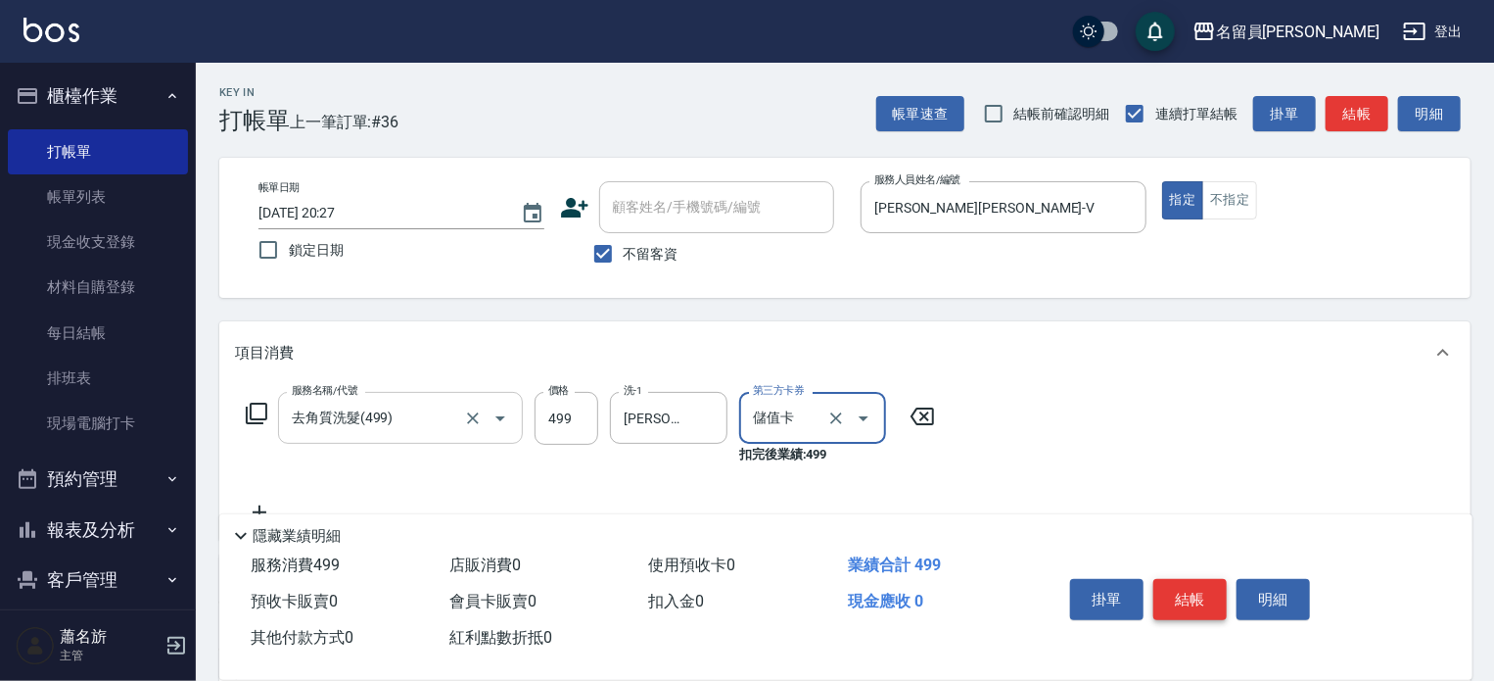
click at [1203, 589] on button "結帳" at bounding box center [1190, 599] width 73 height 41
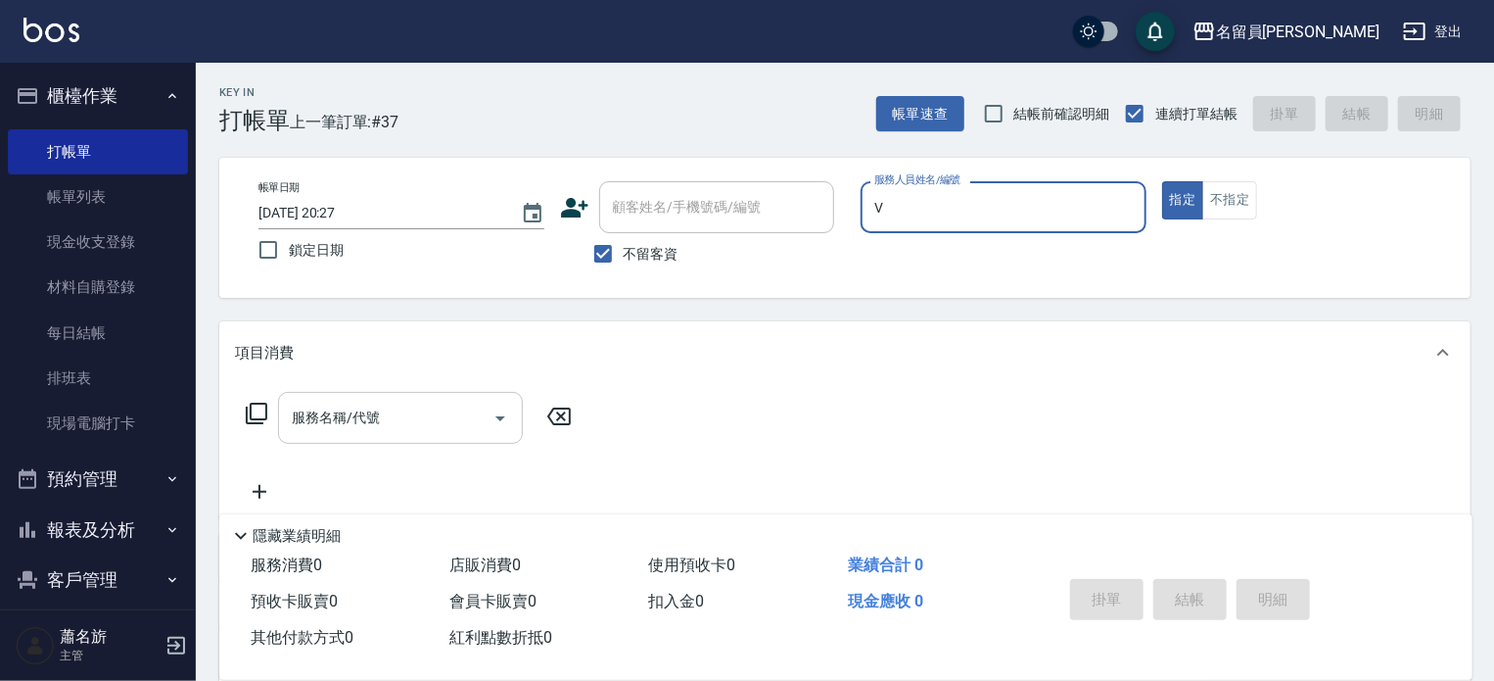
type input "[PERSON_NAME][PERSON_NAME]-V"
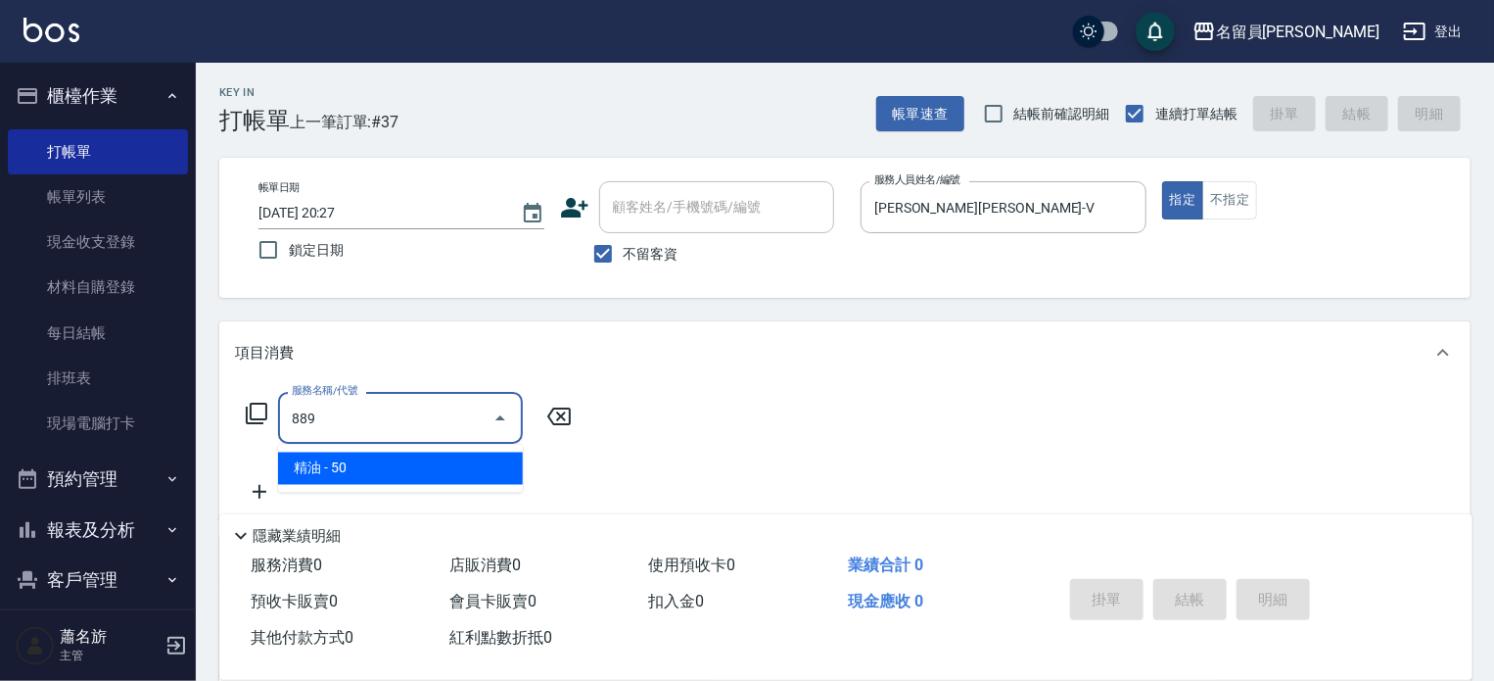
type input "精油(889)"
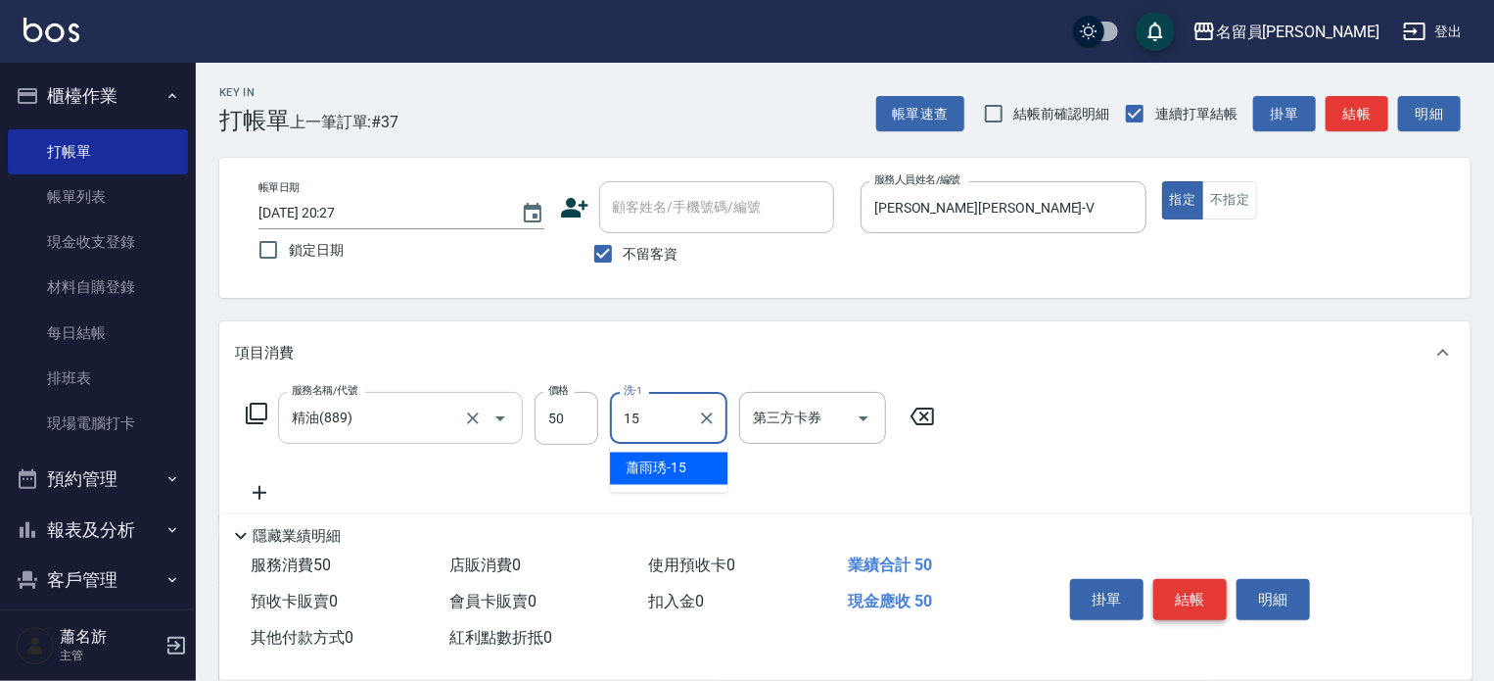
type input "[PERSON_NAME]-15"
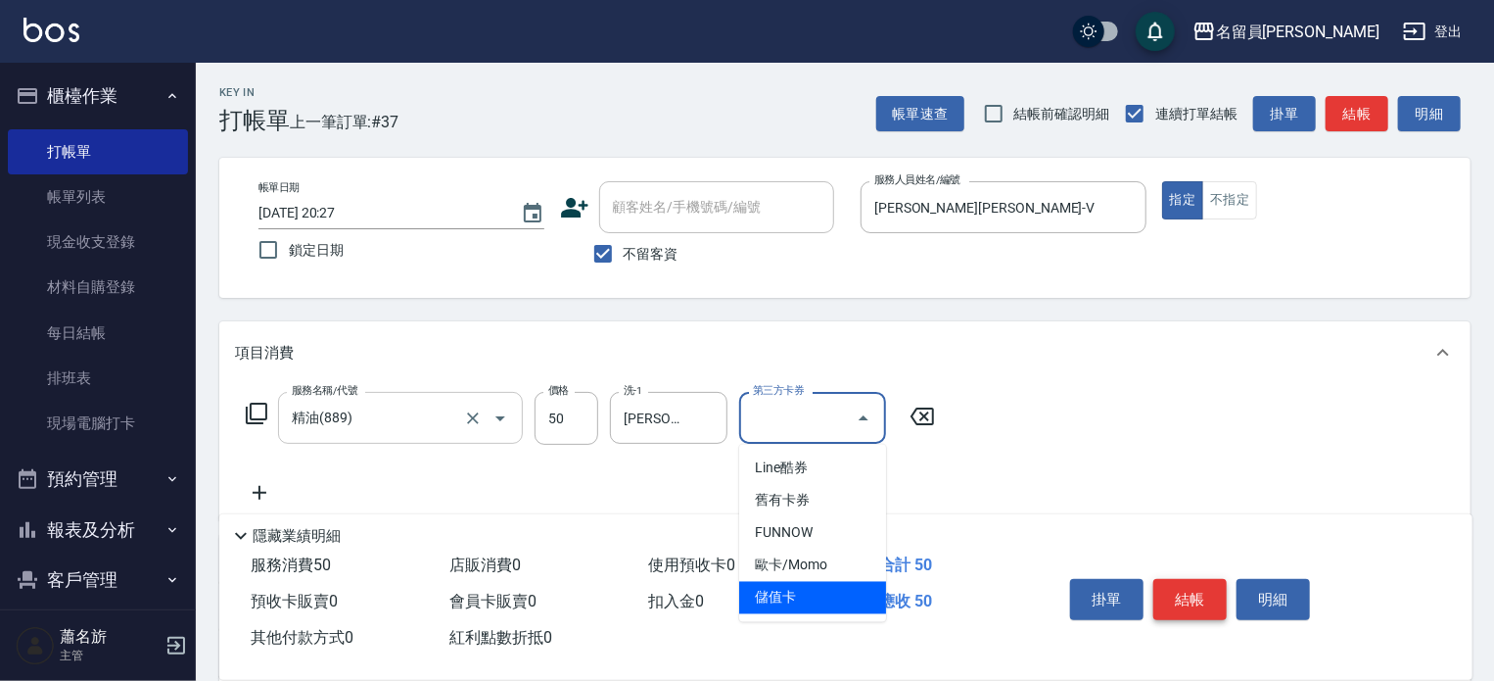
type input "儲值卡"
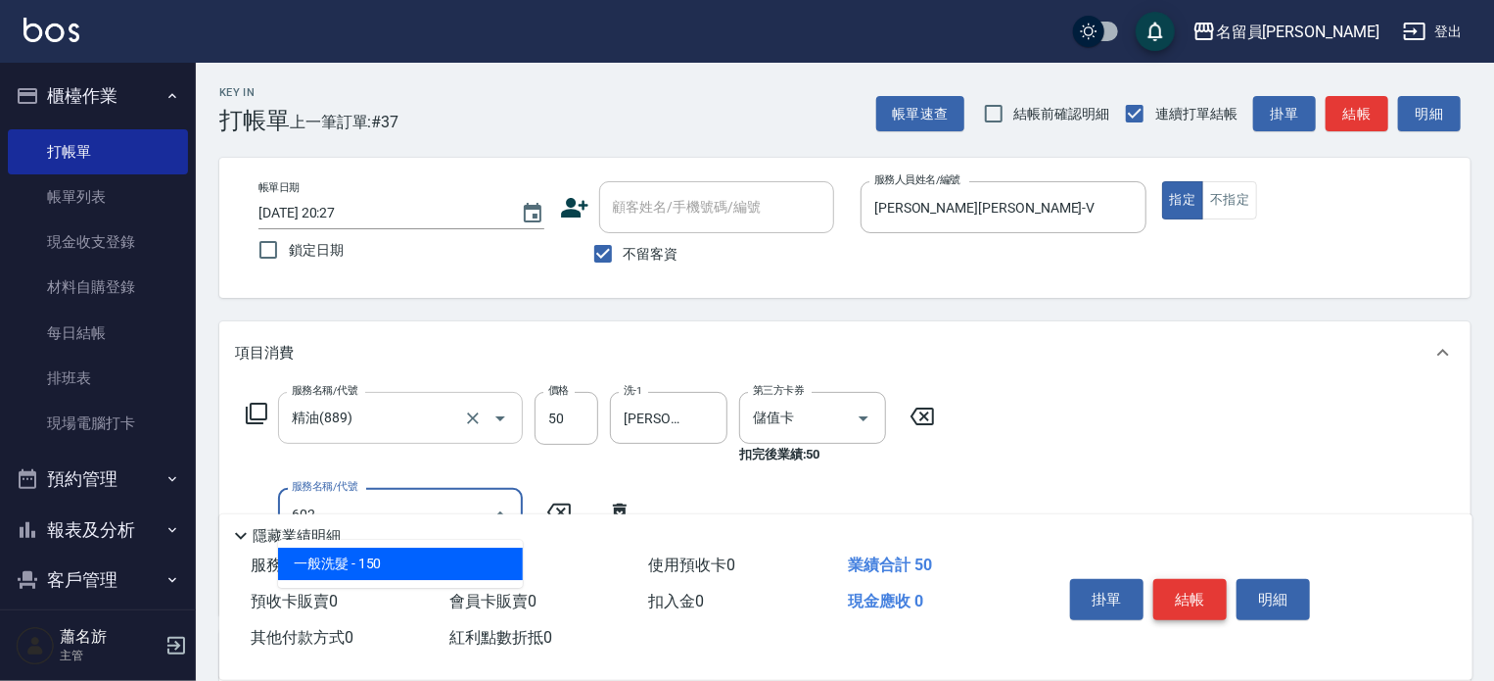
type input "一般洗髮(602)"
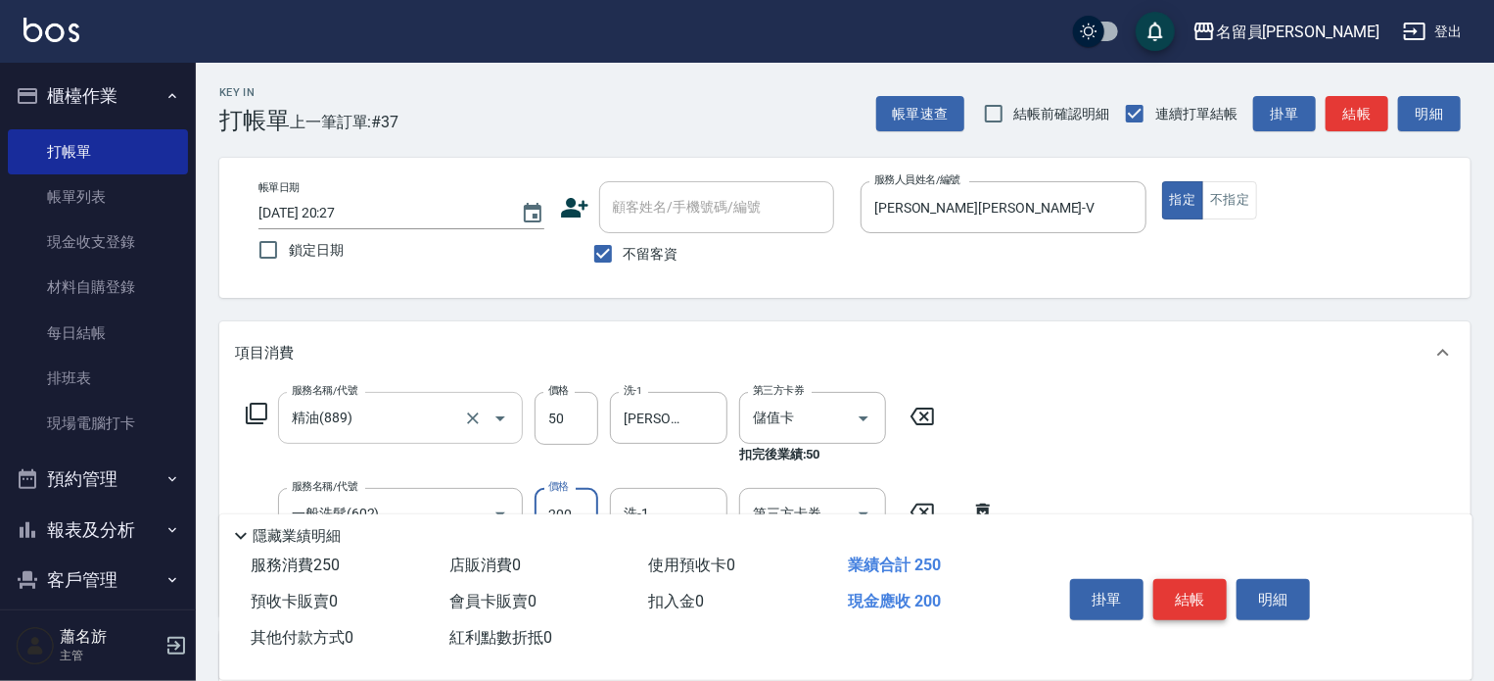
type input "200"
type input "[PERSON_NAME]-15"
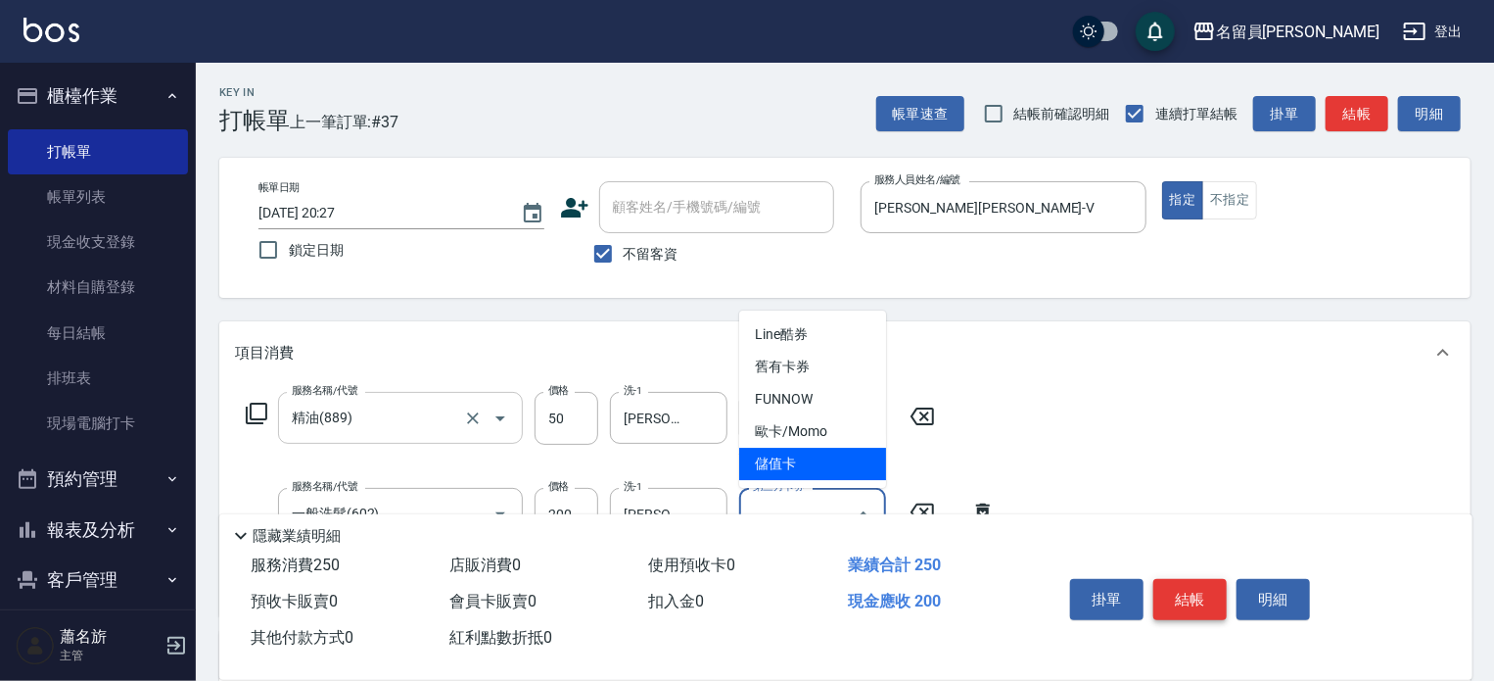
type input "儲值卡"
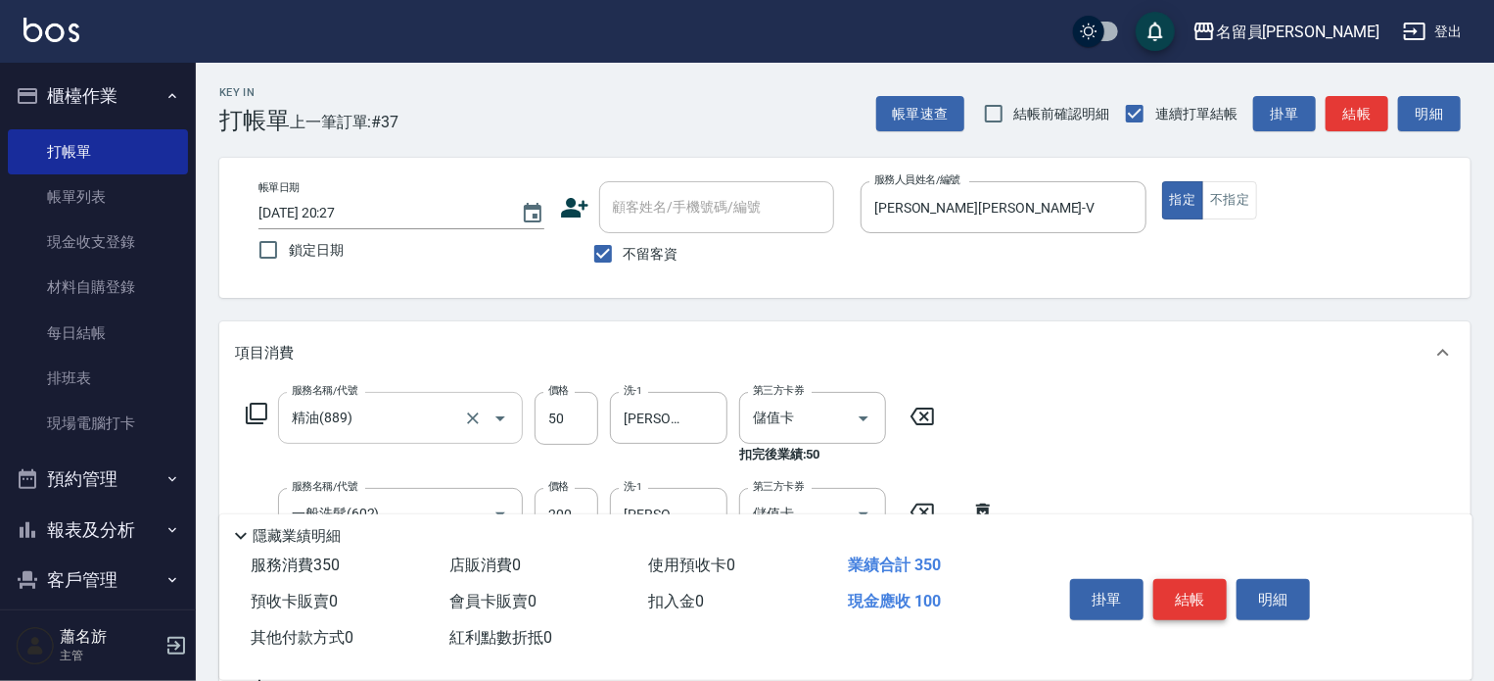
type input "剪髮(302)"
type input "300"
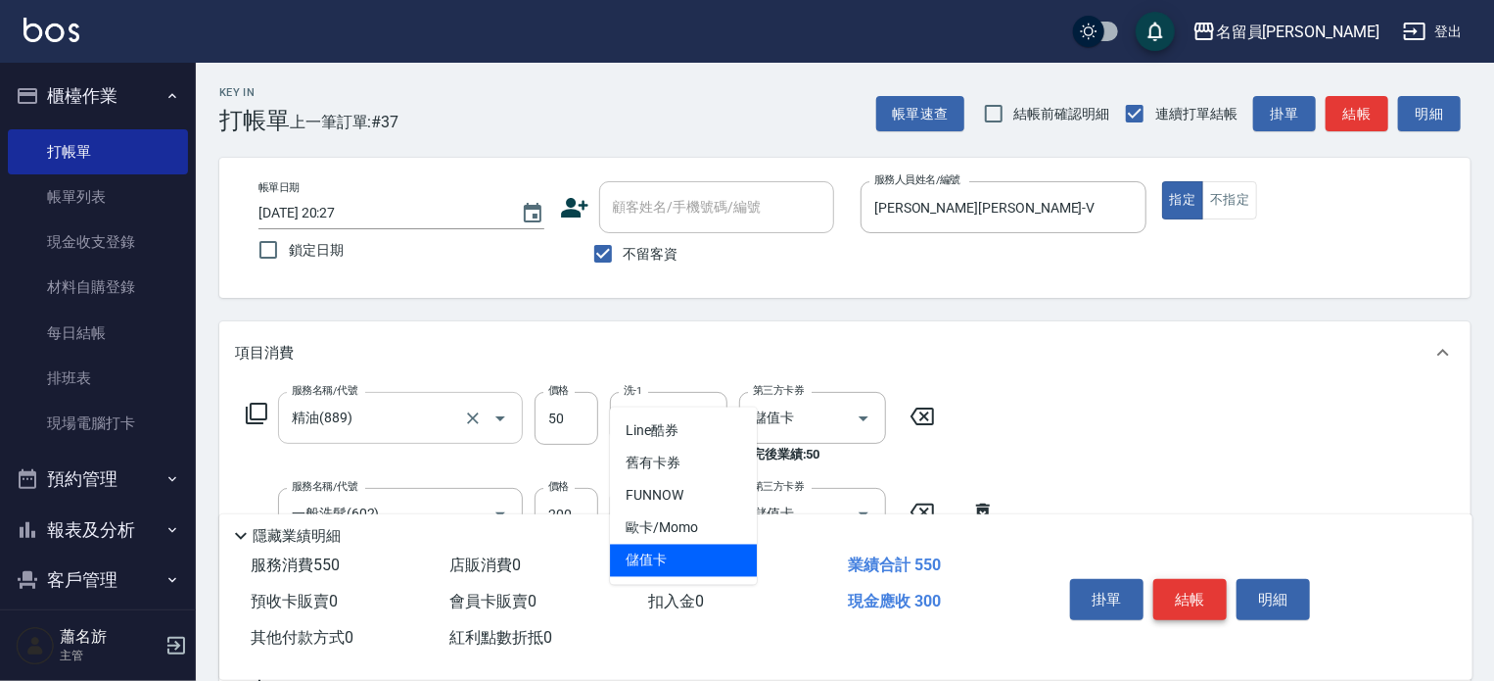
type input "儲值卡"
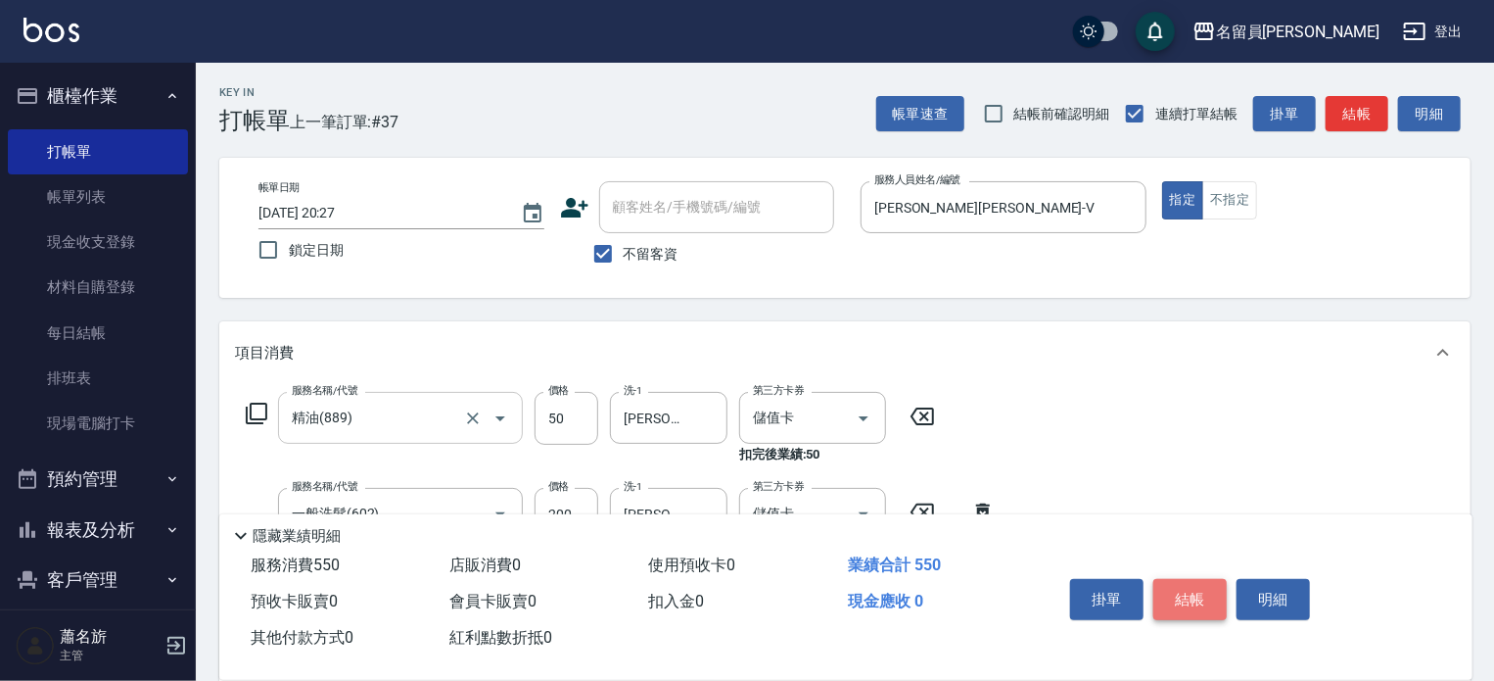
click at [1203, 589] on button "結帳" at bounding box center [1190, 599] width 73 height 41
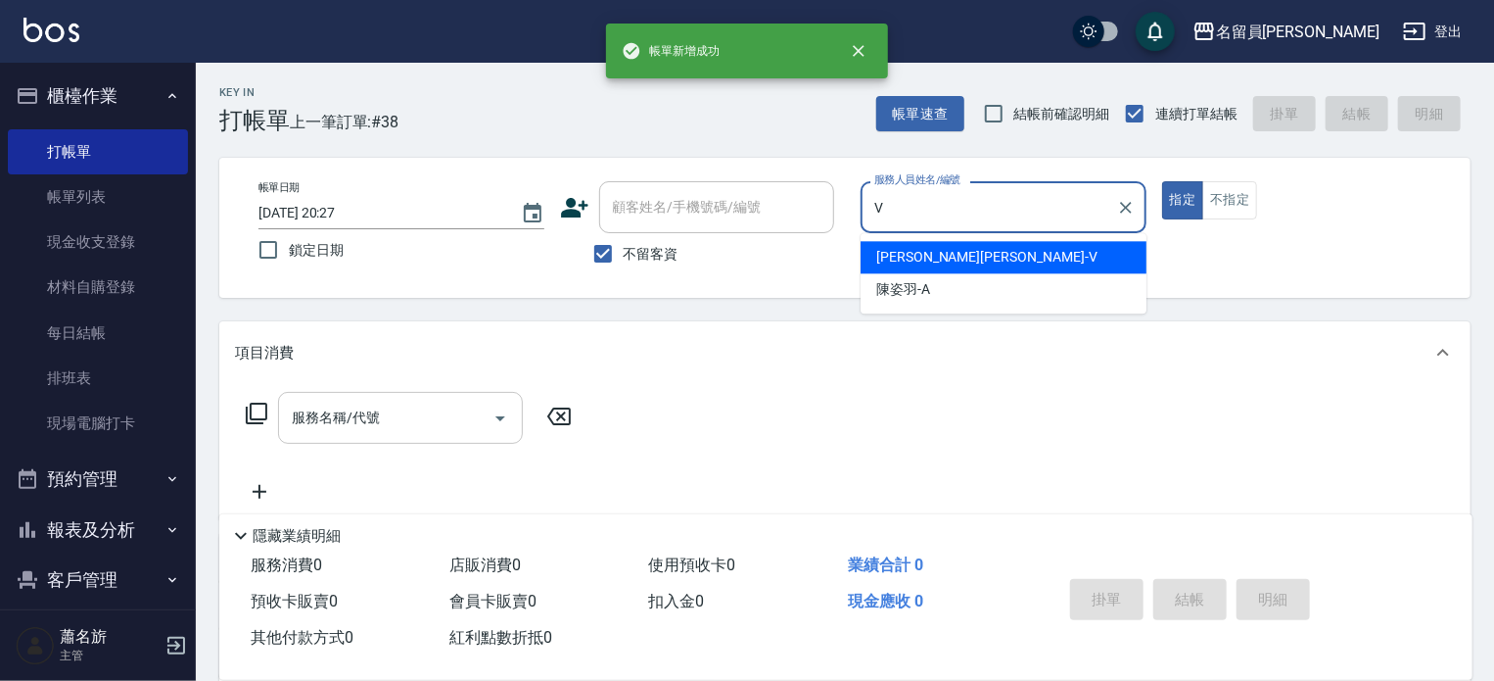
type input "[PERSON_NAME][PERSON_NAME]-V"
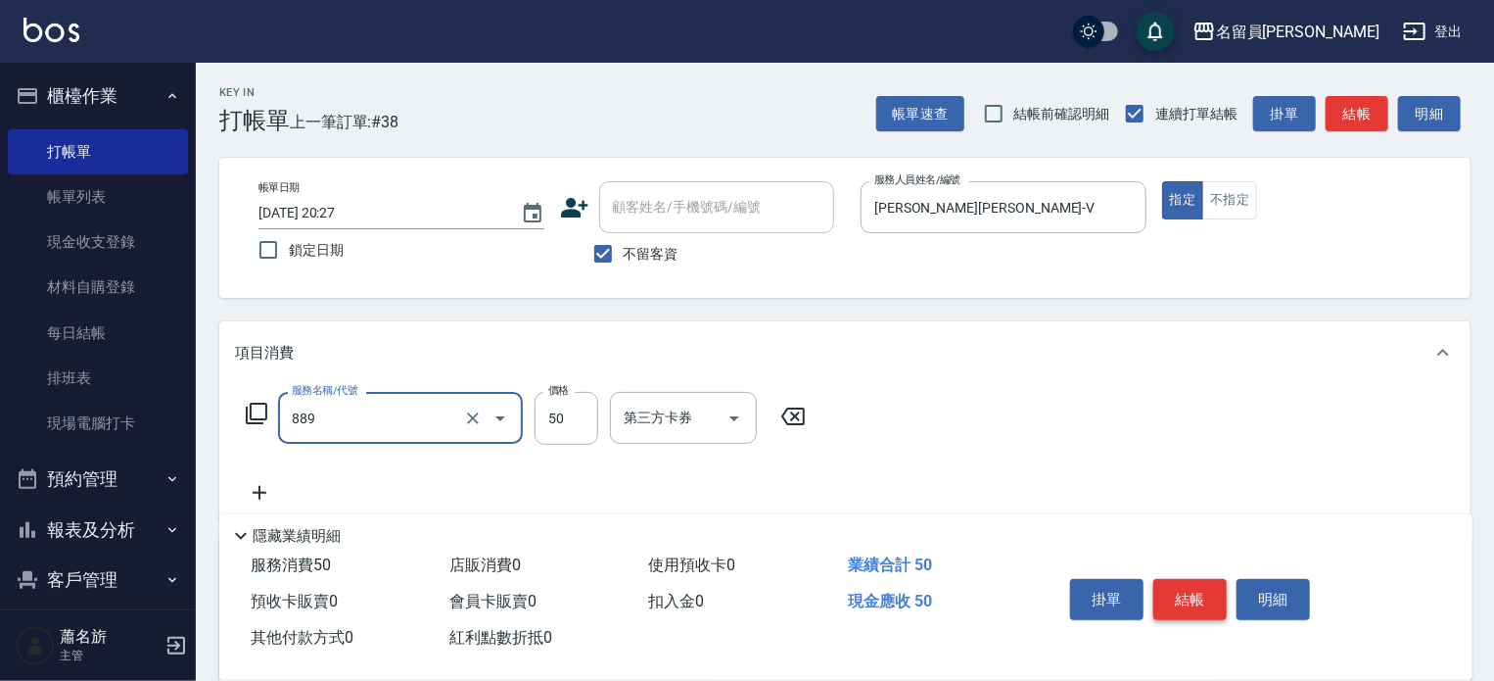
type input "精油(889)"
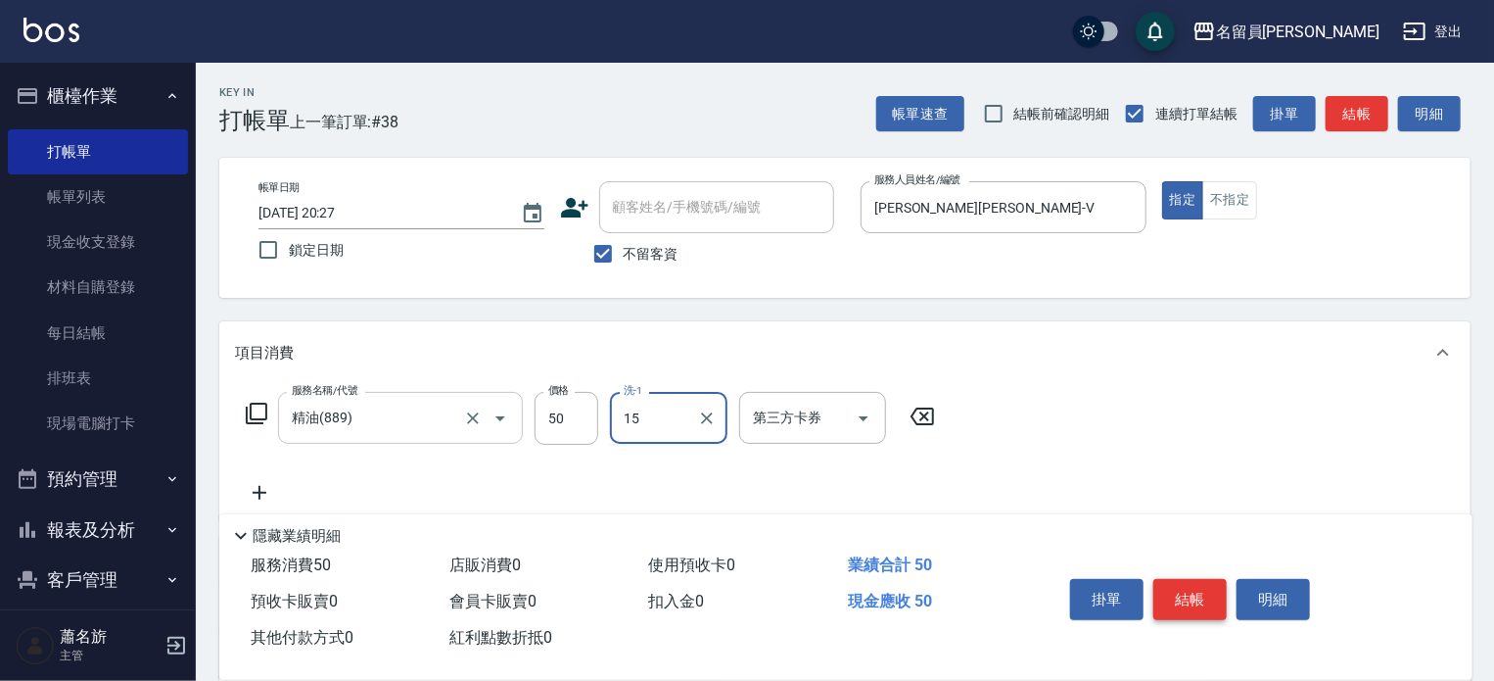
type input "[PERSON_NAME]-15"
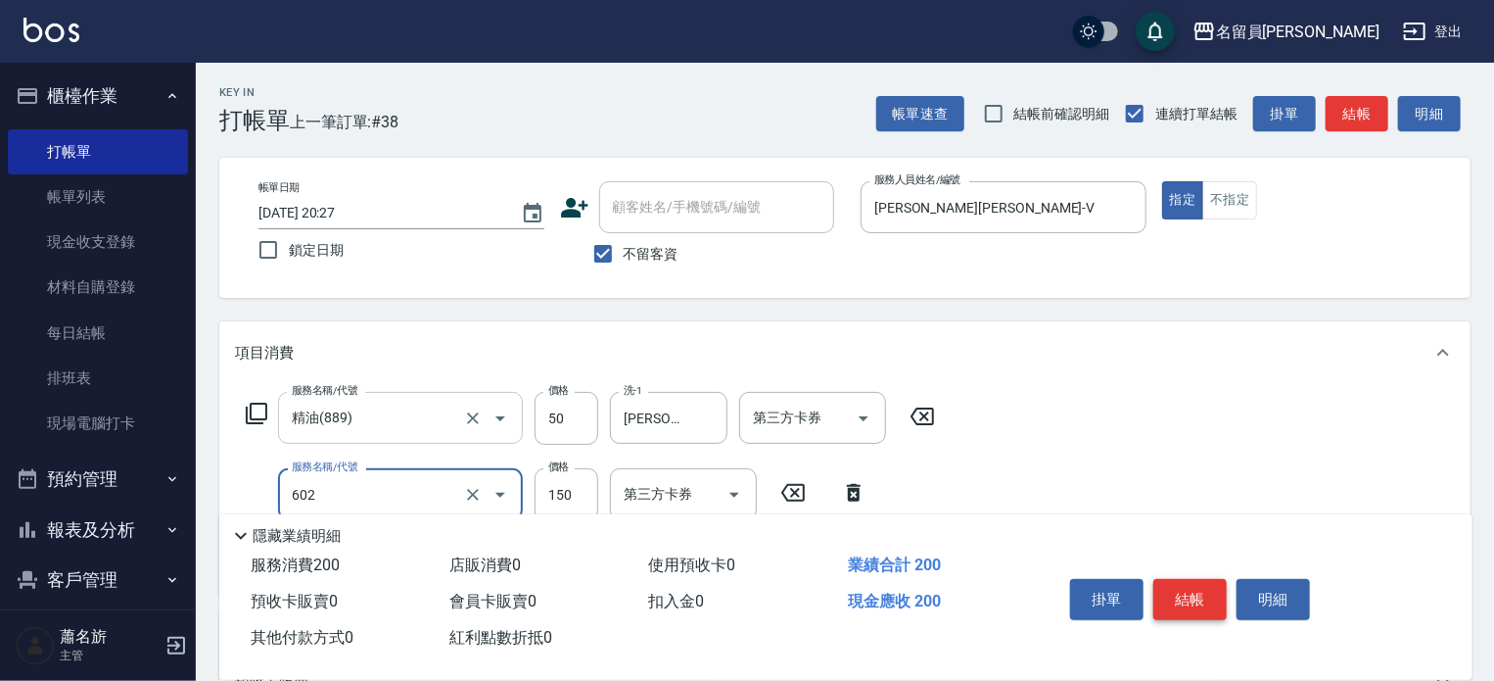
type input "一般洗髮(602)"
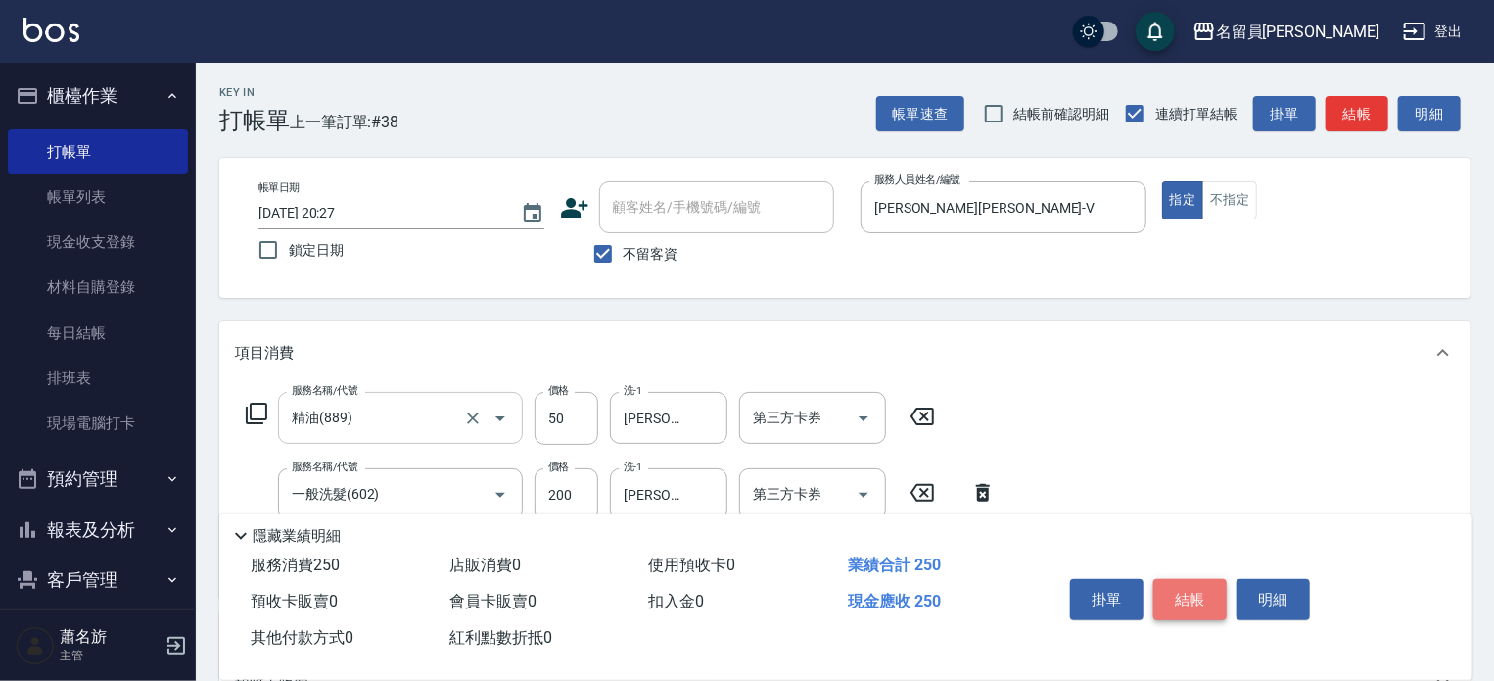
click at [1203, 589] on button "結帳" at bounding box center [1190, 599] width 73 height 41
click at [1202, 590] on button "結帳" at bounding box center [1190, 599] width 73 height 41
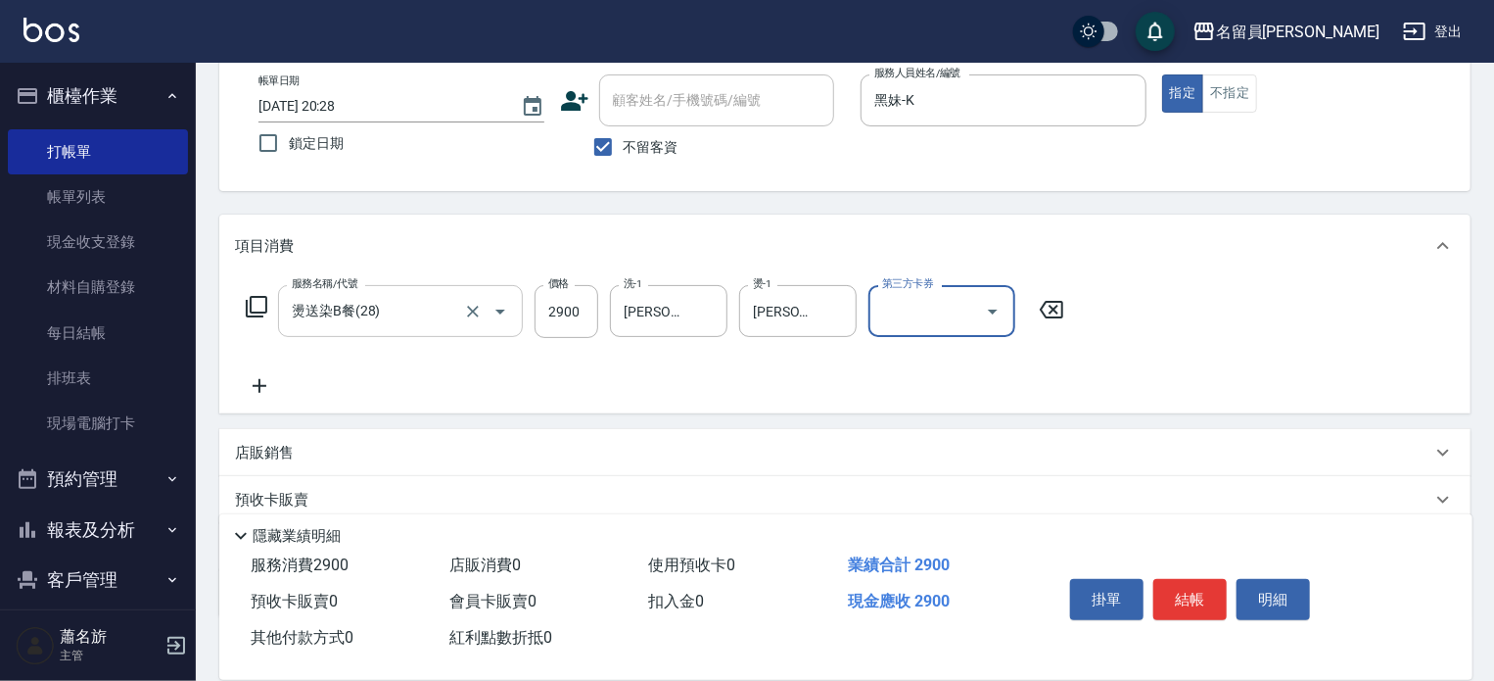
scroll to position [229, 0]
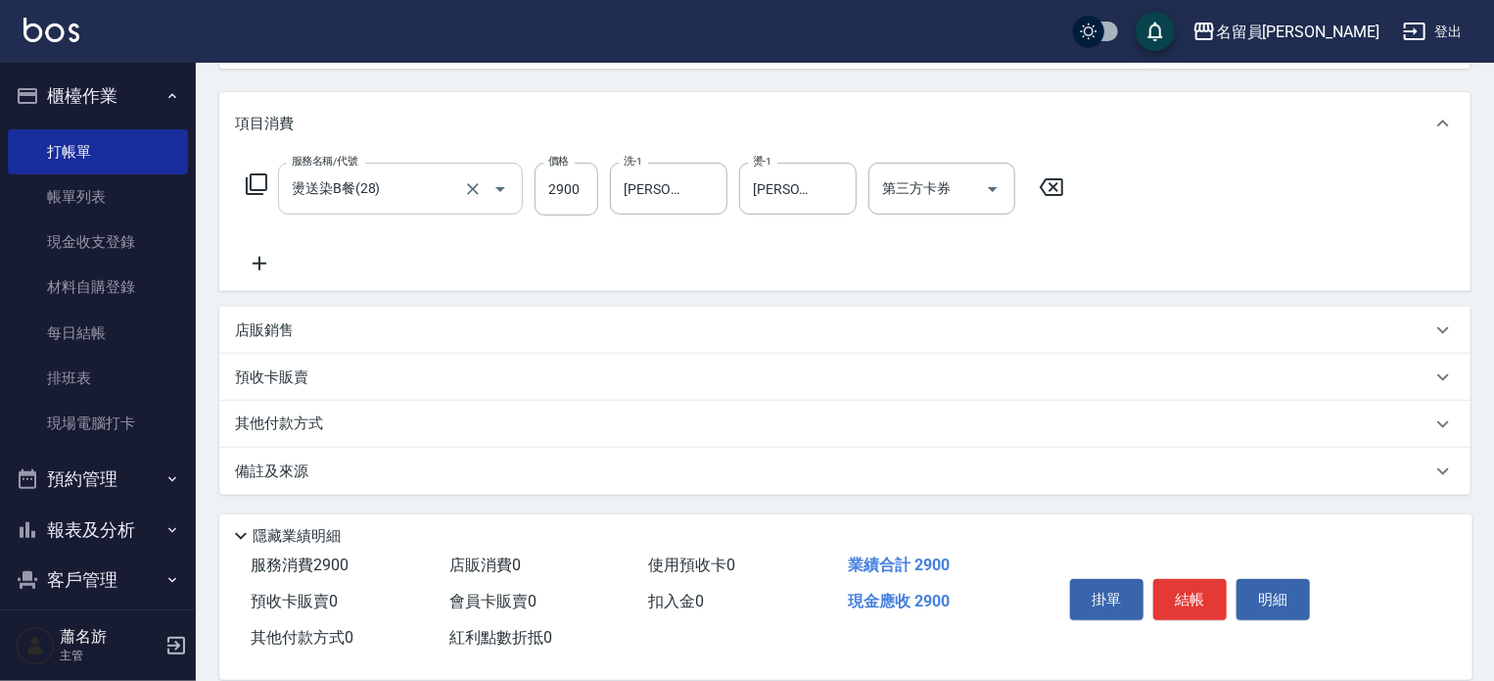
click at [905, 332] on div "店販銷售" at bounding box center [833, 330] width 1197 height 21
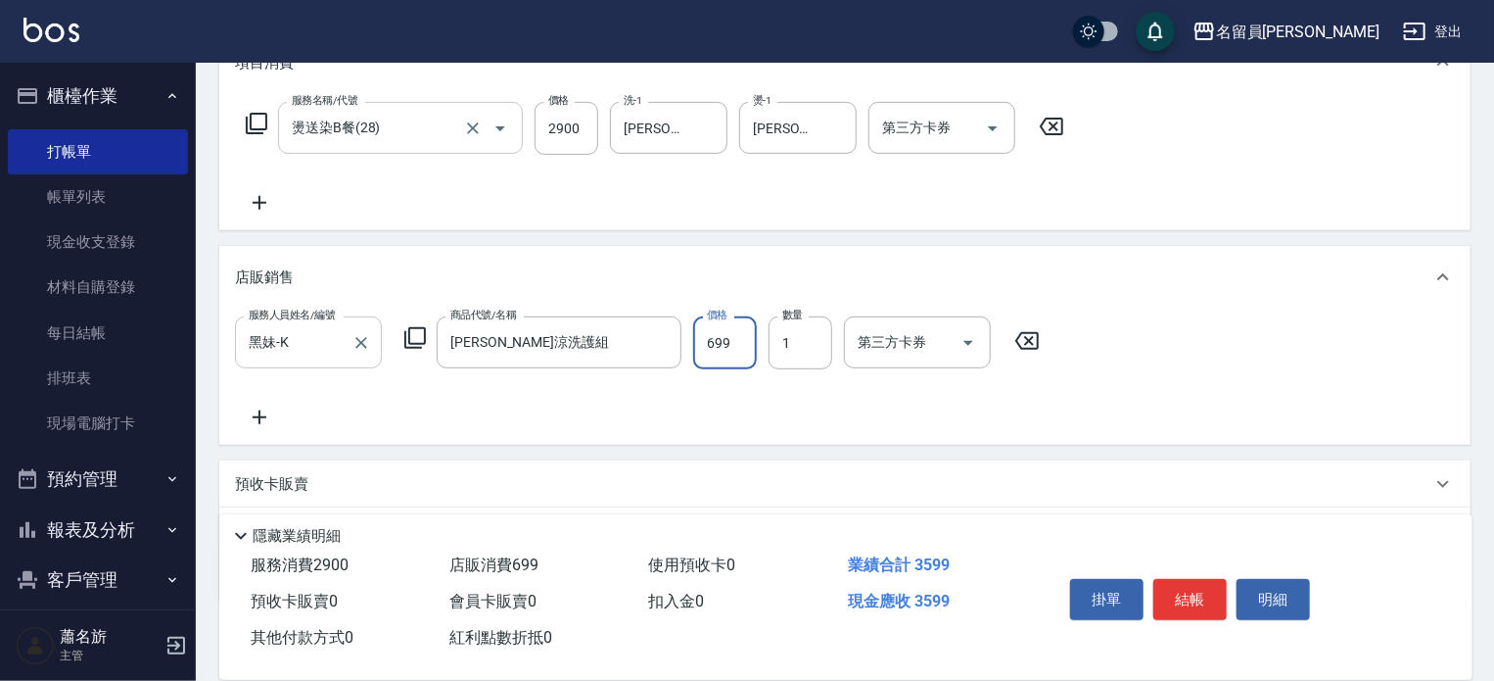
scroll to position [294, 0]
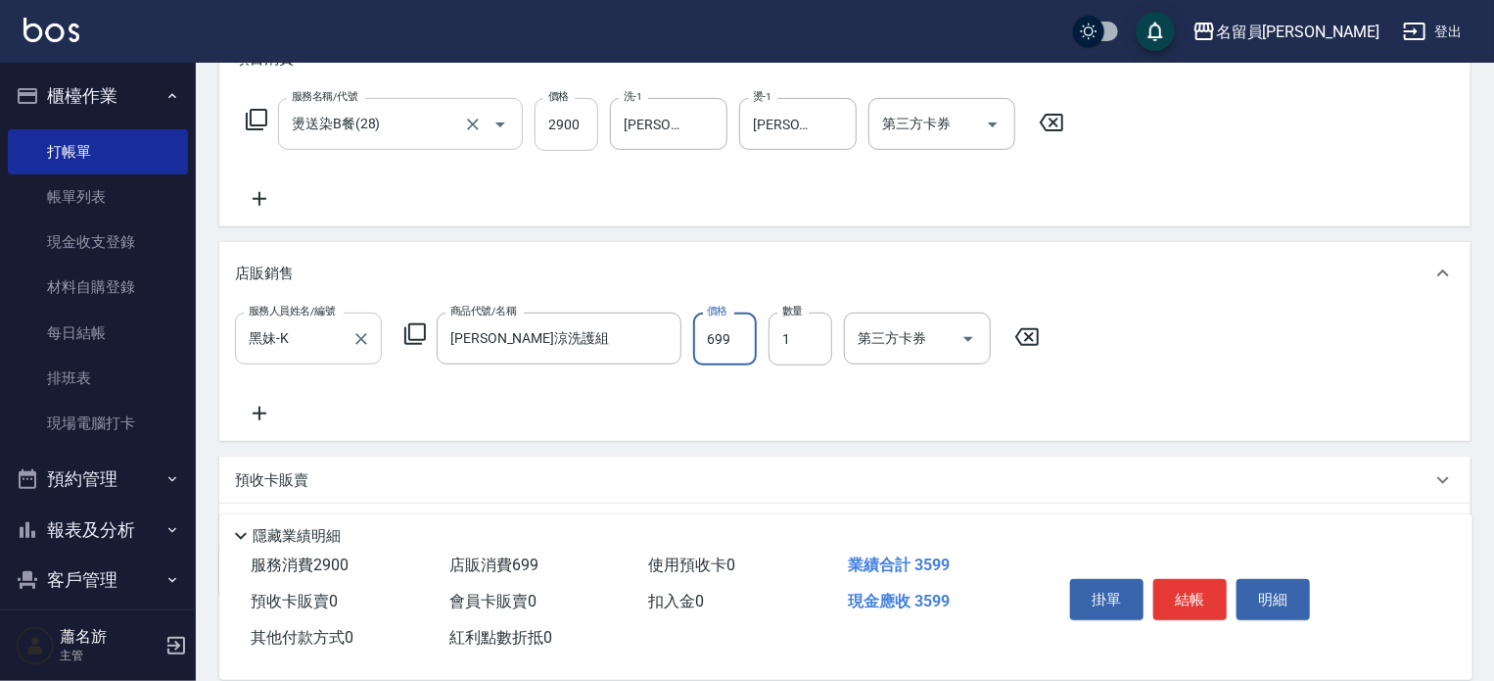
click at [585, 113] on input "2900" at bounding box center [567, 124] width 64 height 53
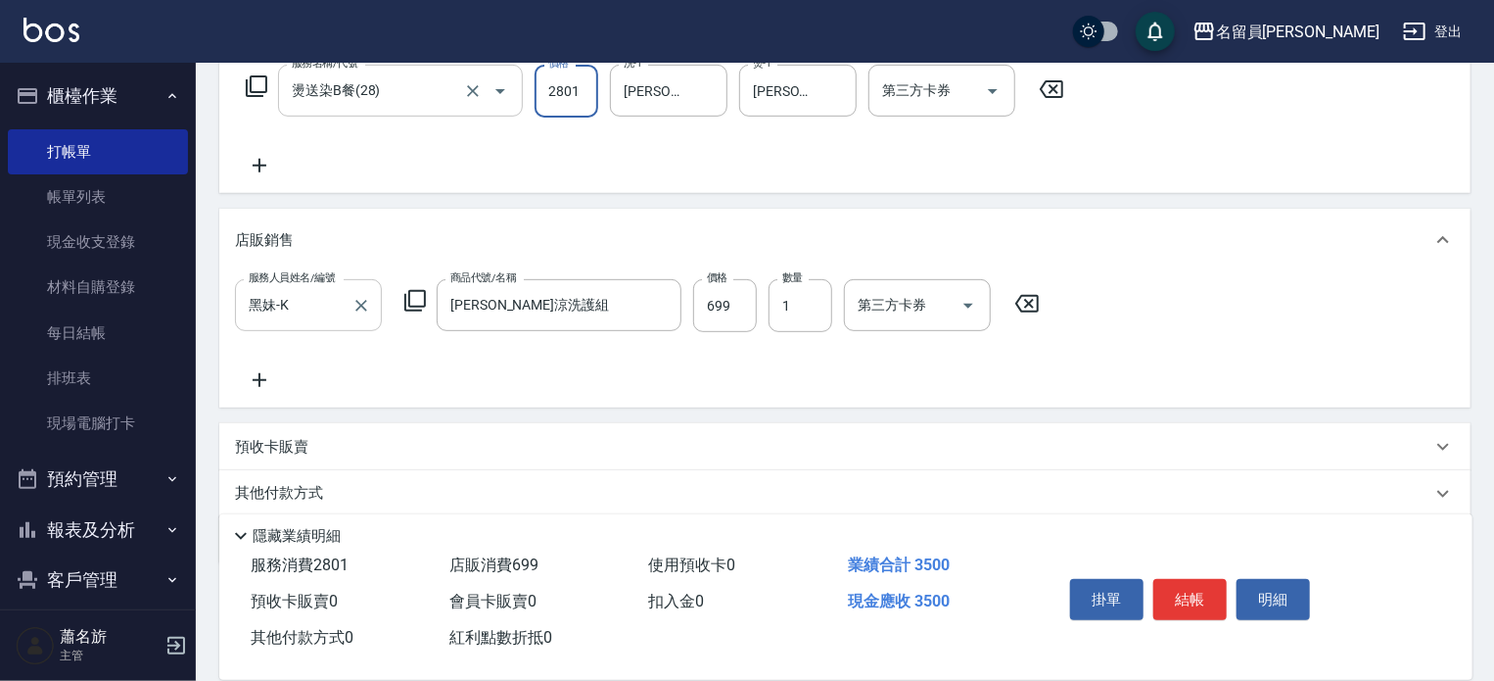
scroll to position [0, 0]
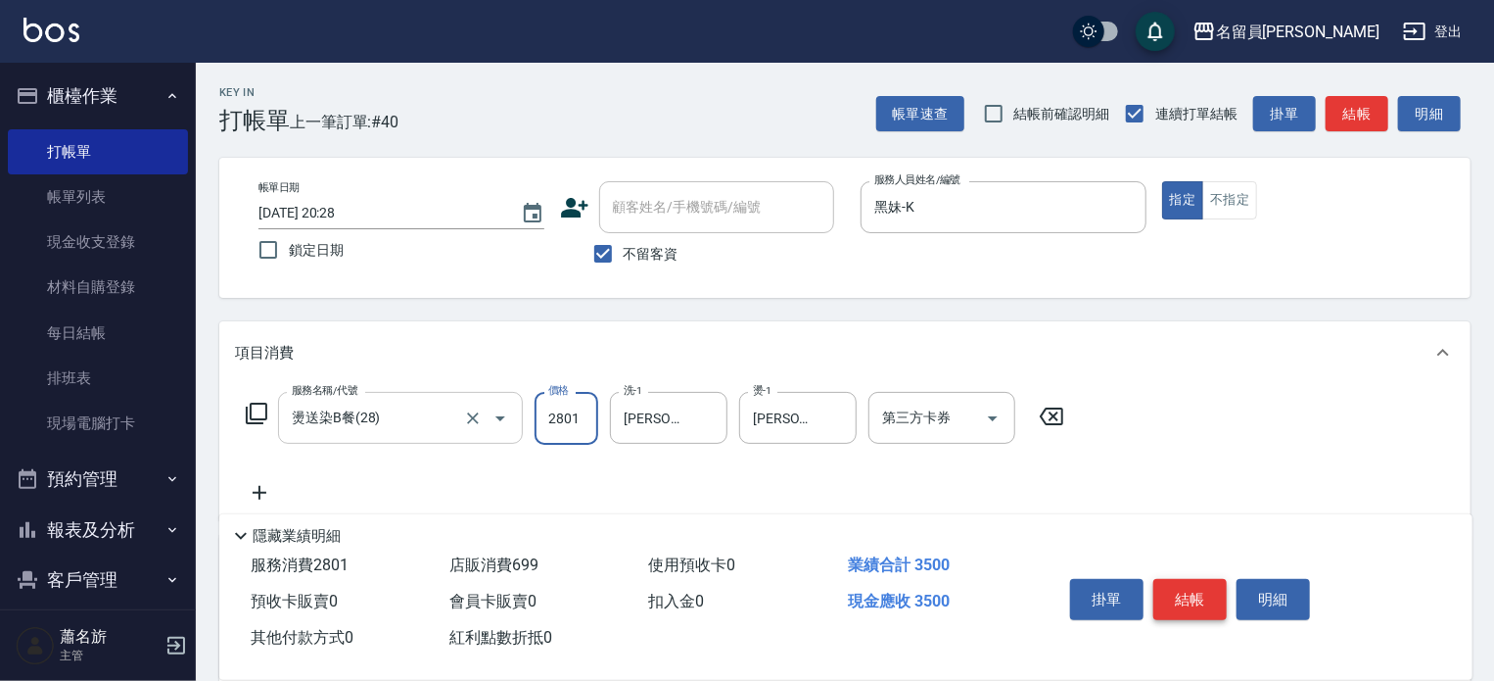
click at [1190, 600] on button "結帳" at bounding box center [1190, 599] width 73 height 41
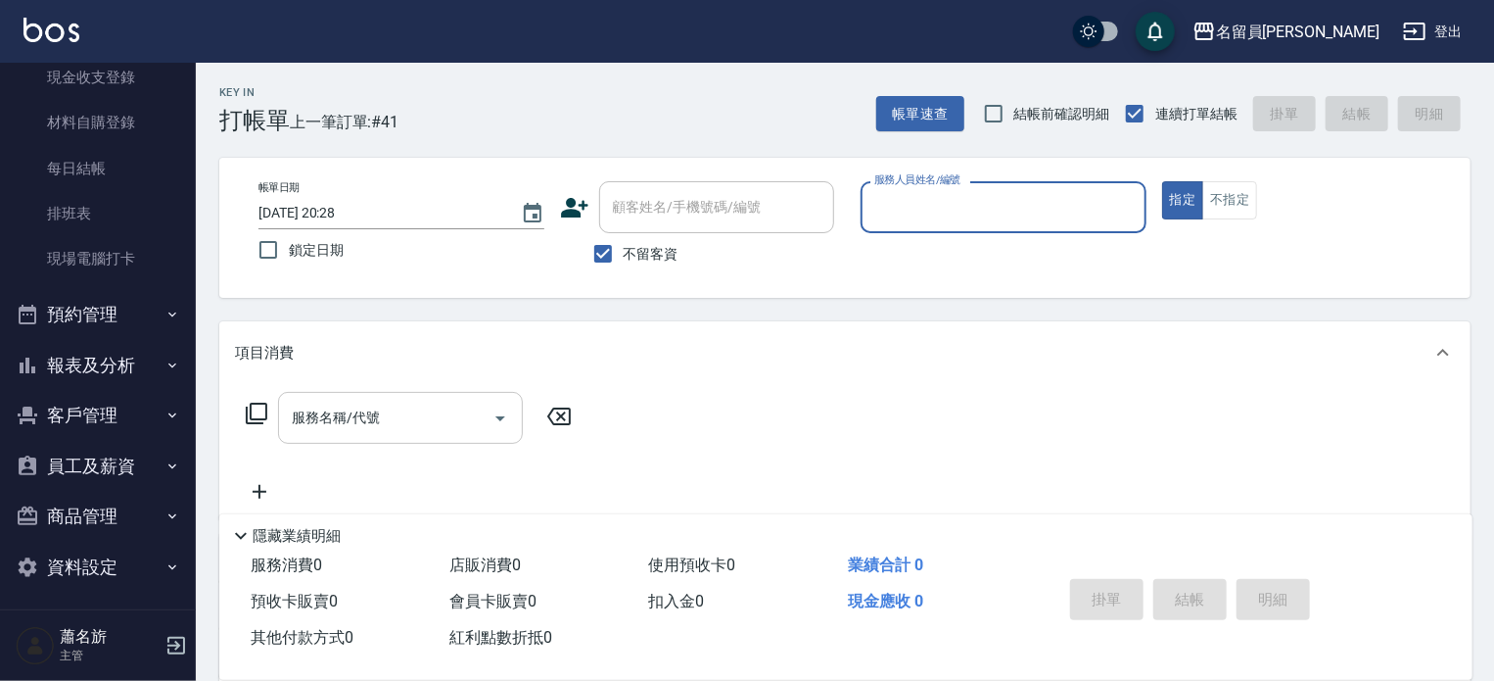
scroll to position [169, 0]
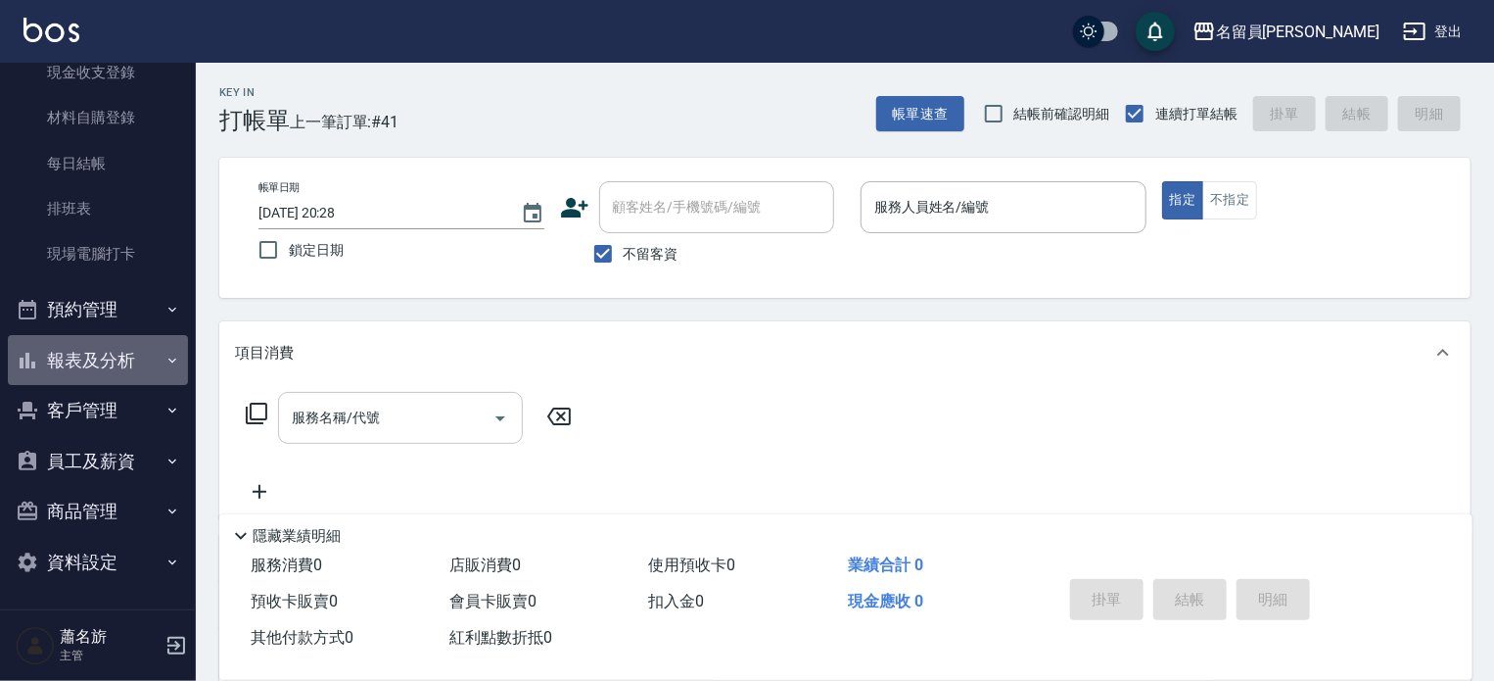
click at [125, 344] on button "報表及分析" at bounding box center [98, 360] width 180 height 51
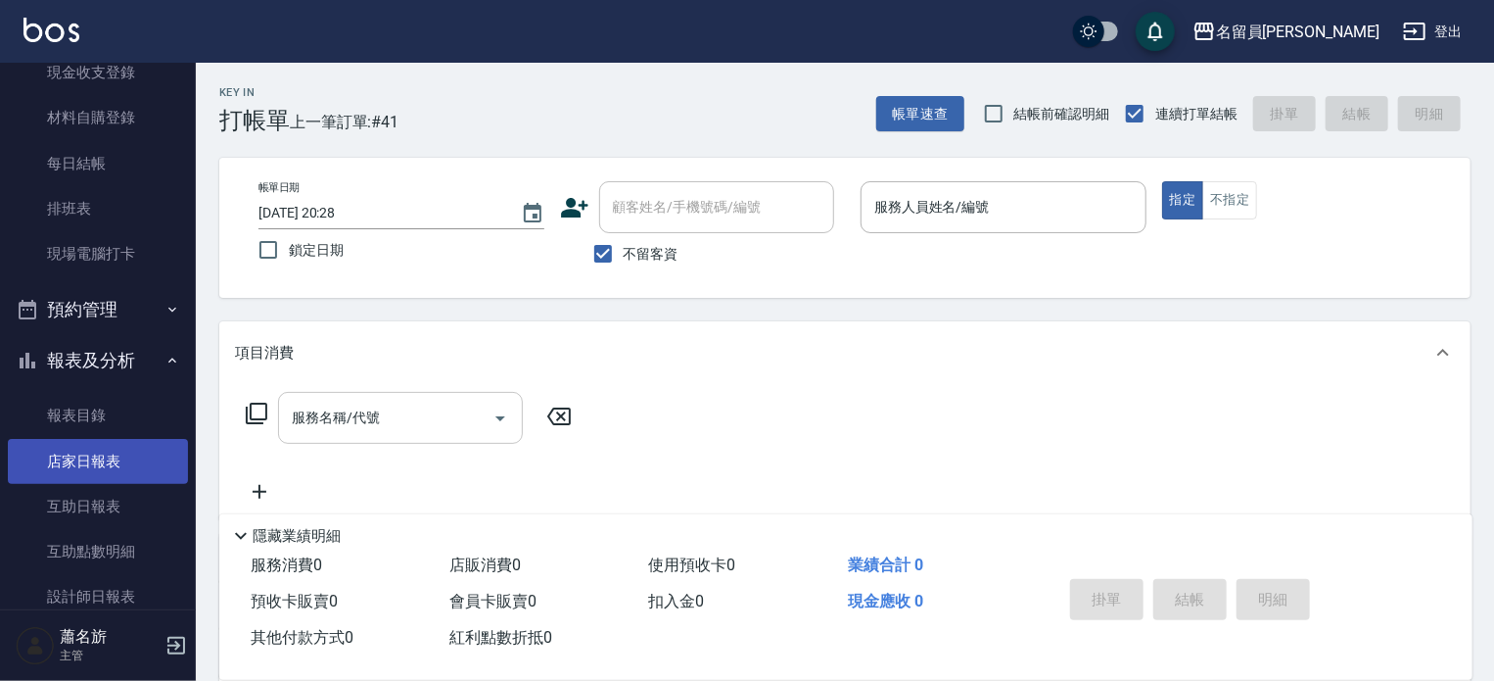
click at [151, 462] on link "店家日報表" at bounding box center [98, 461] width 180 height 45
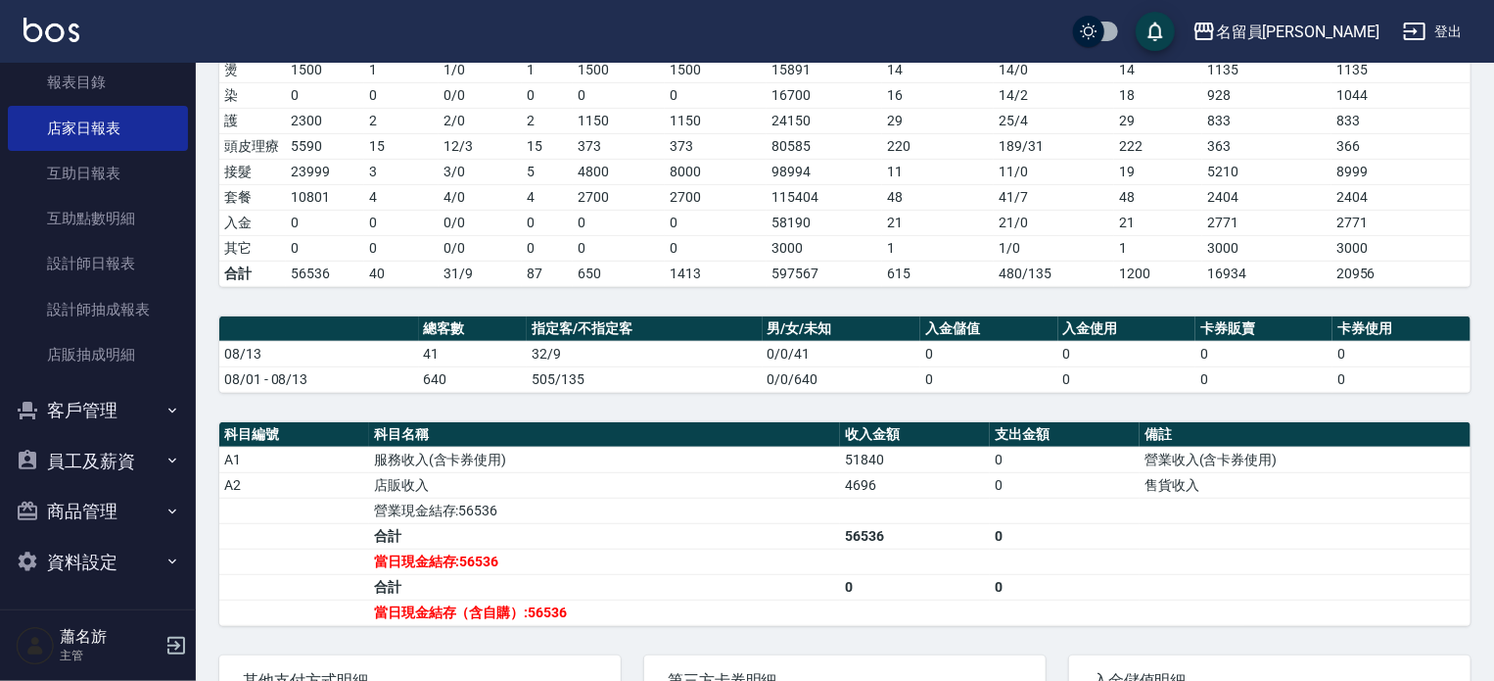
scroll to position [490, 0]
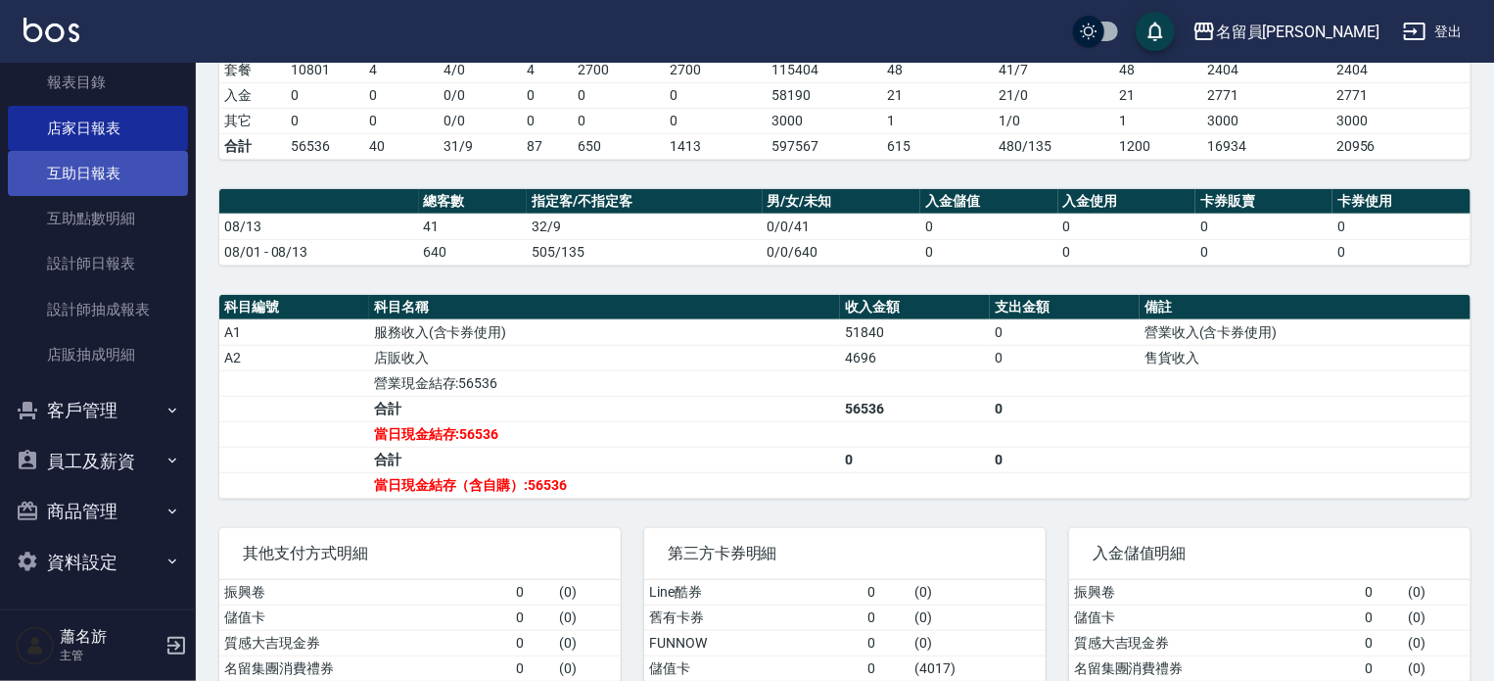
click at [51, 167] on link "互助日報表" at bounding box center [98, 173] width 180 height 45
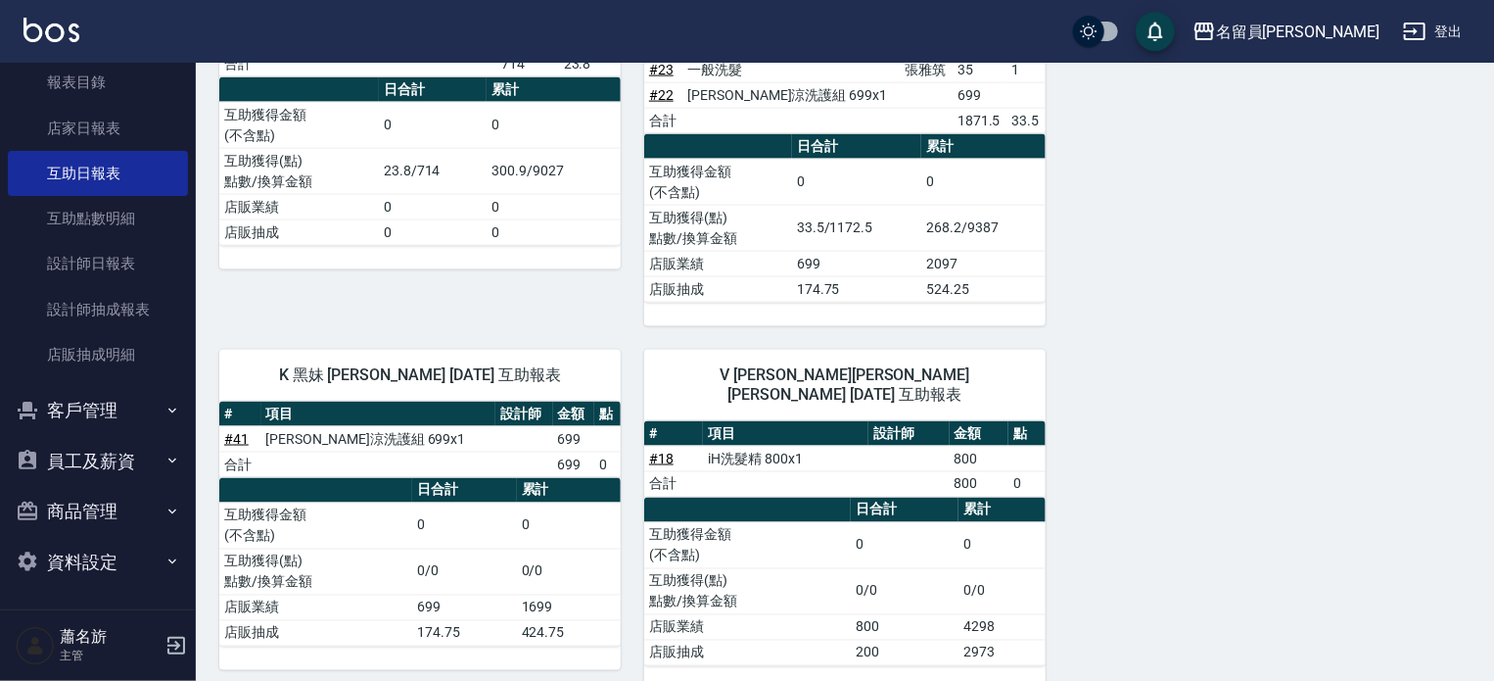
scroll to position [1391, 0]
click at [127, 277] on link "設計師日報表" at bounding box center [98, 263] width 180 height 45
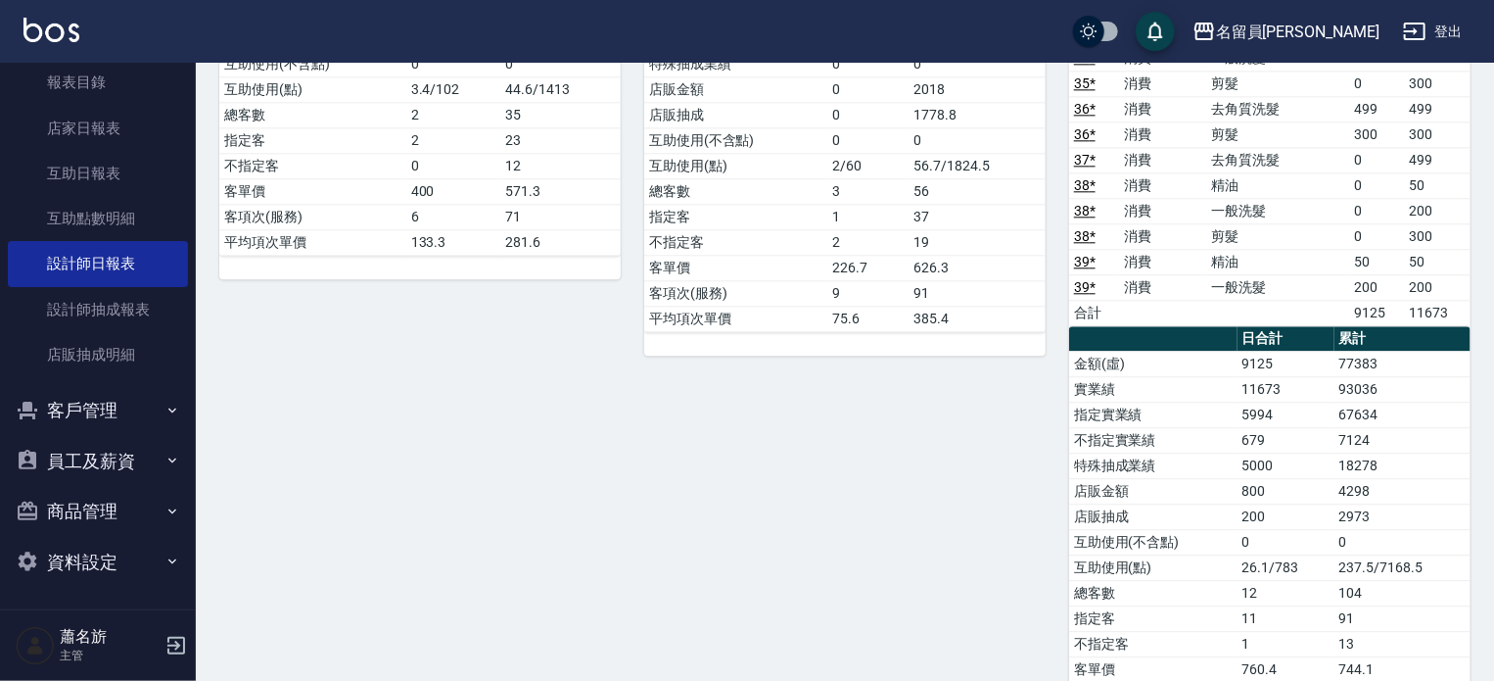
scroll to position [2350, 0]
